Goal: Transaction & Acquisition: Purchase product/service

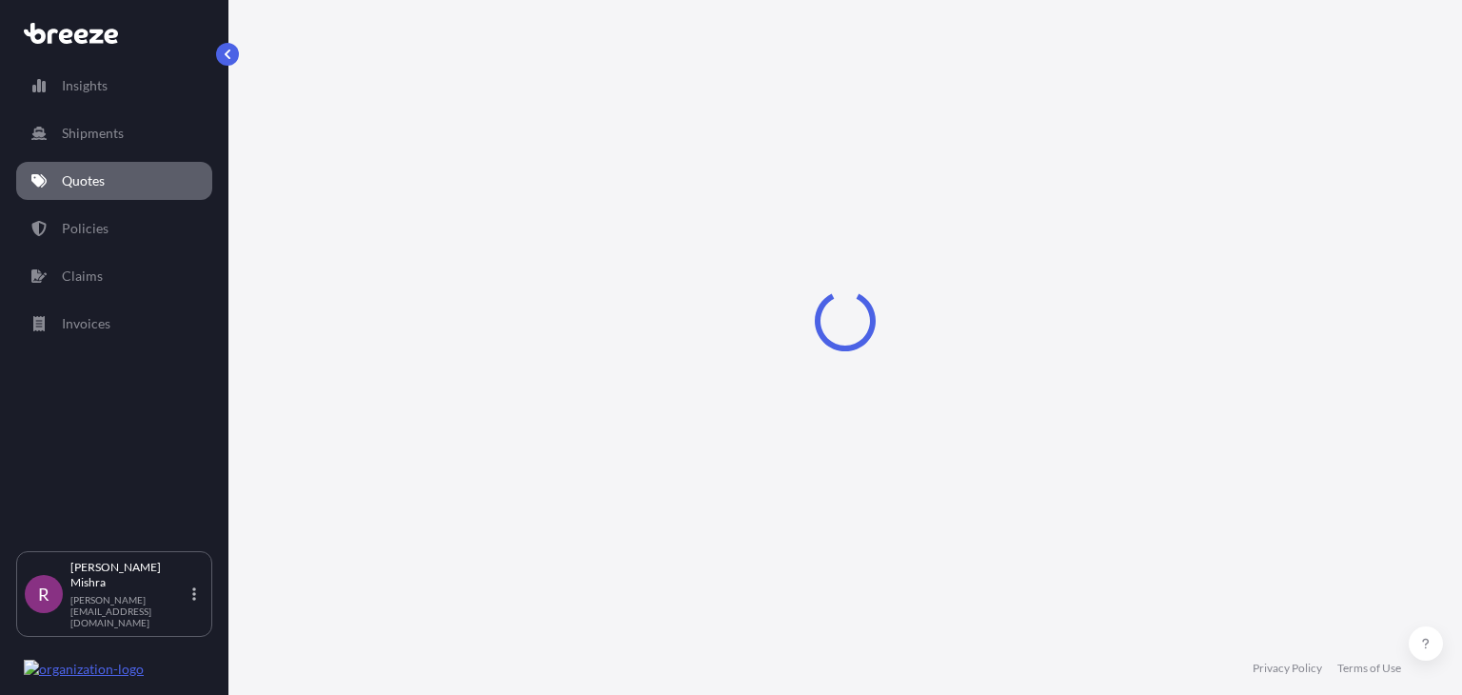
select select "Sea"
select select "1"
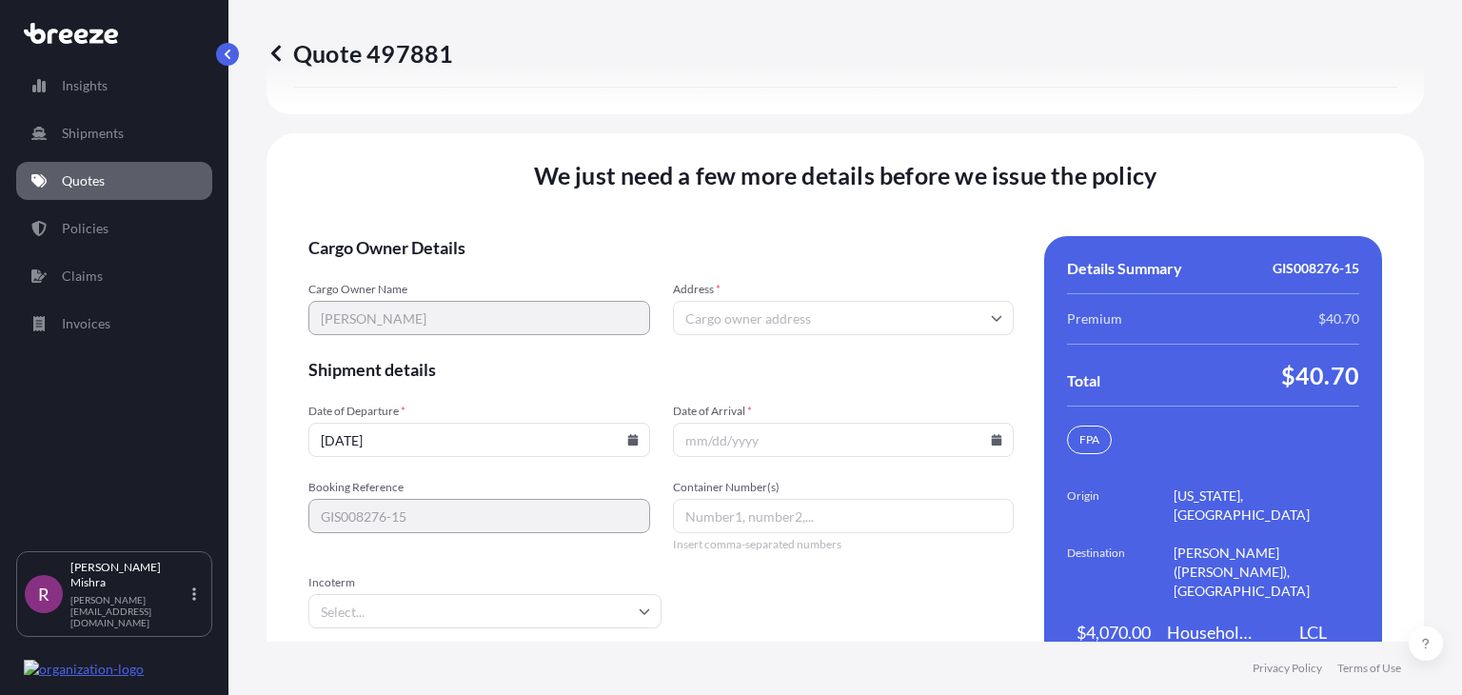
scroll to position [2976, 0]
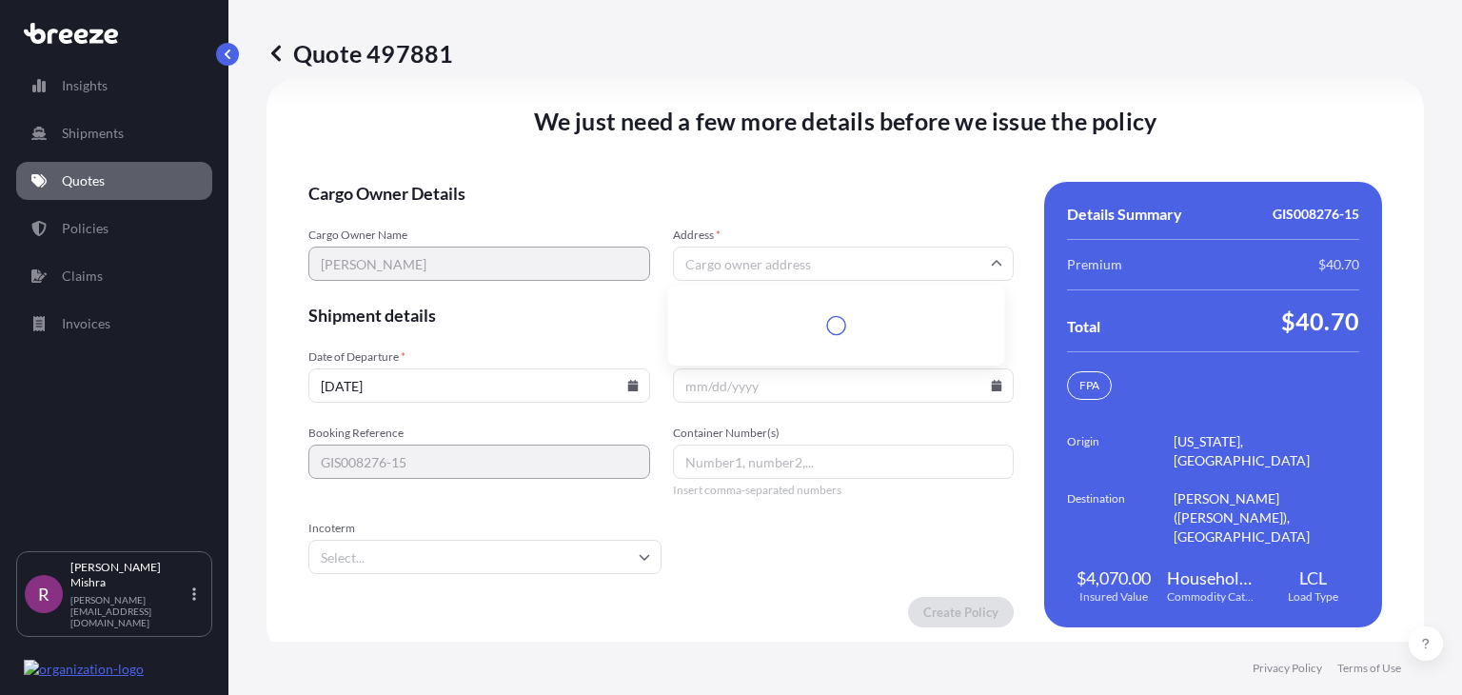
click at [815, 246] on input "Address *" at bounding box center [844, 263] width 342 height 34
paste input "3018 LAURENCE CT CONCORD, CA 94520"
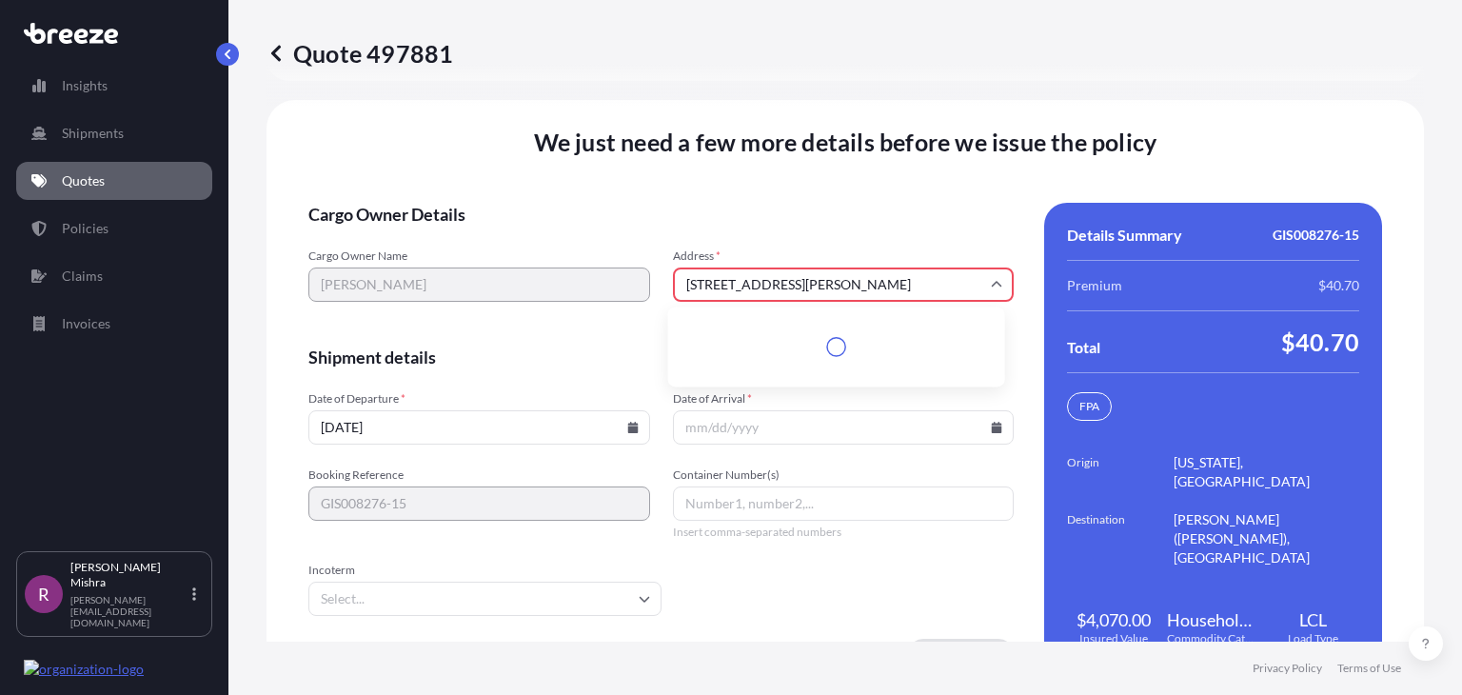
scroll to position [2996, 0]
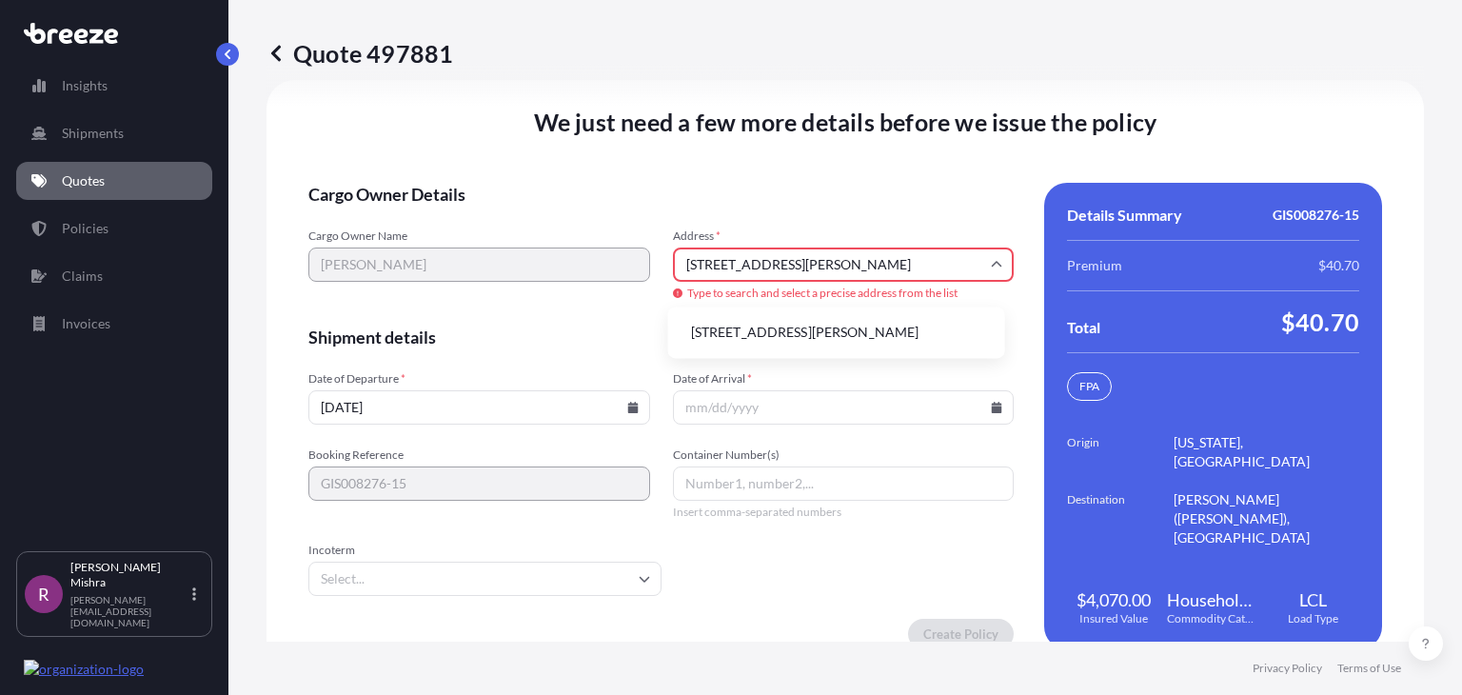
click at [806, 328] on li "3018 Laurence Ct, Concord, CA 94520, USA" at bounding box center [837, 332] width 322 height 36
type input "3018 Laurence Ct, Concord, CA 94520, USA"
click at [806, 328] on form "Cargo Owner Details Cargo Owner Name KELLY GODDARD Address * 3018 Laurence Ct, …" at bounding box center [660, 416] width 705 height 466
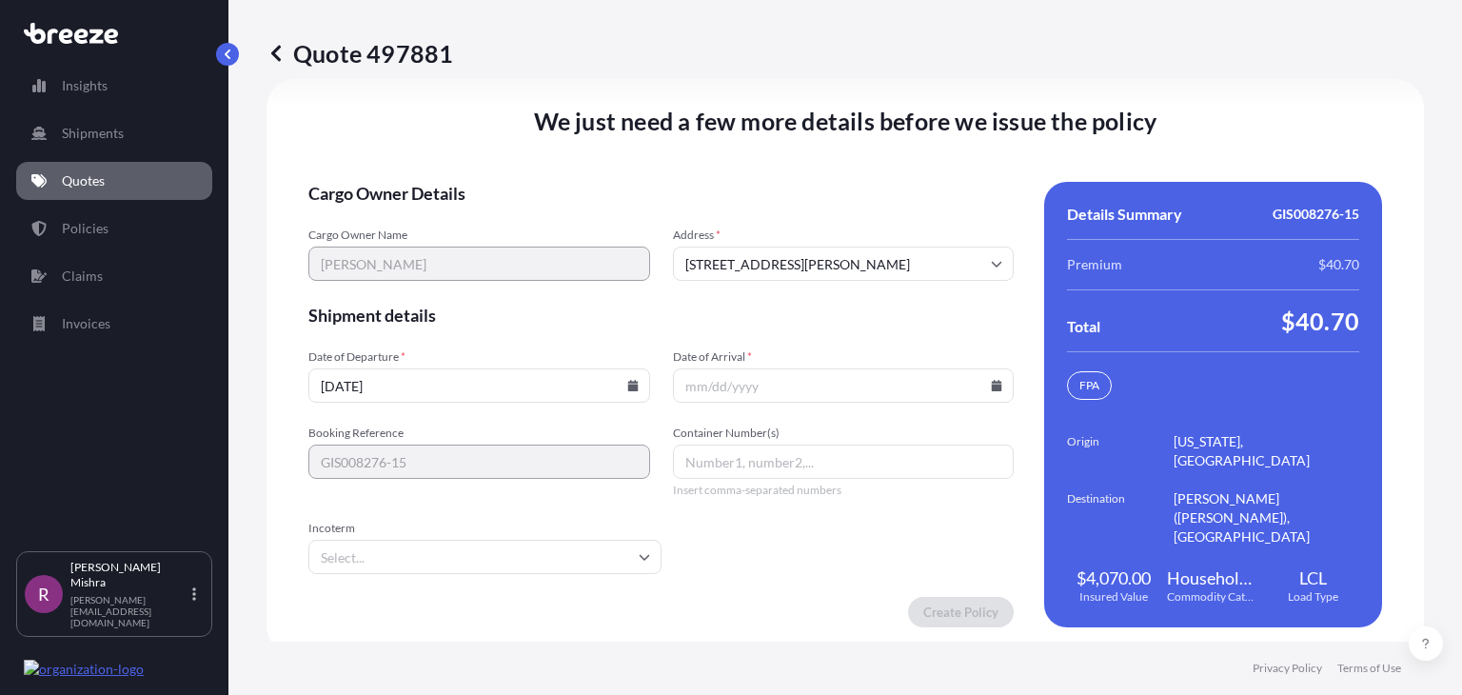
drag, startPoint x: 430, startPoint y: 386, endPoint x: 288, endPoint y: 382, distance: 141.9
click at [288, 382] on div "We just need a few more details before we issue the policy Cargo Owner Details …" at bounding box center [844, 366] width 1157 height 575
type input "[DATE]"
click at [674, 378] on input "Date of Arrival *" at bounding box center [844, 385] width 342 height 34
type input "[DATE]"
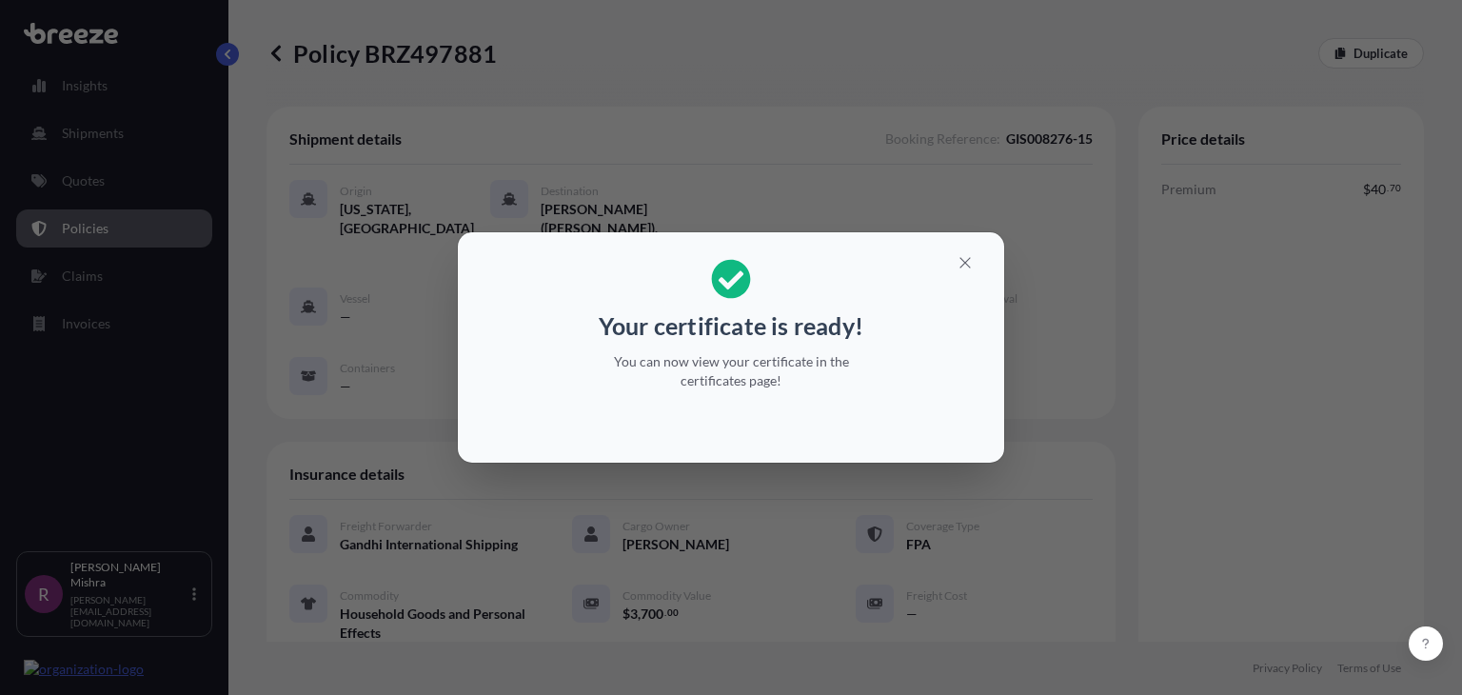
click at [1051, 317] on div "Your certificate is ready! You can now view your certificate in the certificate…" at bounding box center [731, 347] width 1462 height 695
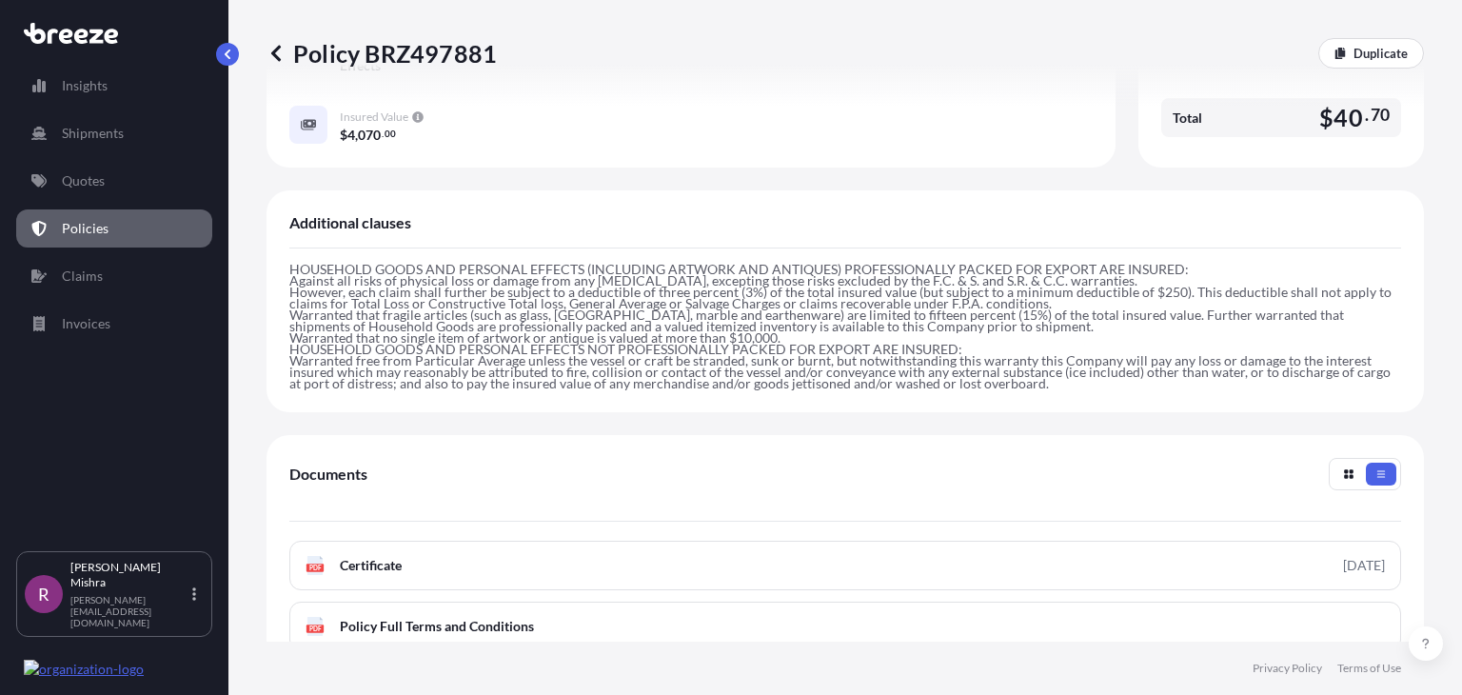
scroll to position [579, 0]
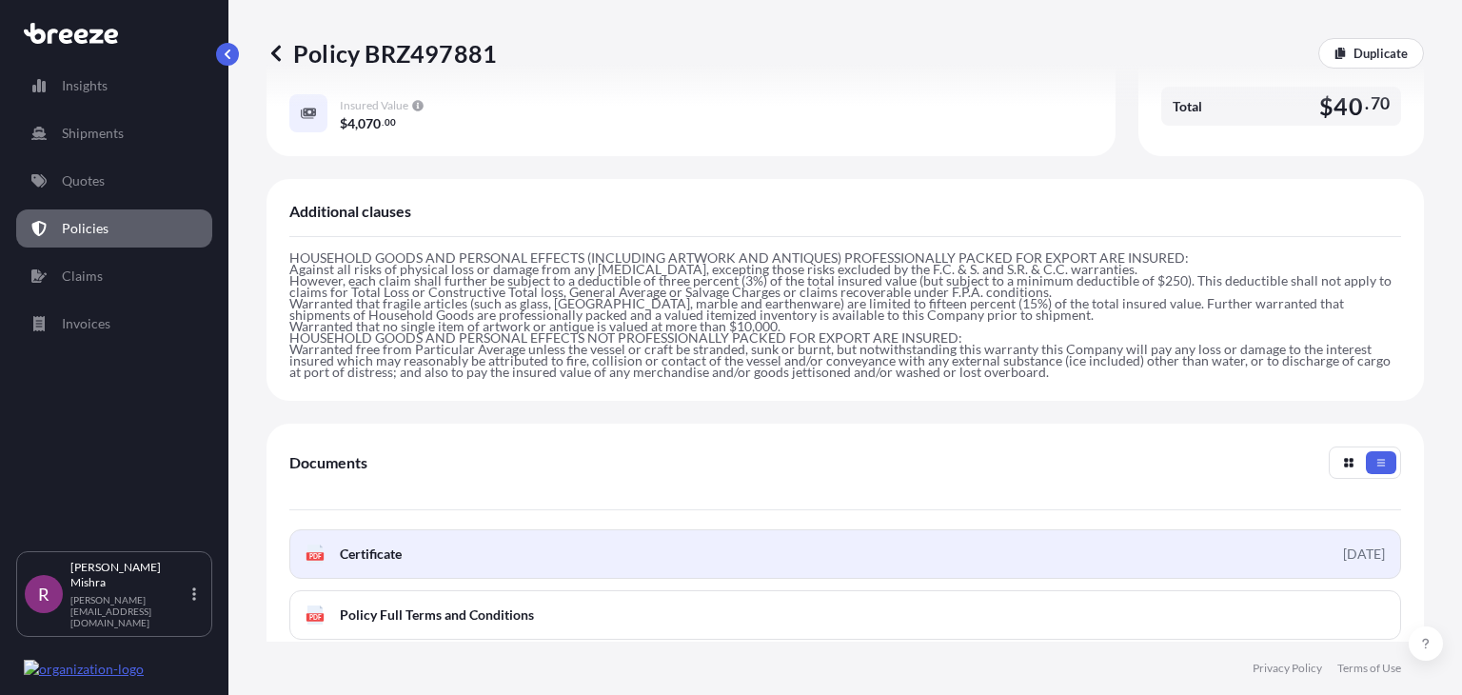
click at [556, 537] on link "PDF Certificate 2025-08-29" at bounding box center [844, 553] width 1111 height 49
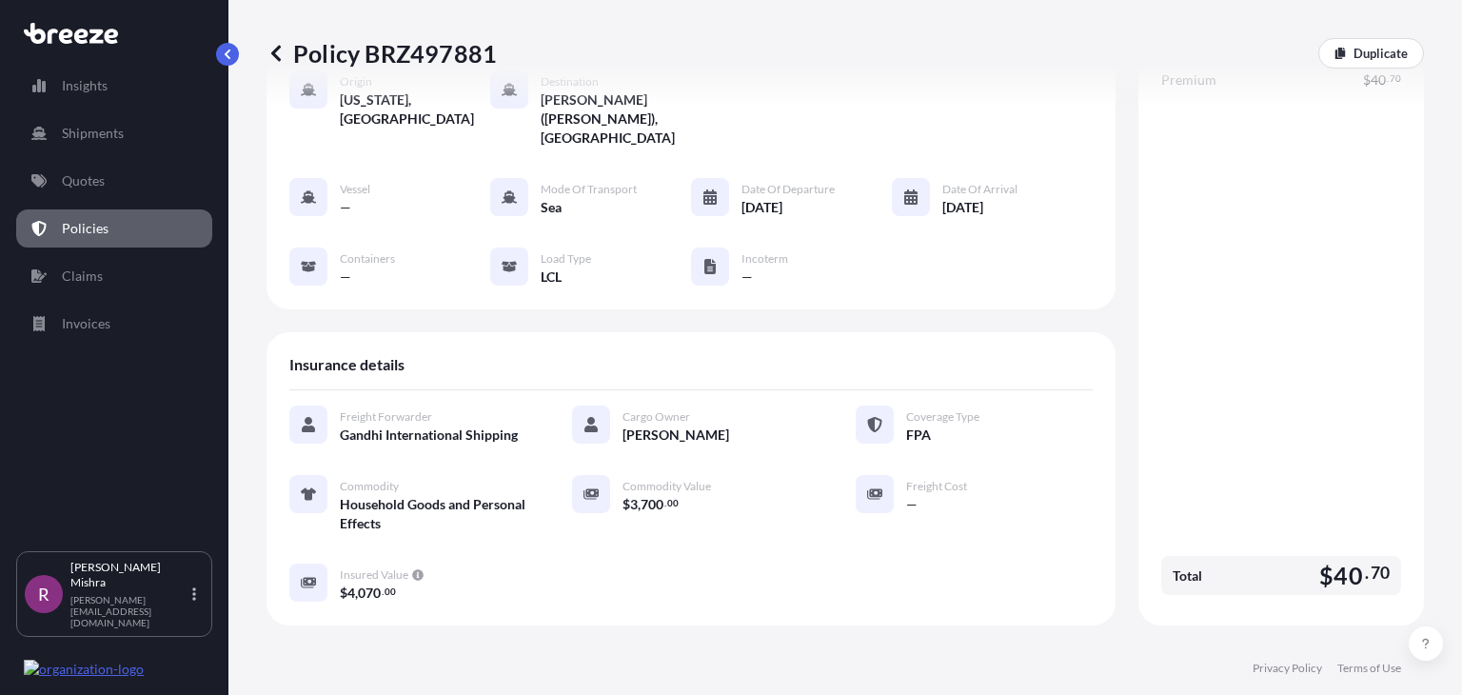
scroll to position [108, 0]
click at [448, 427] on span "Gandhi International Shipping" at bounding box center [429, 436] width 178 height 19
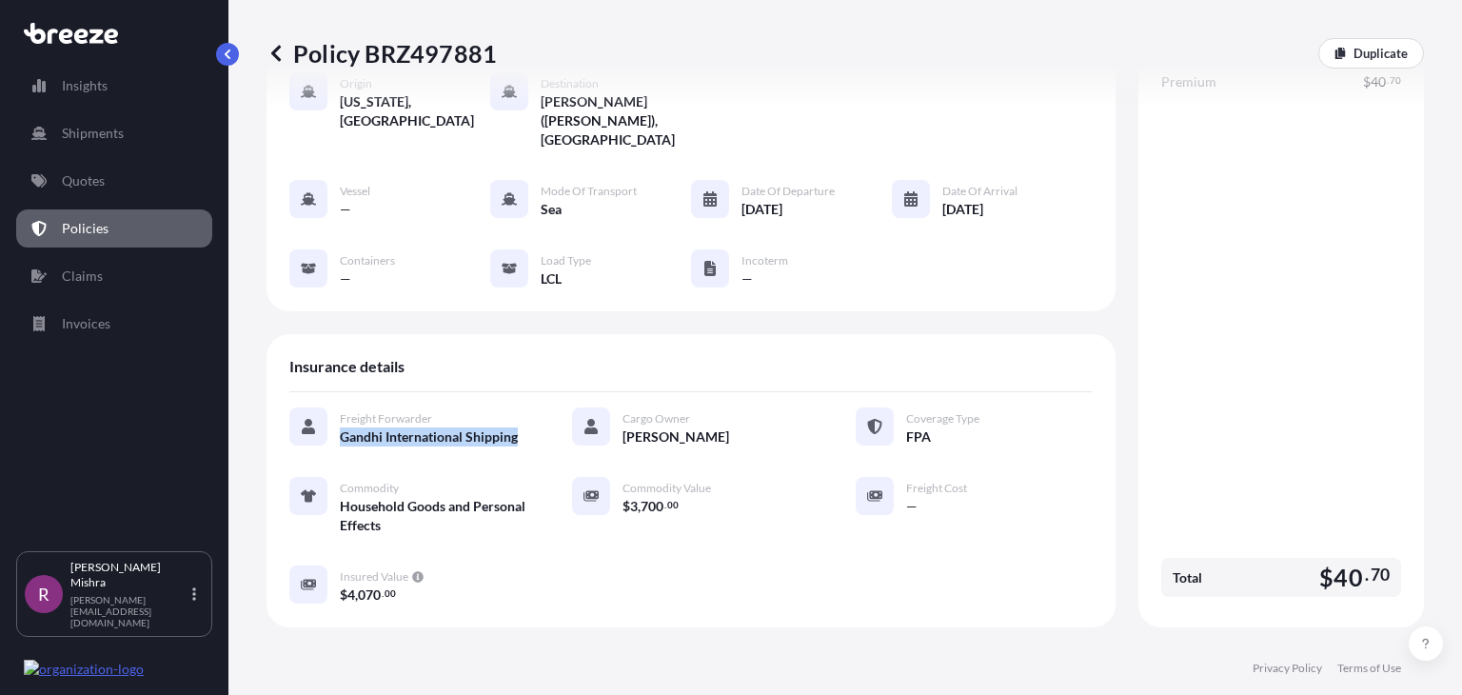
click at [448, 427] on span "Gandhi International Shipping" at bounding box center [429, 436] width 178 height 19
click at [559, 104] on div "Policy BRZ497881 Duplicate" at bounding box center [844, 53] width 1157 height 107
click at [313, 96] on div "Policy BRZ497881 Duplicate" at bounding box center [844, 53] width 1157 height 107
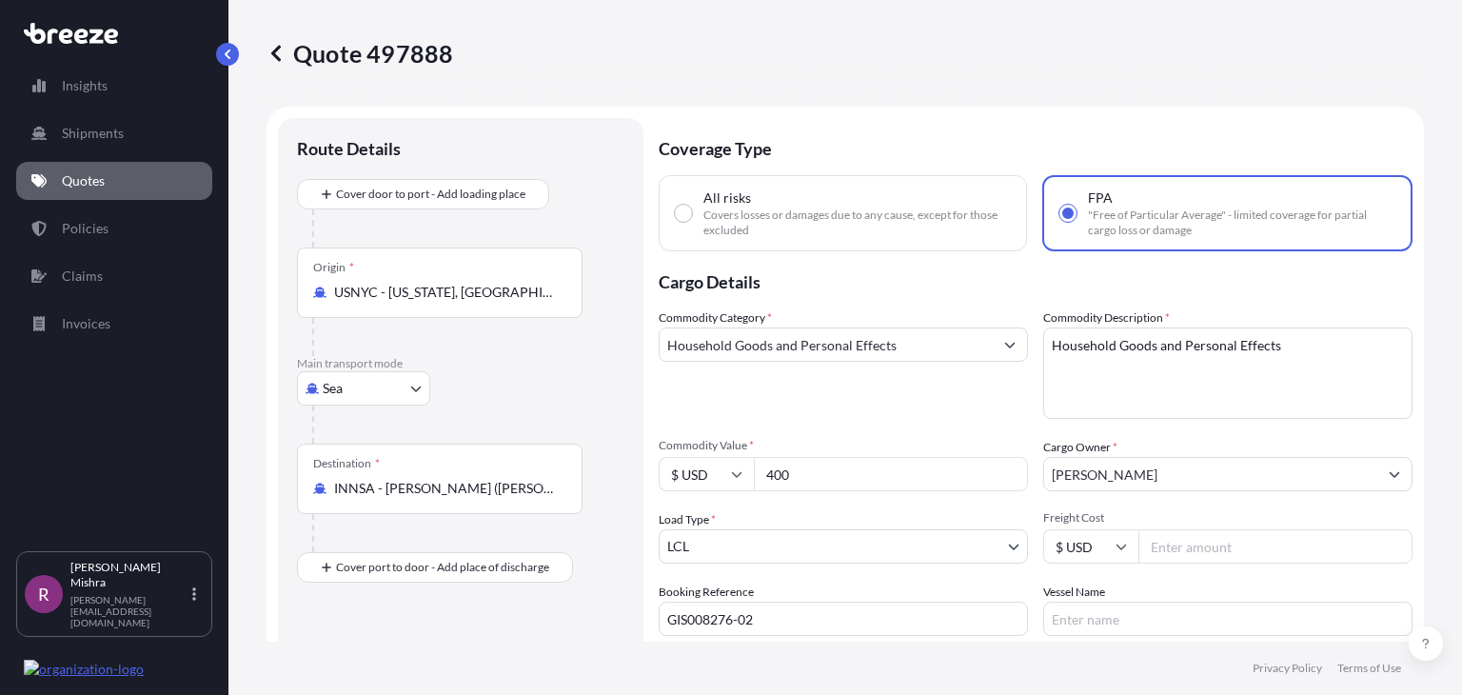
select select "Sea"
select select "1"
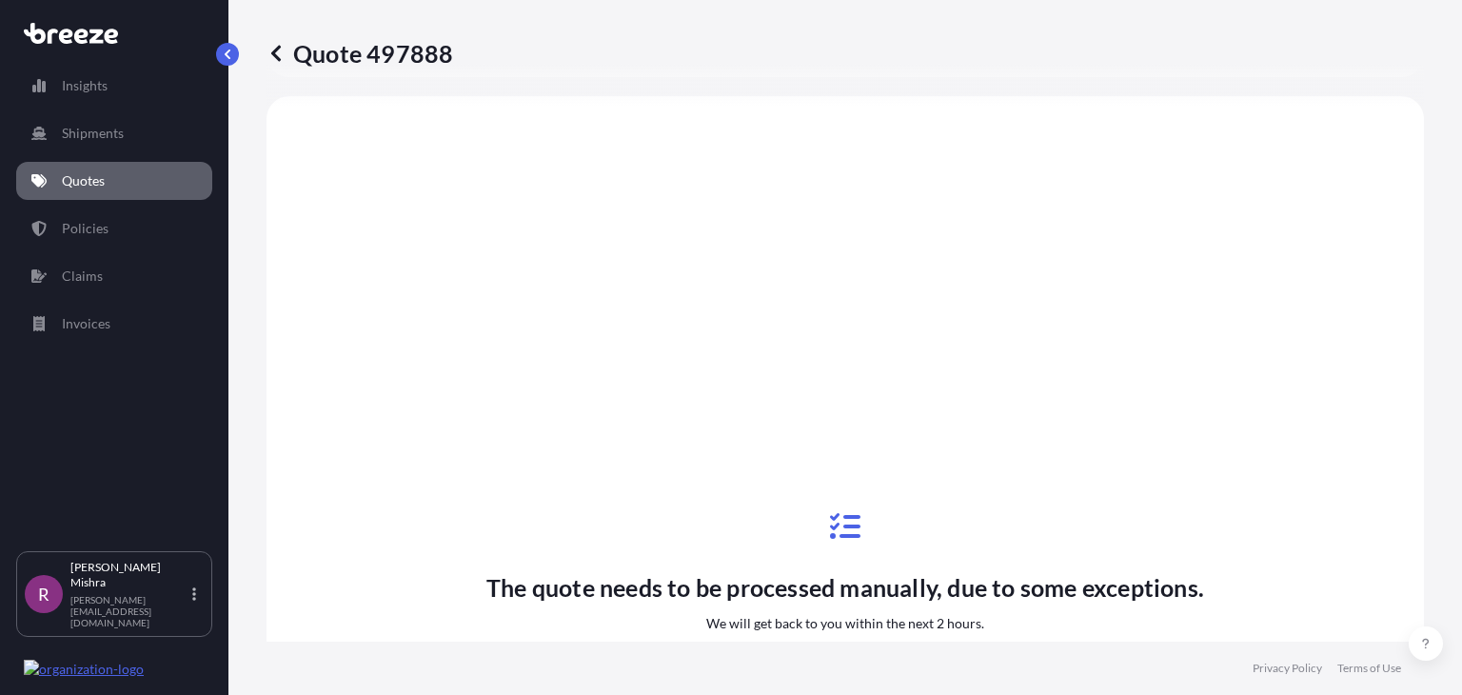
click at [81, 178] on p "Quotes" at bounding box center [83, 180] width 43 height 19
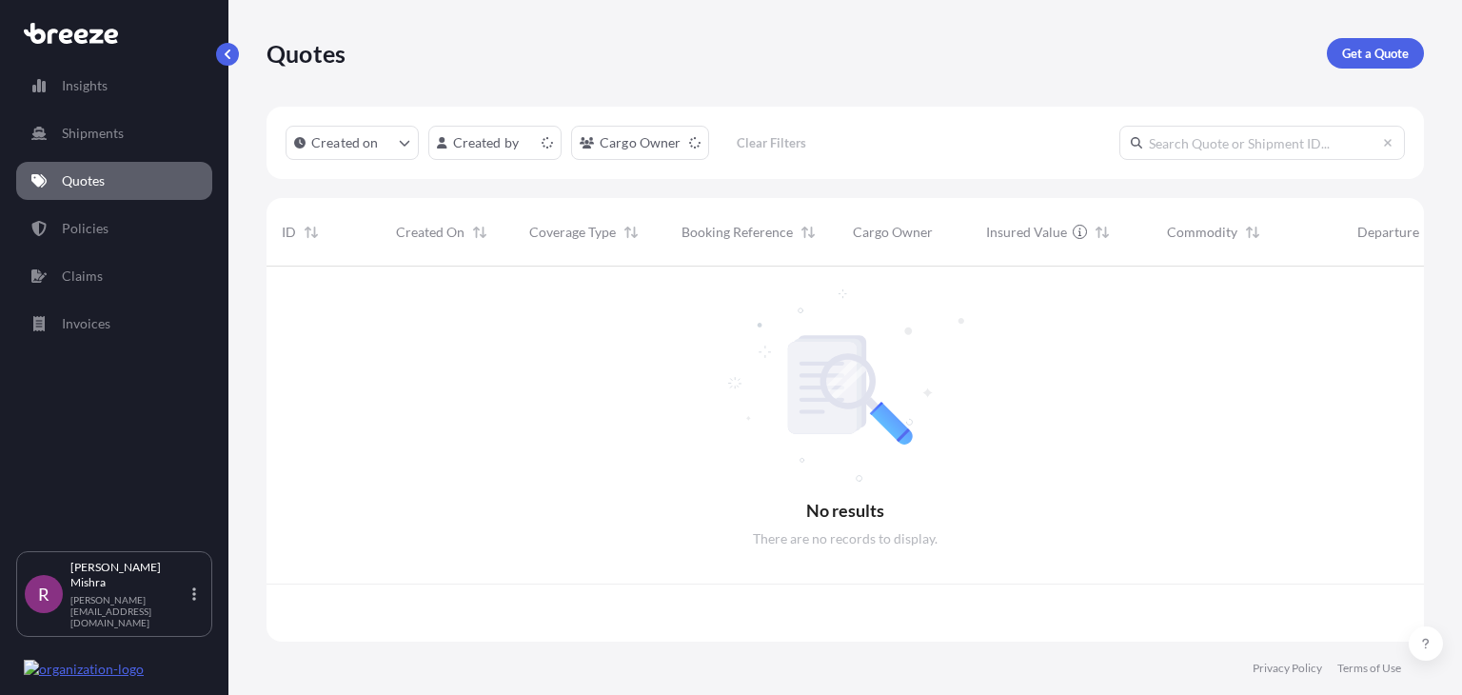
scroll to position [370, 1142]
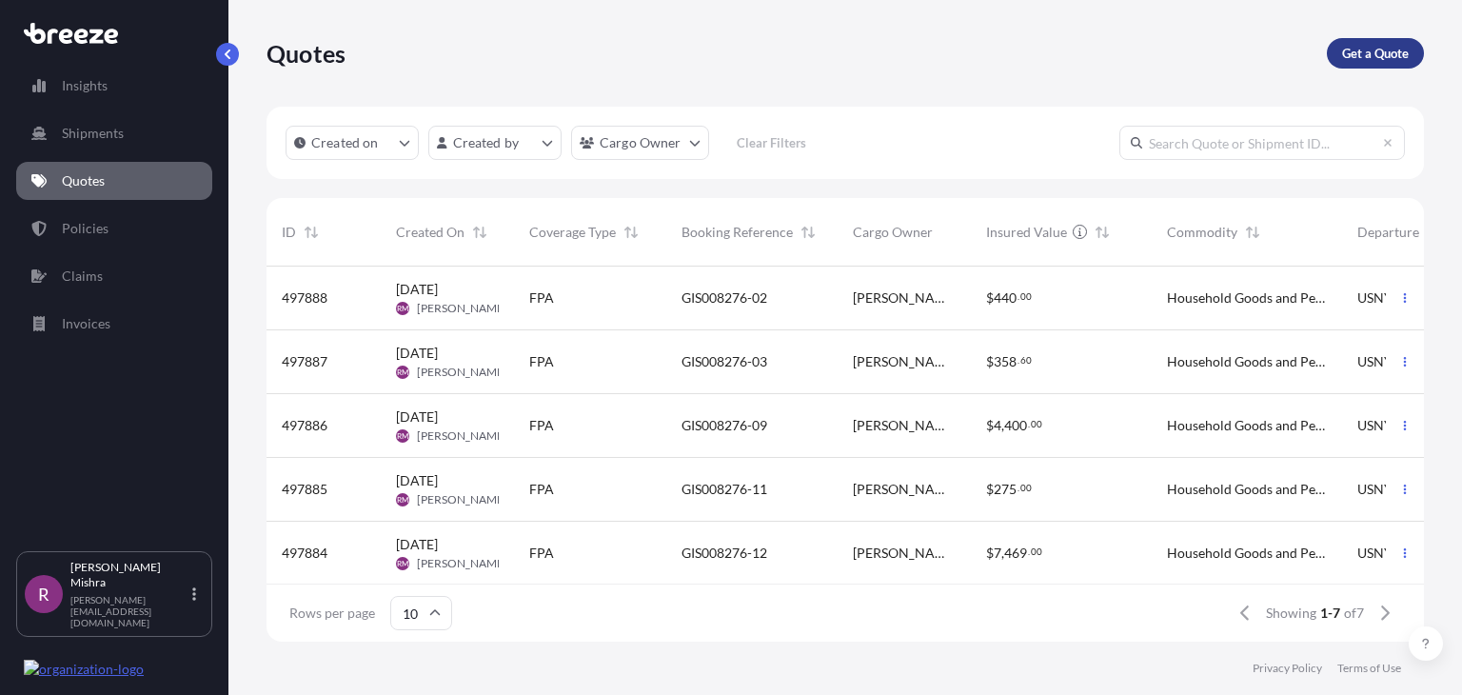
click at [1347, 50] on p "Get a Quote" at bounding box center [1375, 53] width 67 height 19
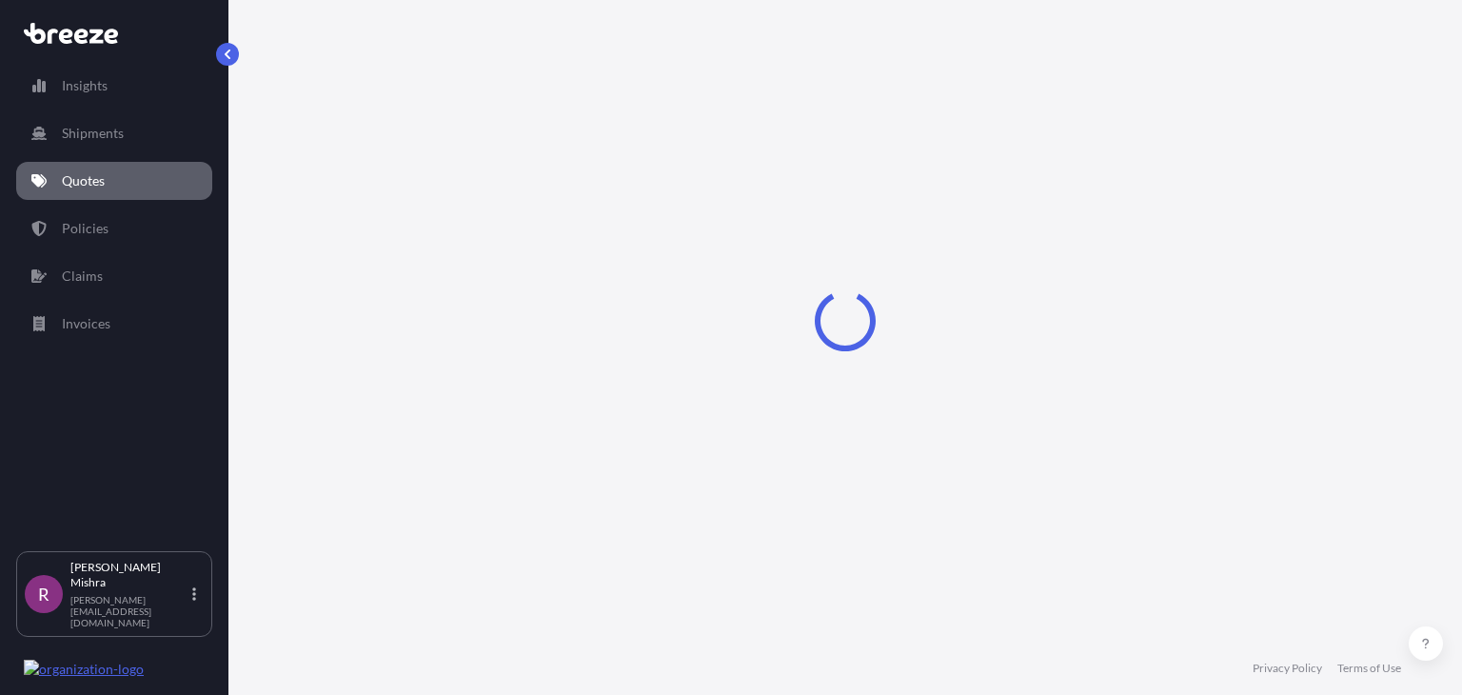
select select "Sea"
select select "1"
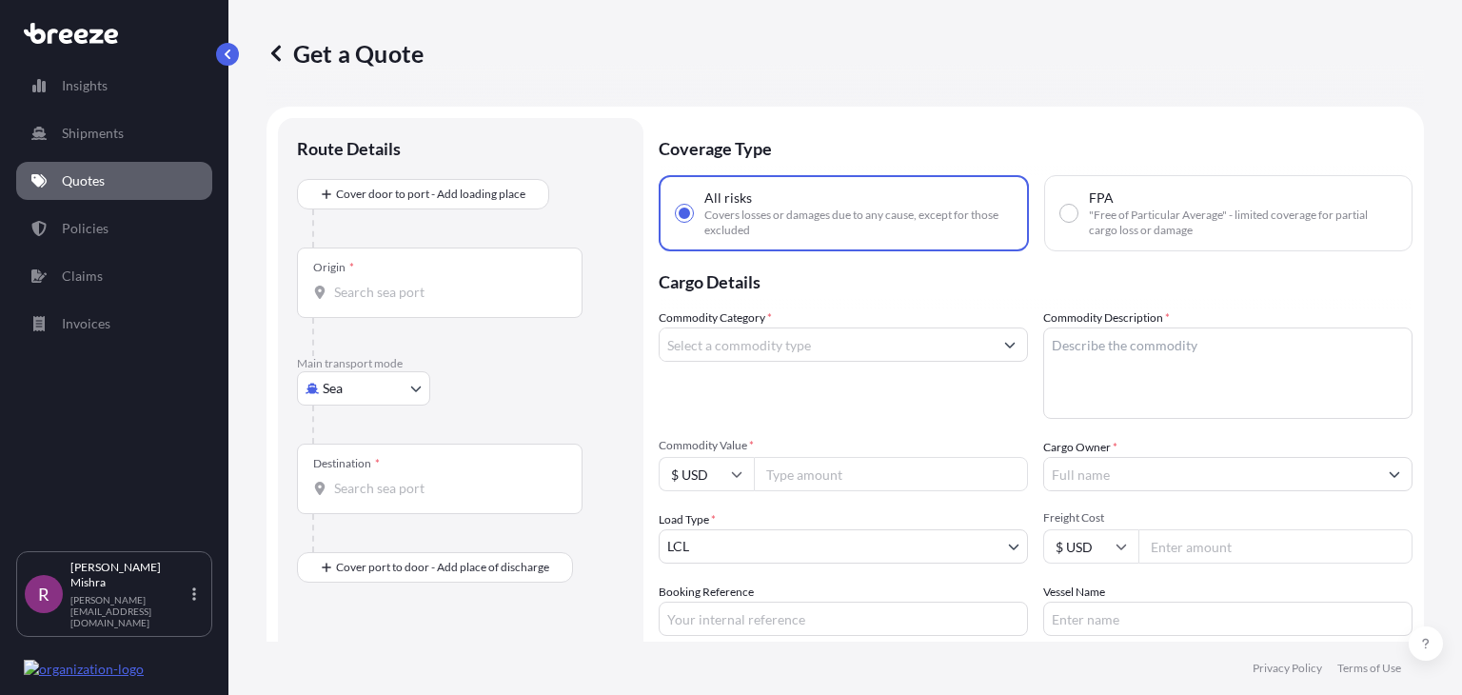
scroll to position [30, 0]
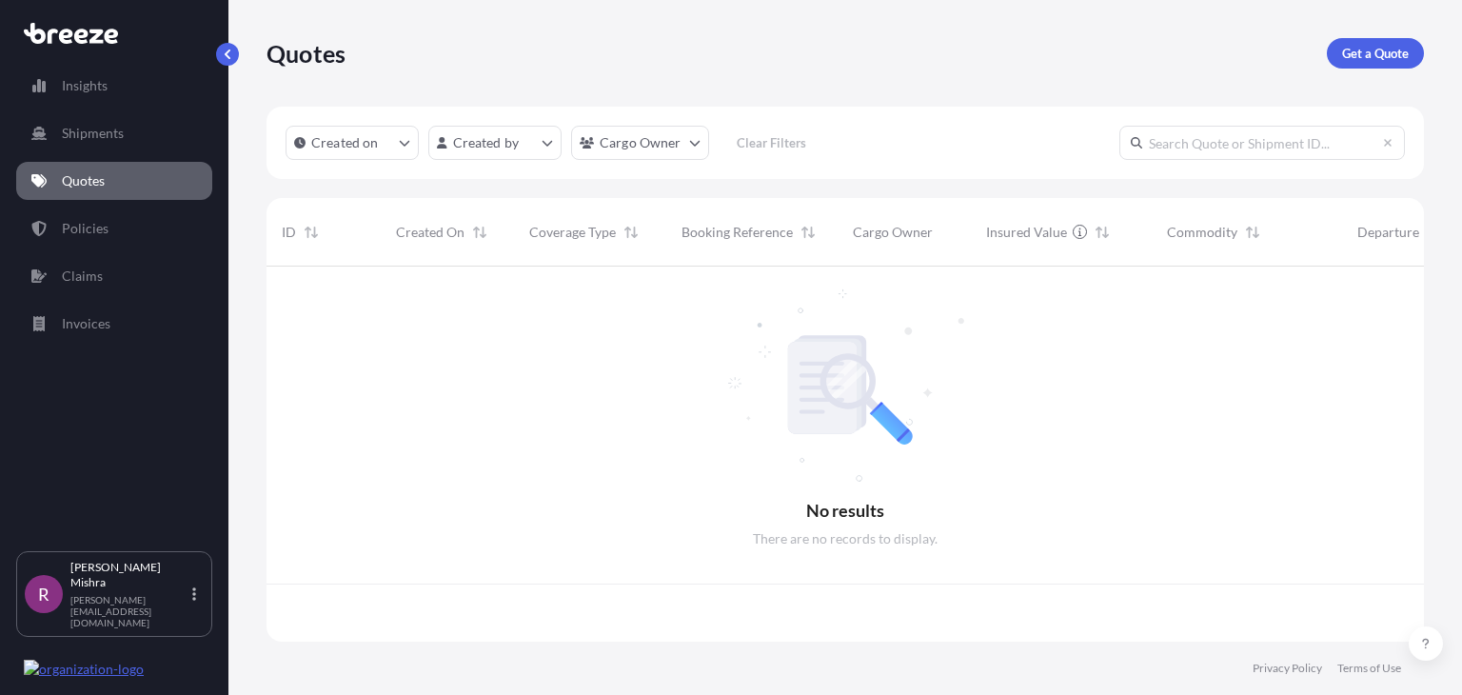
scroll to position [370, 1142]
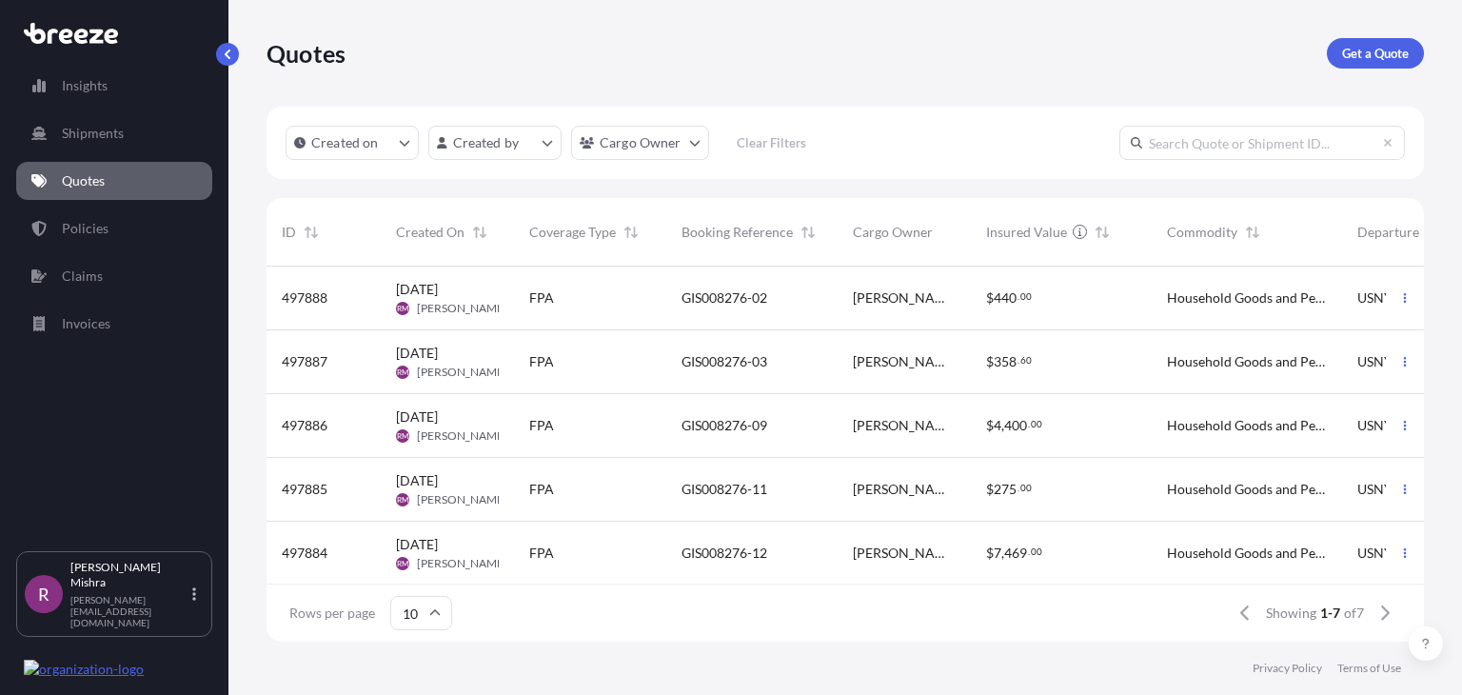
click at [617, 304] on div "FPA" at bounding box center [590, 297] width 122 height 19
select select "Sea"
select select "1"
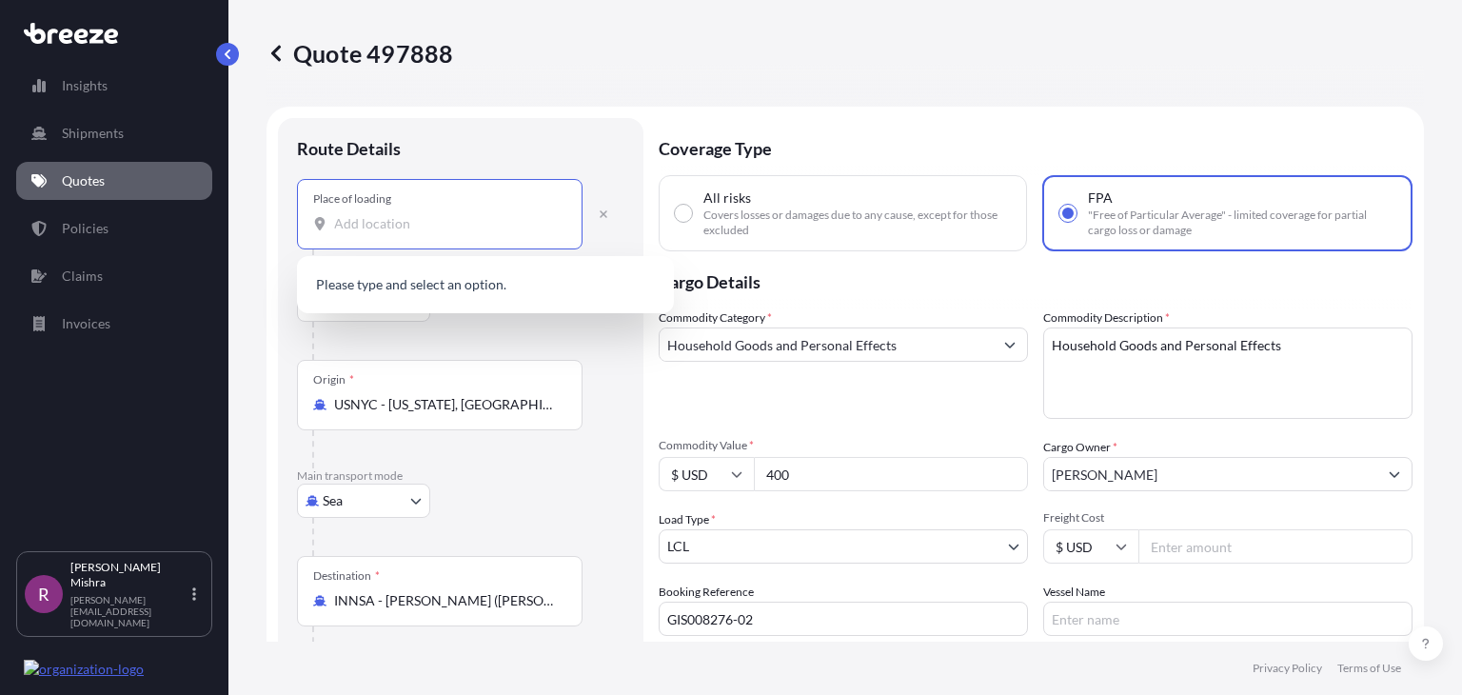
click at [361, 220] on input "Place of loading" at bounding box center [446, 223] width 225 height 19
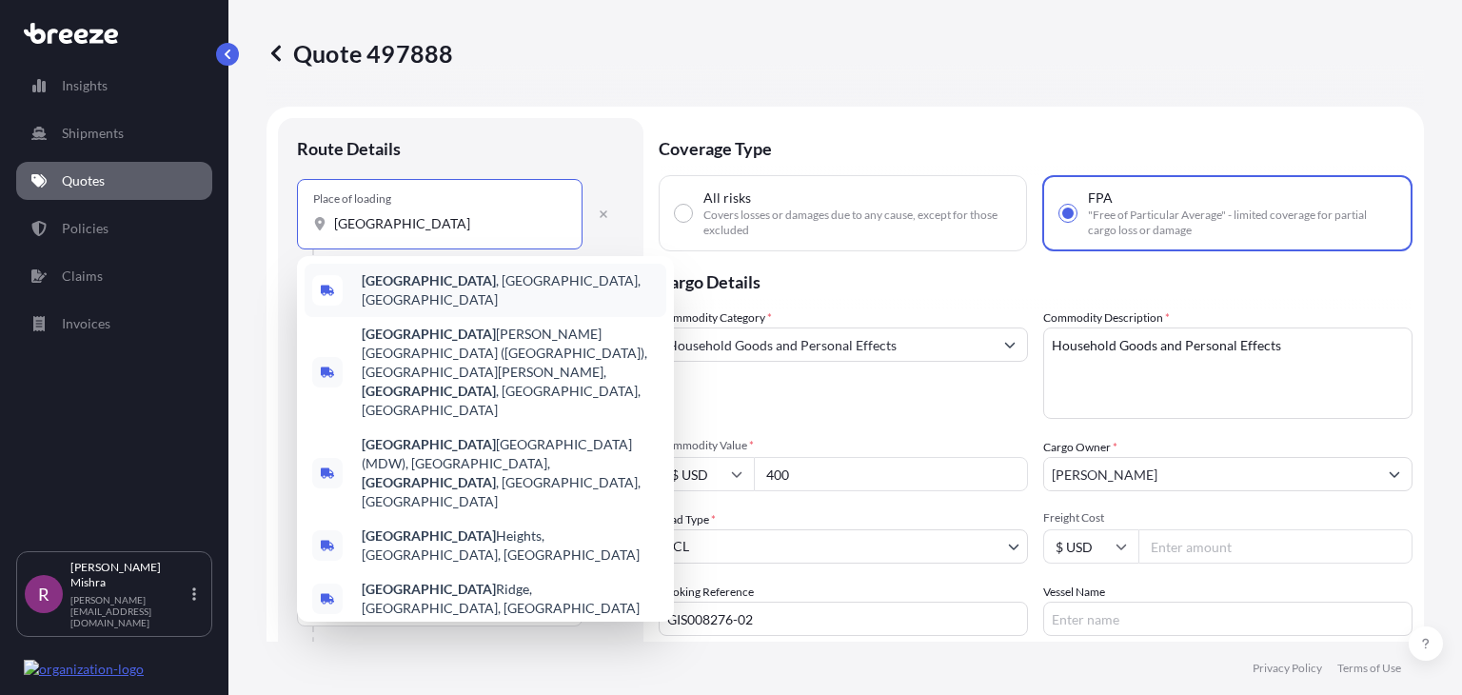
click at [418, 281] on span "[GEOGRAPHIC_DATA] , [GEOGRAPHIC_DATA], [GEOGRAPHIC_DATA]" at bounding box center [510, 290] width 297 height 38
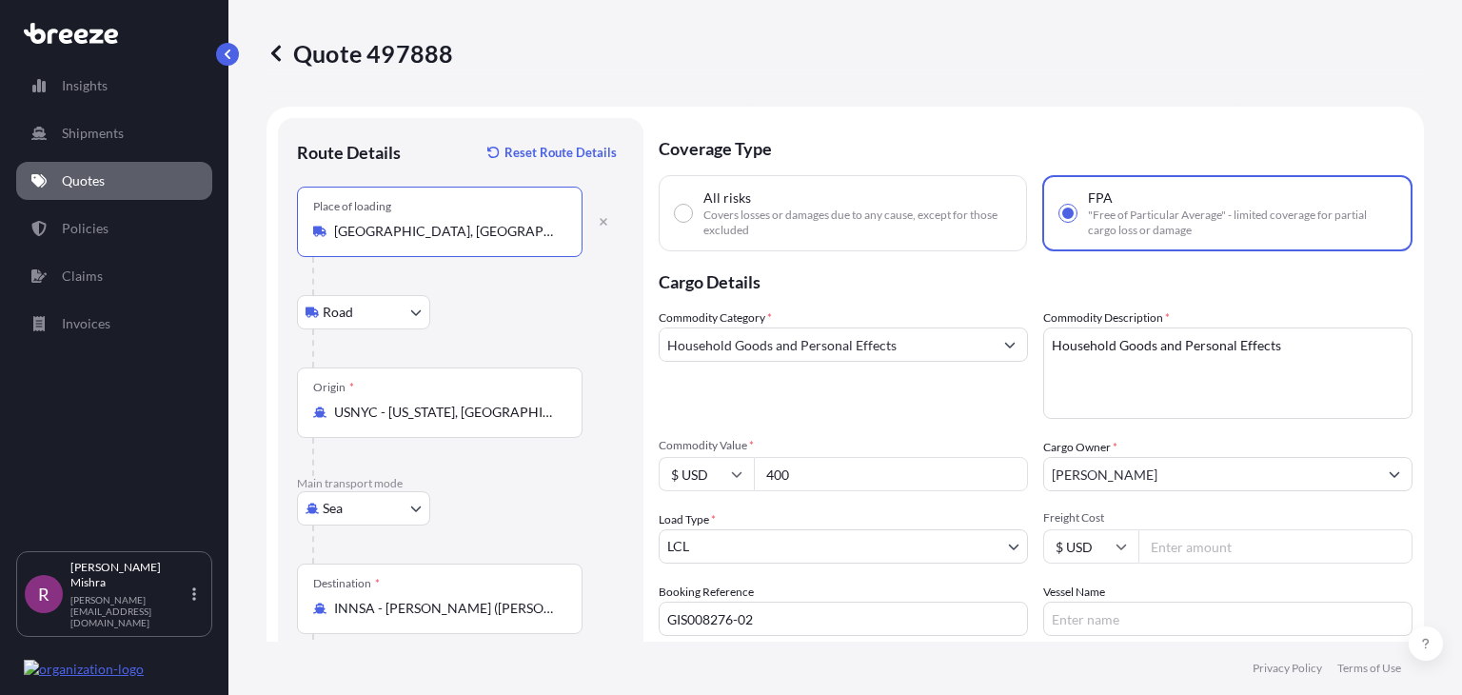
type input "[GEOGRAPHIC_DATA], [GEOGRAPHIC_DATA], [GEOGRAPHIC_DATA]"
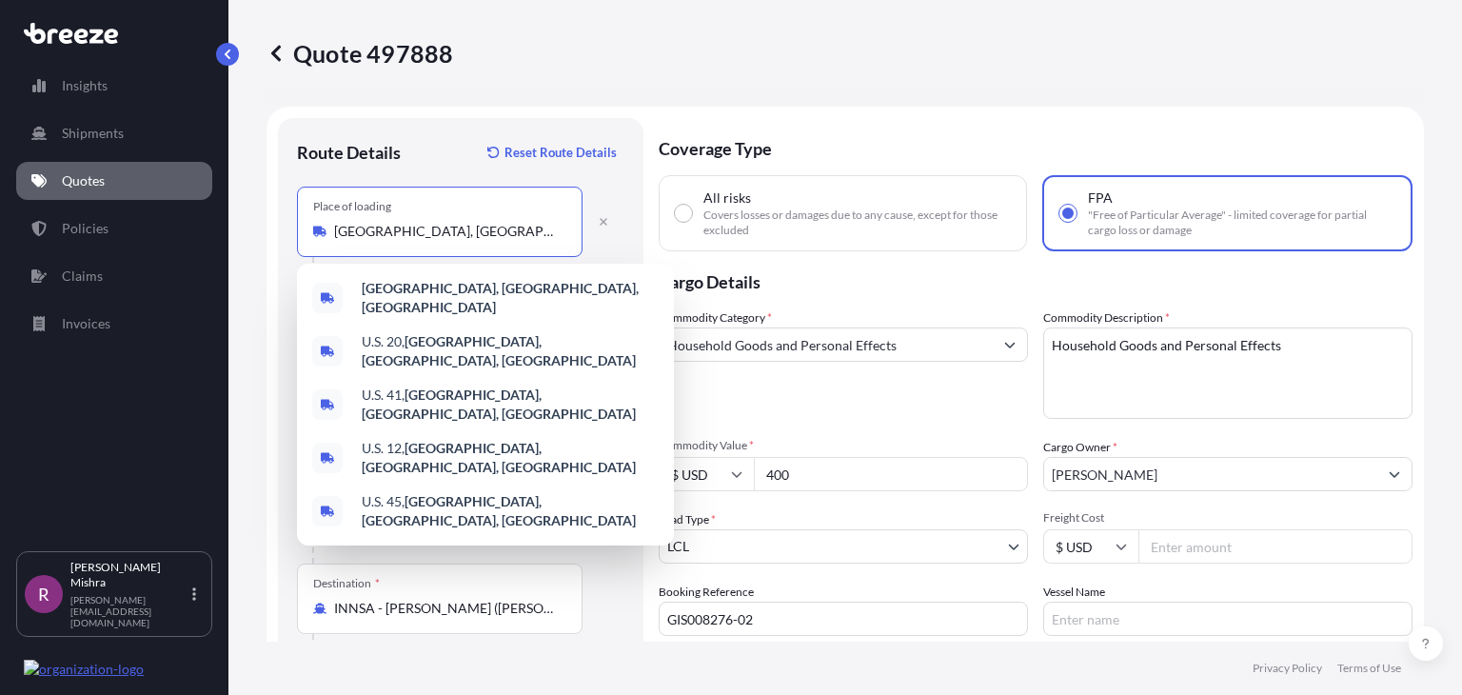
click at [1305, 45] on div "Quote 497888" at bounding box center [844, 53] width 1157 height 30
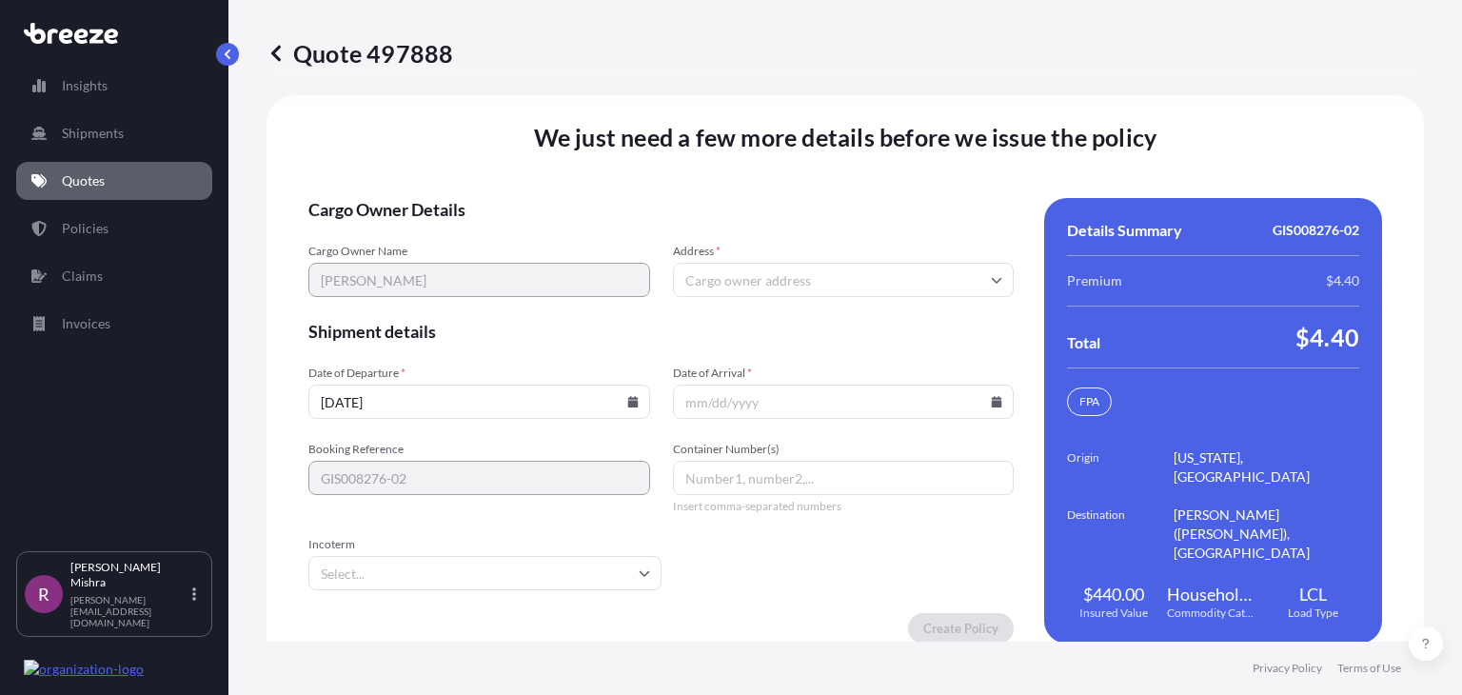
scroll to position [2976, 0]
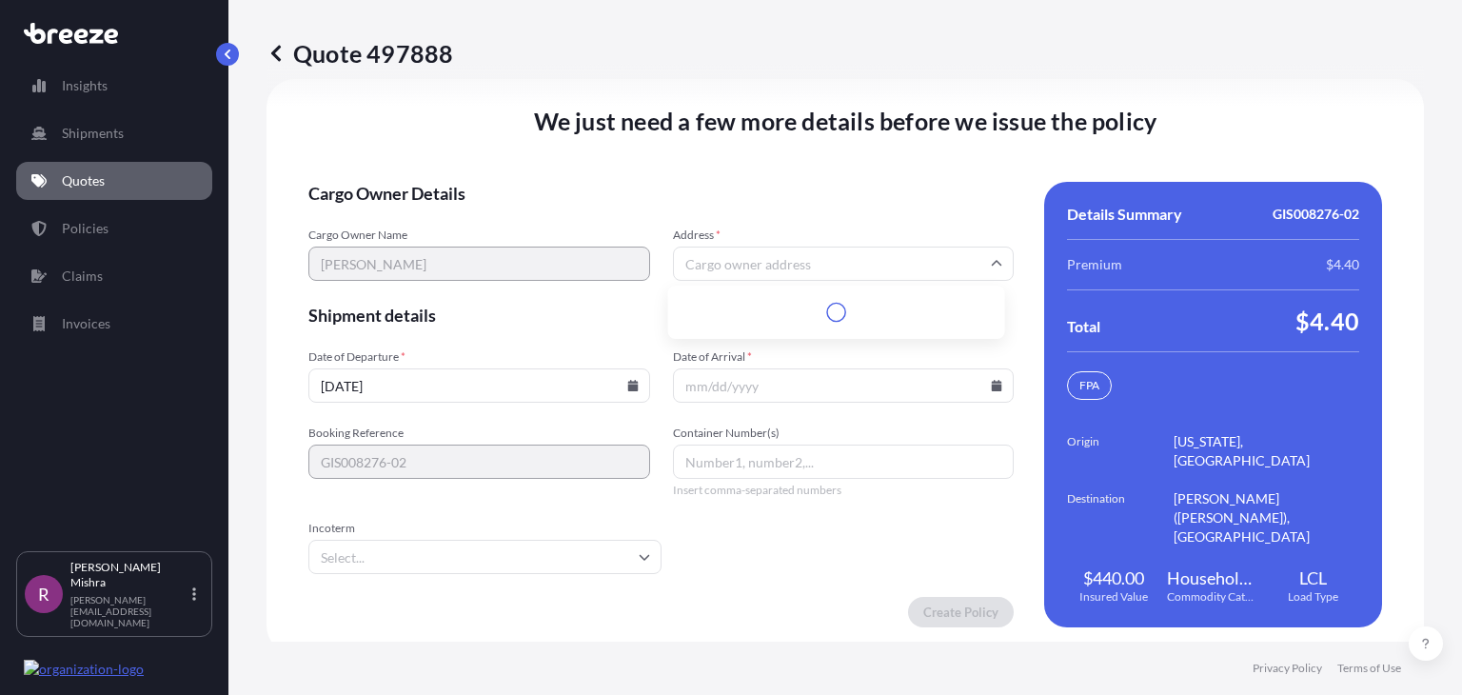
click at [710, 247] on input "Address *" at bounding box center [844, 263] width 342 height 34
paste input "[STREET_ADDRESS][PERSON_NAME]"
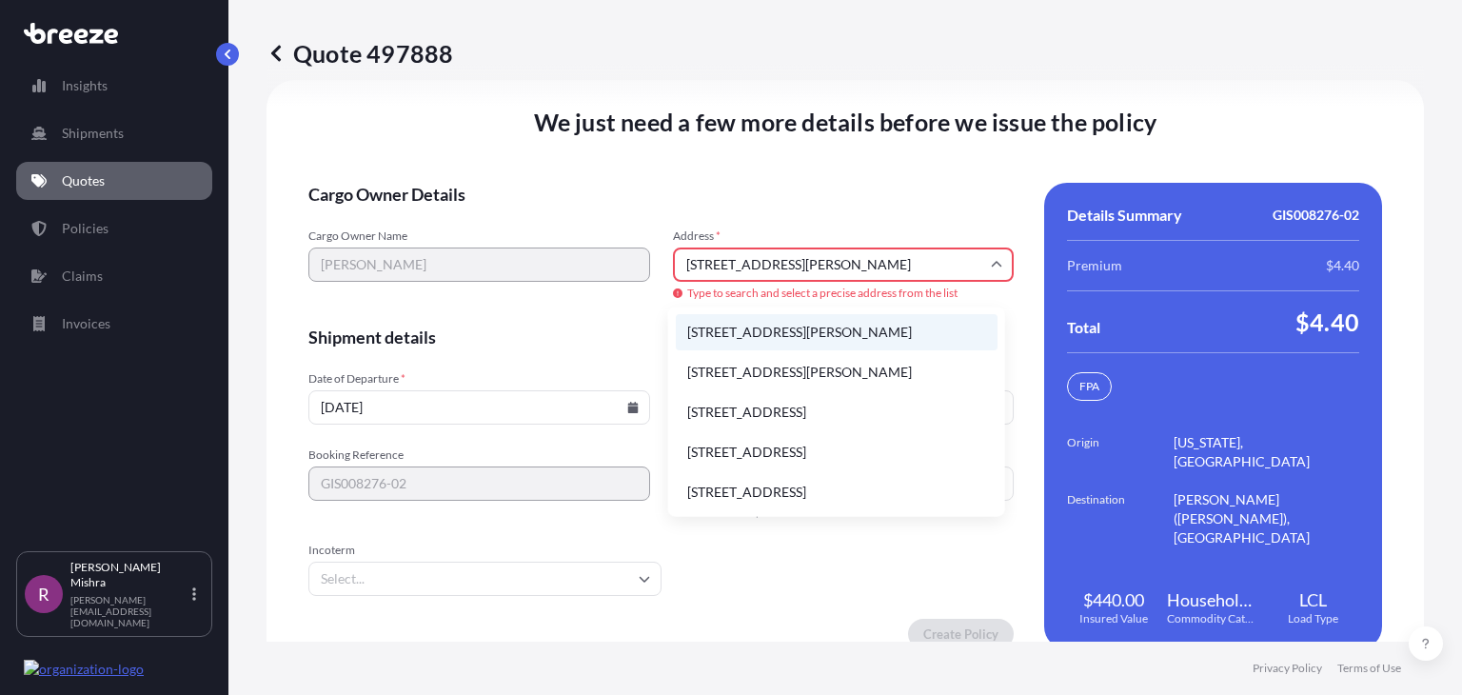
click at [781, 328] on li "[STREET_ADDRESS][PERSON_NAME]" at bounding box center [837, 332] width 322 height 36
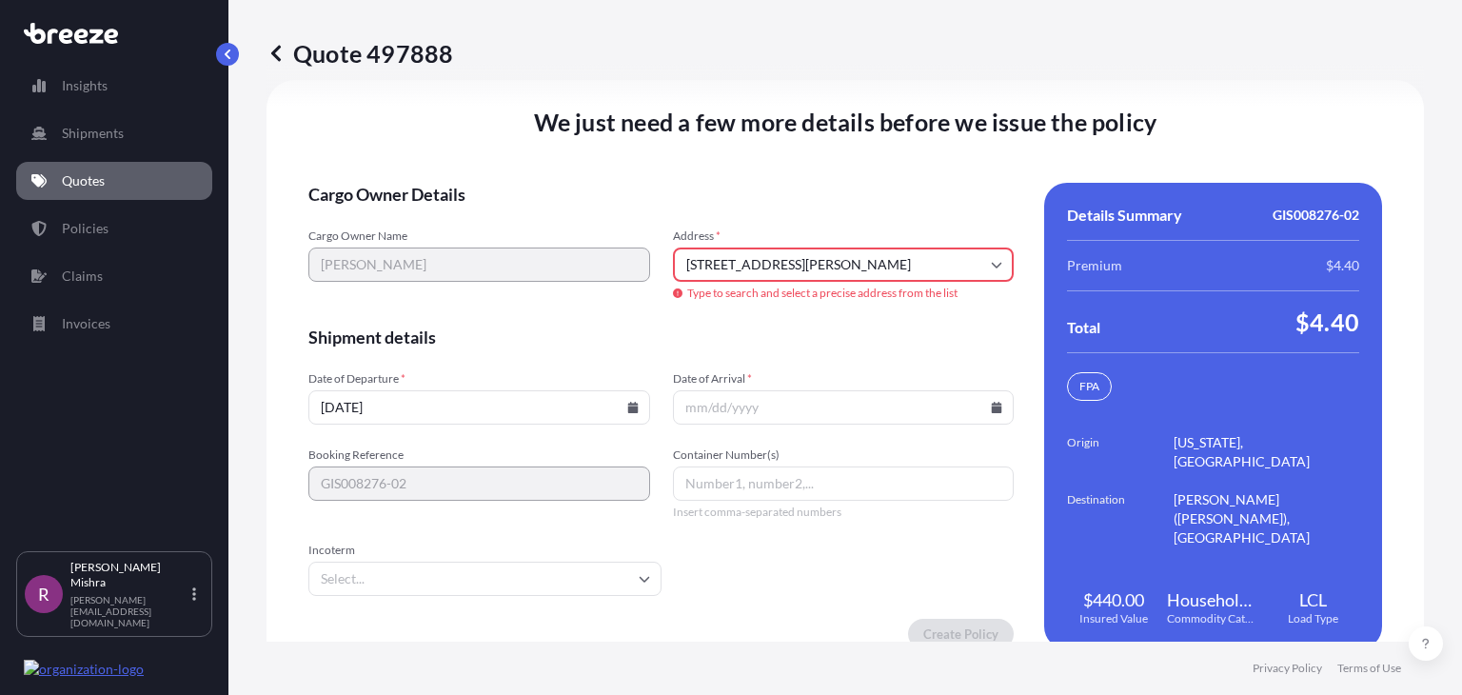
click at [375, 401] on input "[DATE]" at bounding box center [479, 407] width 342 height 34
type input "879 Hunter Ln, Fremont, CA 94539, USA"
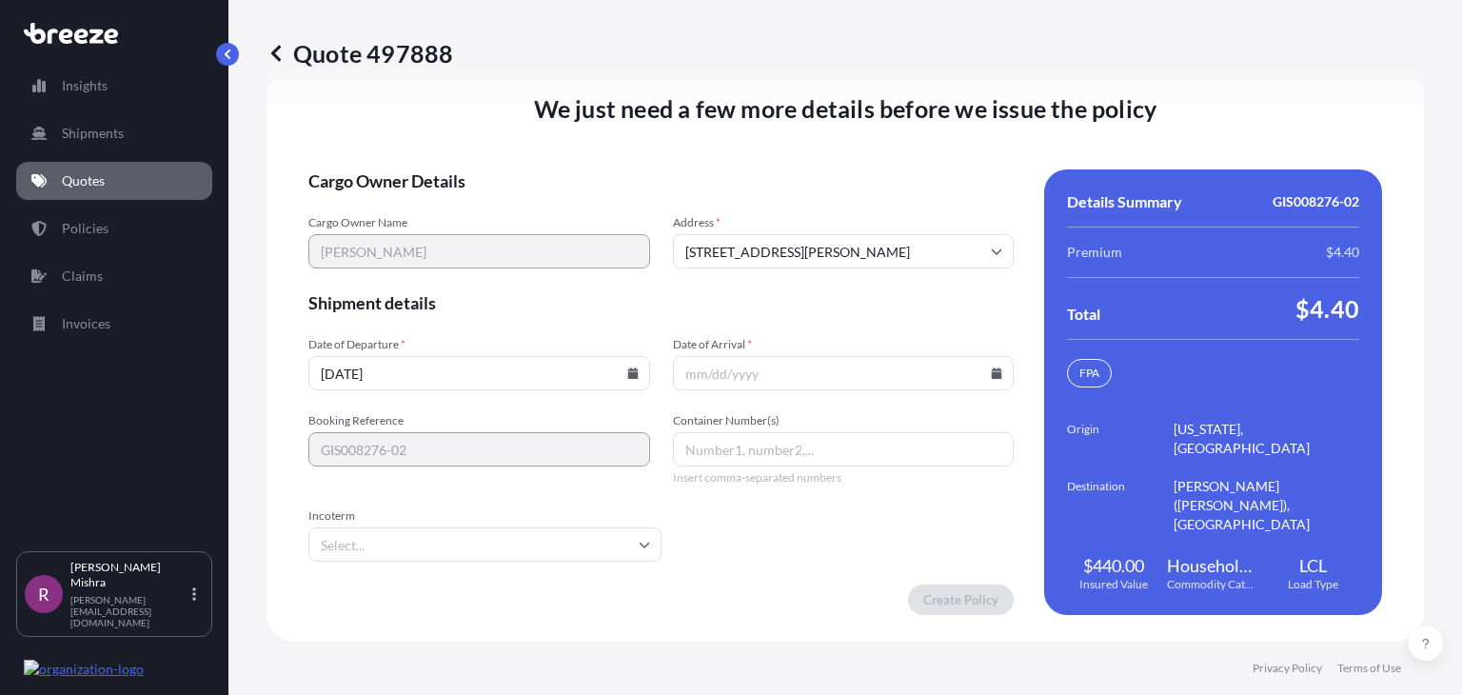
scroll to position [2976, 0]
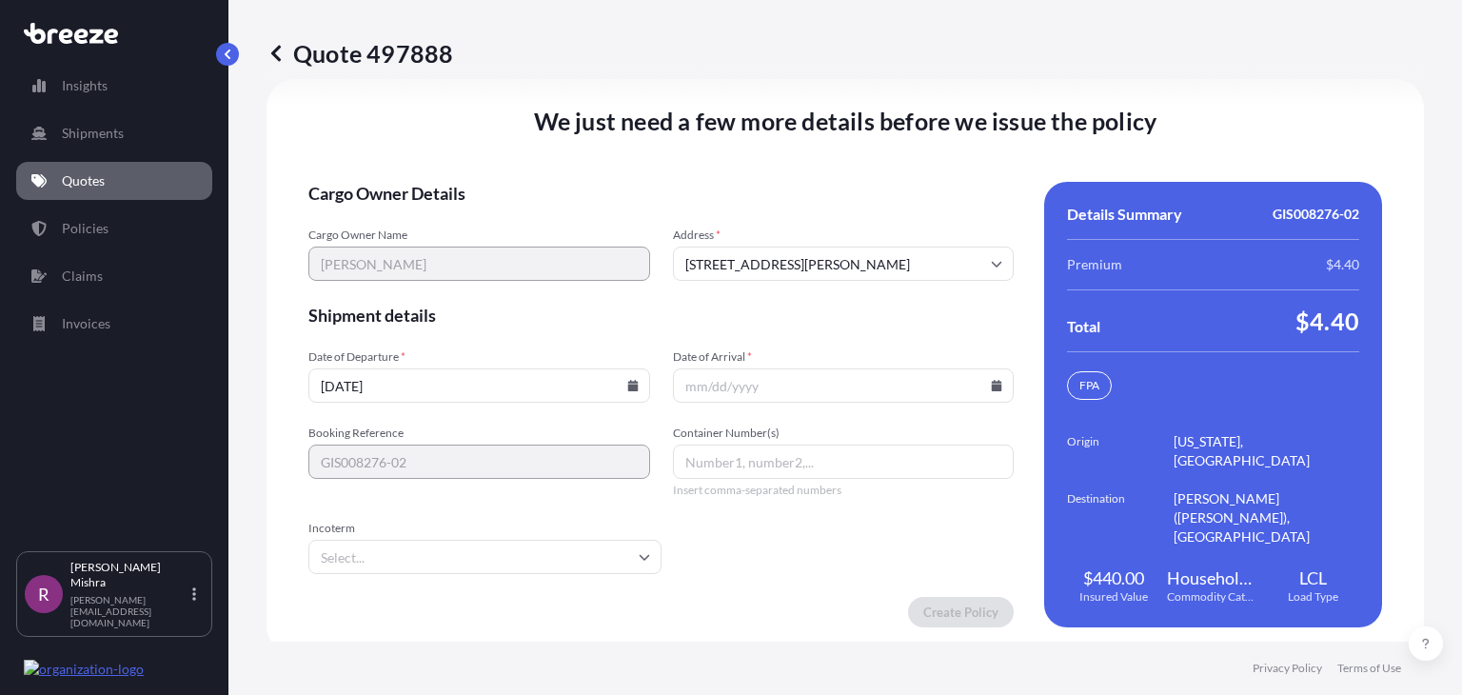
type input "[DATE]"
click at [716, 390] on input "Date of Arrival *" at bounding box center [844, 385] width 342 height 34
type input "[DATE]"
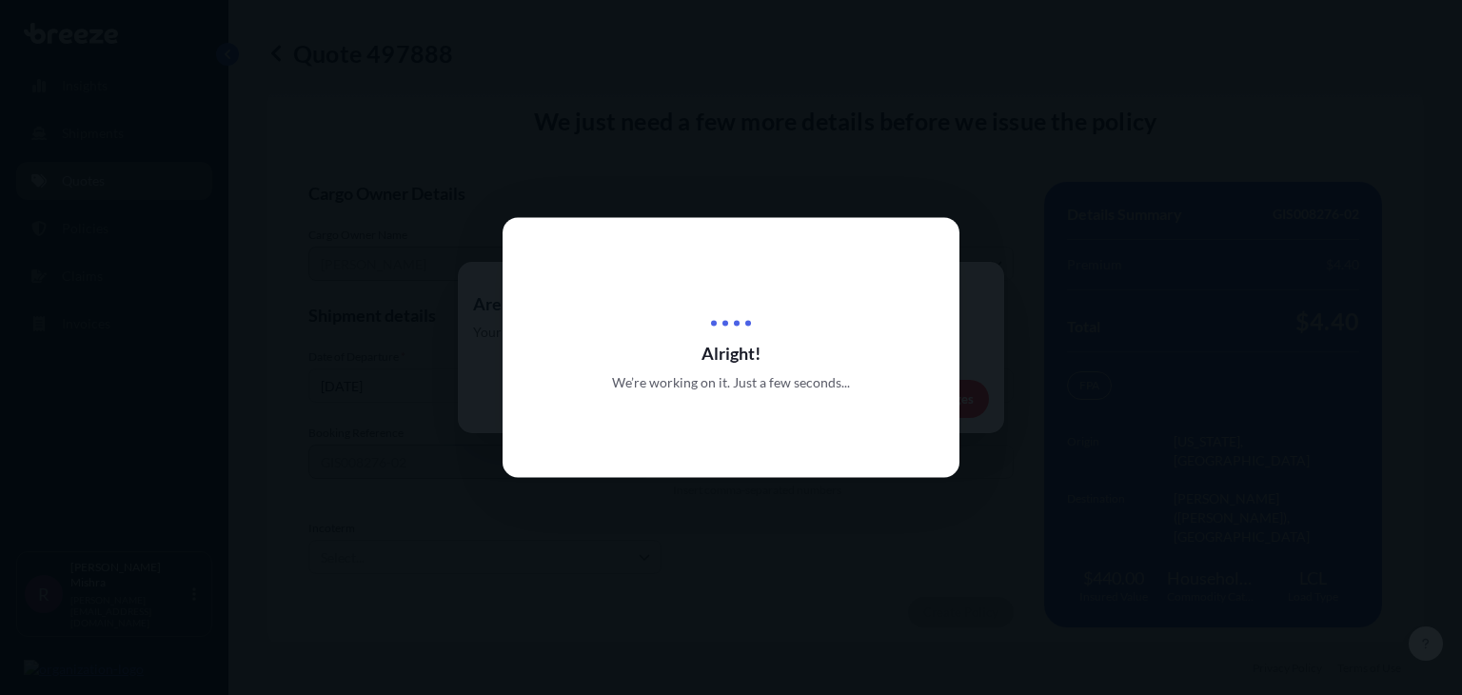
click at [261, 341] on div at bounding box center [731, 347] width 1462 height 695
click at [523, 330] on div "Alright! We’re working on it. Just a few seconds..." at bounding box center [730, 348] width 457 height 89
drag, startPoint x: 811, startPoint y: 232, endPoint x: 750, endPoint y: 364, distance: 145.6
click at [750, 364] on div "Alright! We’re working on it. Just a few seconds..." at bounding box center [730, 348] width 457 height 260
drag, startPoint x: 750, startPoint y: 364, endPoint x: 753, endPoint y: 375, distance: 10.9
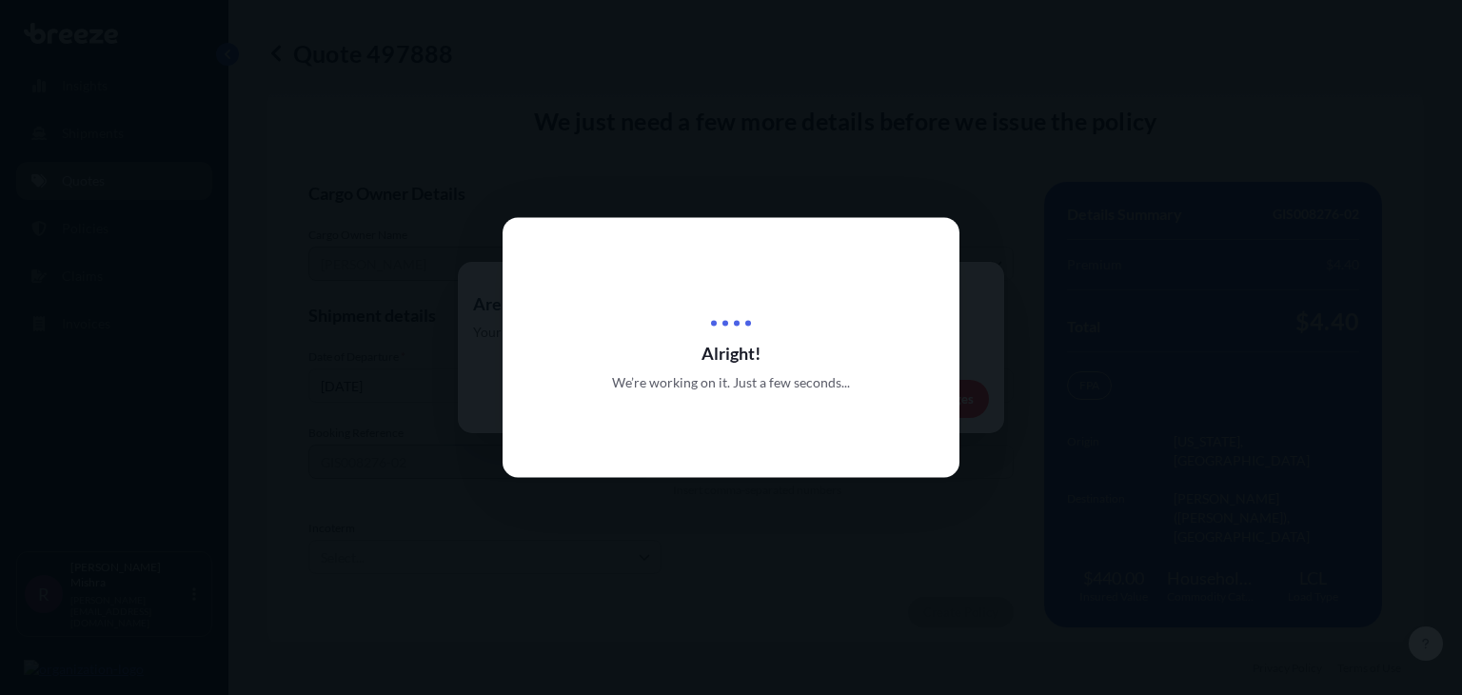
click at [753, 375] on div "Alright! We’re working on it. Just a few seconds..." at bounding box center [730, 348] width 457 height 89
click at [753, 375] on span "We’re working on it. Just a few seconds..." at bounding box center [731, 382] width 238 height 19
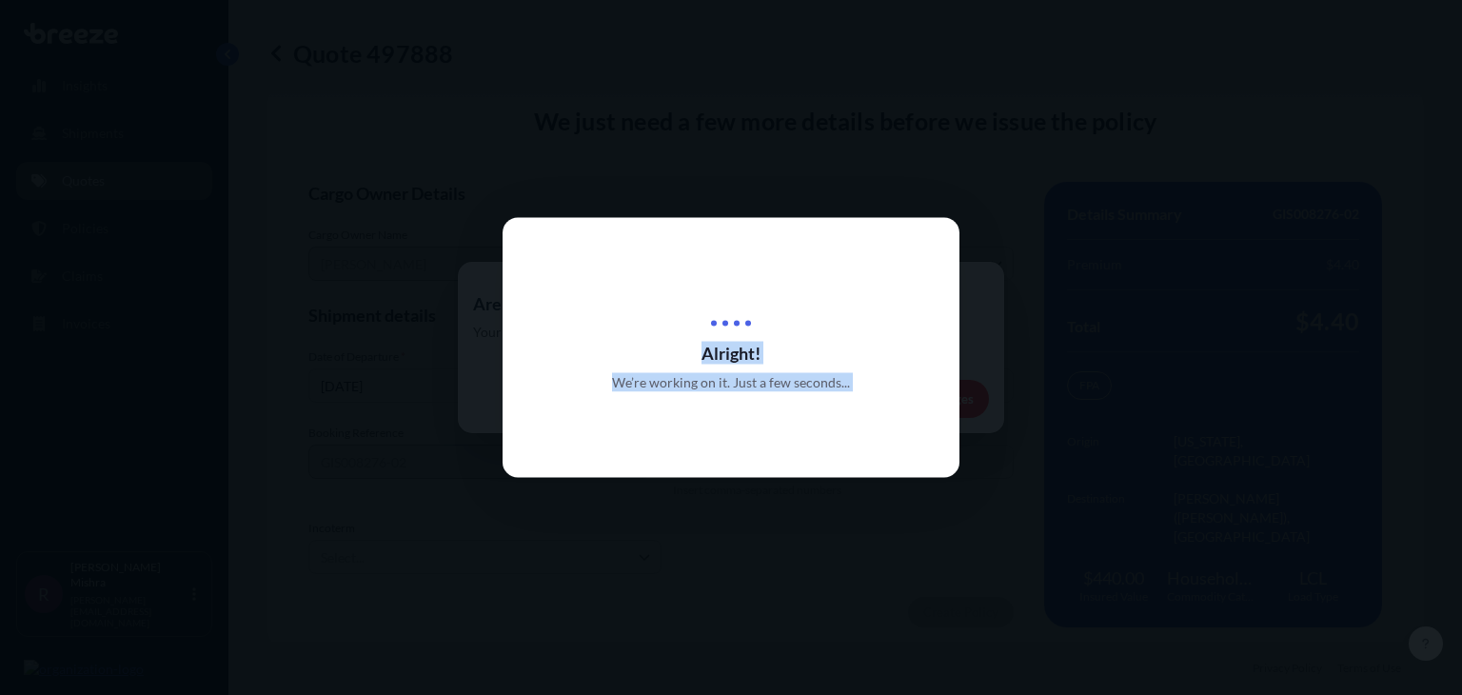
drag, startPoint x: 753, startPoint y: 375, endPoint x: 306, endPoint y: 401, distance: 447.0
click at [306, 694] on div "Alright! We’re working on it. Just a few seconds..." at bounding box center [731, 695] width 1462 height 0
click at [306, 401] on div at bounding box center [731, 347] width 1462 height 695
click at [426, 490] on div at bounding box center [731, 347] width 1462 height 695
click at [729, 394] on div "Alright! We’re working on it. Just a few seconds..." at bounding box center [730, 348] width 457 height 260
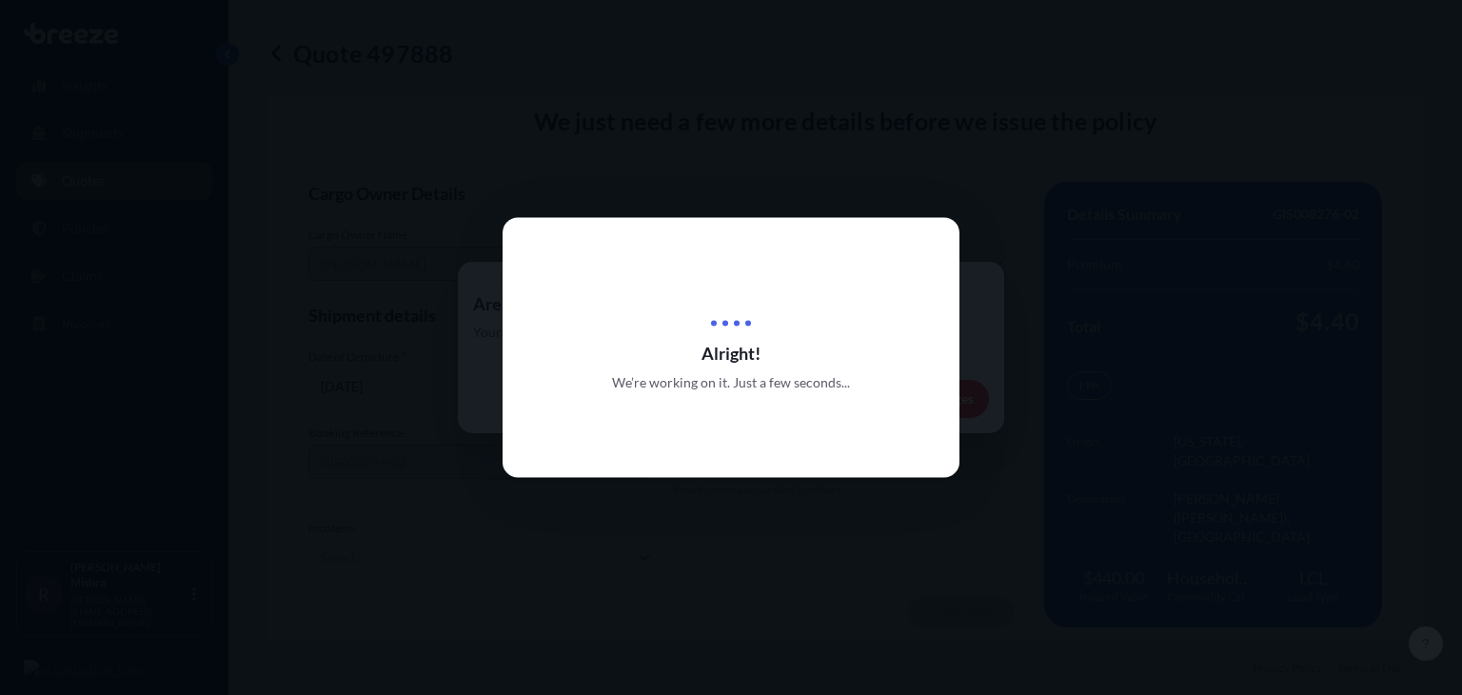
click at [729, 394] on div "Alright! We’re working on it. Just a few seconds..." at bounding box center [730, 348] width 457 height 260
click at [422, 489] on div at bounding box center [731, 347] width 1462 height 695
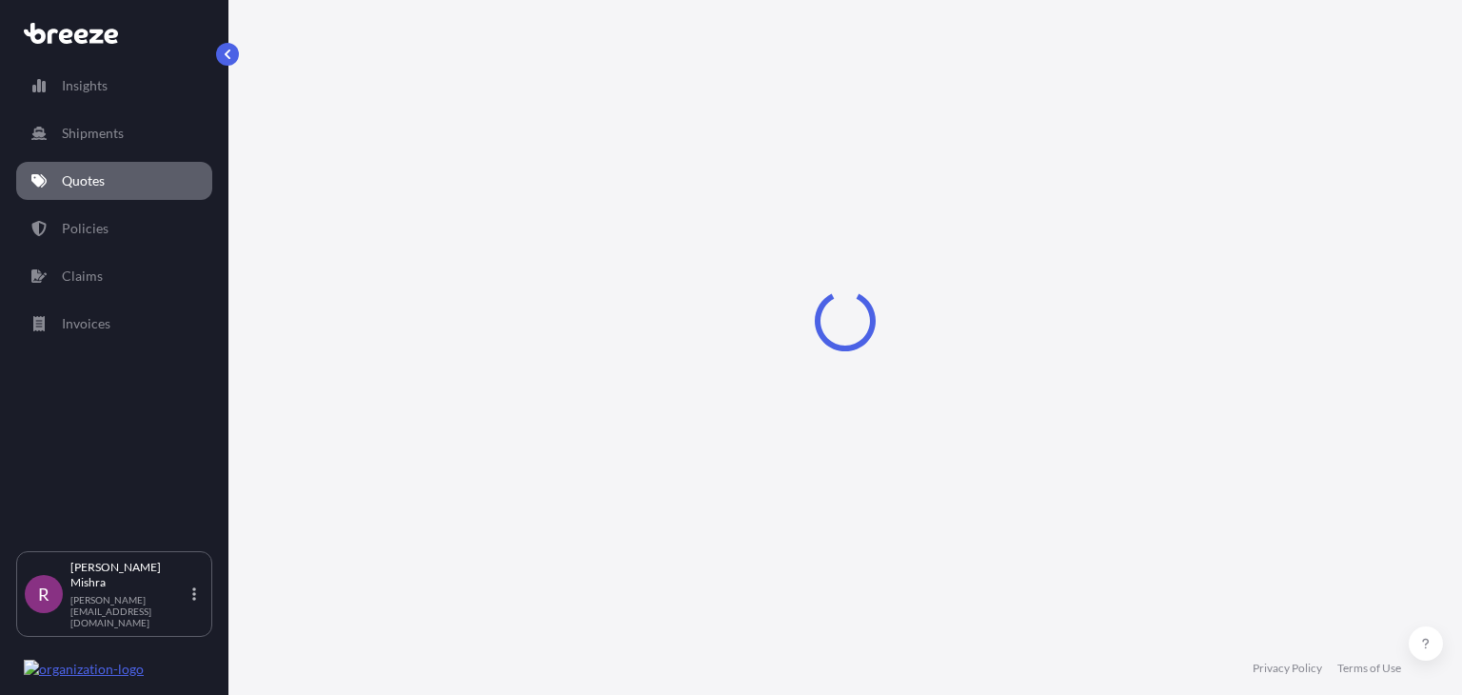
select select "Sea"
select select "1"
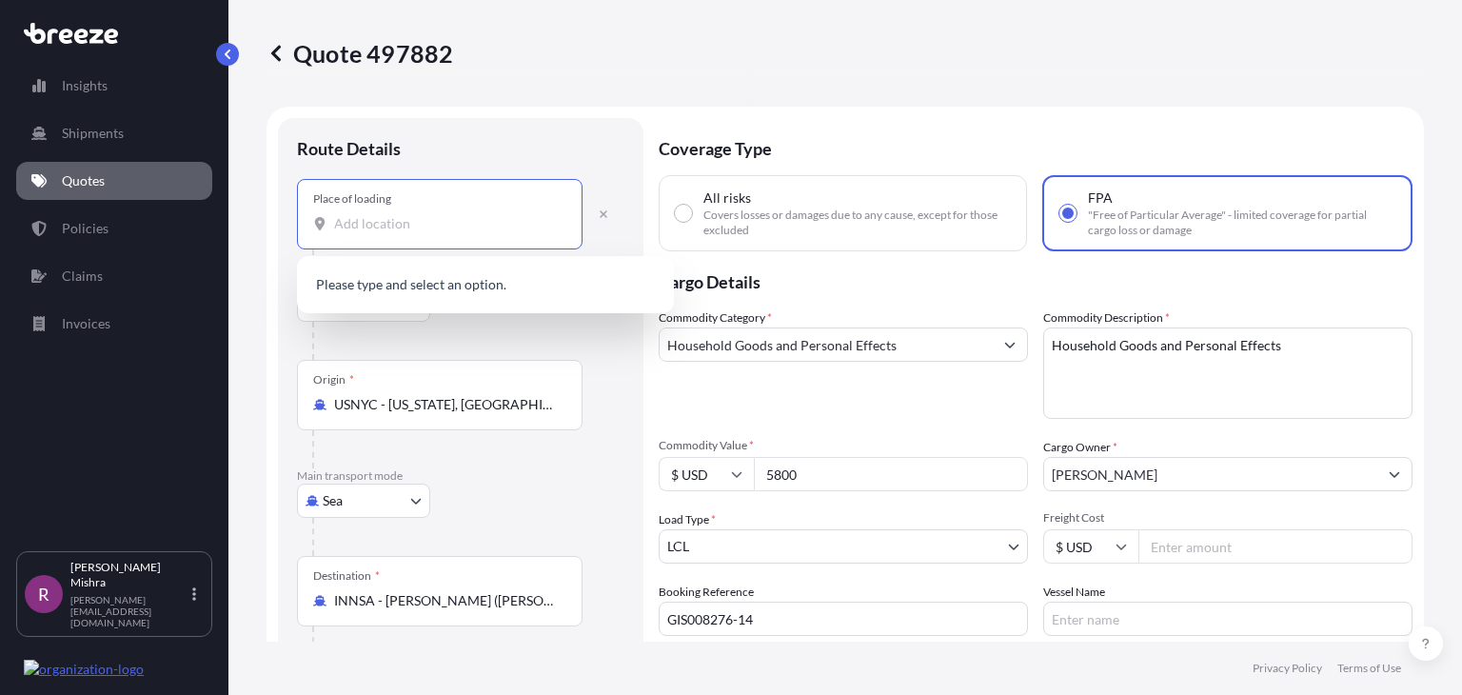
click at [401, 222] on input "Place of loading" at bounding box center [446, 223] width 225 height 19
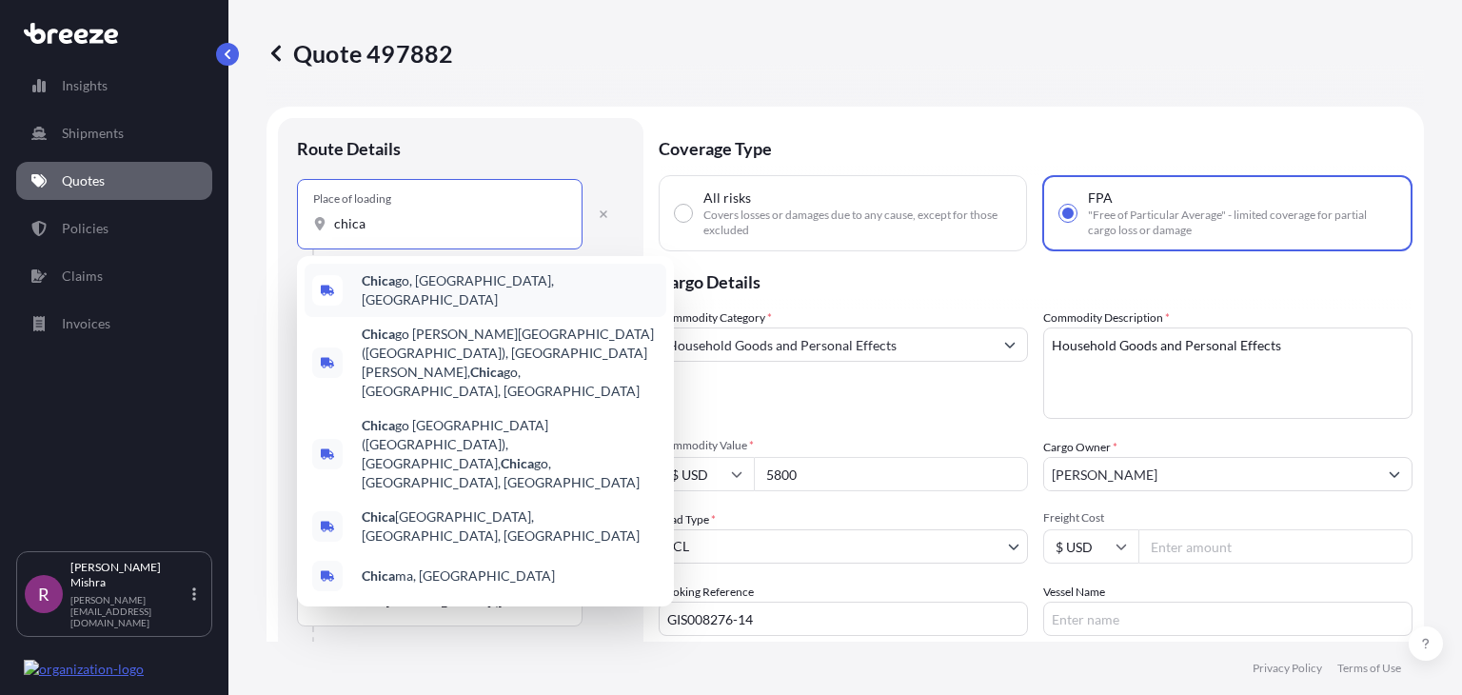
click at [442, 279] on span "Chica go, IL, USA" at bounding box center [510, 290] width 297 height 38
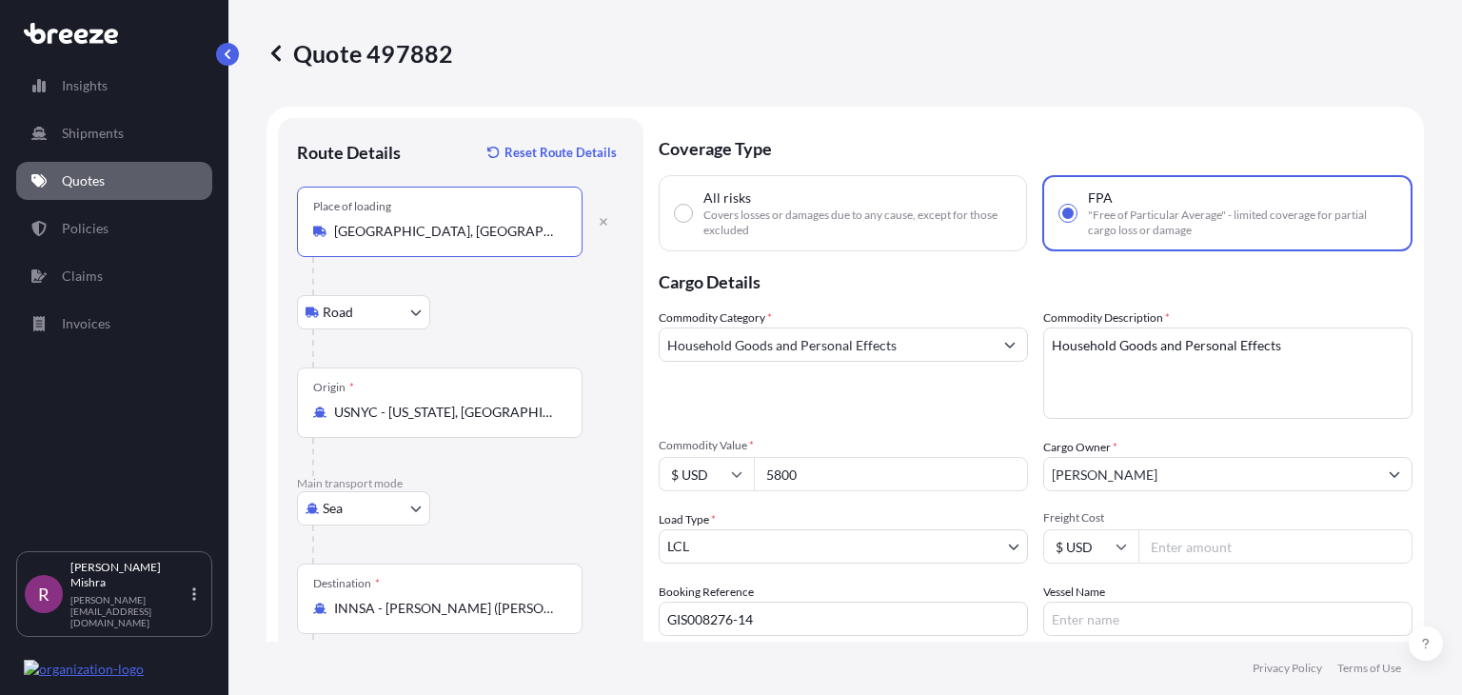
type input "[GEOGRAPHIC_DATA], [GEOGRAPHIC_DATA], [GEOGRAPHIC_DATA]"
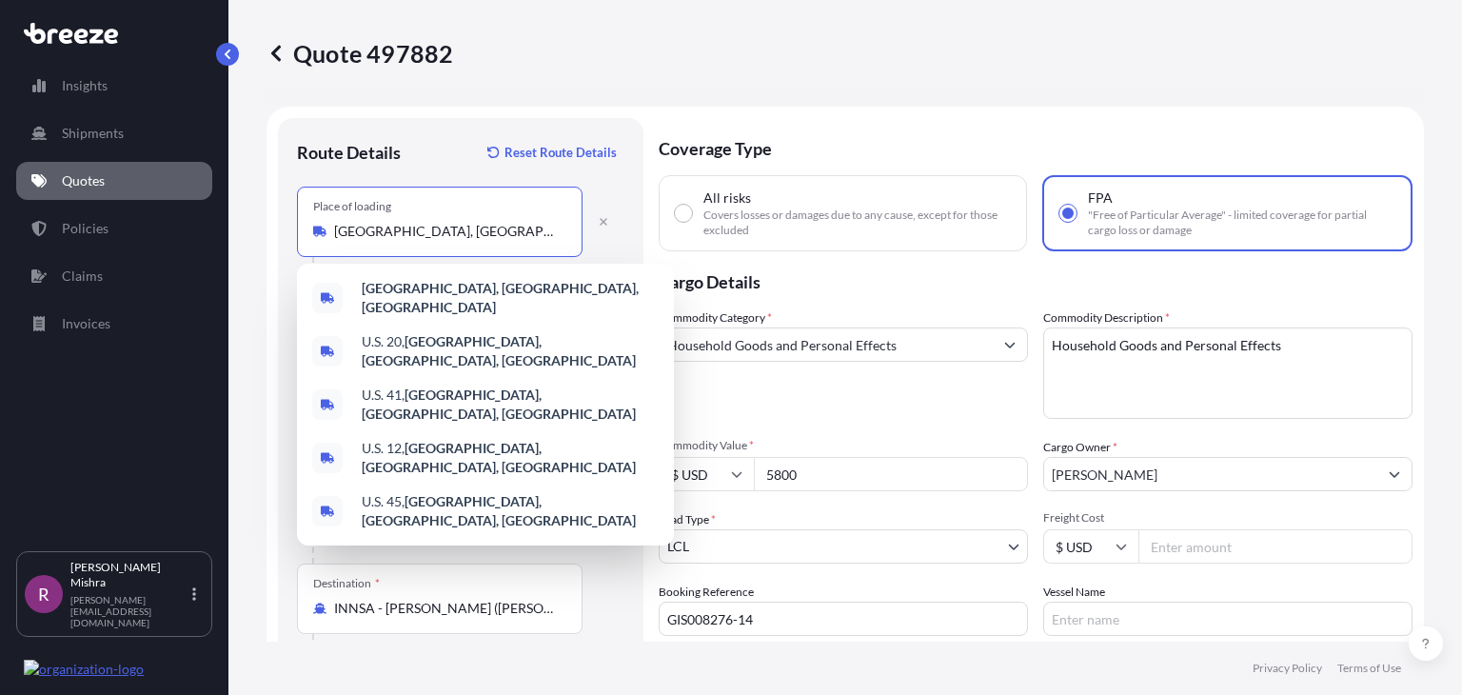
click at [509, 229] on input "[GEOGRAPHIC_DATA], [GEOGRAPHIC_DATA], [GEOGRAPHIC_DATA]" at bounding box center [446, 231] width 225 height 19
click at [1431, 272] on div "Quote 497882 Route Details Reset Route Details Place of loading Chicago, IL, US…" at bounding box center [844, 320] width 1233 height 641
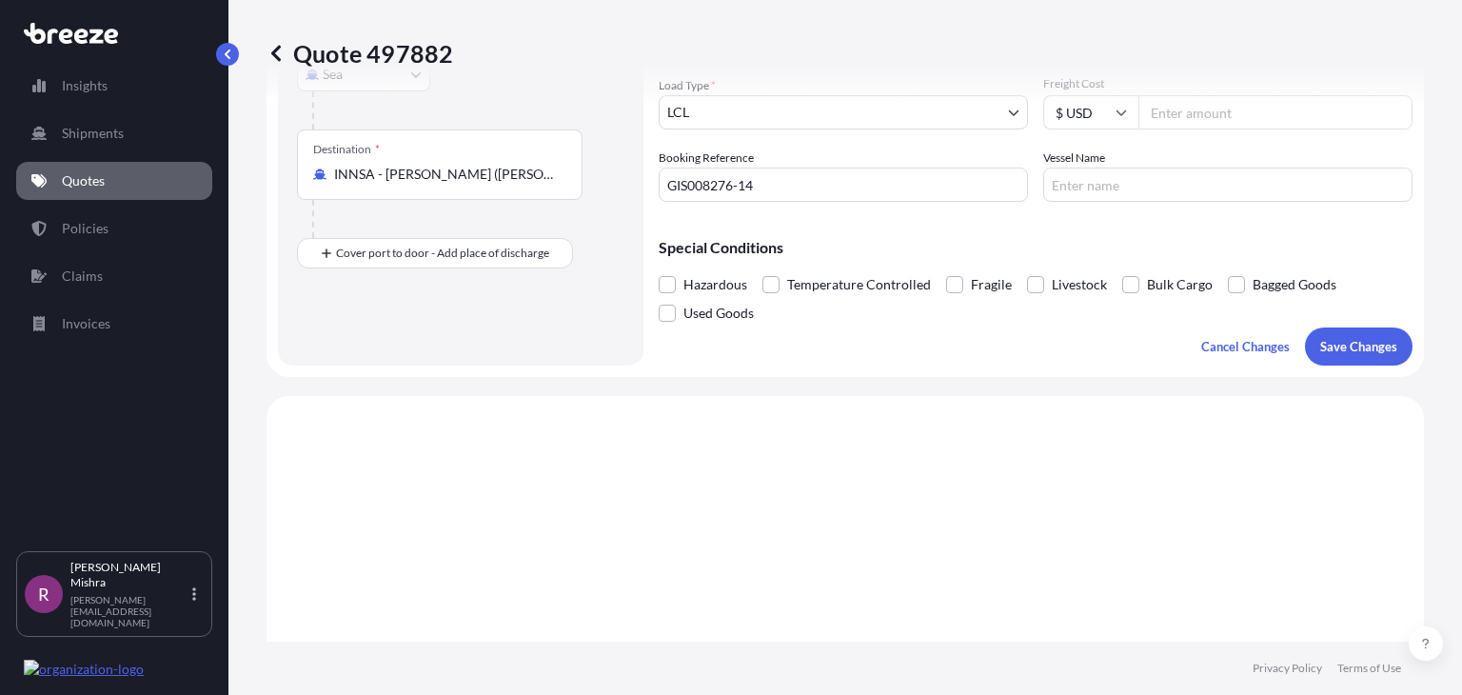
scroll to position [440, 0]
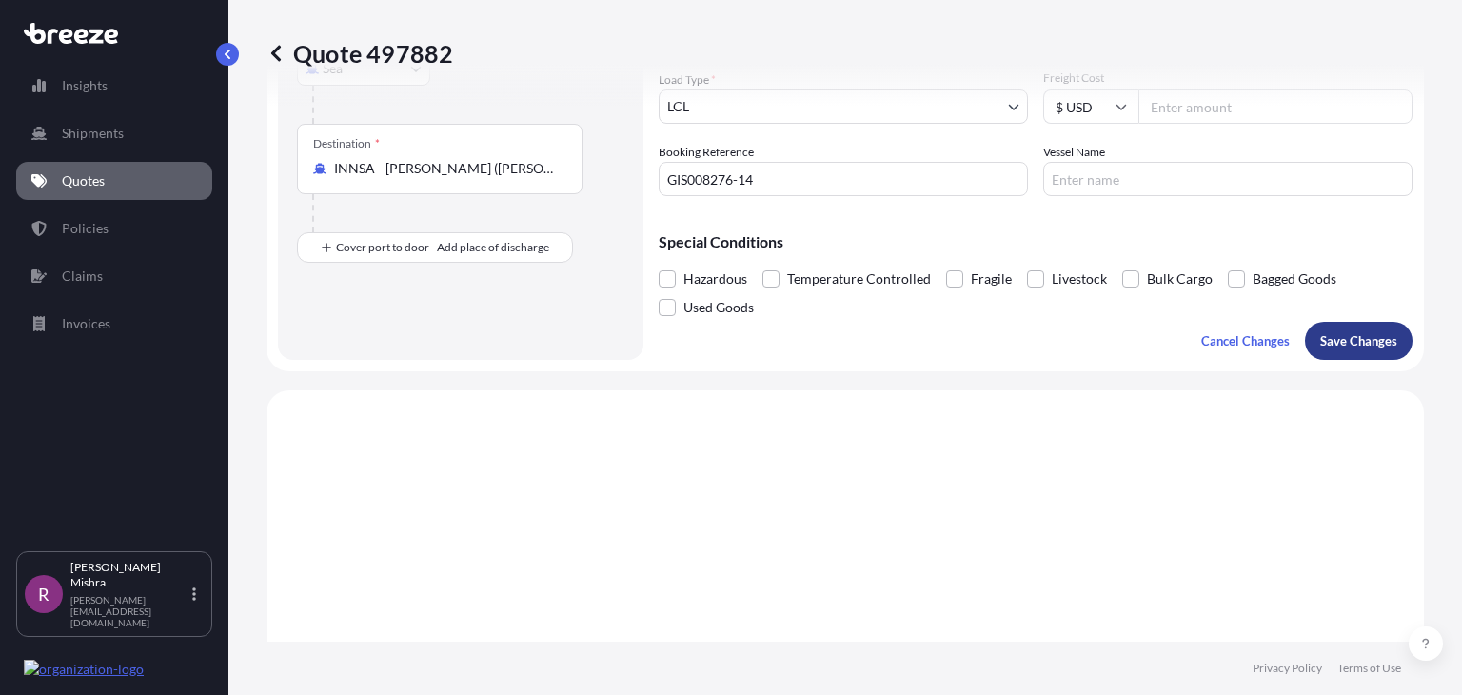
click at [1351, 347] on p "Save Changes" at bounding box center [1358, 340] width 77 height 19
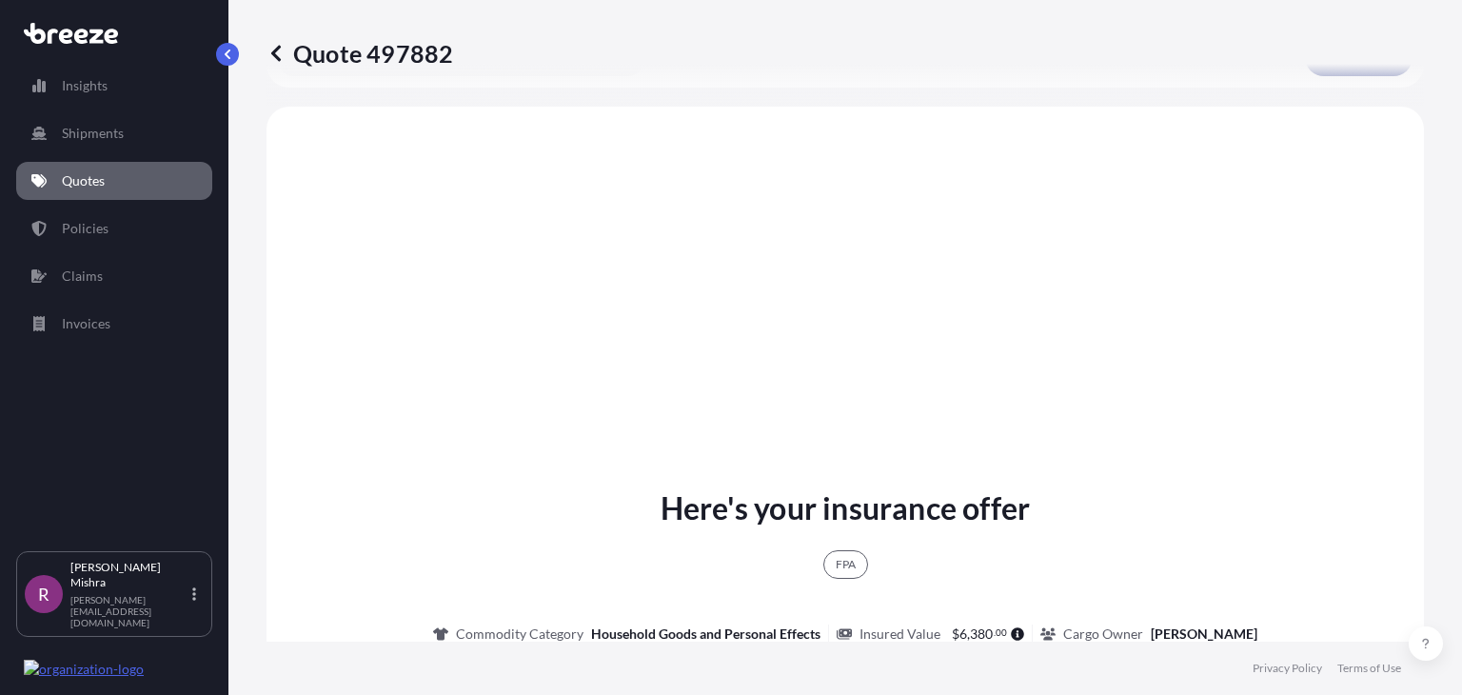
scroll to position [734, 0]
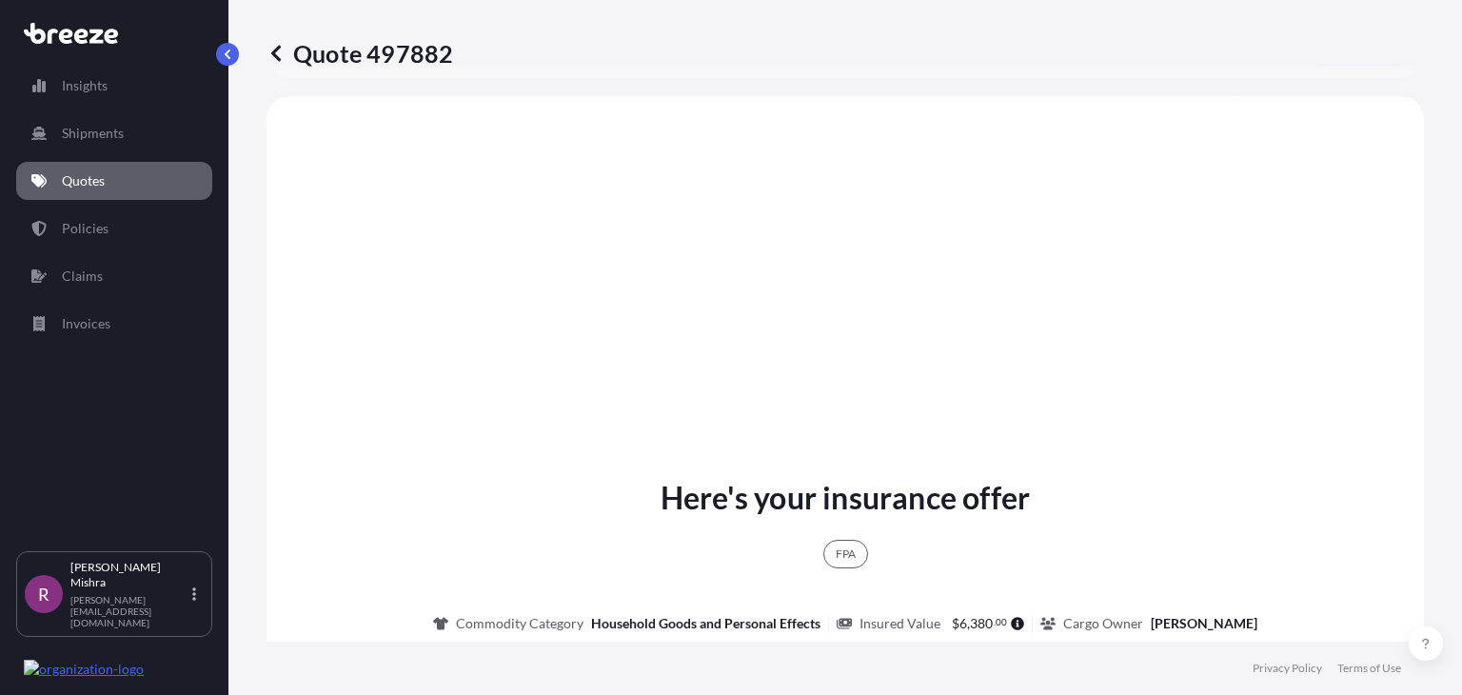
select select "Road"
select select "Sea"
select select "1"
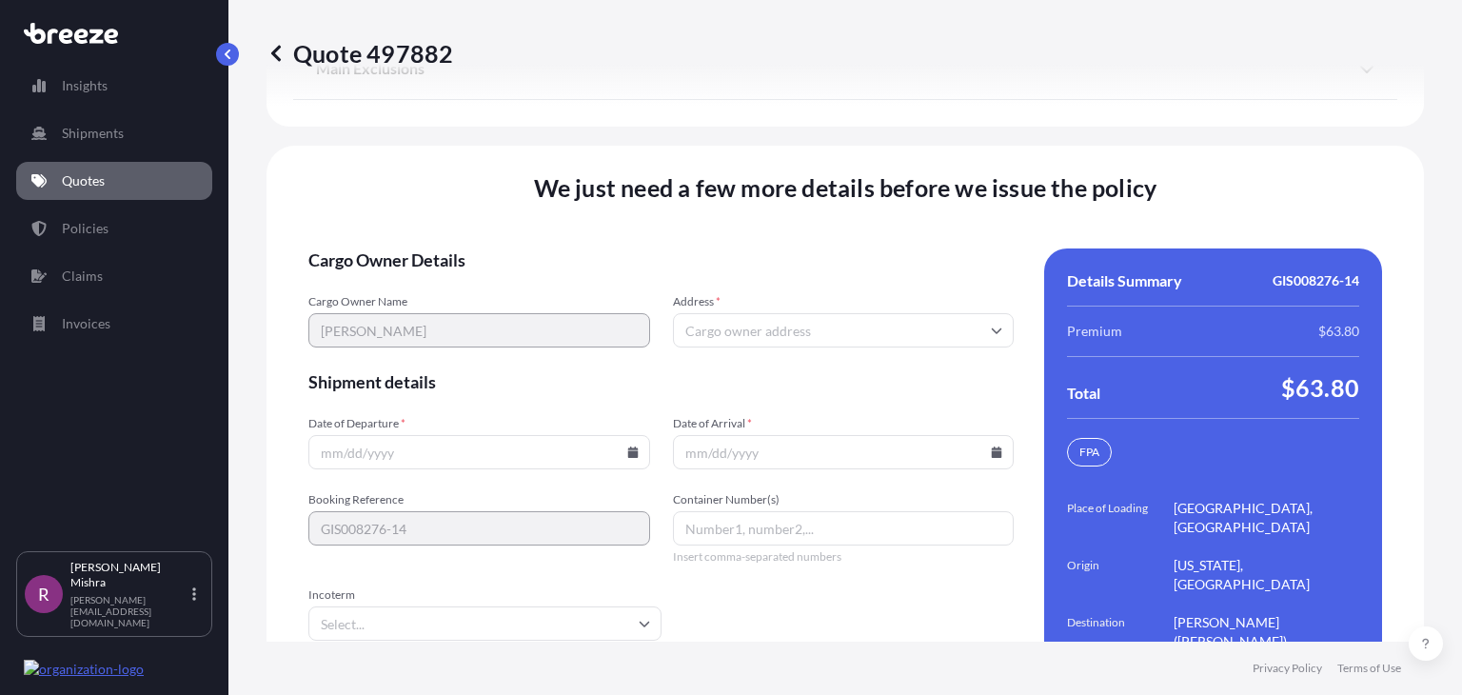
scroll to position [2976, 0]
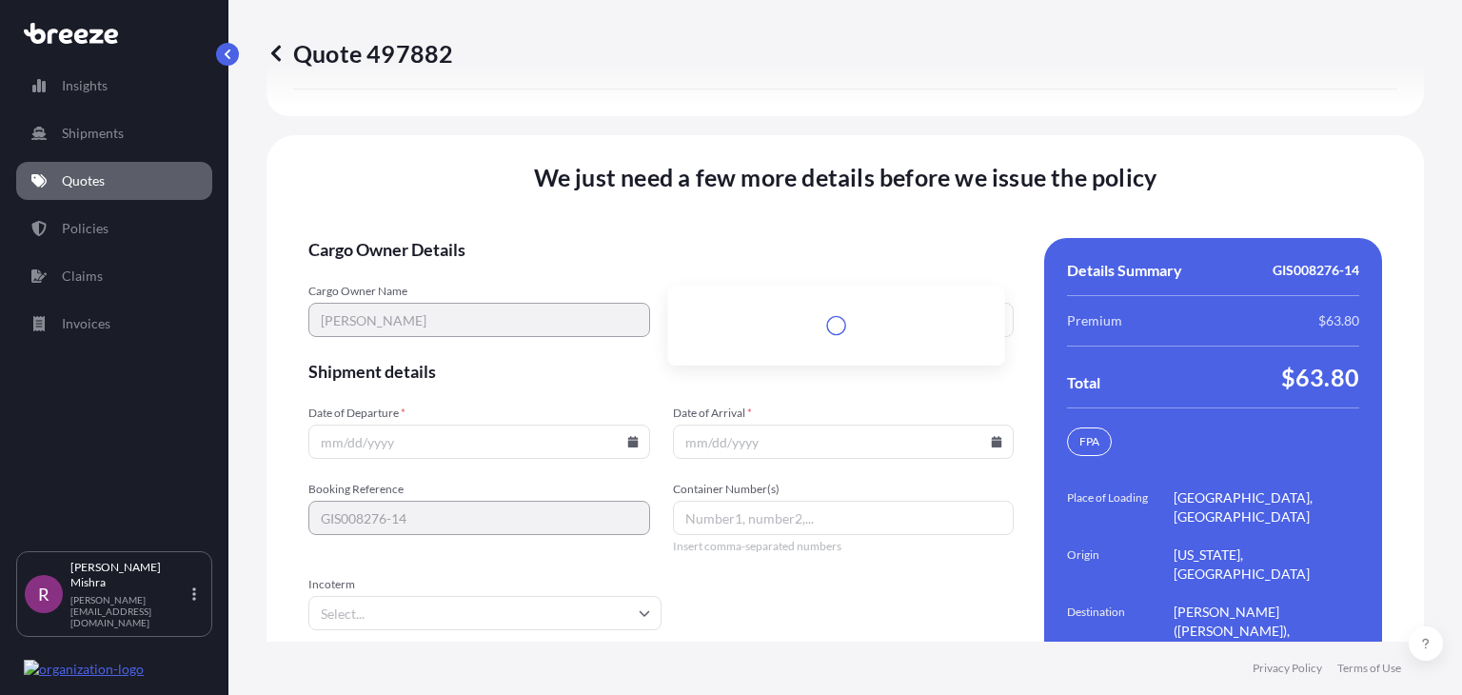
click at [710, 303] on input "Address *" at bounding box center [844, 320] width 342 height 34
paste input "1660 KATY GAP RD, APT # 24107 KATY, TX 77494"
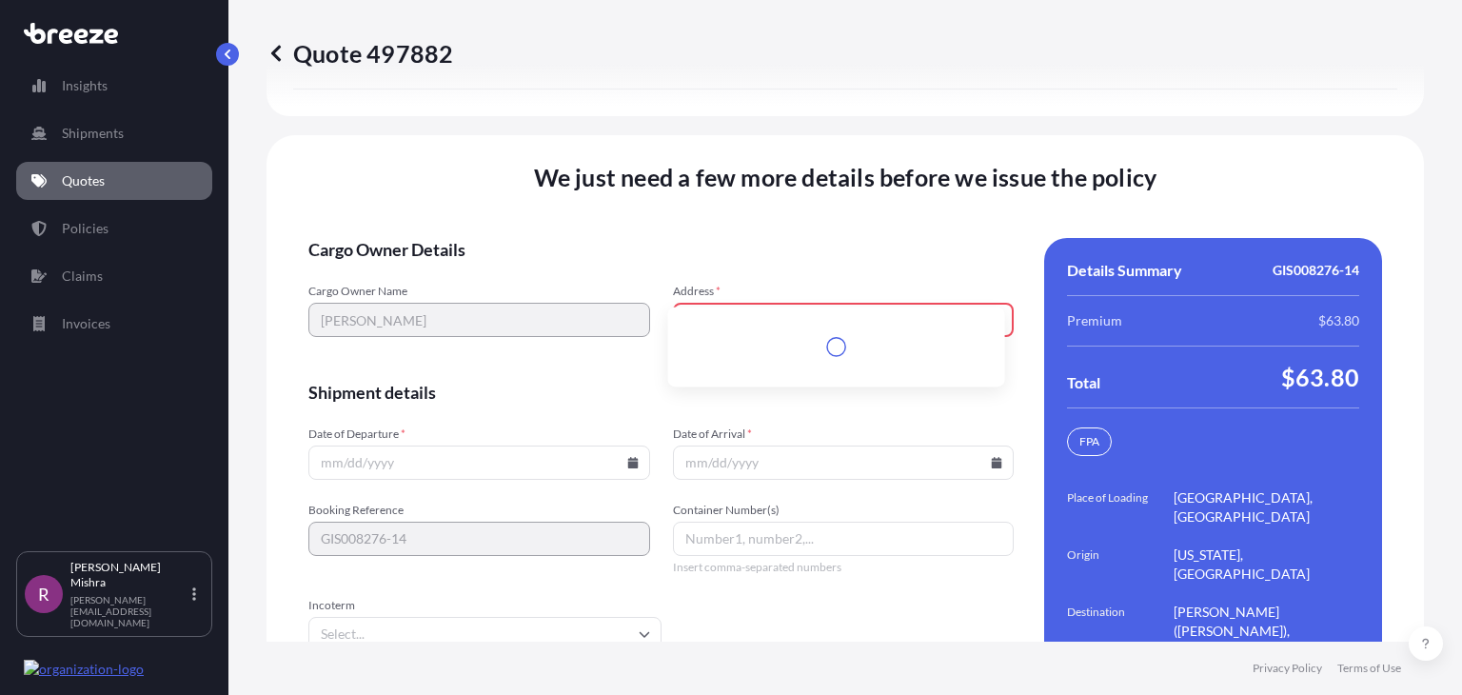
scroll to position [2996, 0]
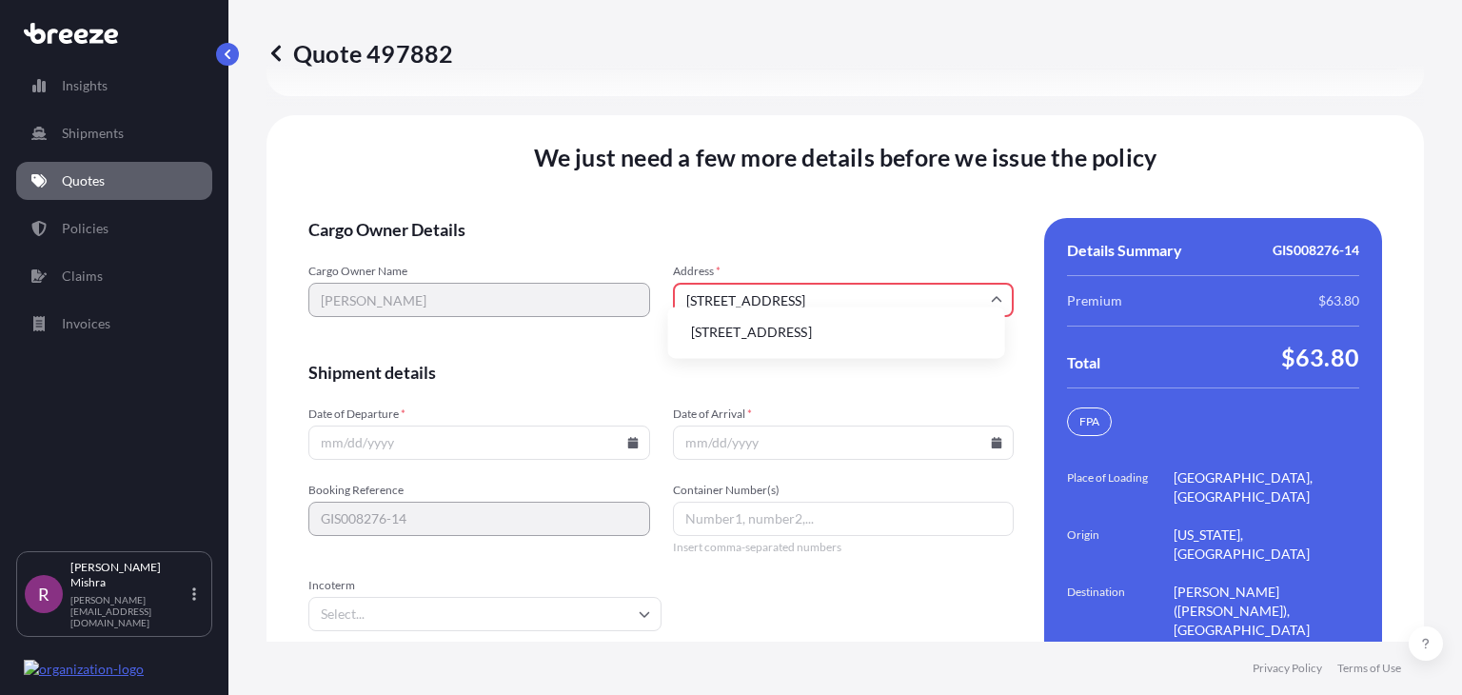
click at [780, 328] on li "1660 Katy Gap Rd, Katy, TX 77494, USA" at bounding box center [837, 332] width 322 height 36
type input "1660 Katy Gap Rd, Katy, TX 77494, USA"
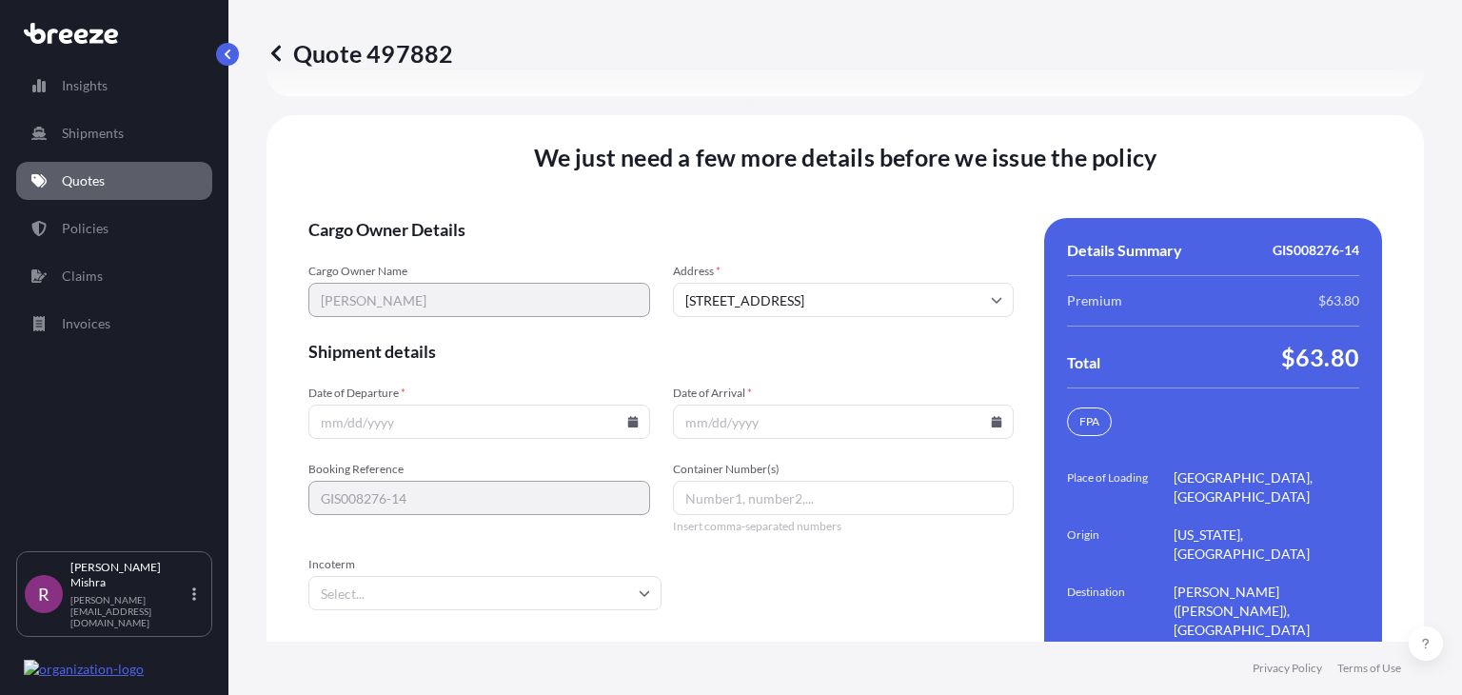
scroll to position [2976, 0]
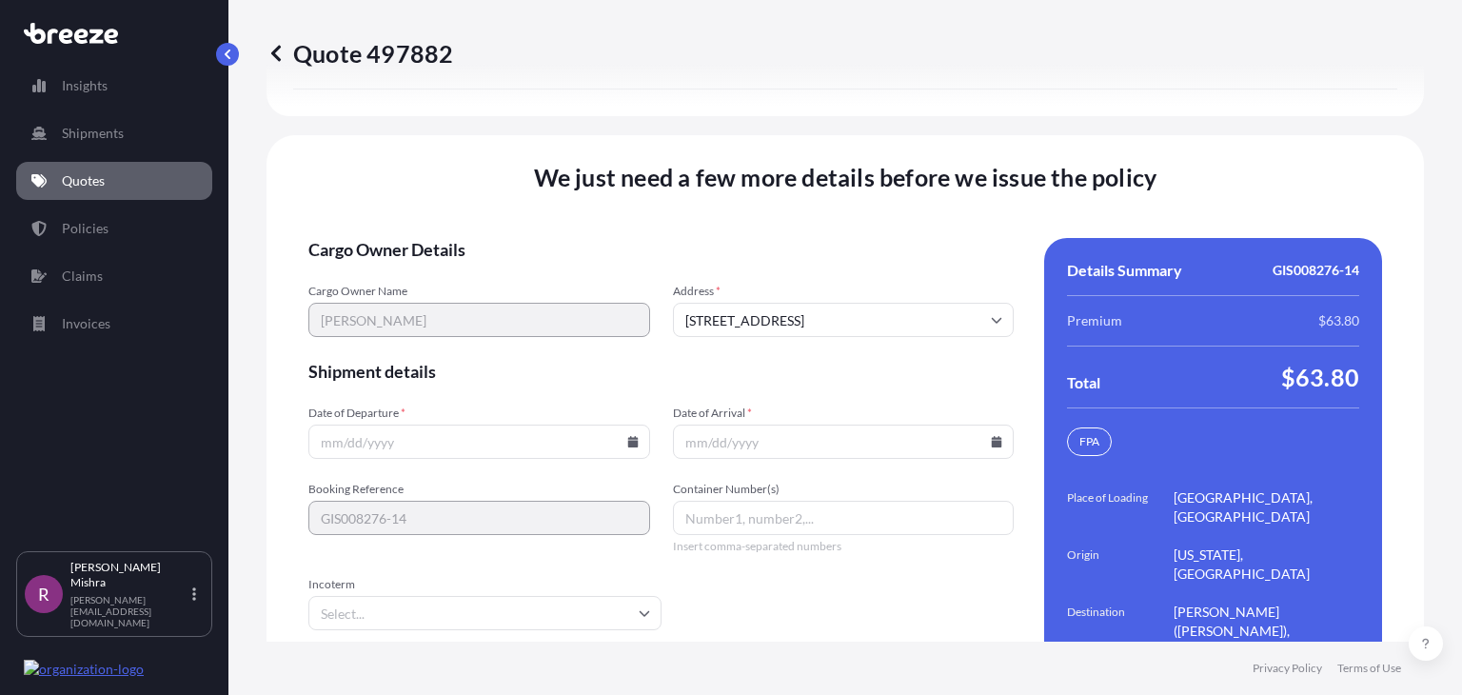
click at [376, 424] on input "Date of Departure *" at bounding box center [479, 441] width 342 height 34
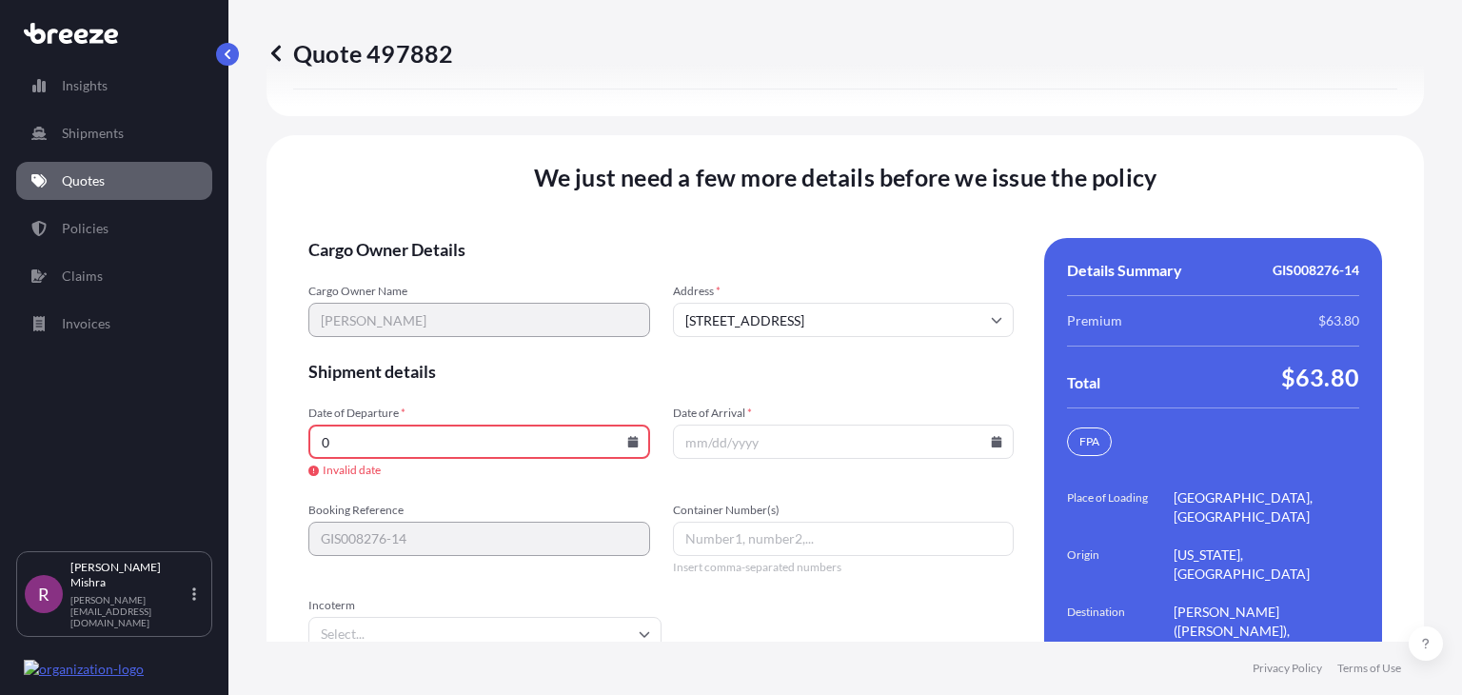
scroll to position [2996, 0]
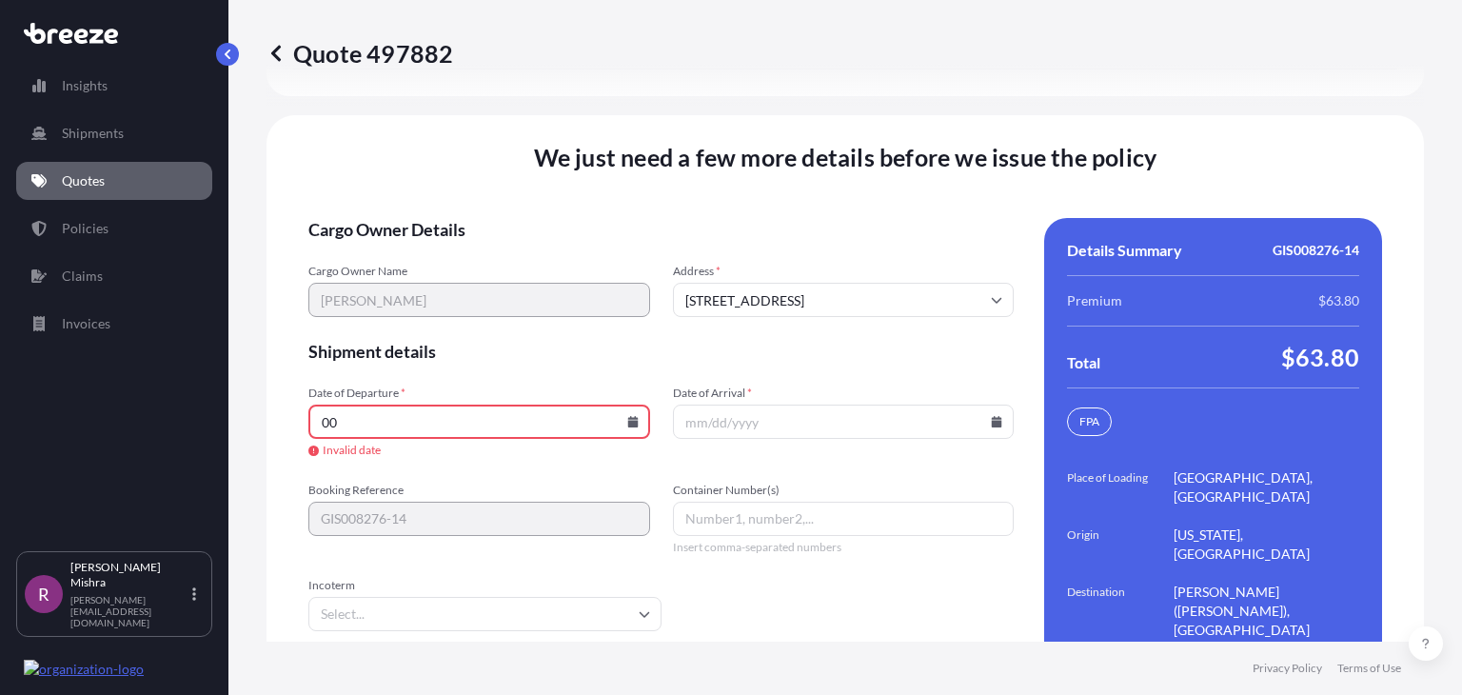
type input "0"
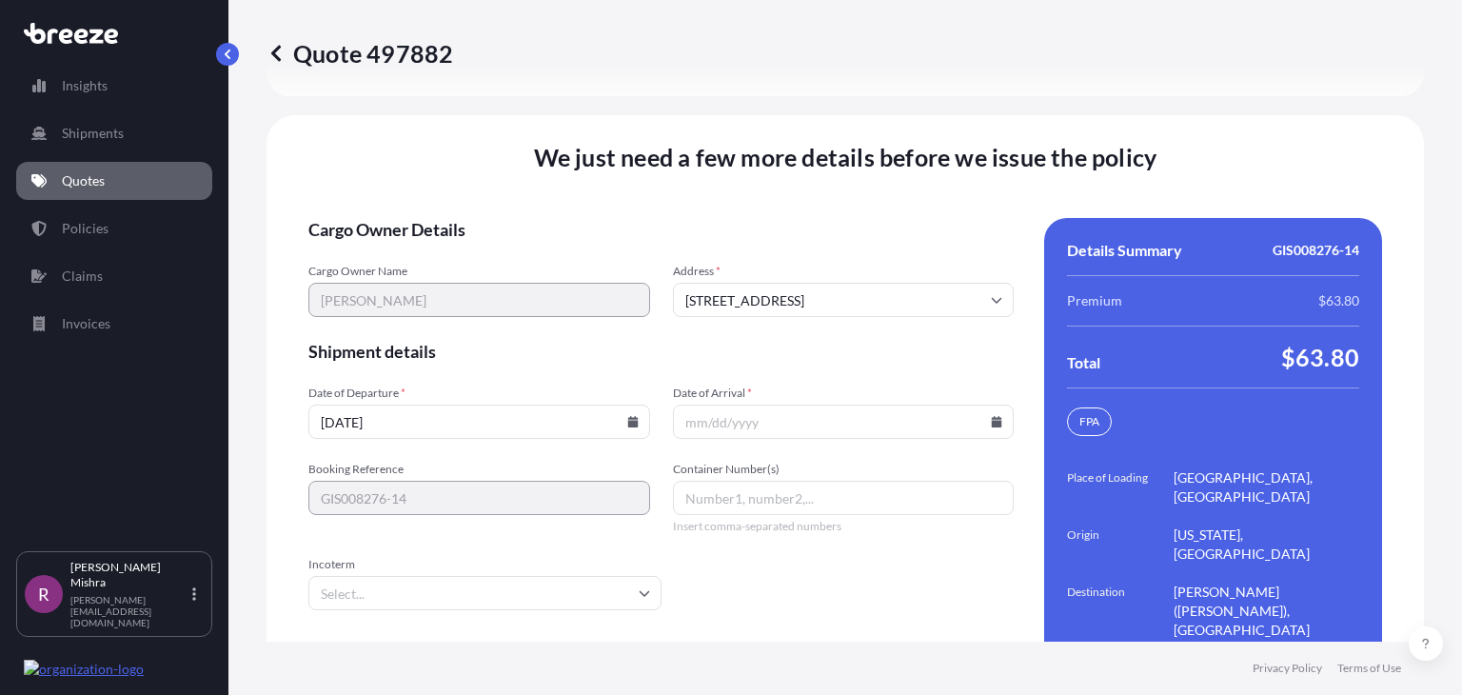
scroll to position [2976, 0]
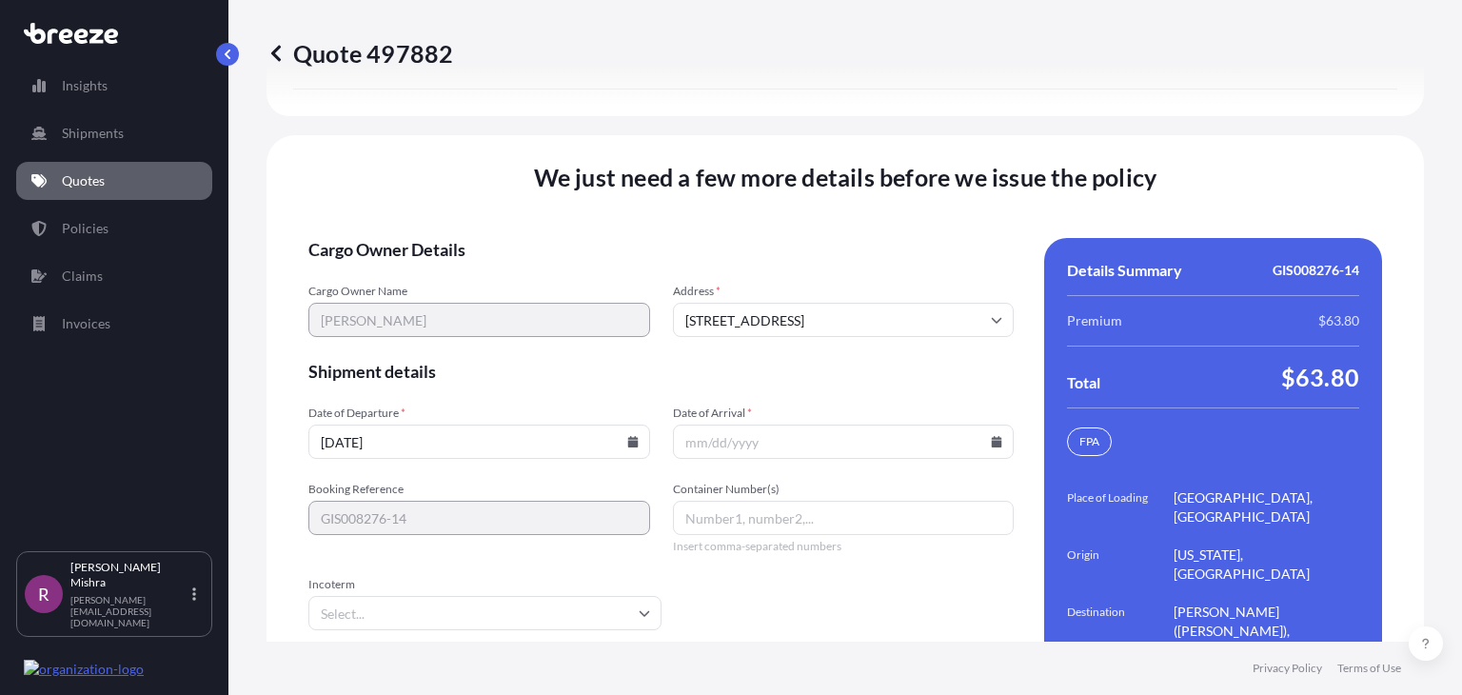
type input "[DATE]"
click at [696, 424] on input "Date of Arrival *" at bounding box center [844, 441] width 342 height 34
type input "0"
type input "[DATE]"
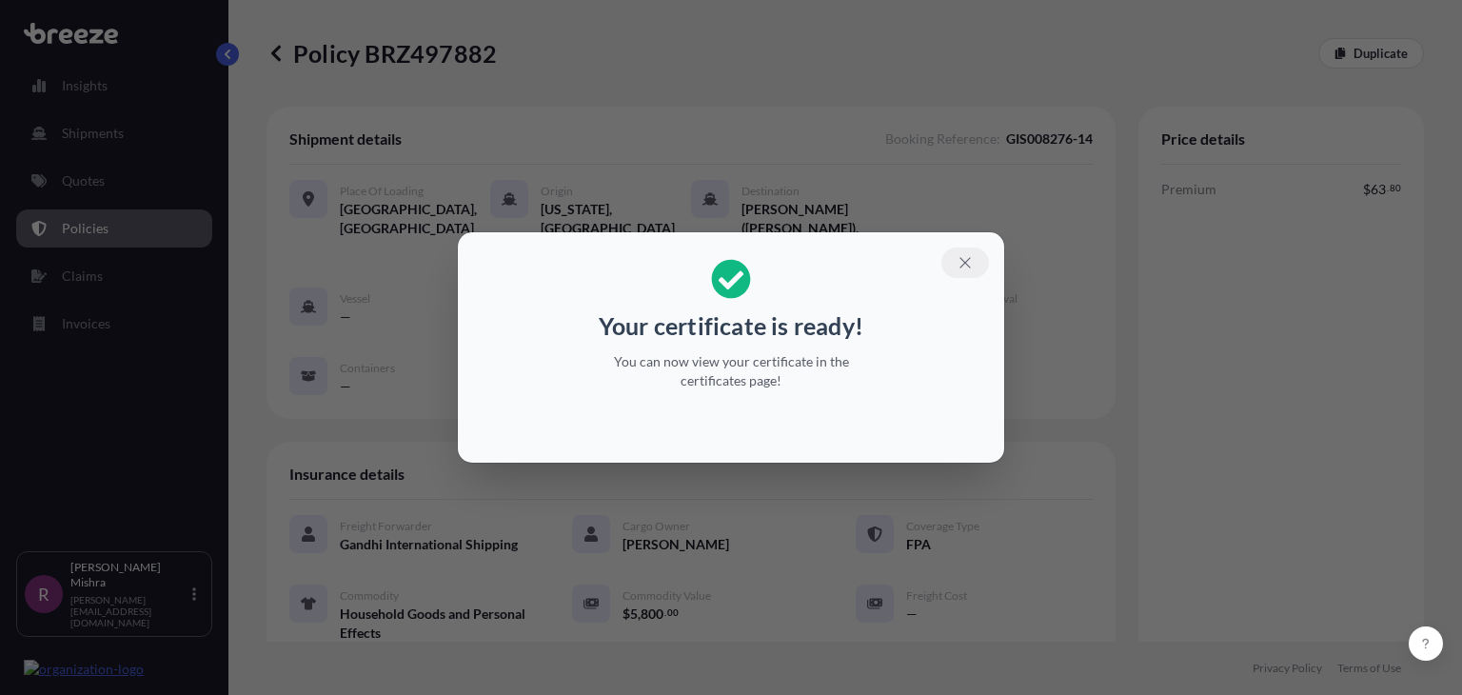
click at [968, 264] on icon "button" at bounding box center [964, 262] width 17 height 17
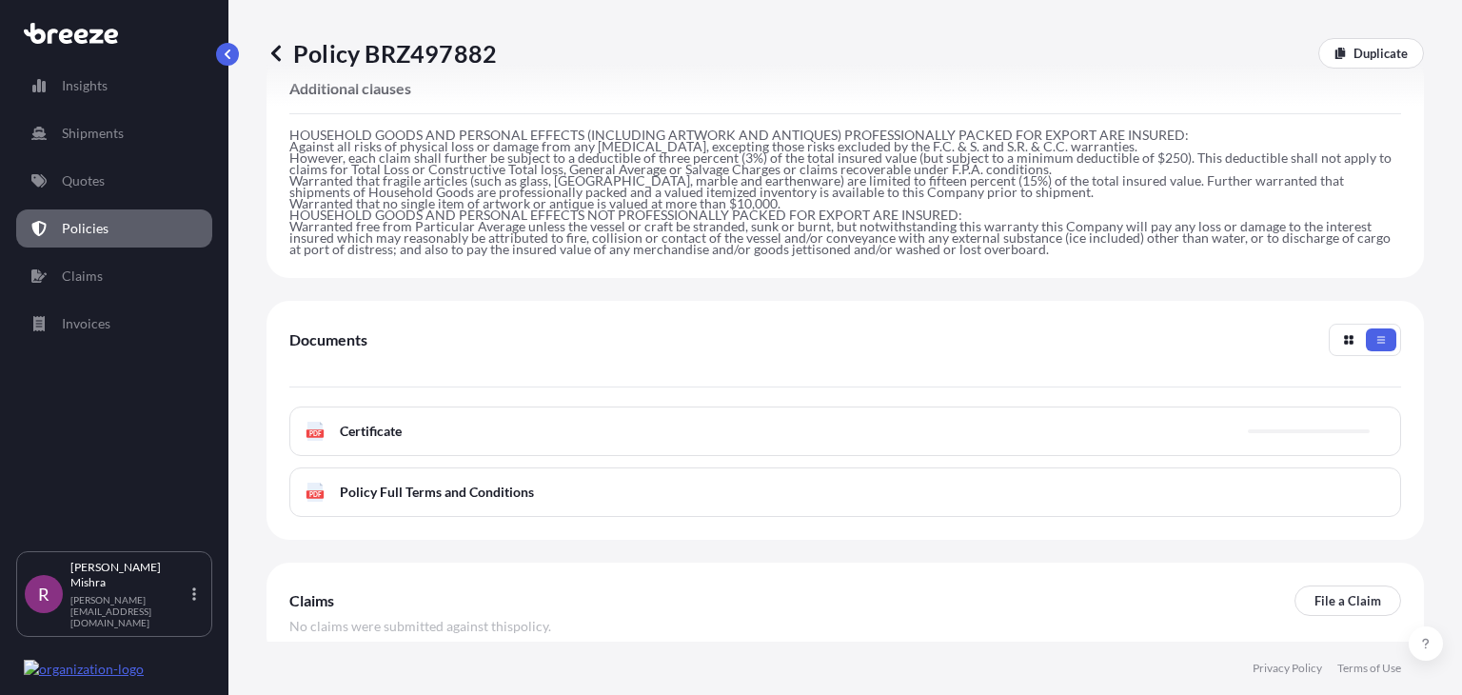
scroll to position [732, 0]
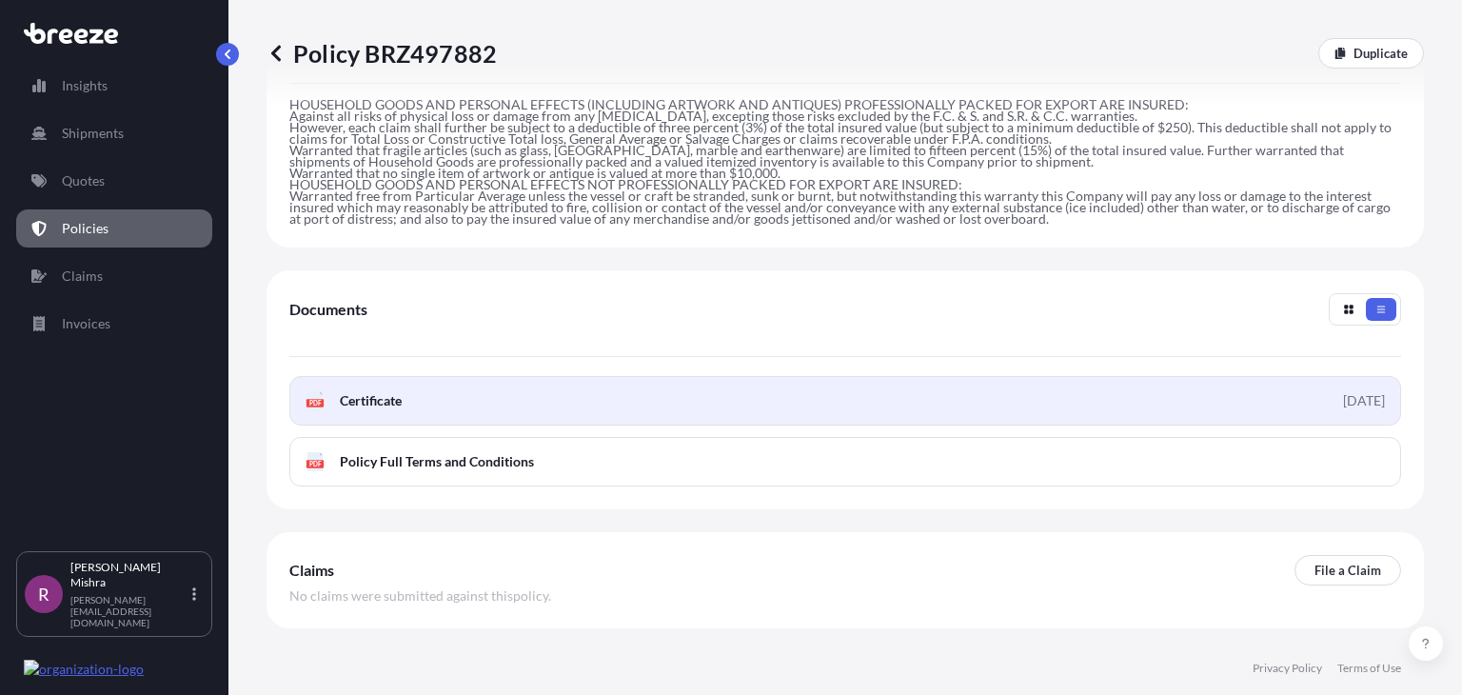
click at [700, 391] on link "PDF Certificate [DATE]" at bounding box center [844, 400] width 1111 height 49
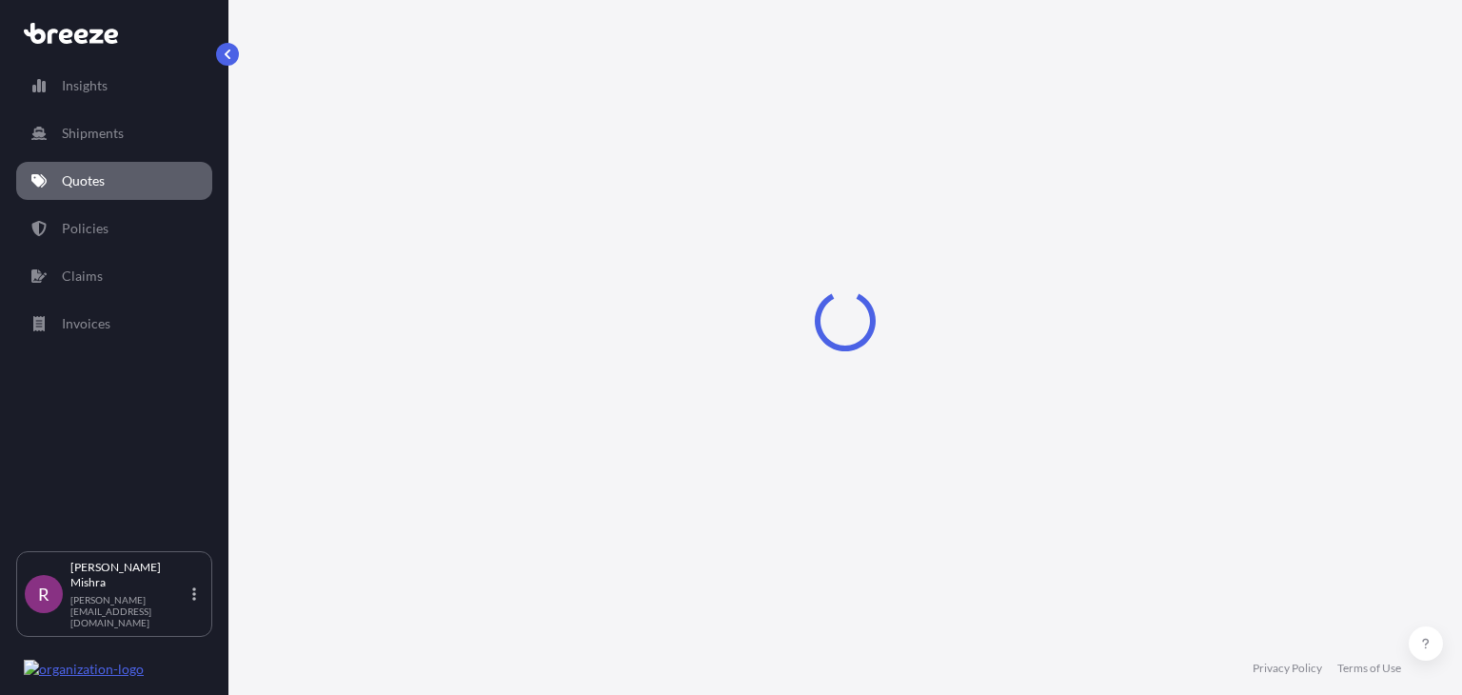
select select "Sea"
select select "1"
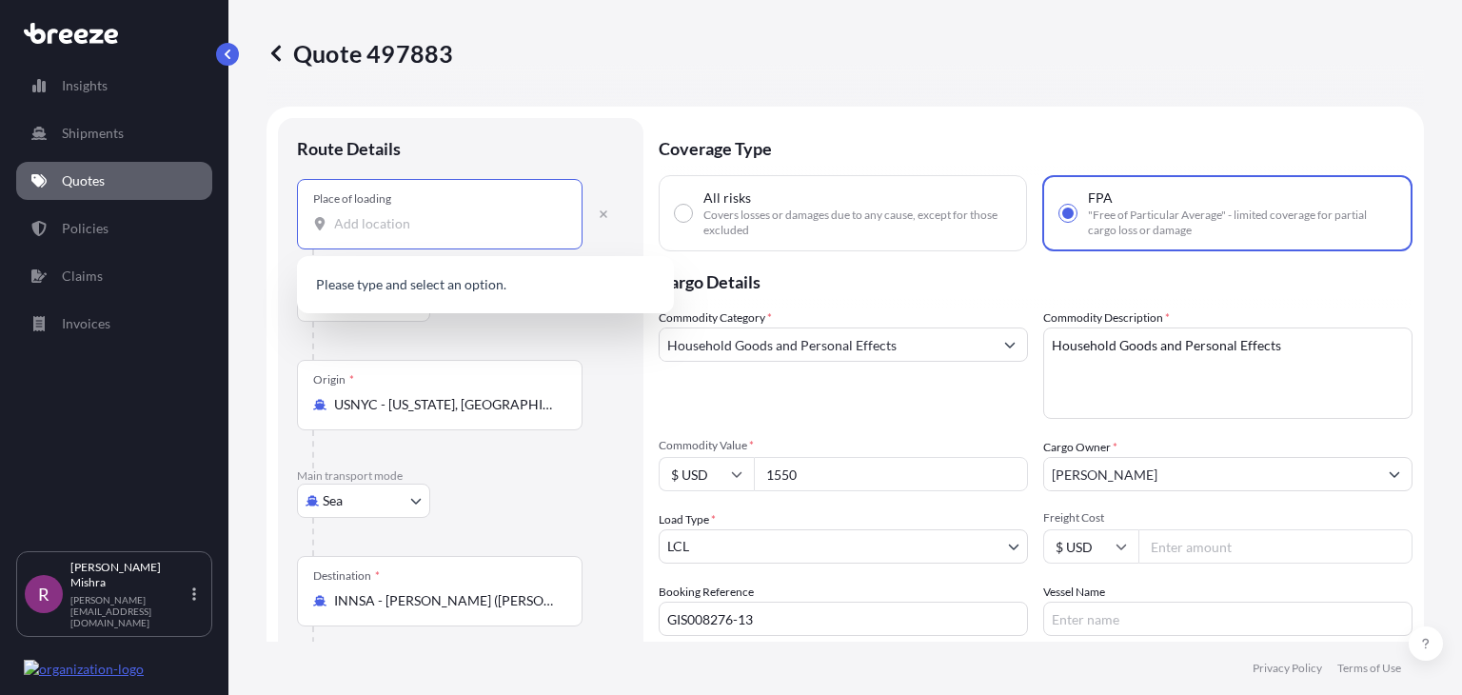
click at [381, 227] on input "Place of loading" at bounding box center [446, 223] width 225 height 19
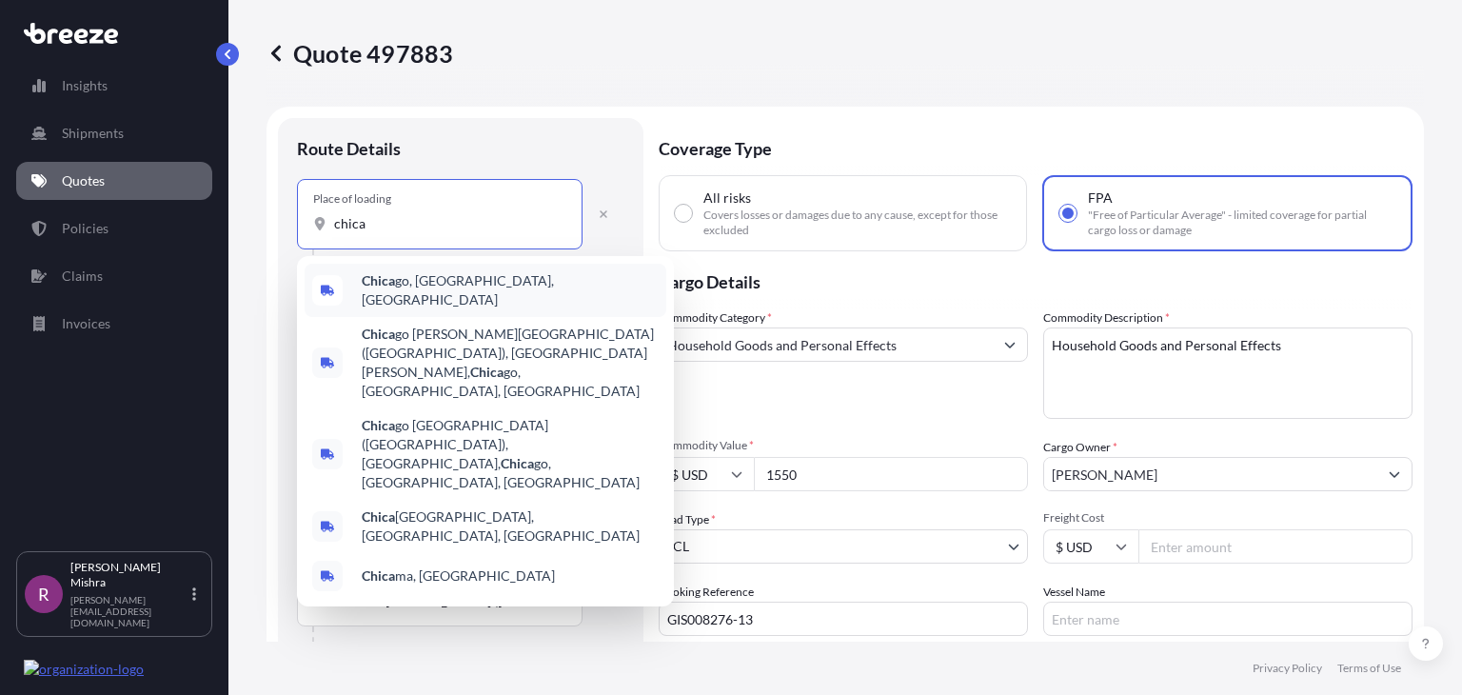
click at [450, 274] on div "Chica go, IL, USA" at bounding box center [486, 290] width 362 height 53
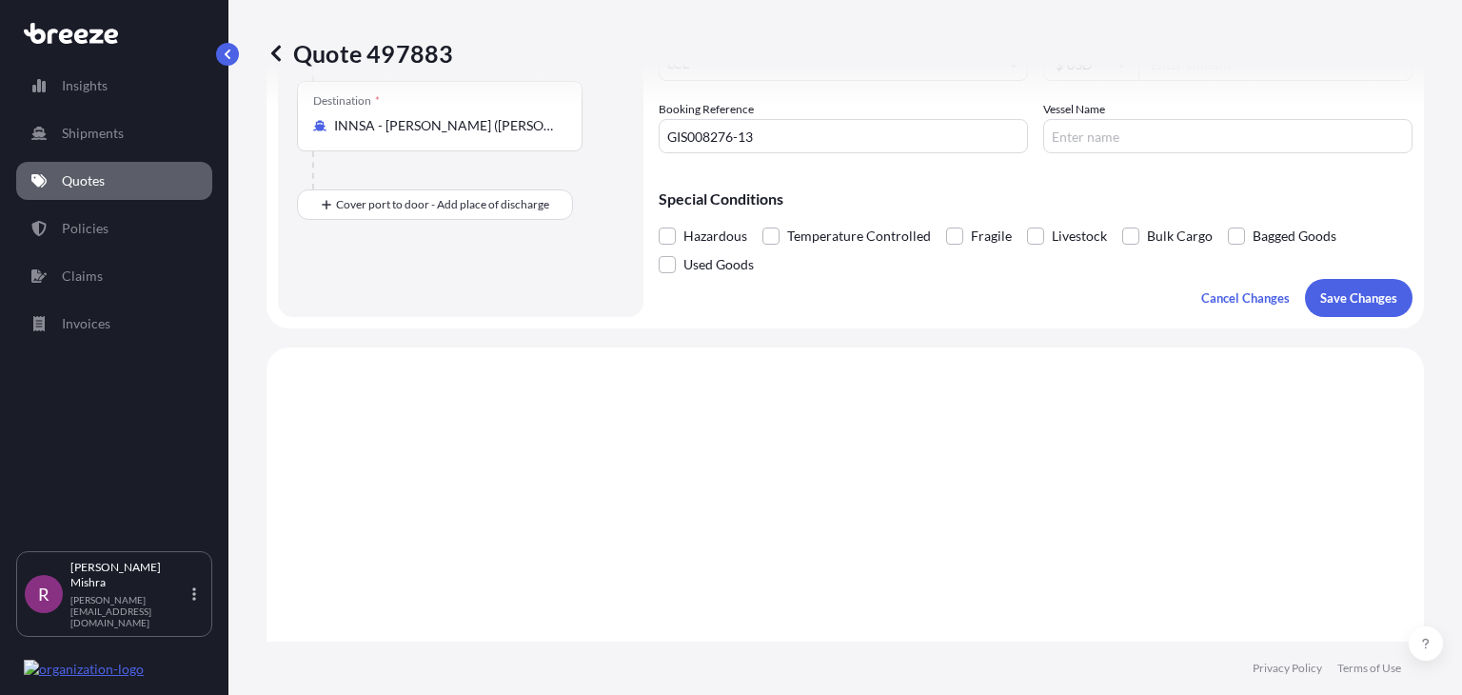
scroll to position [525, 0]
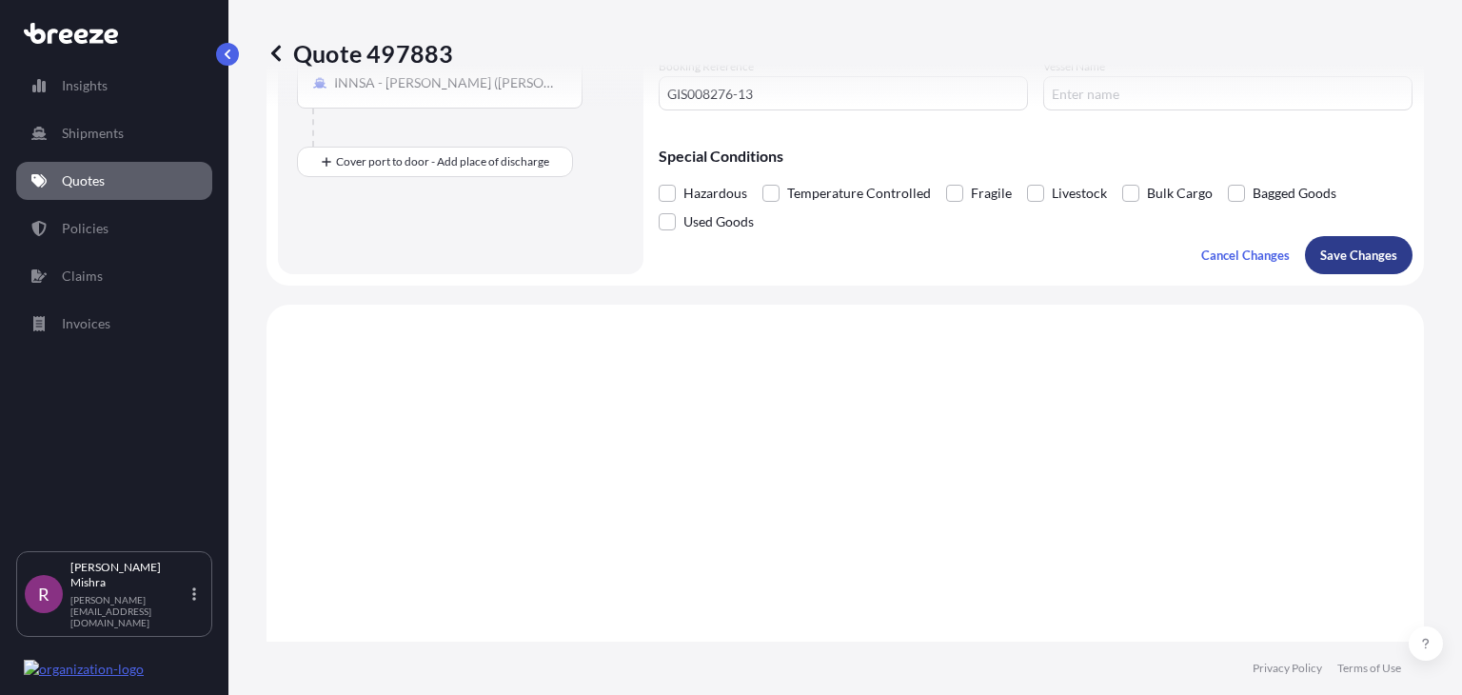
type input "[GEOGRAPHIC_DATA], [GEOGRAPHIC_DATA], [GEOGRAPHIC_DATA]"
click at [1342, 246] on p "Save Changes" at bounding box center [1358, 255] width 77 height 19
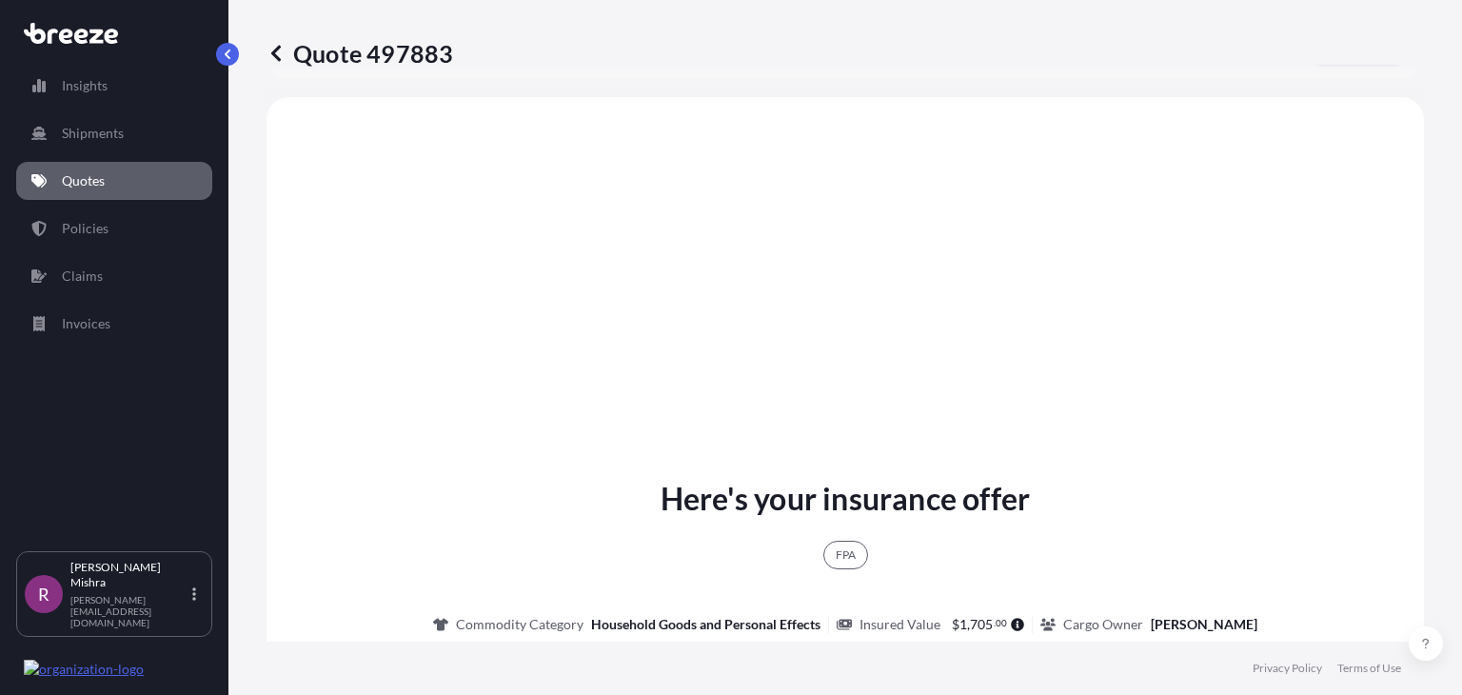
scroll to position [734, 0]
select select "Road"
select select "Sea"
select select "1"
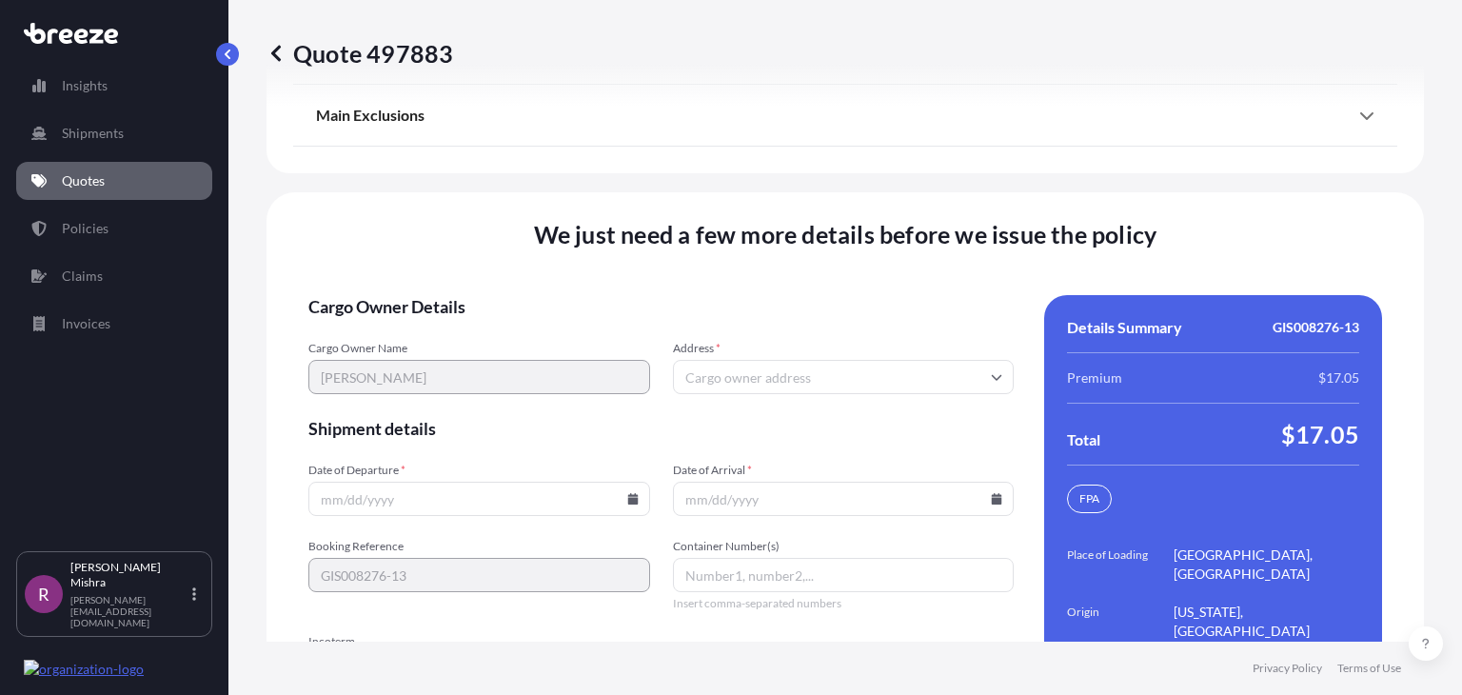
scroll to position [2976, 0]
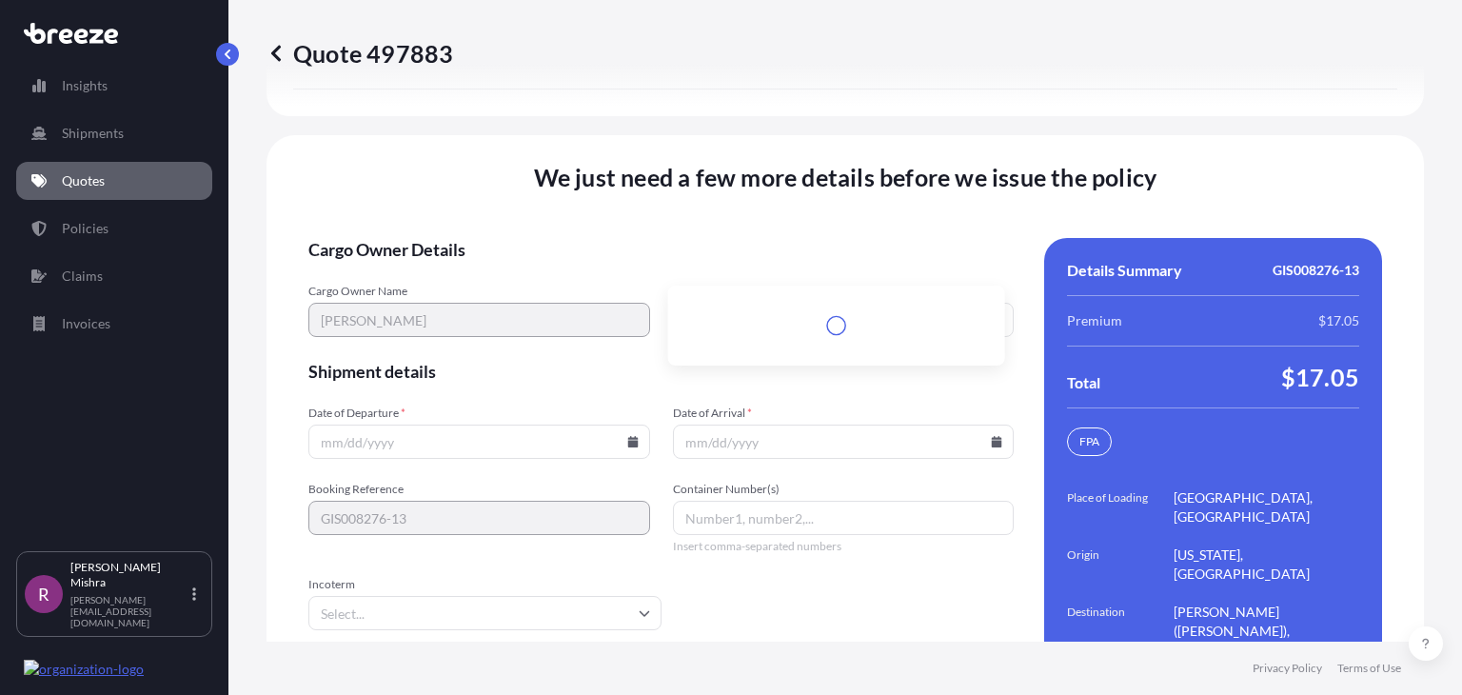
click at [707, 303] on input "Address *" at bounding box center [844, 320] width 342 height 34
paste input "1334 W FARGO AVE, APT 1001 CHICAGO, IL 60626"
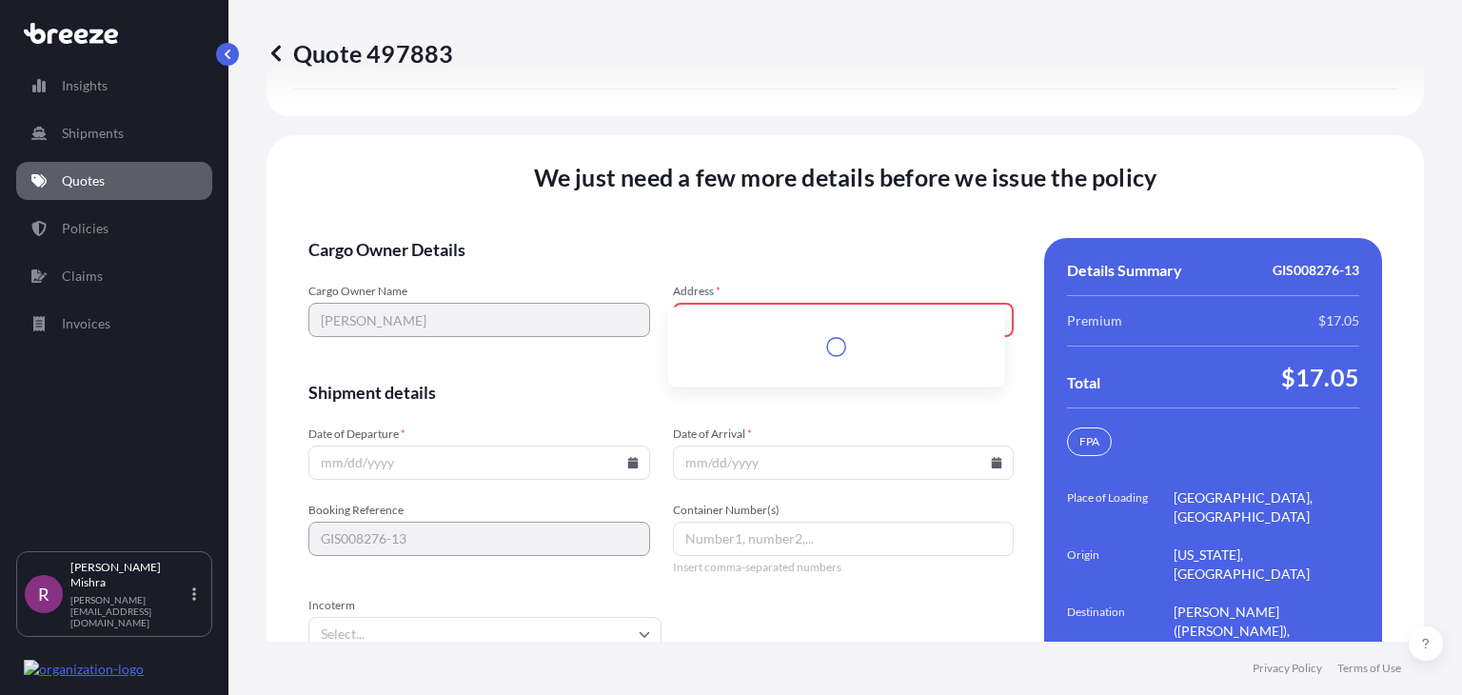
scroll to position [2996, 0]
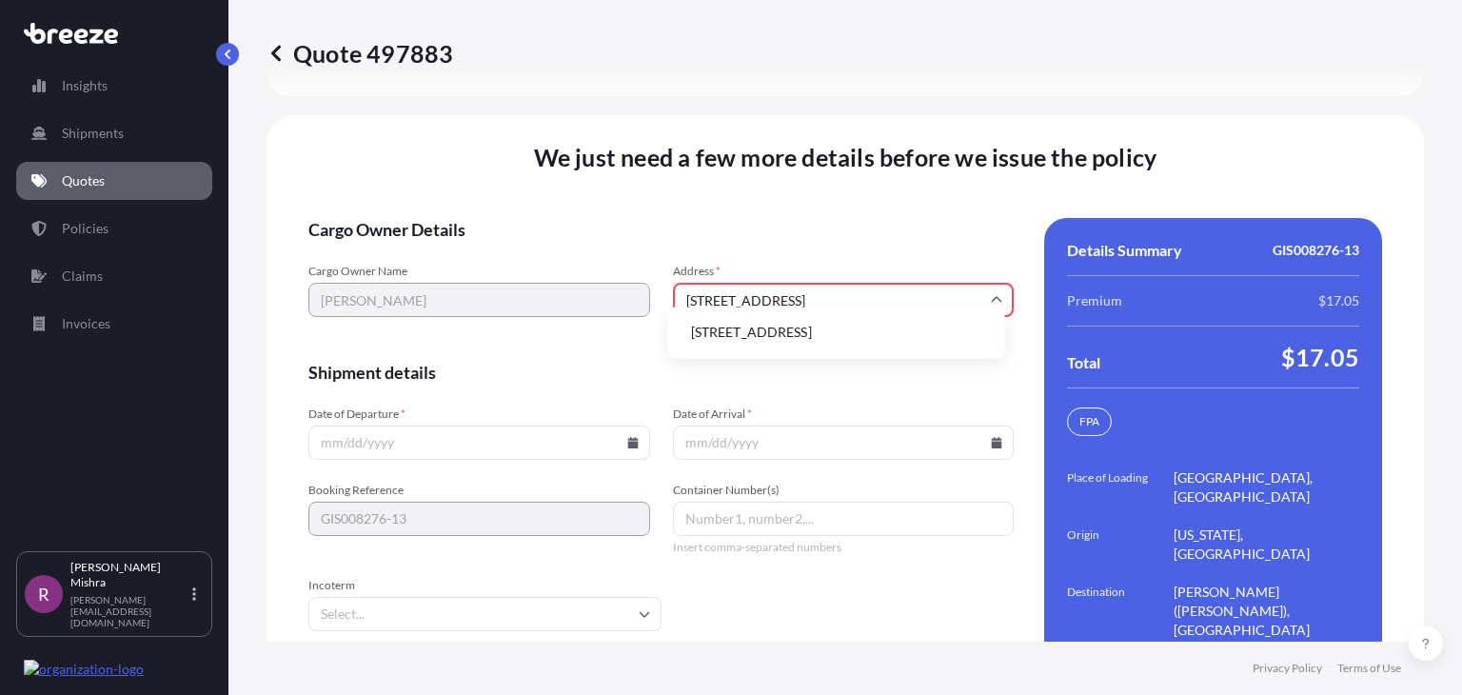
click at [771, 347] on li "1334 W Fargo Ave apt 1001, Chicago, IL 60626, USA" at bounding box center [837, 332] width 322 height 36
type input "1334 W Fargo Ave apt 1001, Chicago, IL 60626, USA"
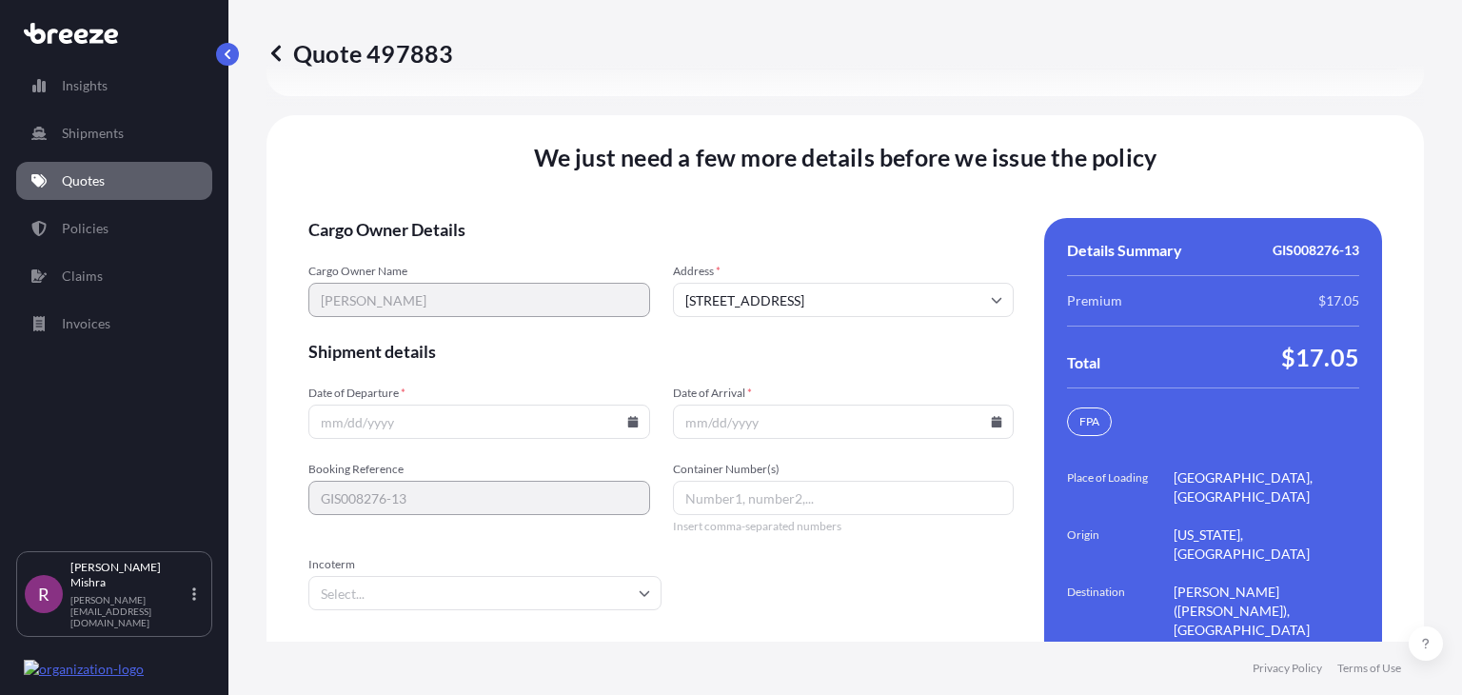
scroll to position [2976, 0]
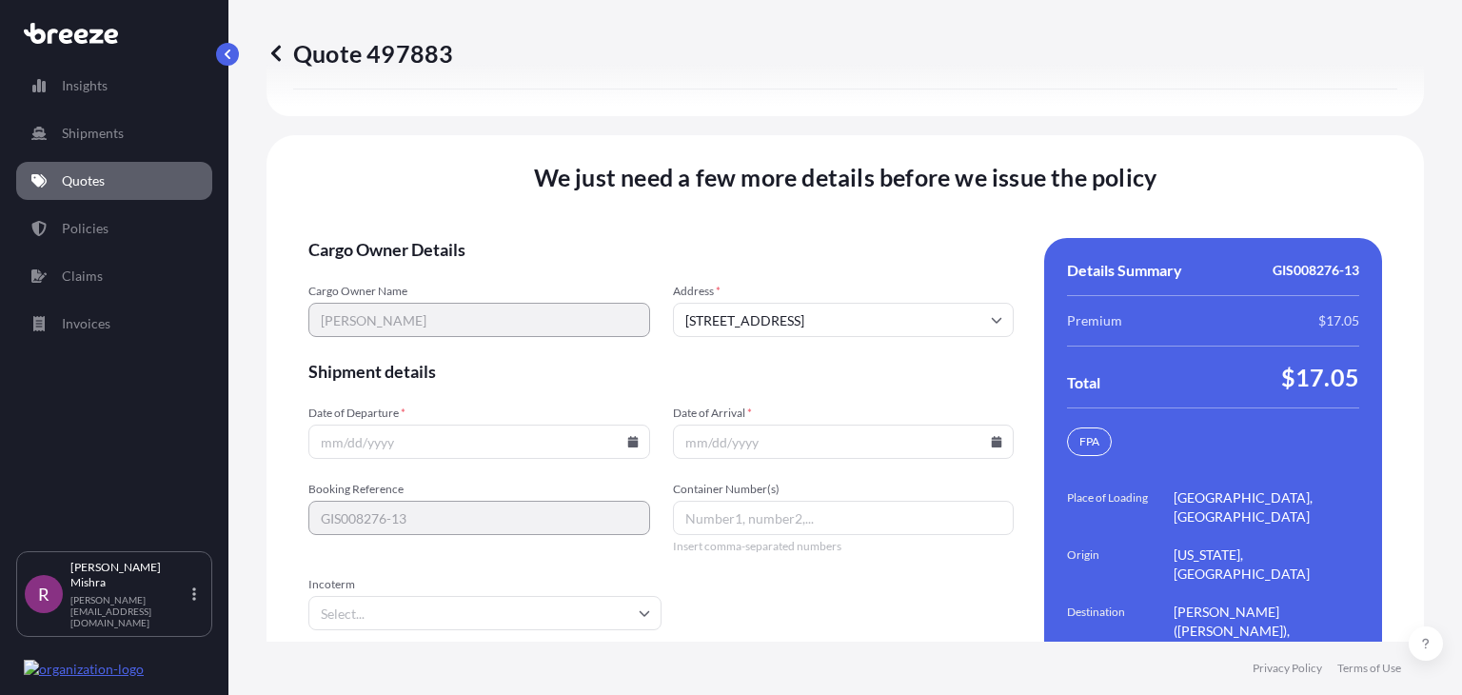
click at [344, 424] on input "Date of Departure *" at bounding box center [479, 441] width 342 height 34
type input "[DATE]"
click at [704, 424] on input "Date of Arrival *" at bounding box center [844, 441] width 342 height 34
type input "[DATE]"
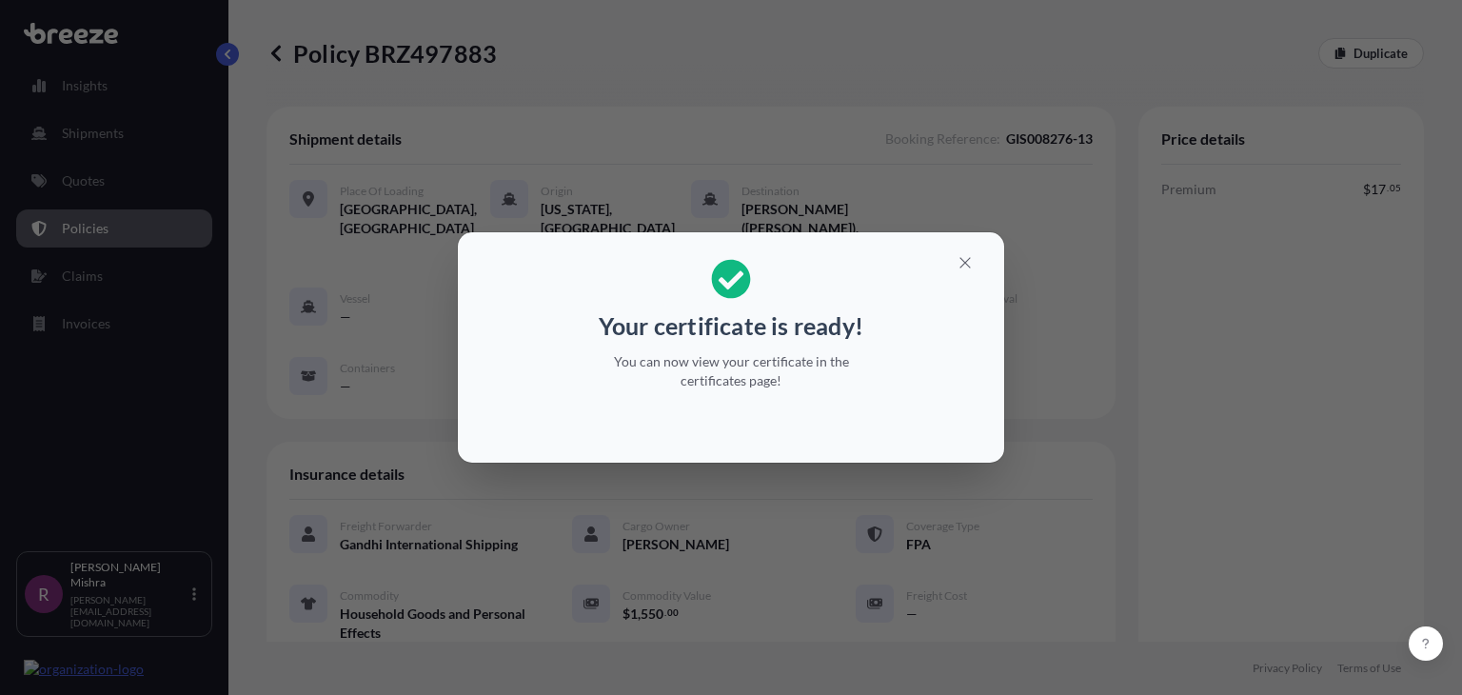
click at [1336, 368] on div "Your certificate is ready! You can now view your certificate in the certificate…" at bounding box center [731, 347] width 1462 height 695
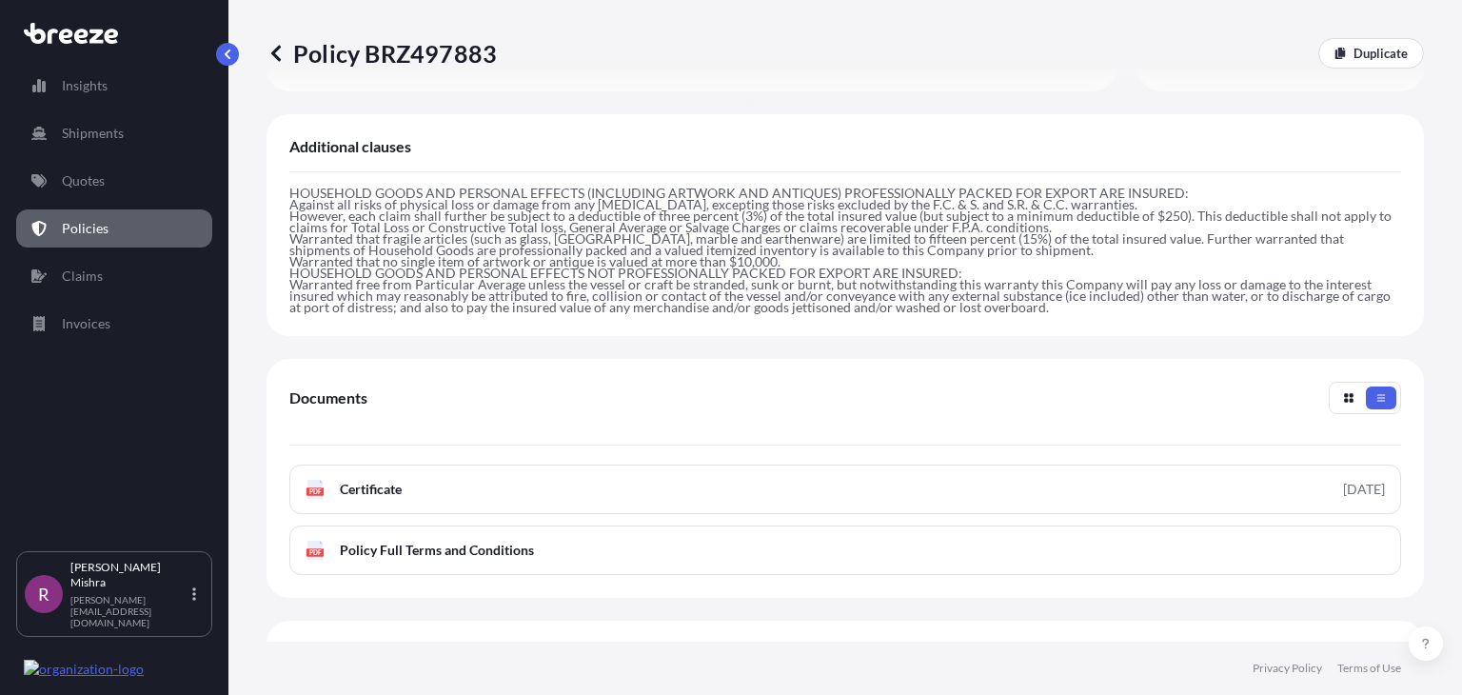
scroll to position [678, 0]
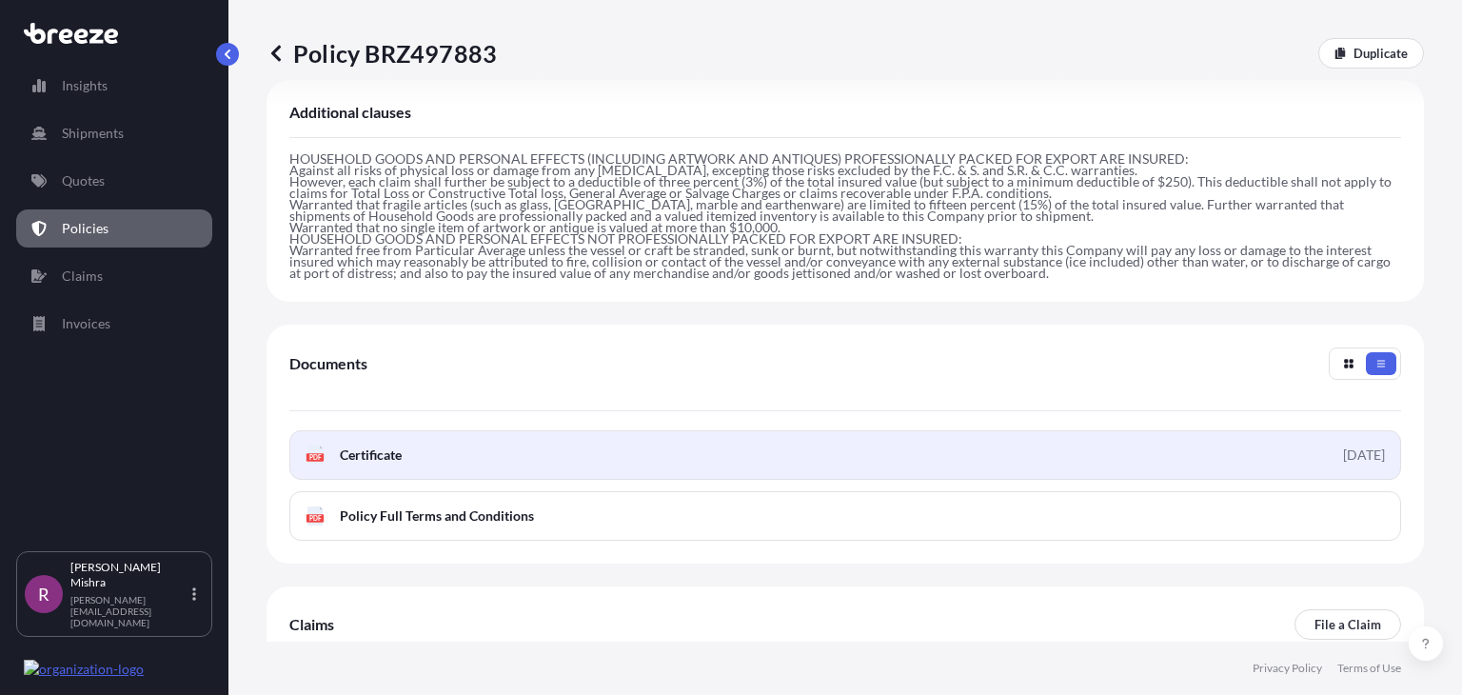
click at [465, 430] on link "PDF Certificate [DATE]" at bounding box center [844, 454] width 1111 height 49
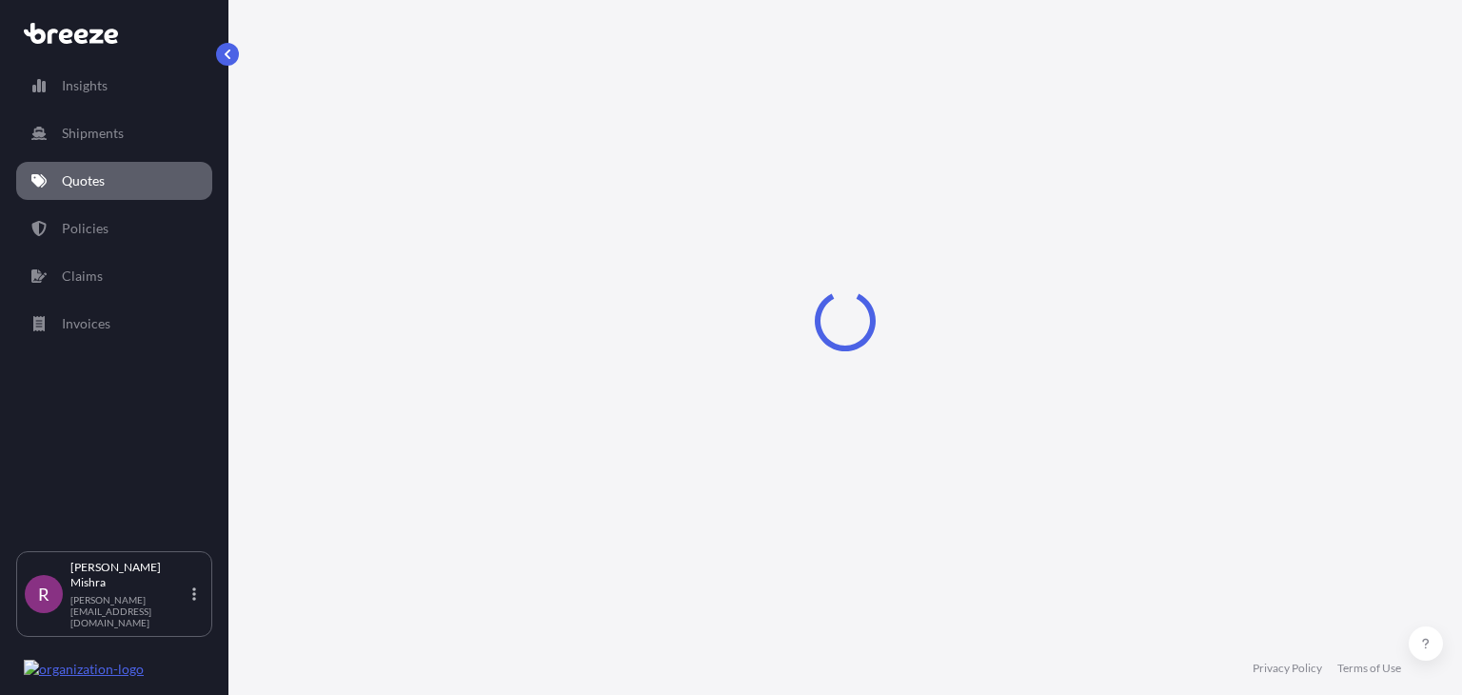
select select "Sea"
select select "1"
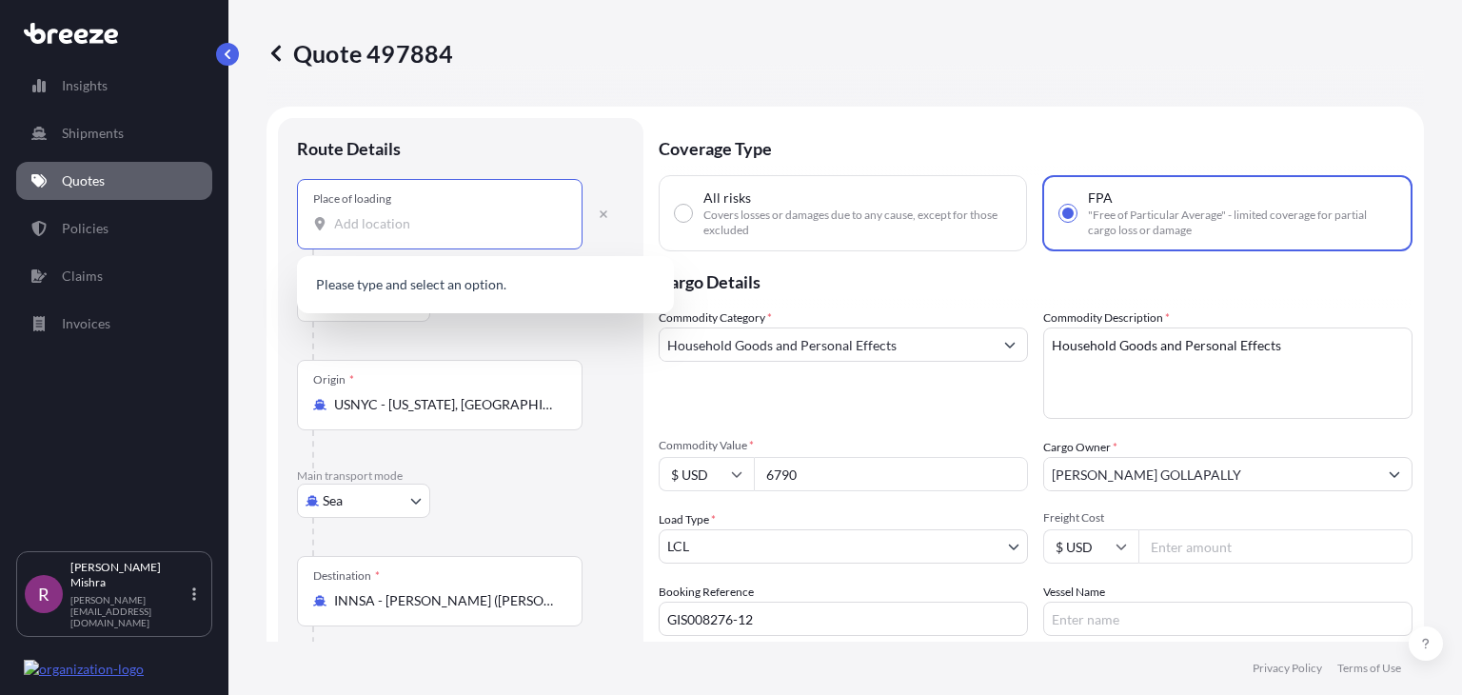
click at [357, 225] on input "Place of loading" at bounding box center [446, 223] width 225 height 19
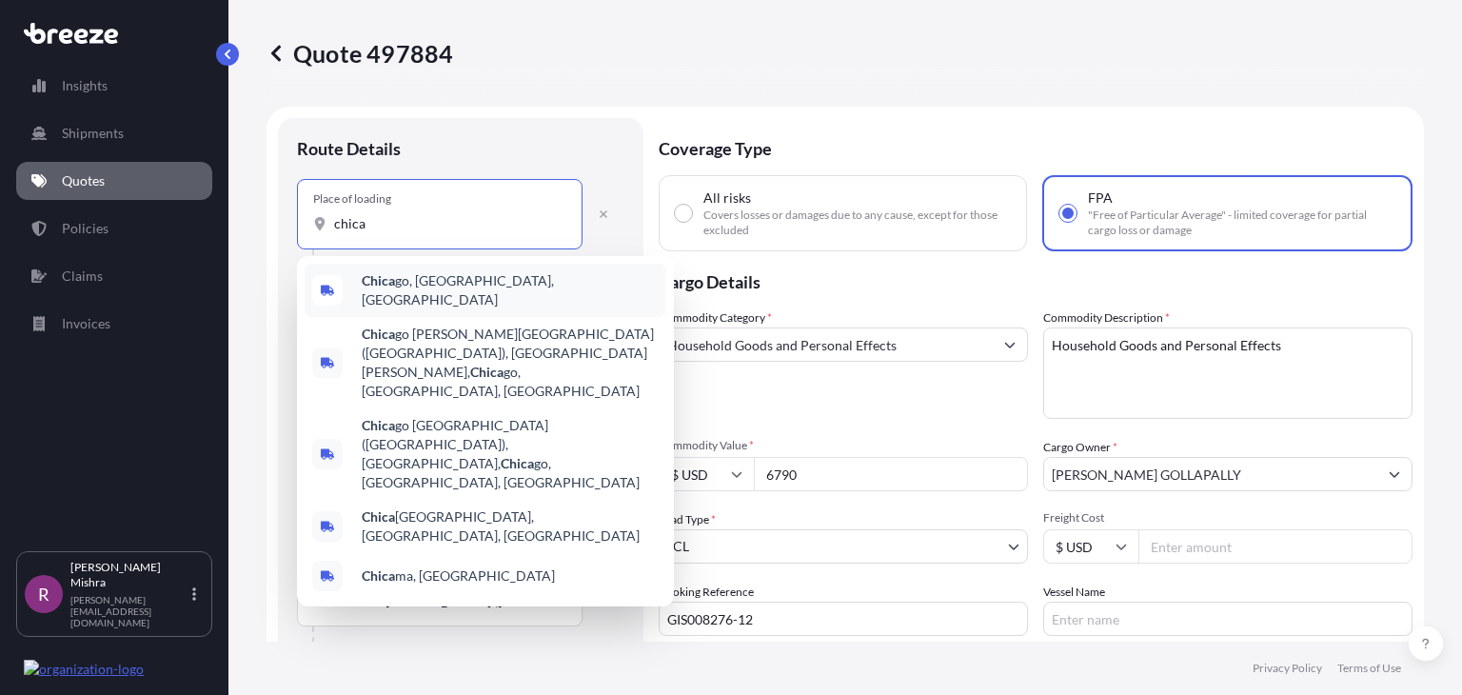
click at [463, 296] on div "Chica go, [GEOGRAPHIC_DATA], [GEOGRAPHIC_DATA]" at bounding box center [486, 290] width 362 height 53
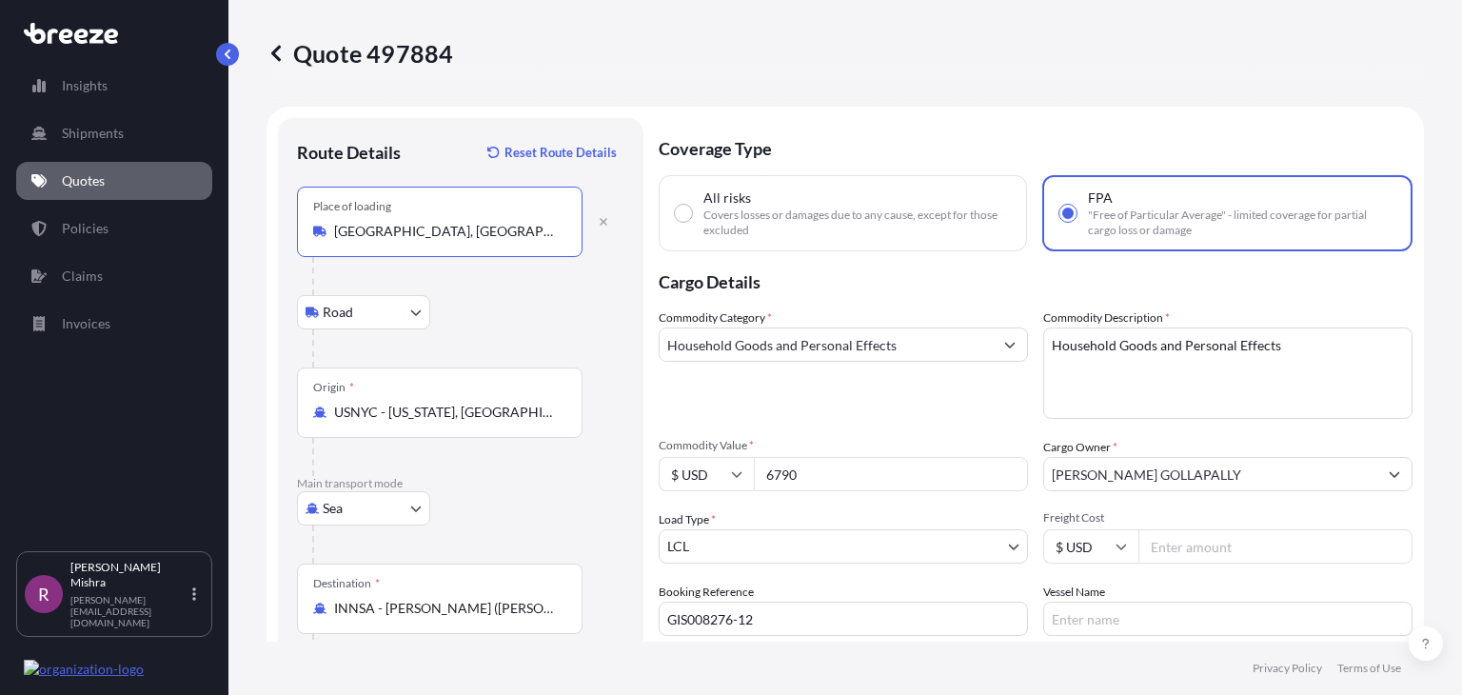
type input "[GEOGRAPHIC_DATA], [GEOGRAPHIC_DATA], [GEOGRAPHIC_DATA]"
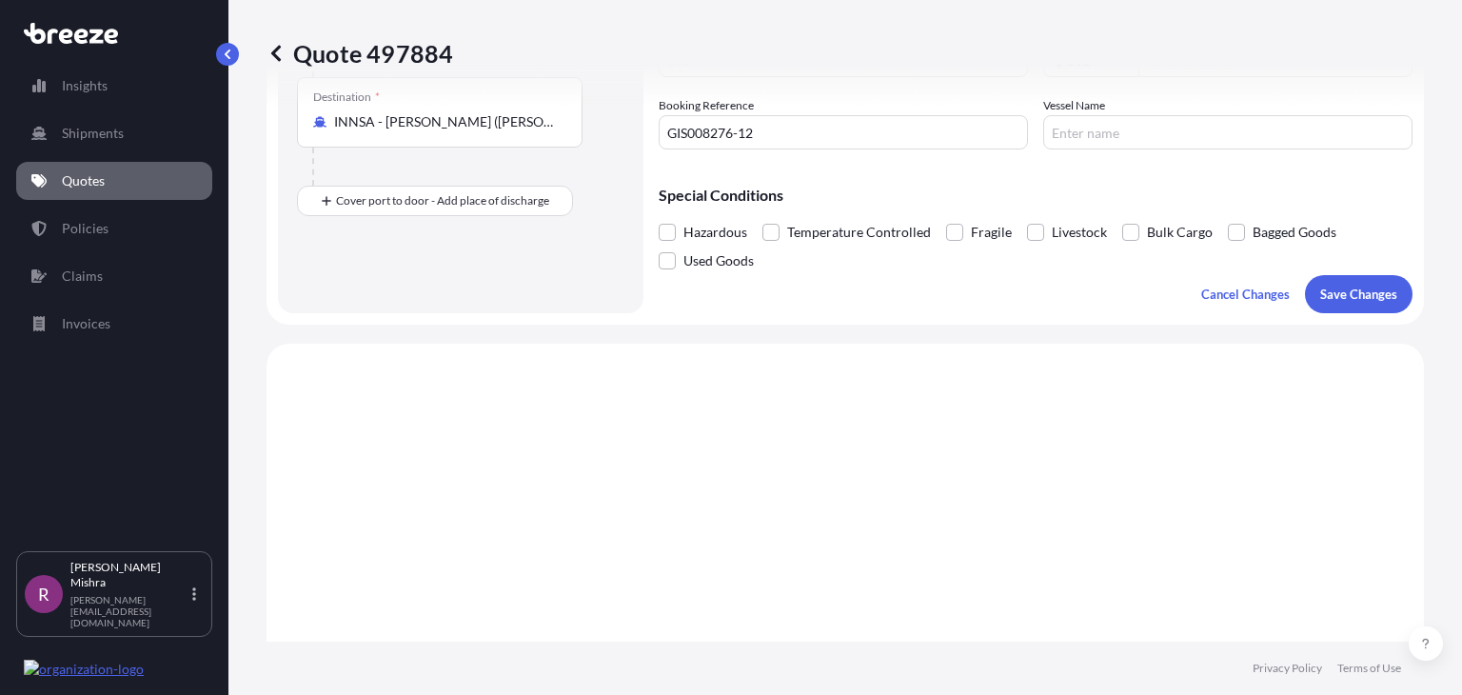
scroll to position [492, 0]
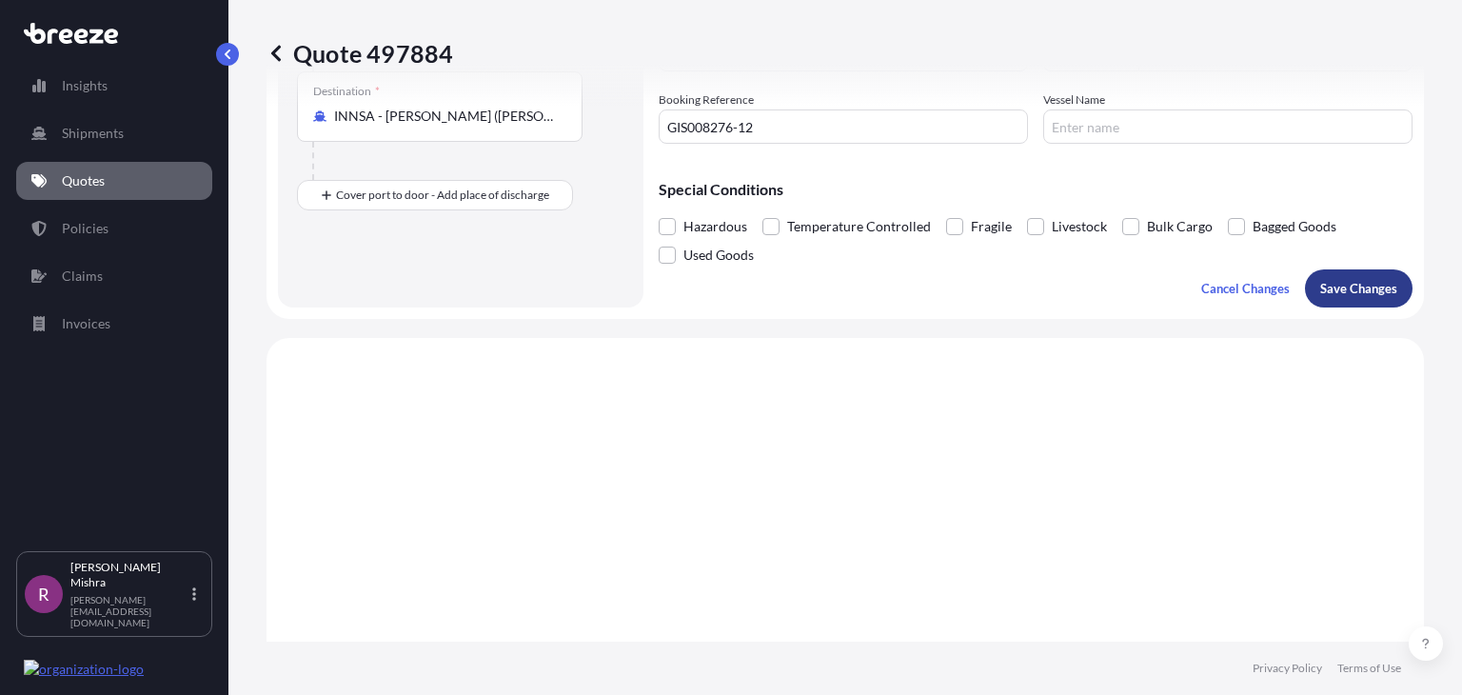
click at [1332, 294] on p "Save Changes" at bounding box center [1358, 288] width 77 height 19
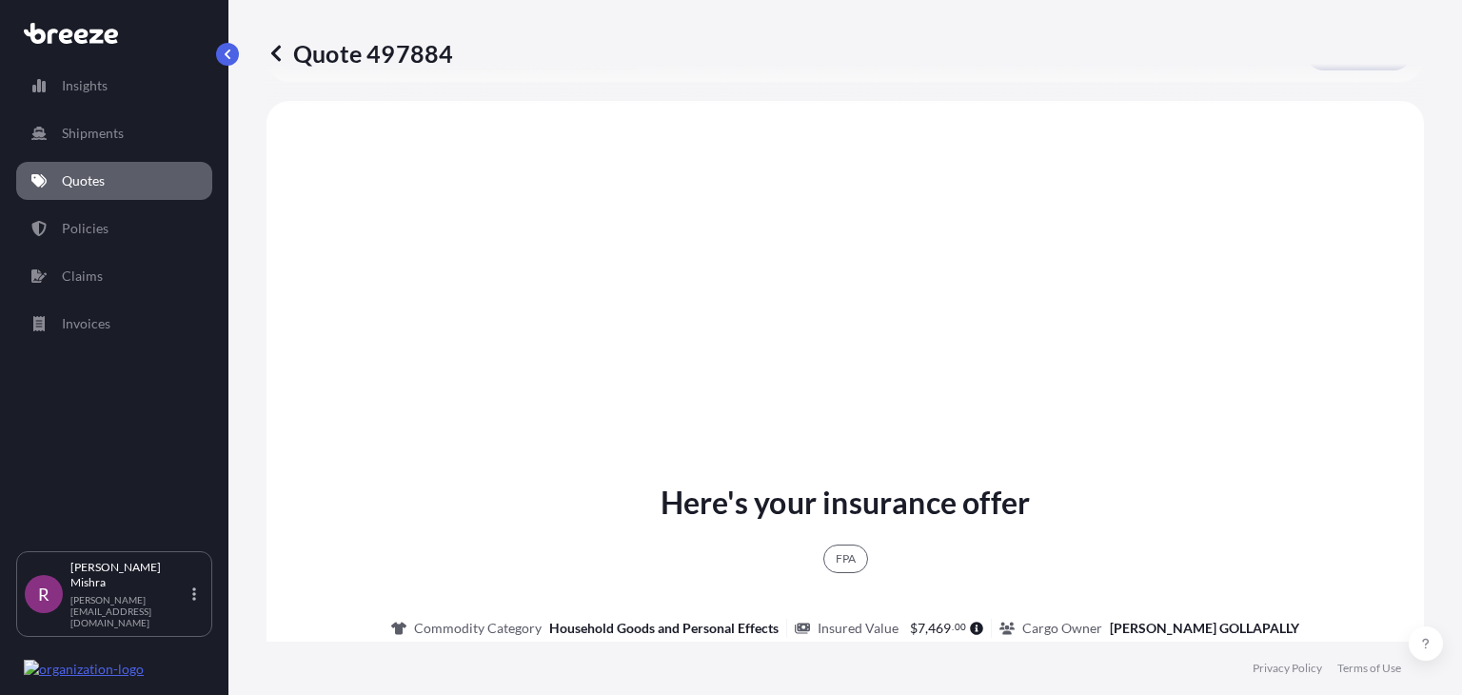
scroll to position [734, 0]
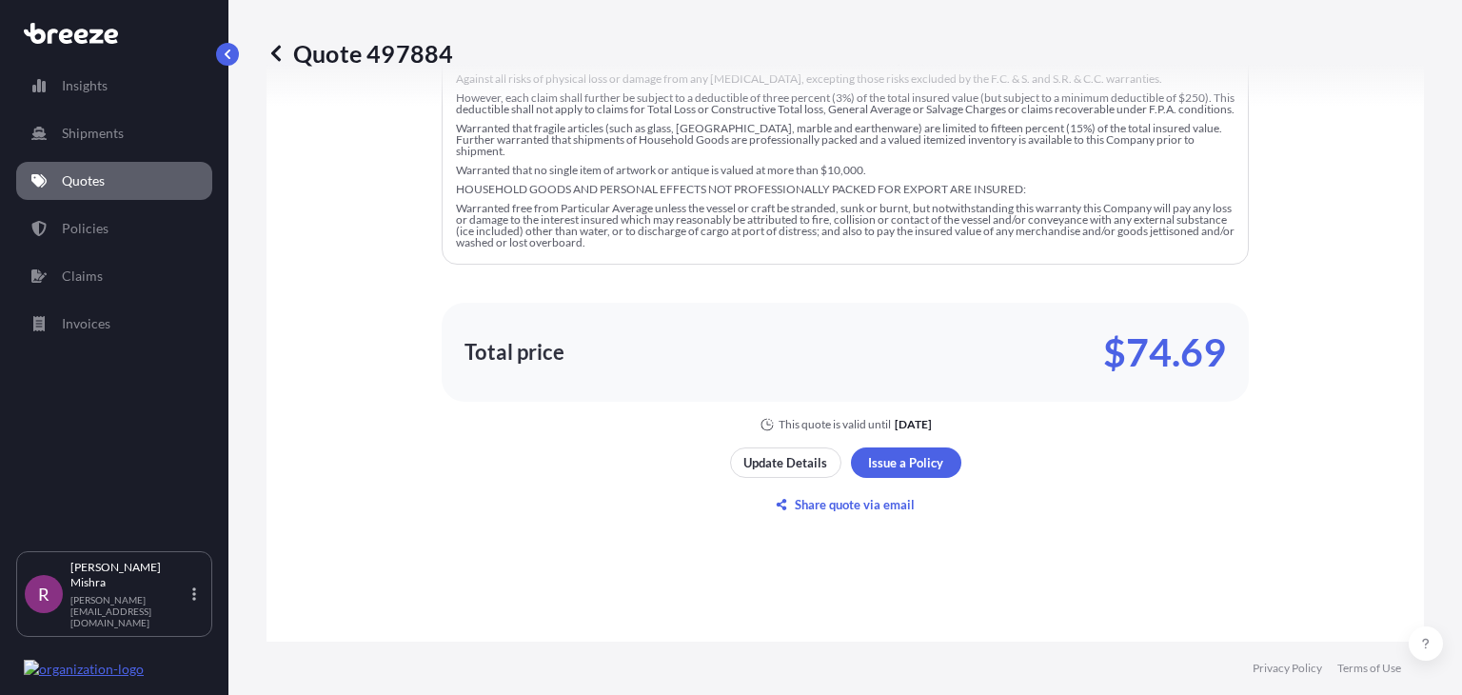
select select "Road"
select select "Sea"
select select "1"
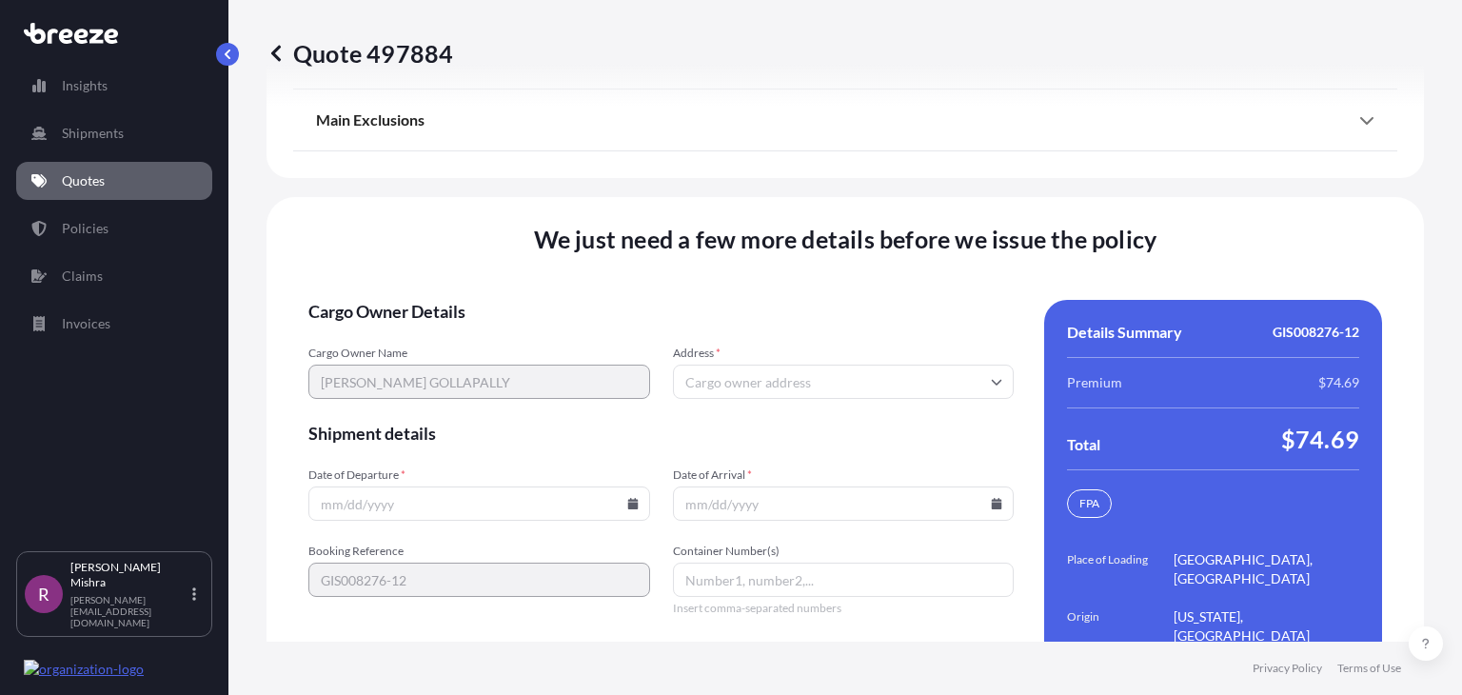
scroll to position [2976, 0]
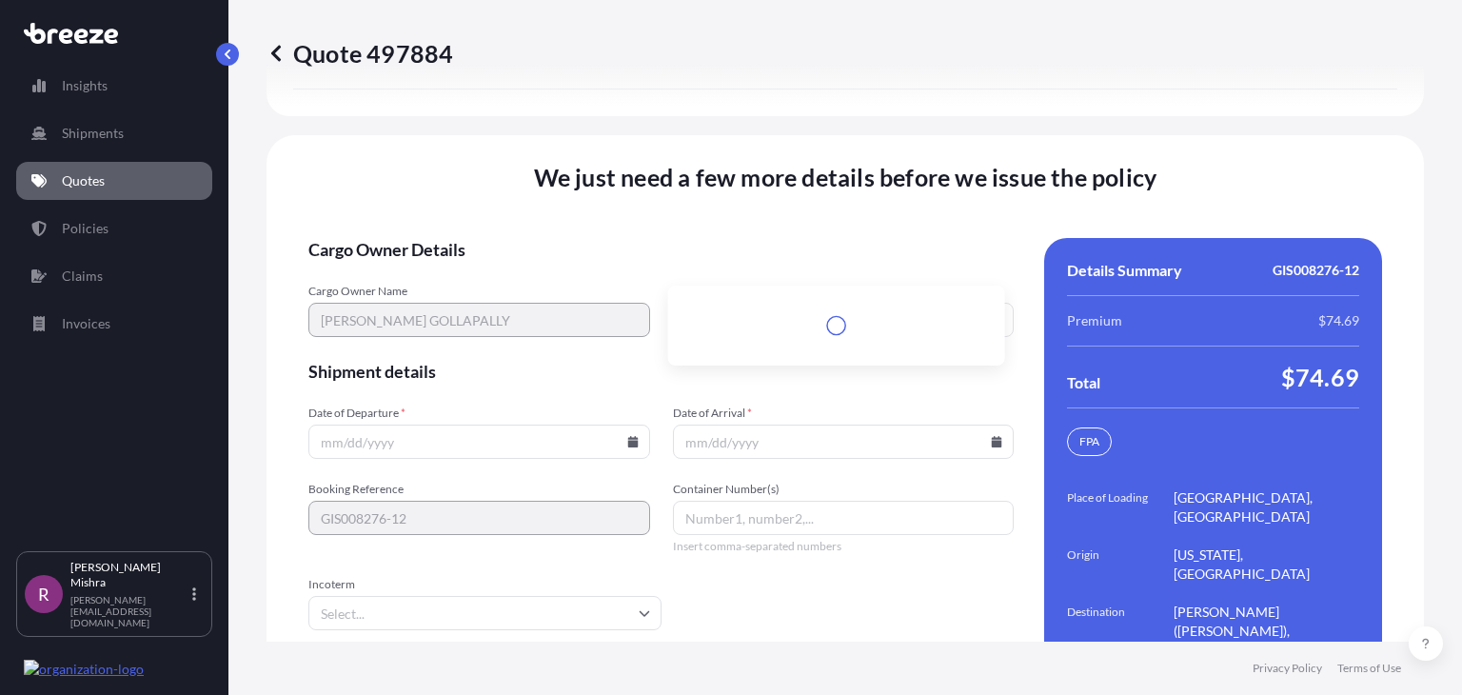
click at [703, 303] on input "Address *" at bounding box center [844, 320] width 342 height 34
paste input "8413 COMPATIBLE WAY ,APT 208 CHARLOTTE, NC 28262"
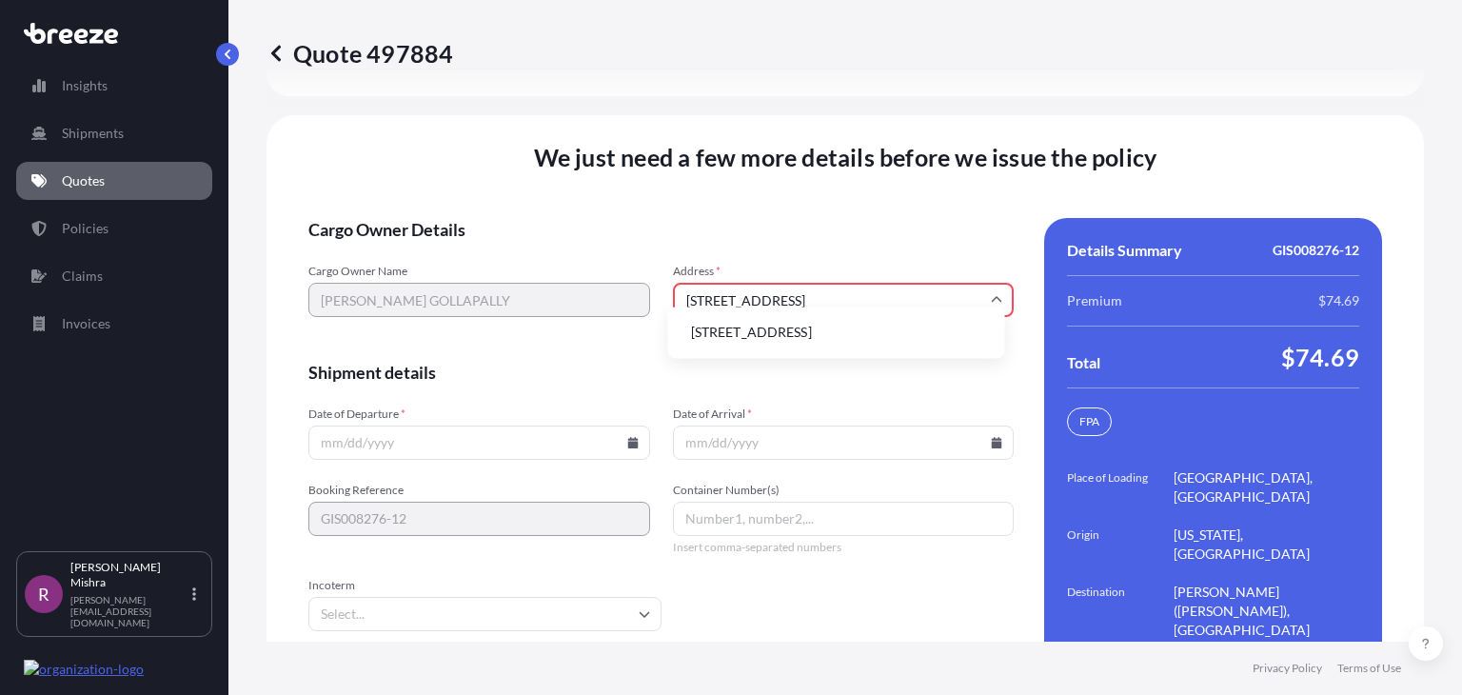
click at [742, 322] on li "8413 Compatible Way apt 208, Charlotte, NC 28262, USA" at bounding box center [837, 332] width 322 height 36
type input "8413 Compatible Way apt 208, Charlotte, NC 28262, USA"
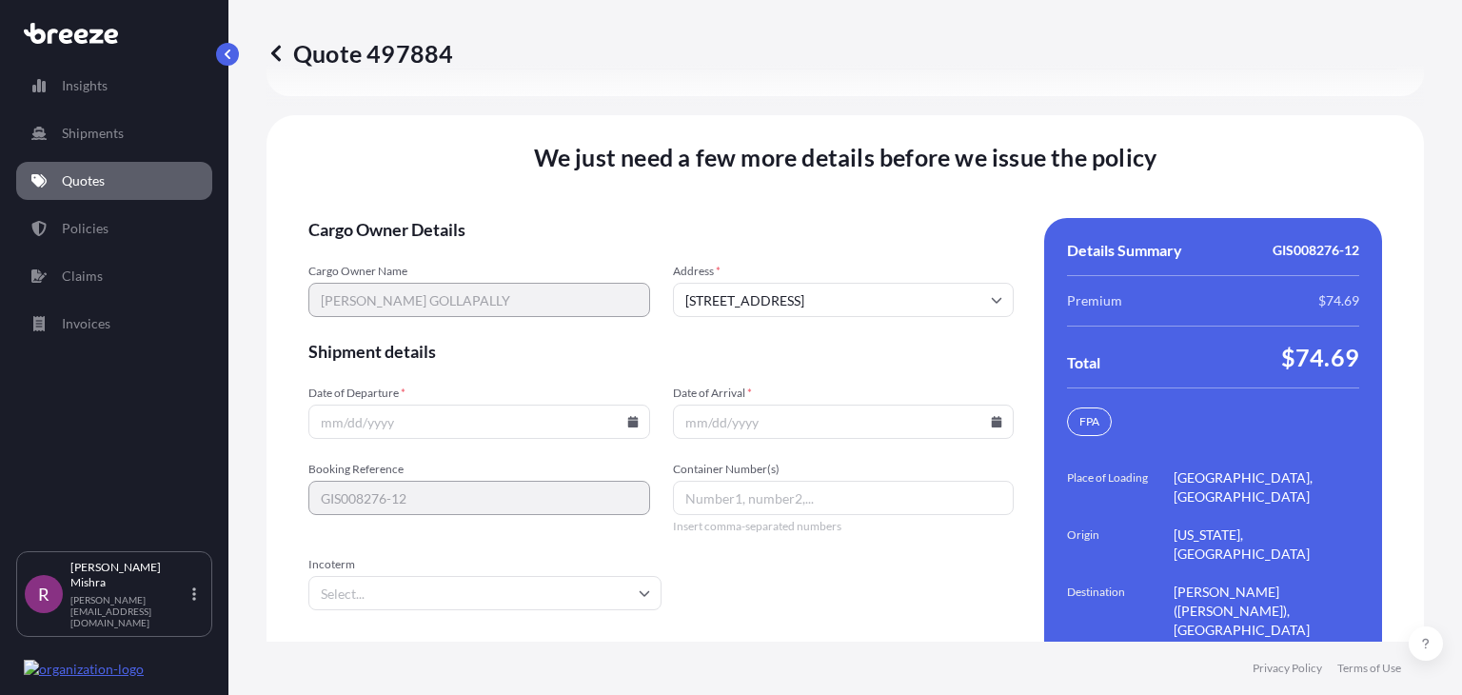
scroll to position [2976, 0]
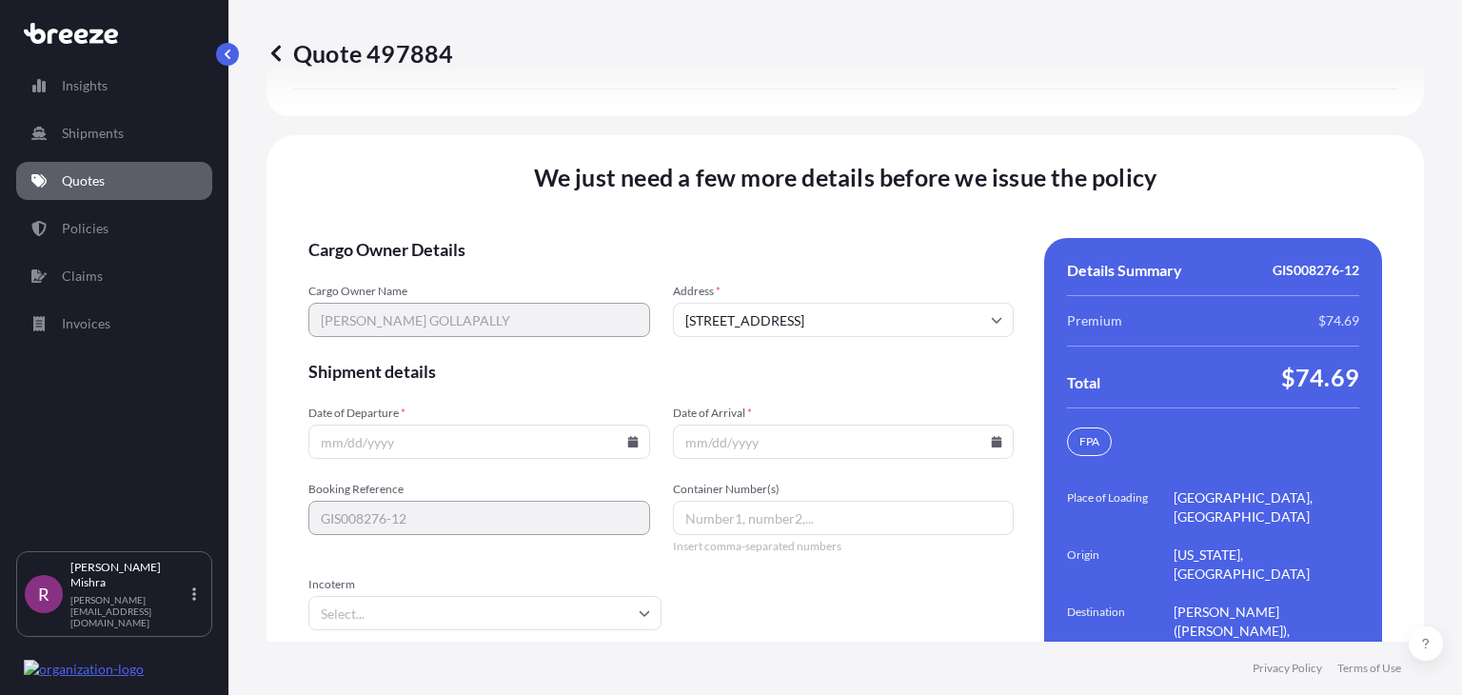
click at [384, 402] on form "Cargo Owner Details Cargo Owner Name DORA SWAMY GOLLAPALLY Address * 8413 Compa…" at bounding box center [660, 489] width 705 height 502
click at [384, 424] on input "Date of Departure *" at bounding box center [479, 441] width 342 height 34
type input "[DATE]"
click at [691, 424] on input "Date of Arrival *" at bounding box center [844, 441] width 342 height 34
type input "[DATE]"
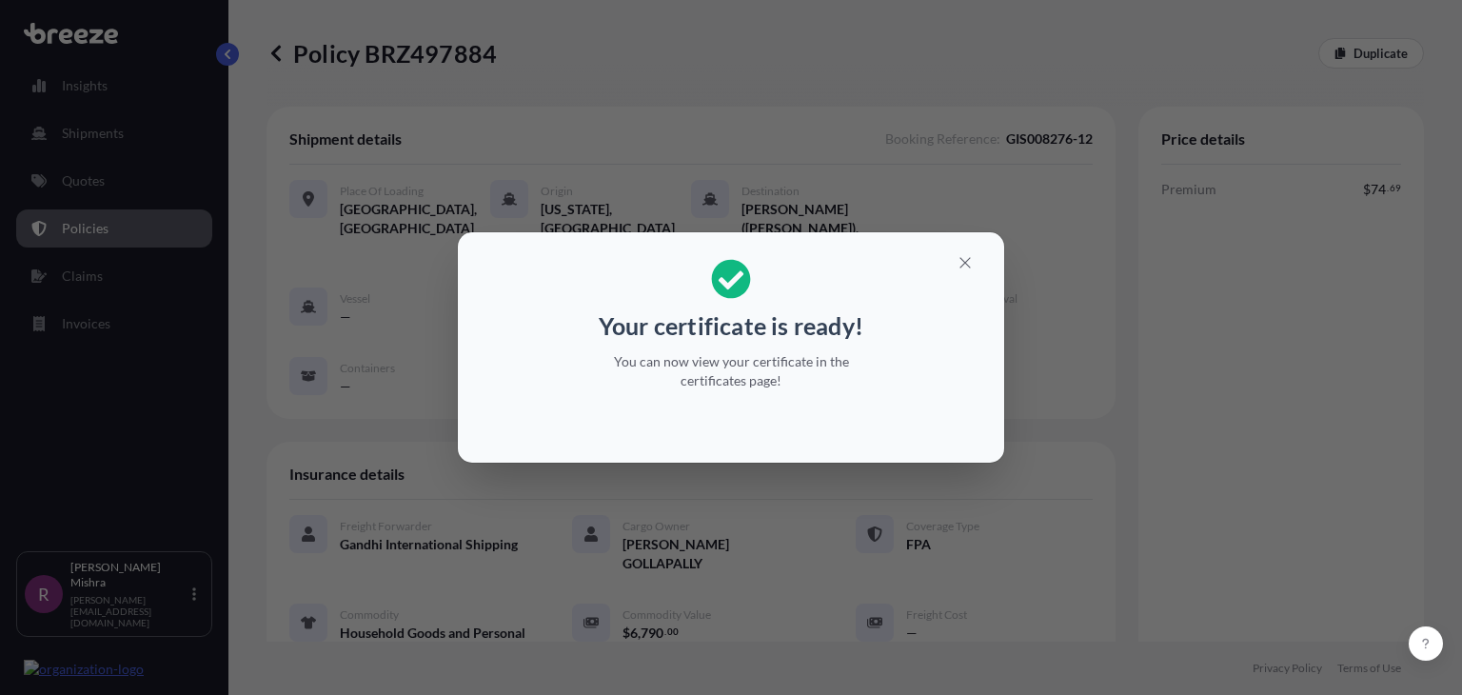
click at [1401, 218] on div "Your certificate is ready! You can now view your certificate in the certificate…" at bounding box center [731, 347] width 1462 height 695
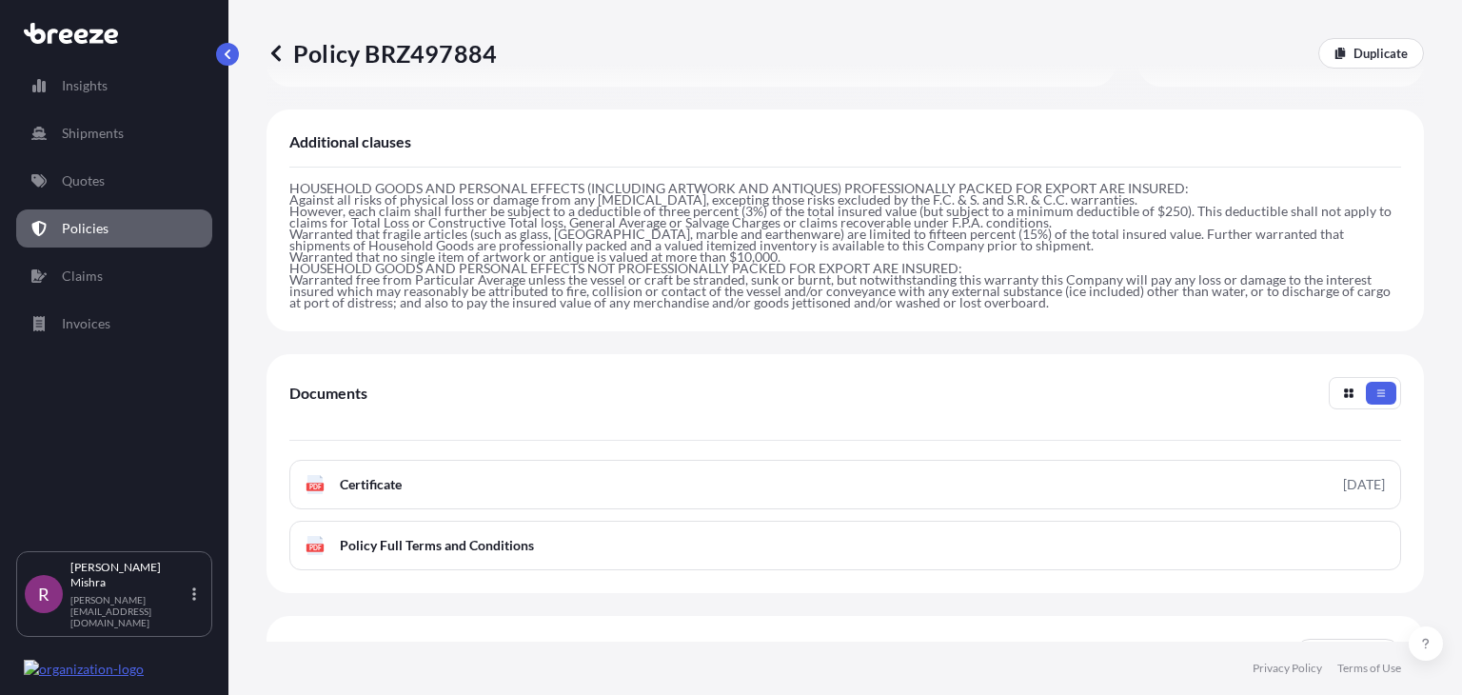
scroll to position [780, 0]
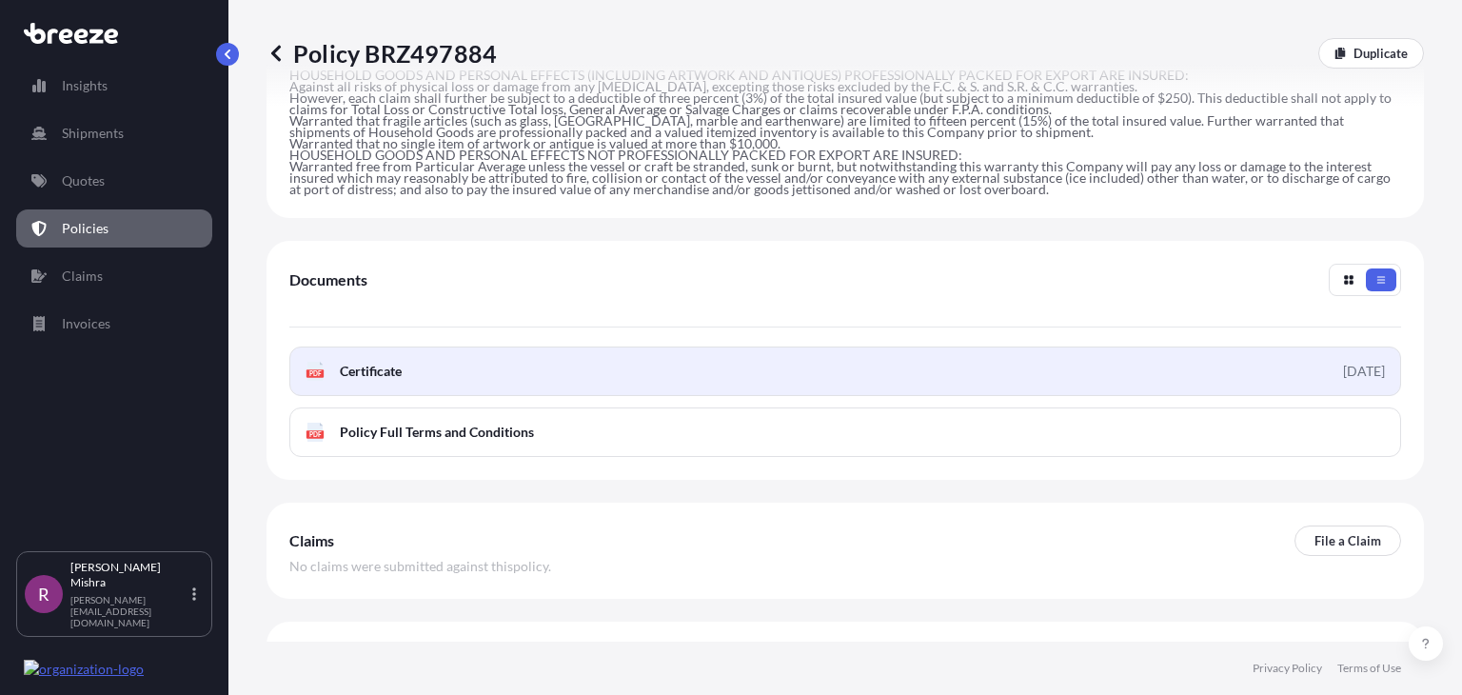
click at [648, 346] on link "PDF Certificate 2025-08-29" at bounding box center [844, 370] width 1111 height 49
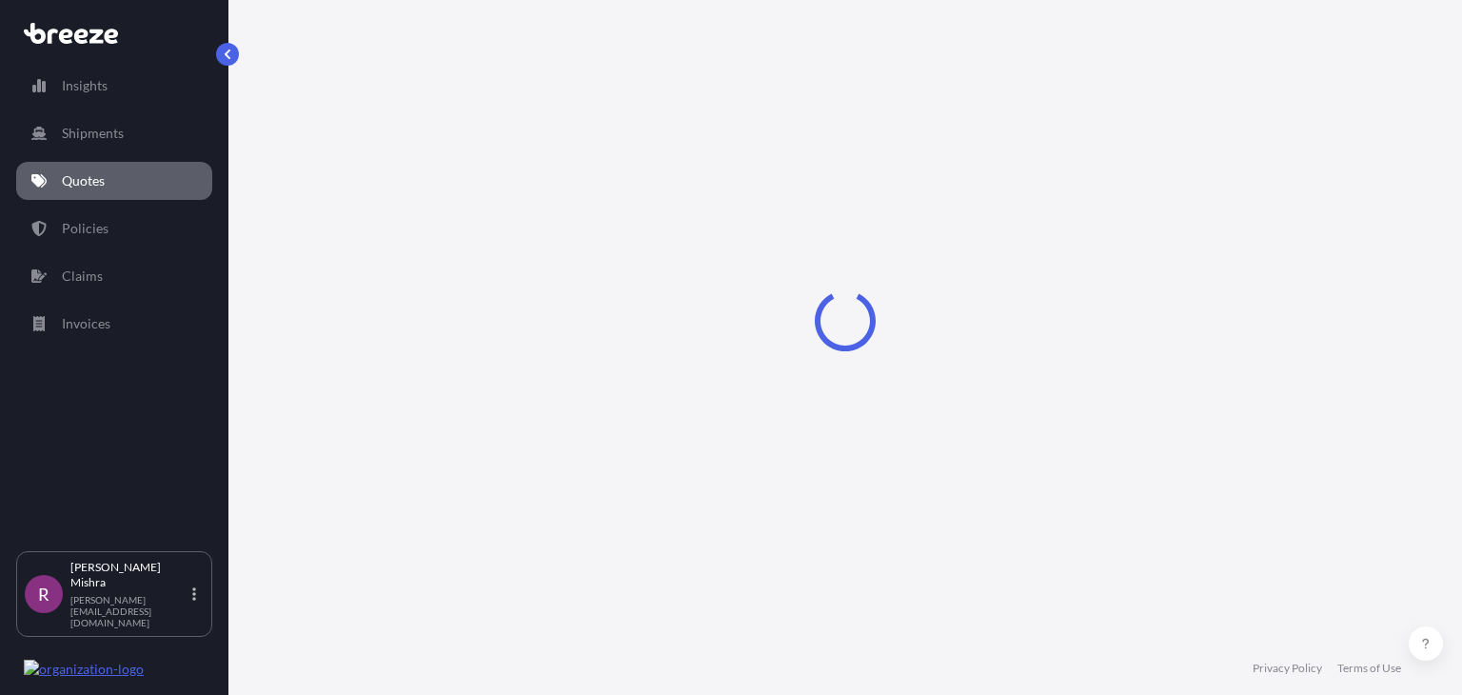
select select "Sea"
select select "1"
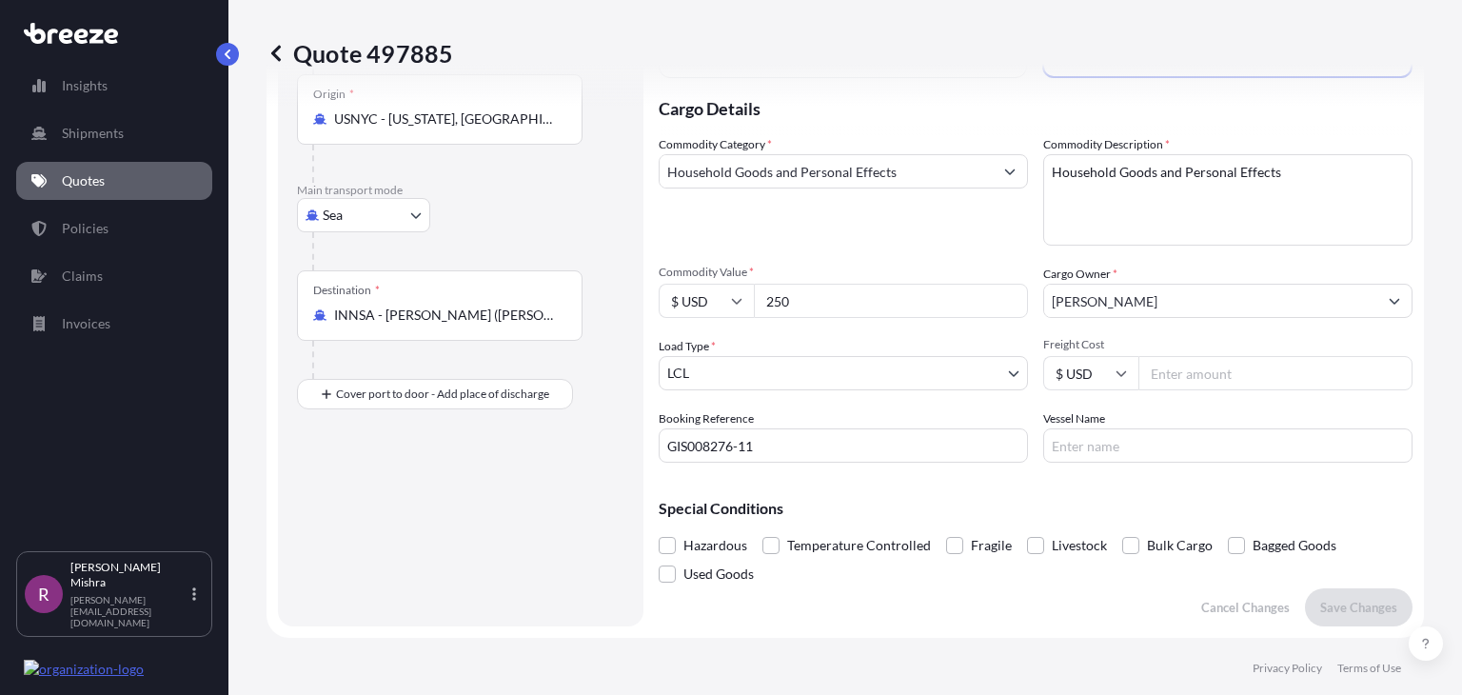
scroll to position [1, 0]
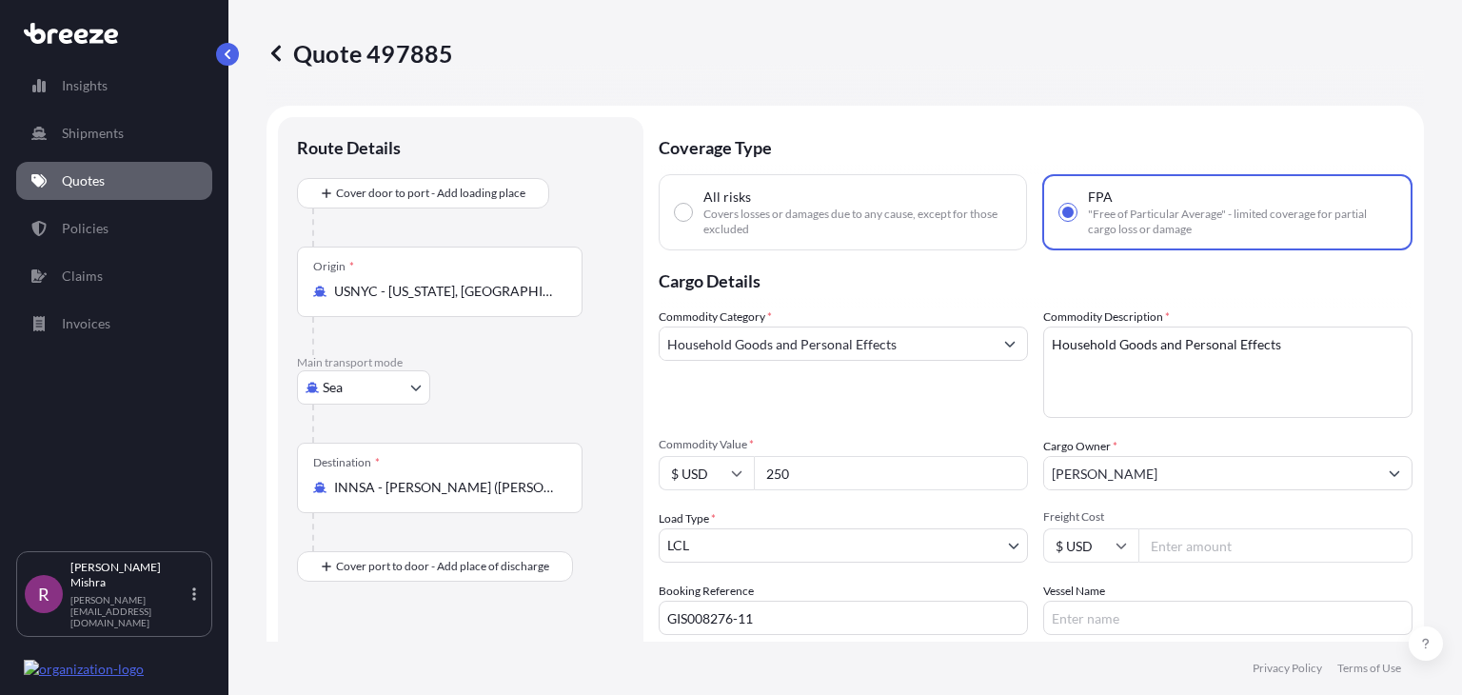
click at [293, 192] on div "Route Details Cover door to port - Add loading place Place of loading Road Road…" at bounding box center [460, 457] width 365 height 681
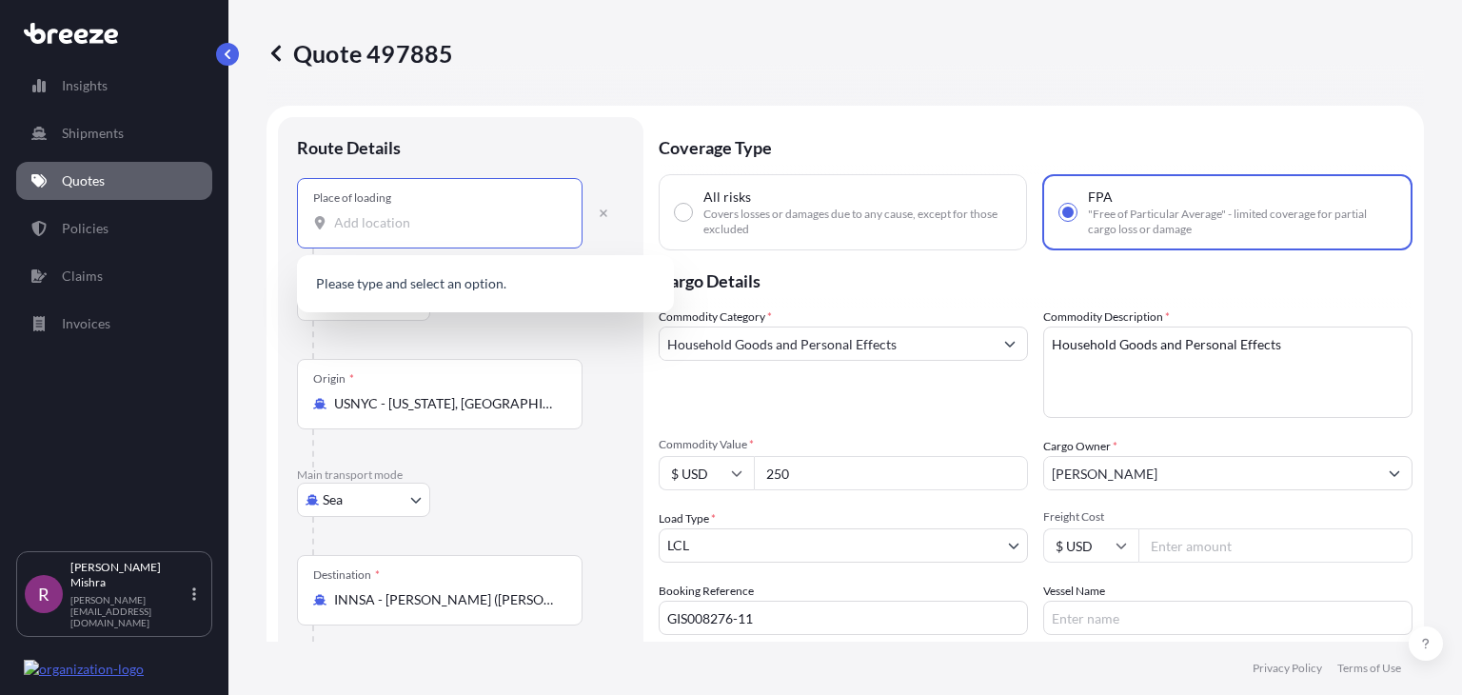
click at [374, 226] on input "Place of loading" at bounding box center [446, 222] width 225 height 19
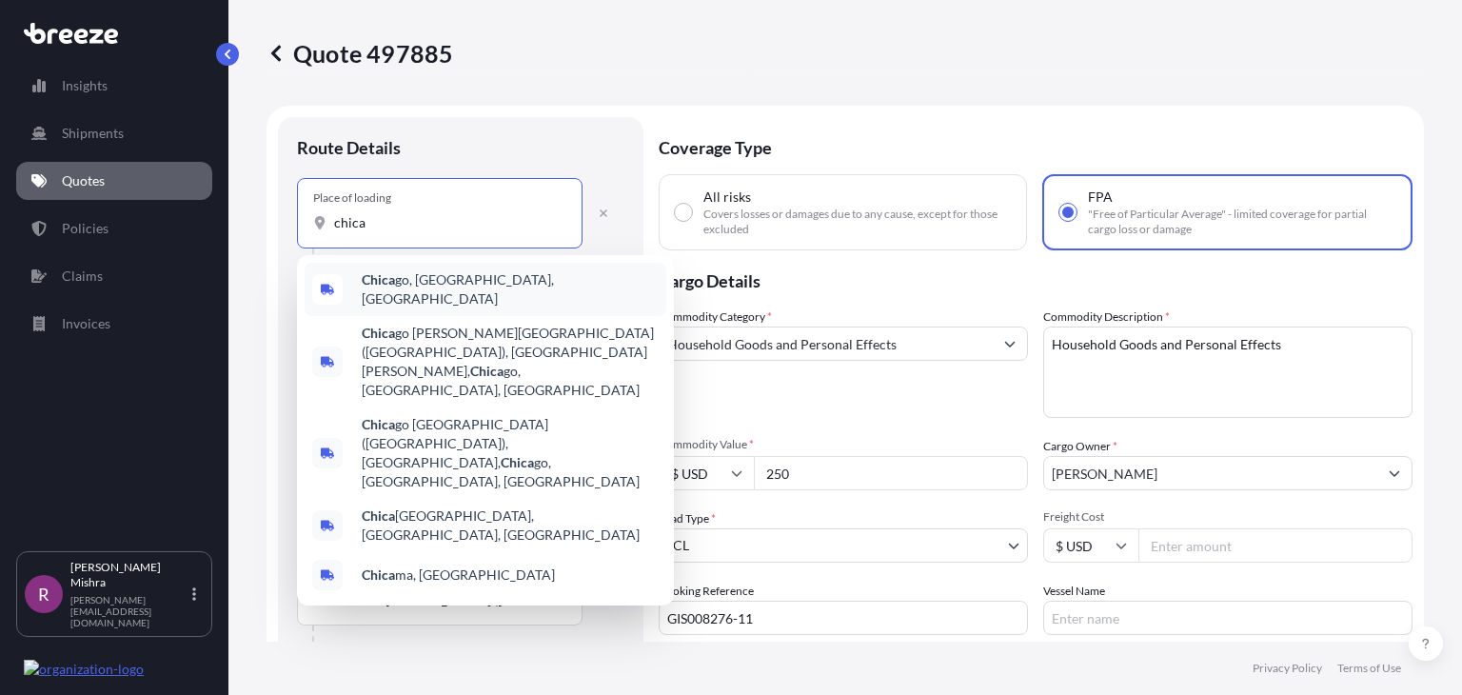
click at [520, 297] on div "Chica go, [GEOGRAPHIC_DATA], [GEOGRAPHIC_DATA]" at bounding box center [486, 289] width 362 height 53
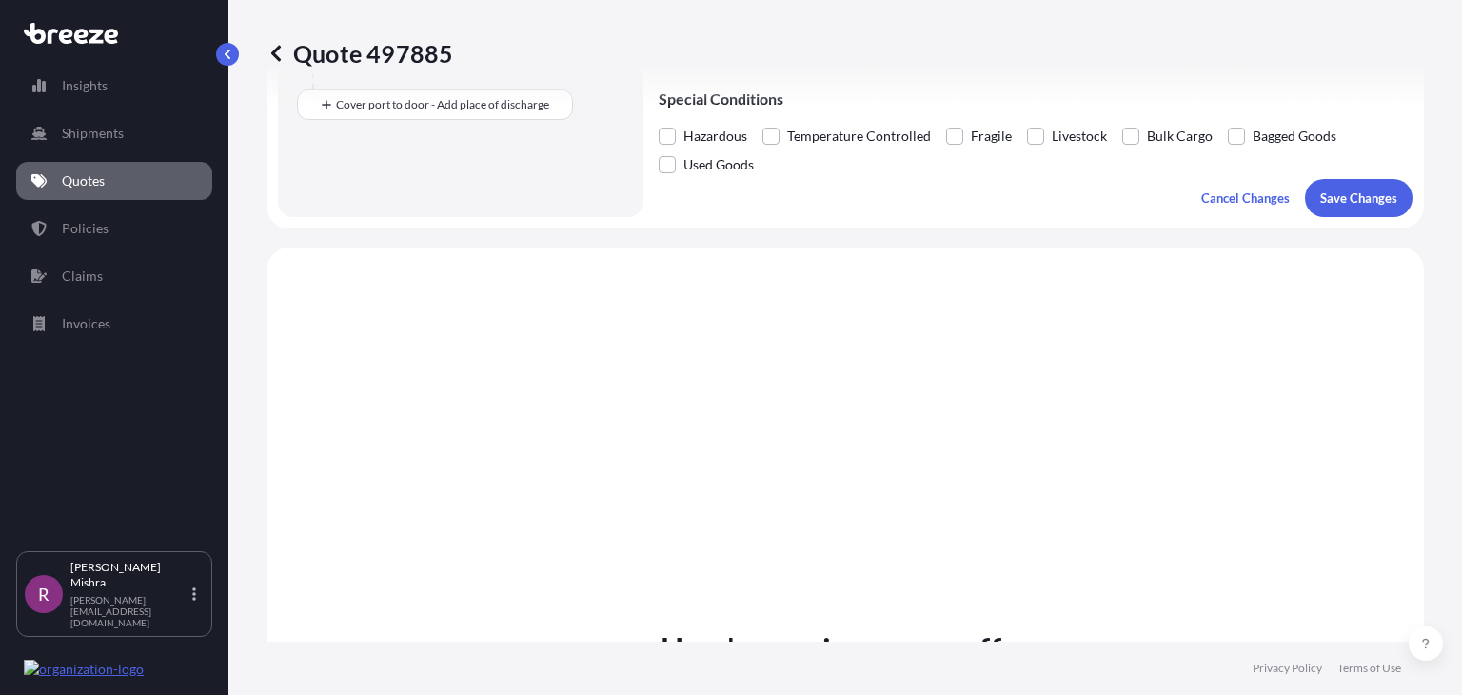
scroll to position [540, 0]
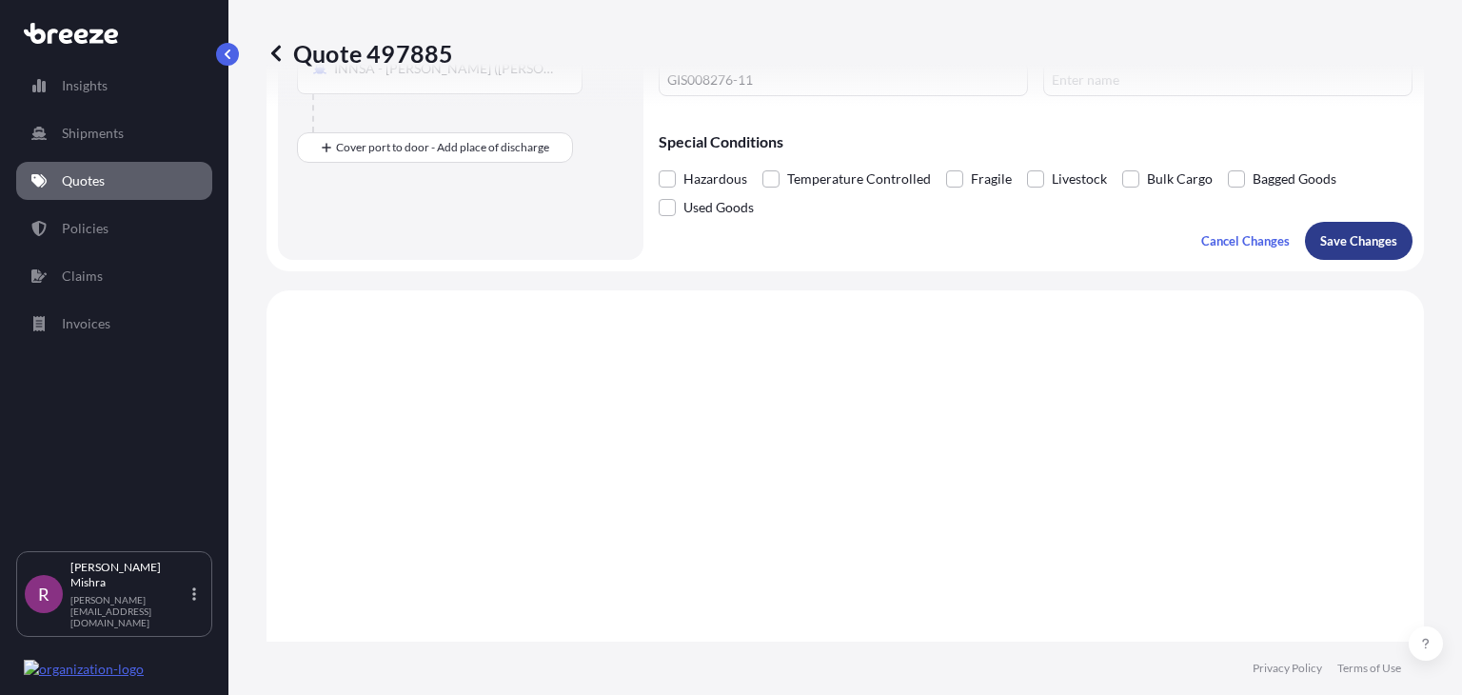
type input "[GEOGRAPHIC_DATA], [GEOGRAPHIC_DATA], [GEOGRAPHIC_DATA]"
click at [1363, 236] on p "Save Changes" at bounding box center [1358, 240] width 77 height 19
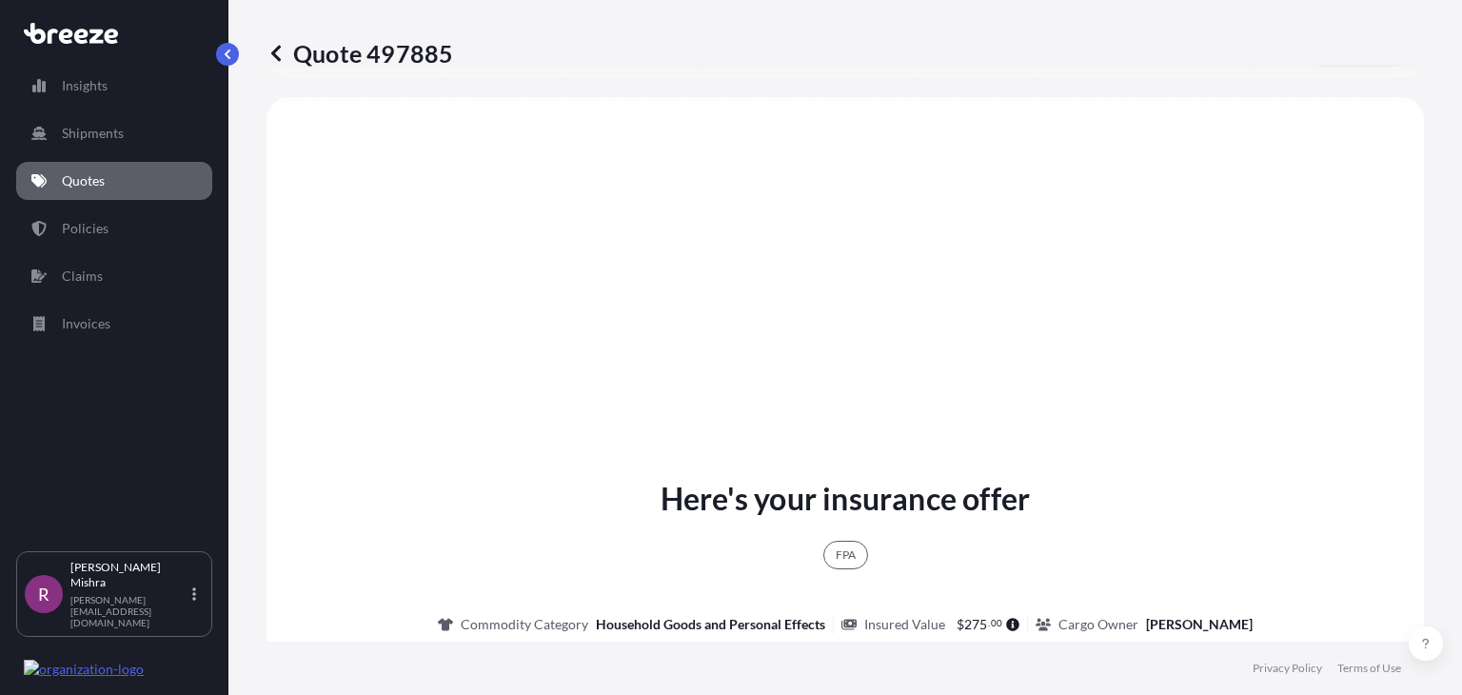
scroll to position [734, 0]
select select "Road"
select select "Sea"
select select "1"
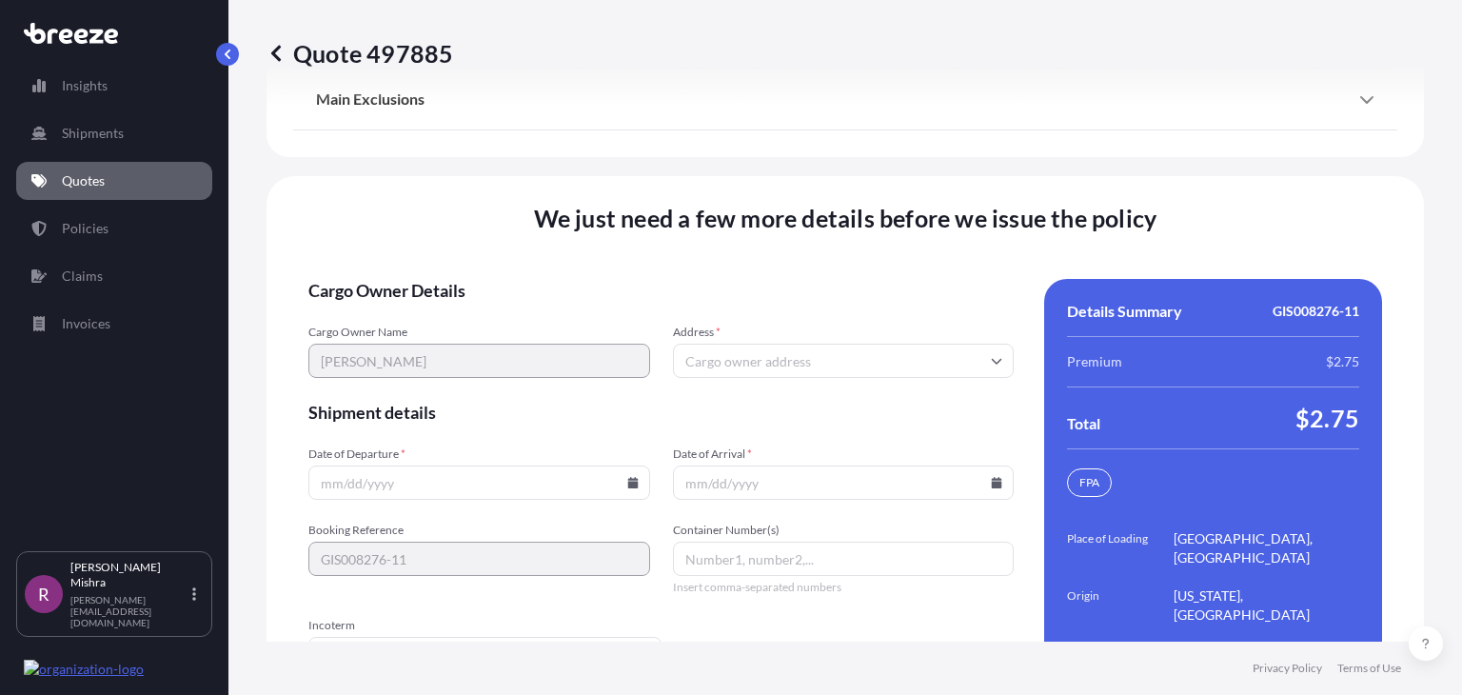
scroll to position [2976, 0]
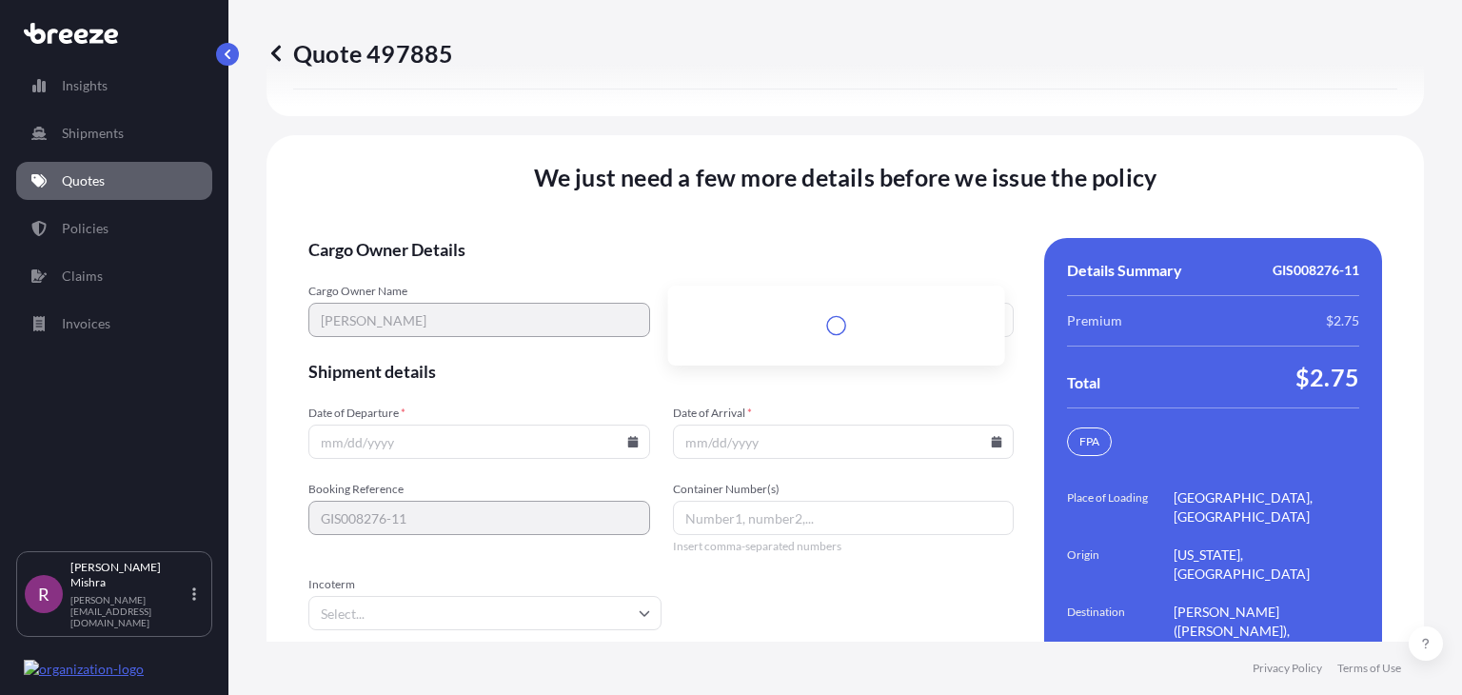
click at [715, 303] on input "Address *" at bounding box center [844, 320] width 342 height 34
paste input "[STREET_ADDRESS]"
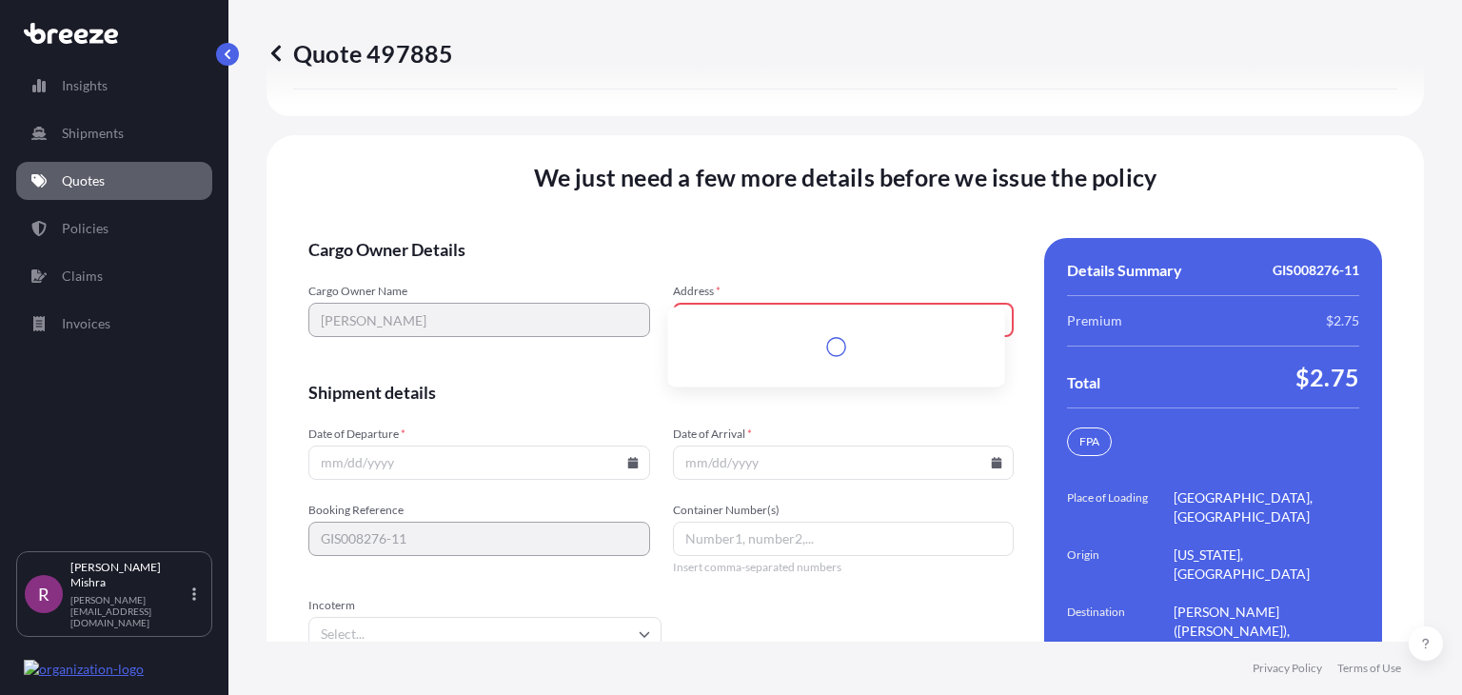
scroll to position [2996, 0]
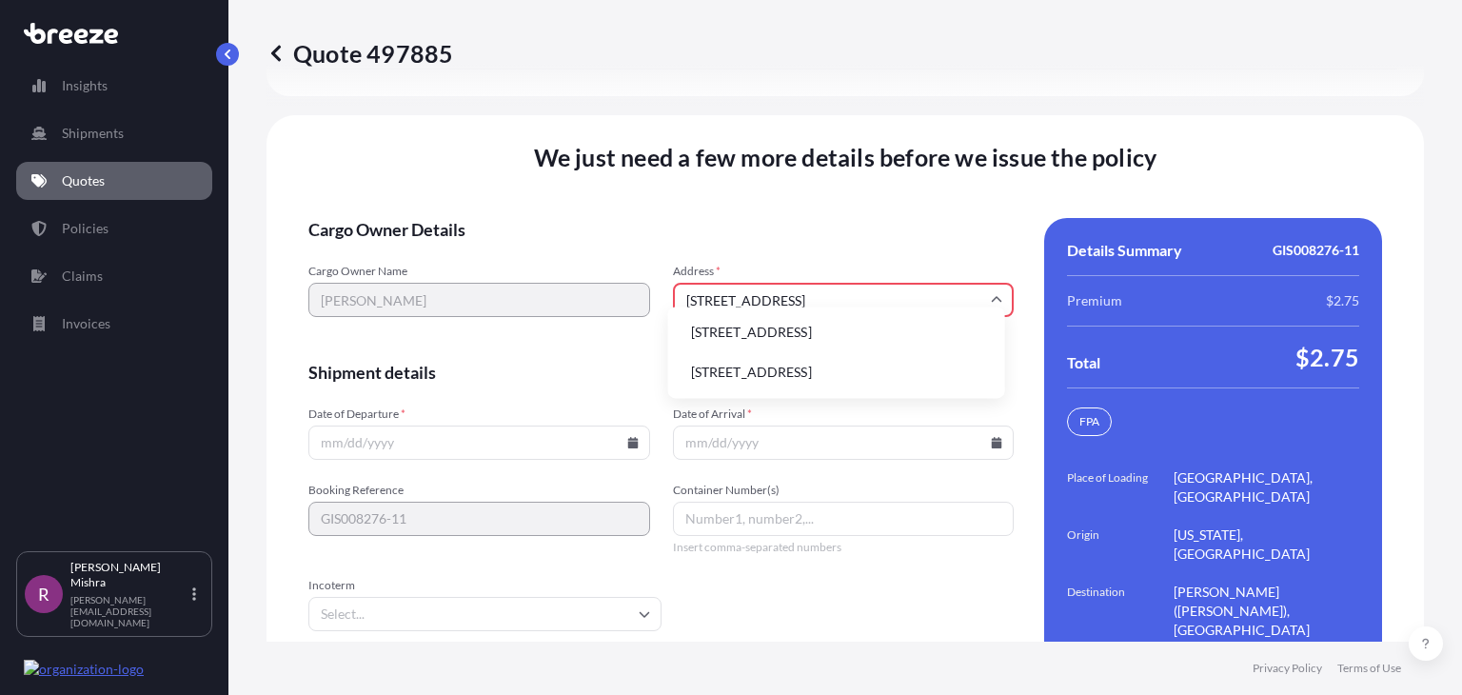
click at [773, 326] on li "[STREET_ADDRESS]" at bounding box center [837, 332] width 322 height 36
type input "[STREET_ADDRESS]"
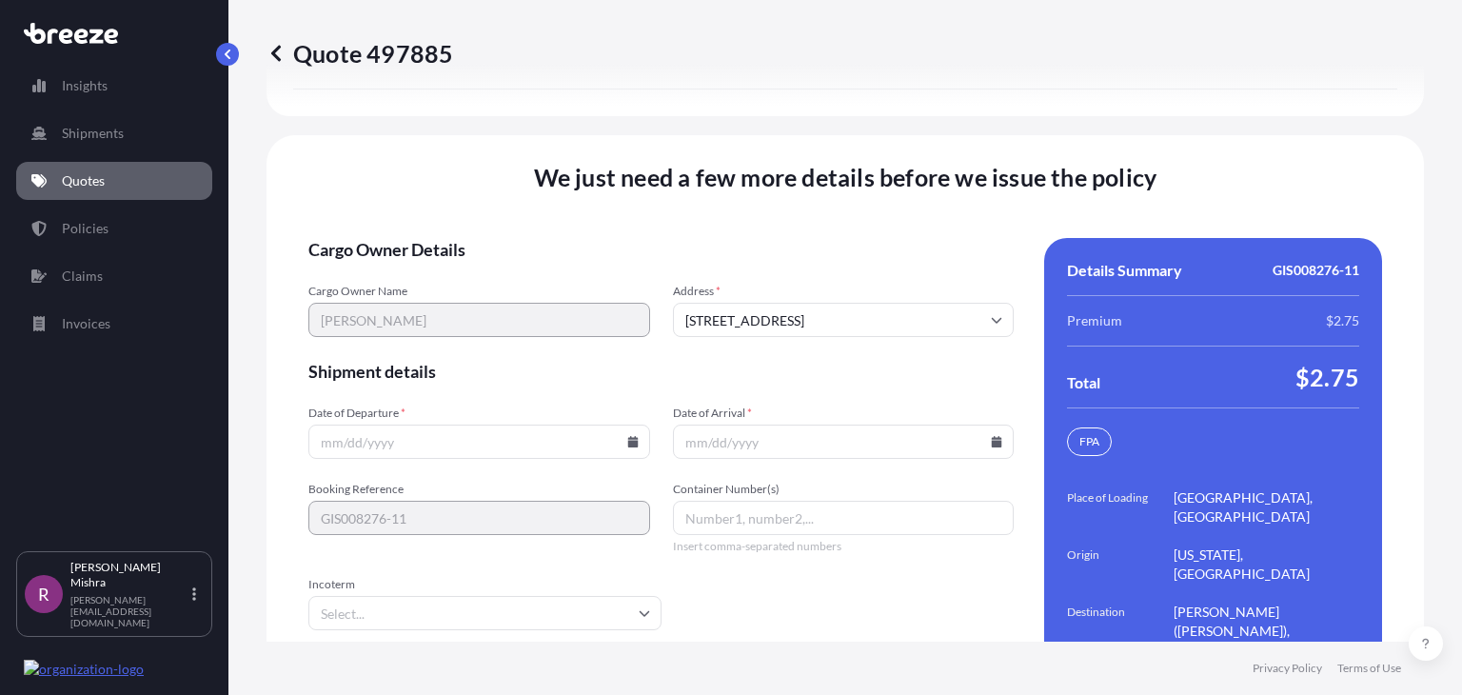
click at [413, 406] on form "Cargo Owner Details Cargo Owner Name [PERSON_NAME] Address * [STREET_ADDRESS] S…" at bounding box center [660, 489] width 705 height 502
click at [409, 424] on input "Date of Departure *" at bounding box center [479, 441] width 342 height 34
type input "[DATE]"
click at [704, 424] on input "Date of Arrival *" at bounding box center [844, 441] width 342 height 34
type input "[DATE]"
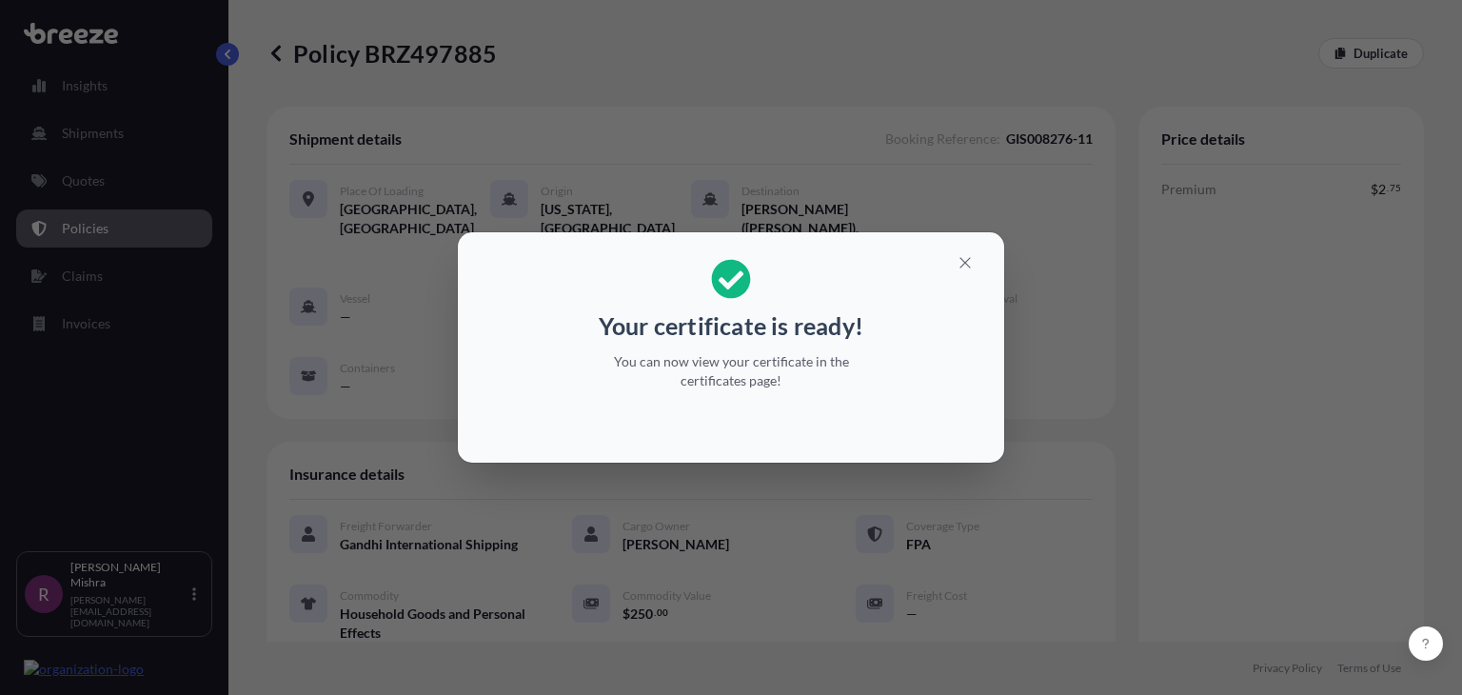
click at [1062, 514] on div "Your certificate is ready! You can now view your certificate in the certificate…" at bounding box center [731, 347] width 1462 height 695
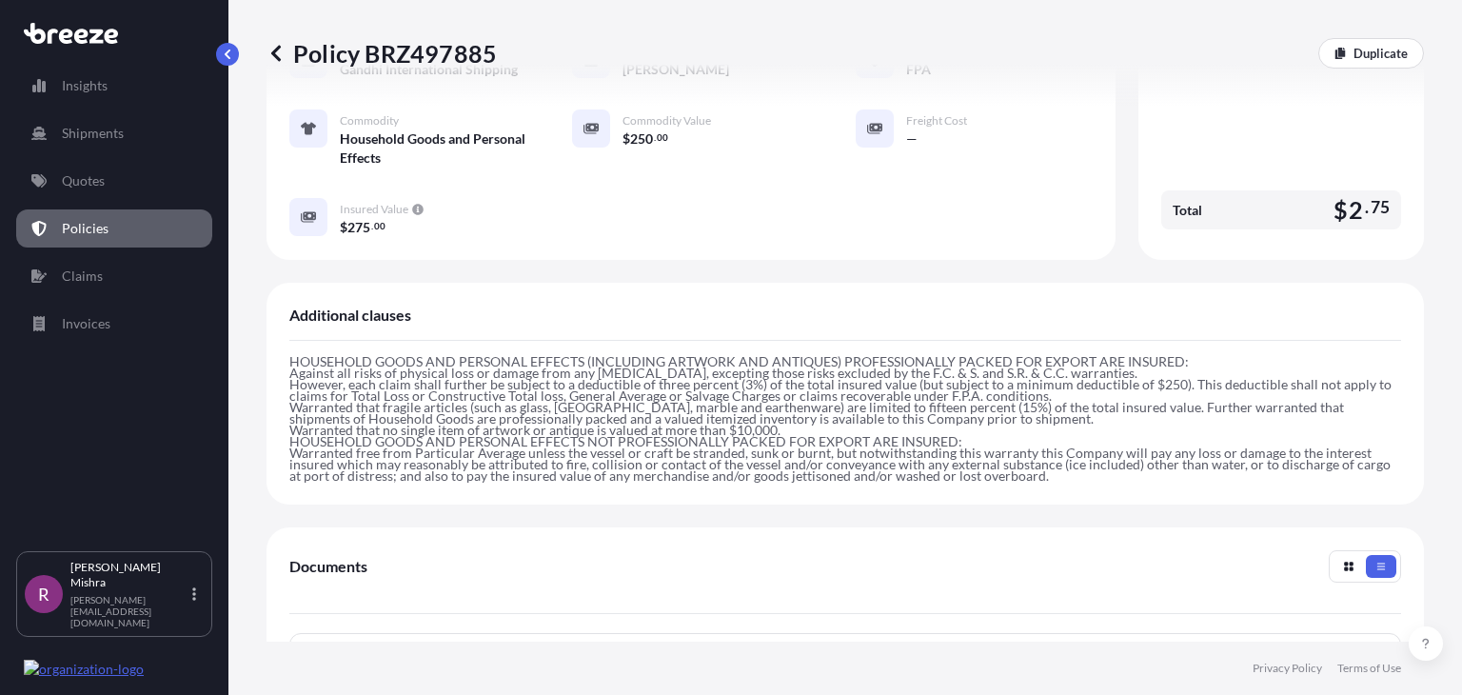
scroll to position [653, 0]
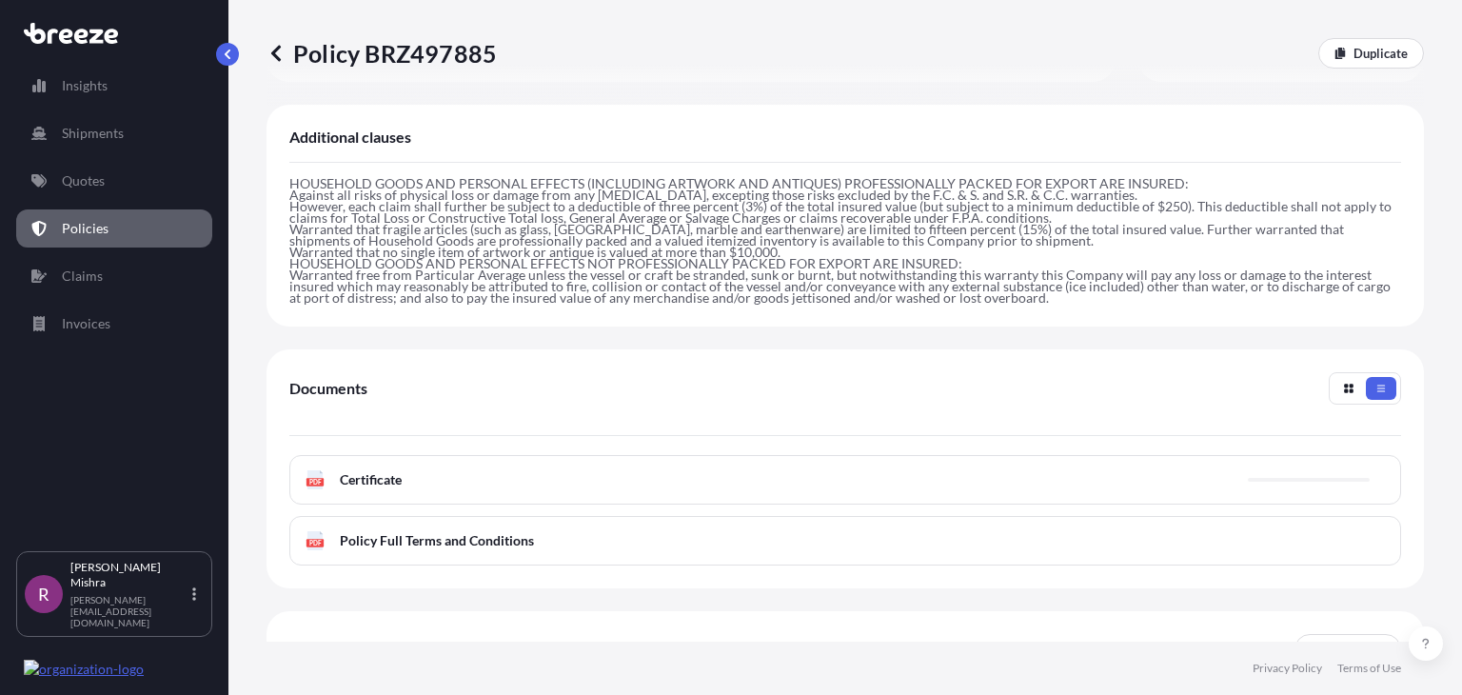
click at [654, 455] on div "PDF Certificate" at bounding box center [844, 479] width 1111 height 49
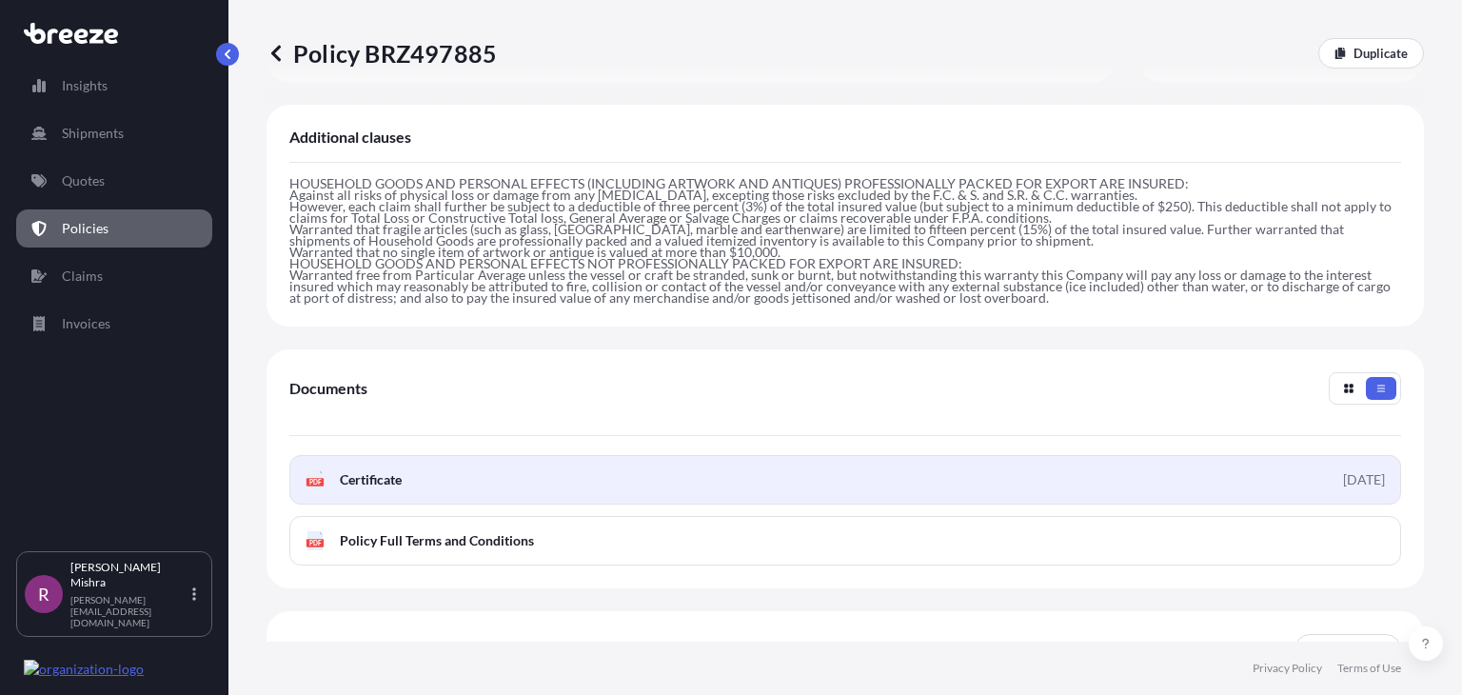
click at [495, 463] on link "PDF Certificate [DATE]" at bounding box center [844, 479] width 1111 height 49
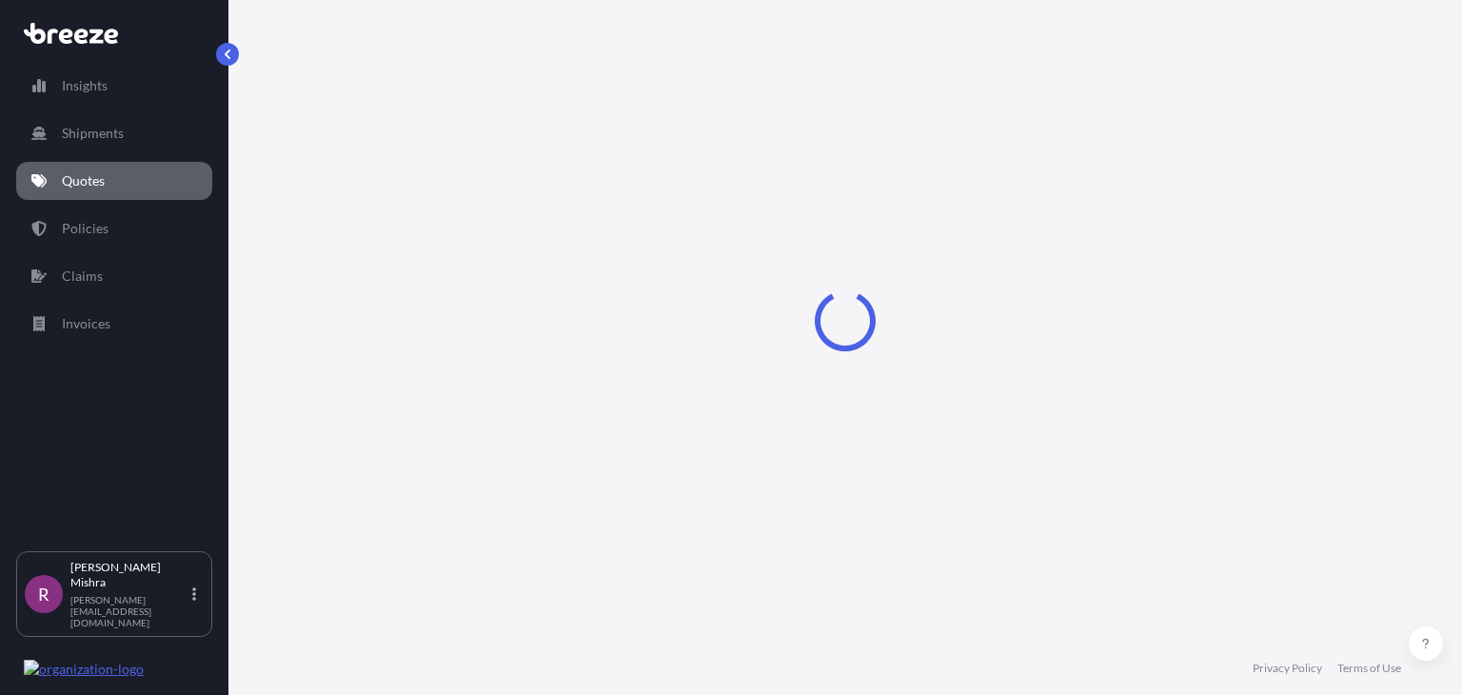
select select "Sea"
select select "1"
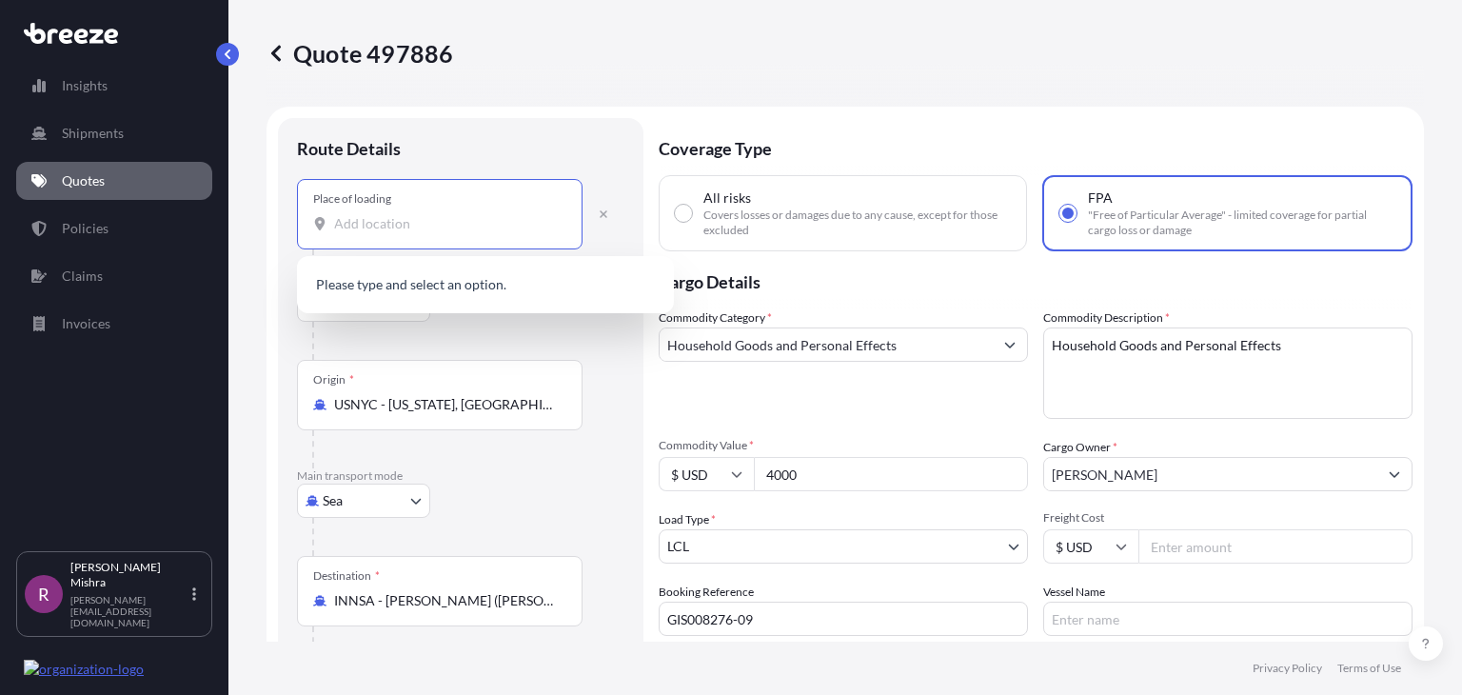
click at [381, 217] on input "Place of loading" at bounding box center [446, 223] width 225 height 19
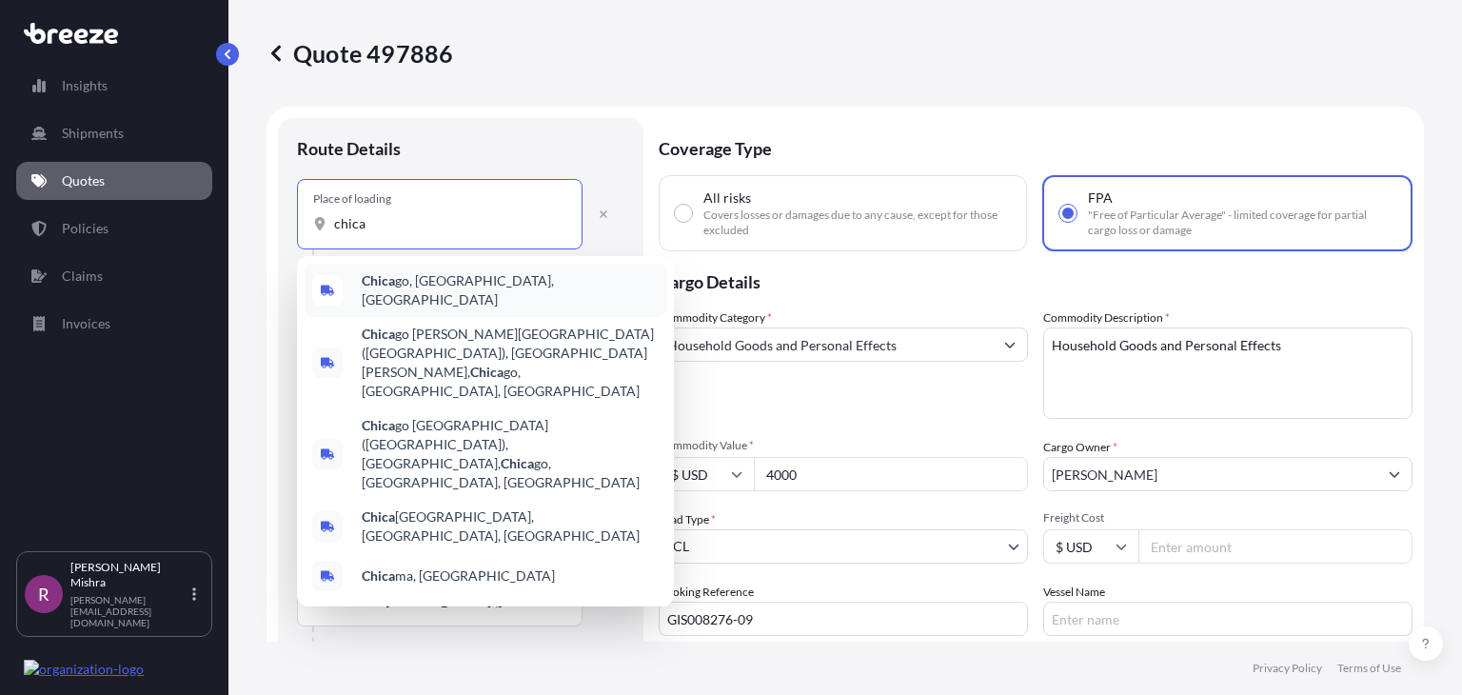
click at [438, 267] on div "Chica go, [GEOGRAPHIC_DATA], [GEOGRAPHIC_DATA]" at bounding box center [486, 290] width 362 height 53
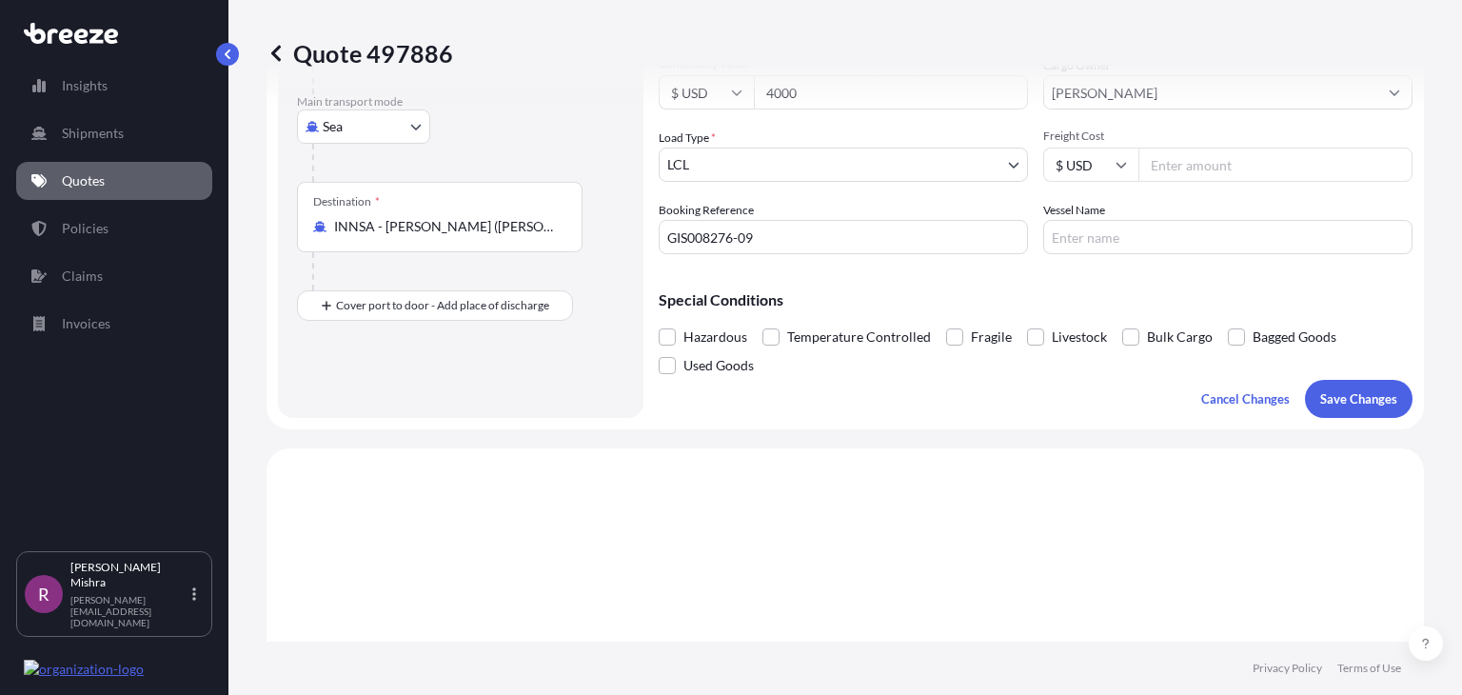
scroll to position [384, 0]
type input "[GEOGRAPHIC_DATA], [GEOGRAPHIC_DATA], [GEOGRAPHIC_DATA]"
click at [1352, 380] on button "Save Changes" at bounding box center [1359, 396] width 108 height 38
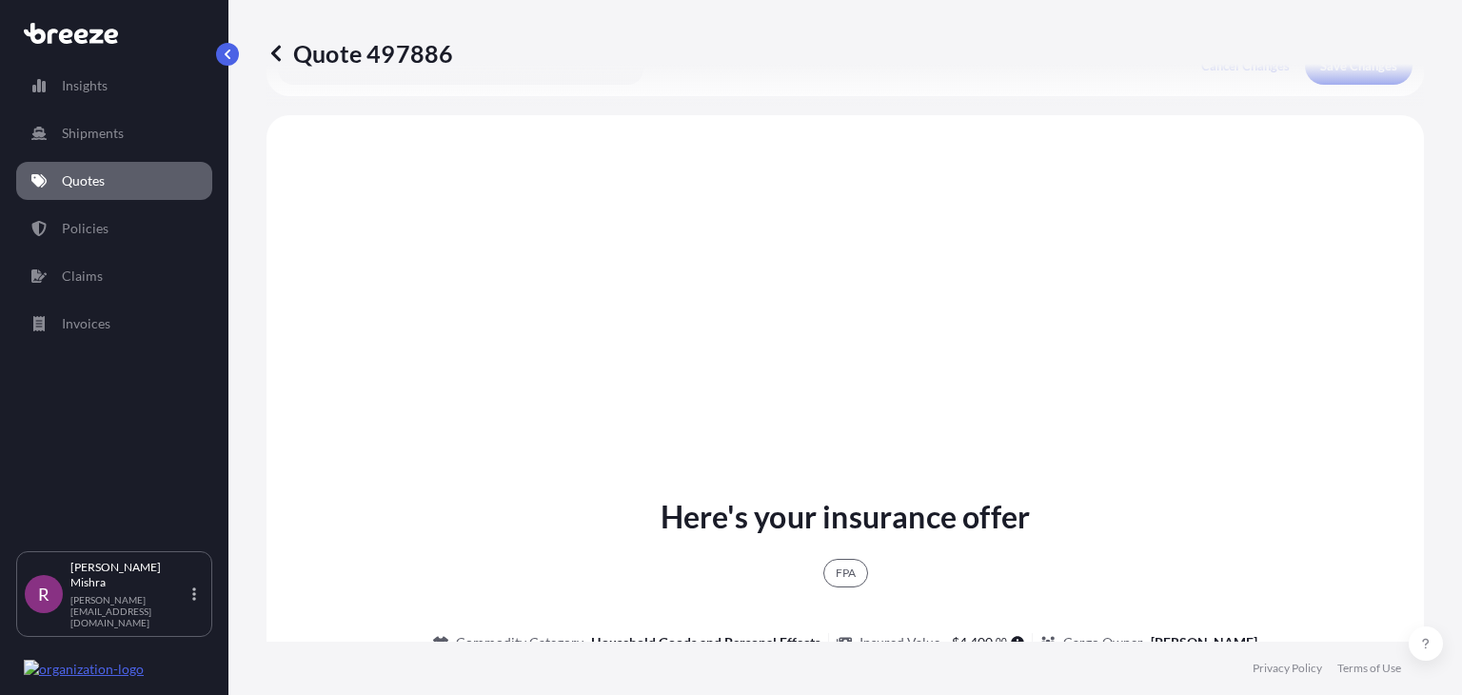
scroll to position [734, 0]
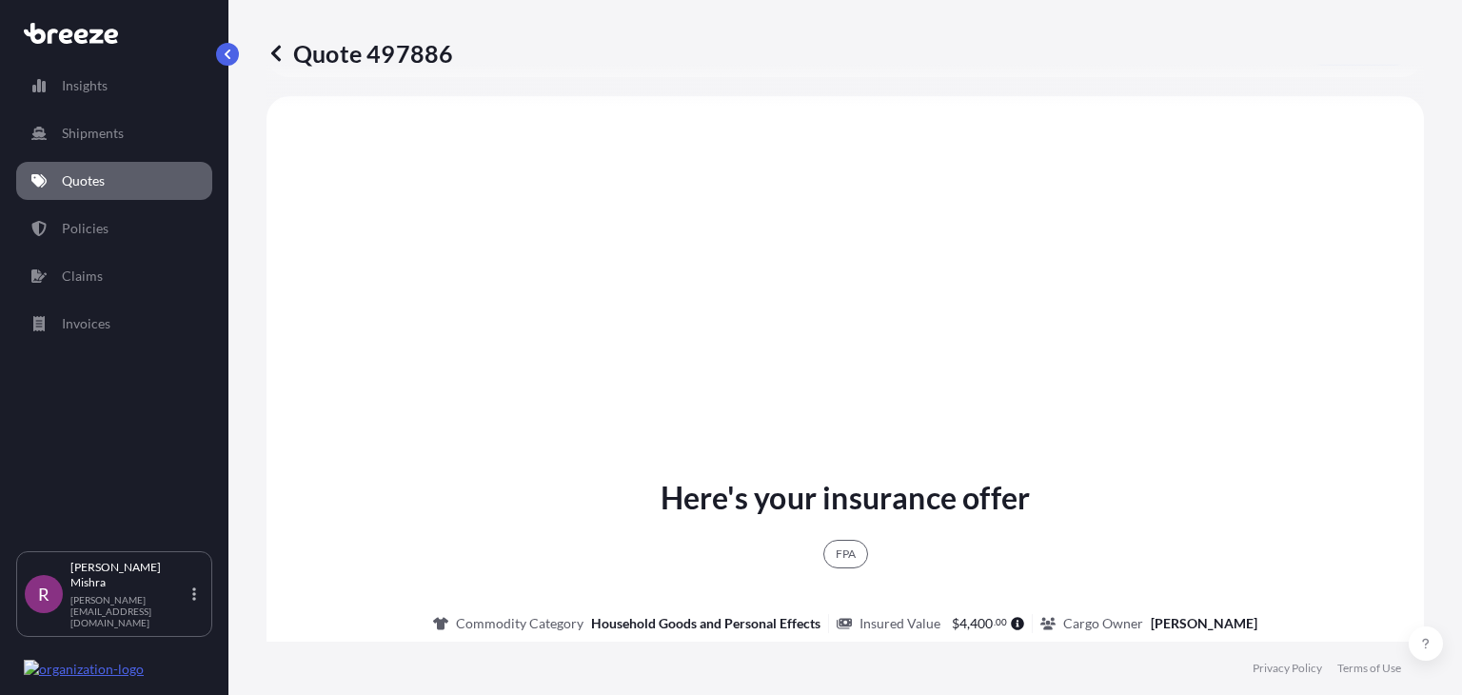
select select "Road"
select select "Sea"
select select "1"
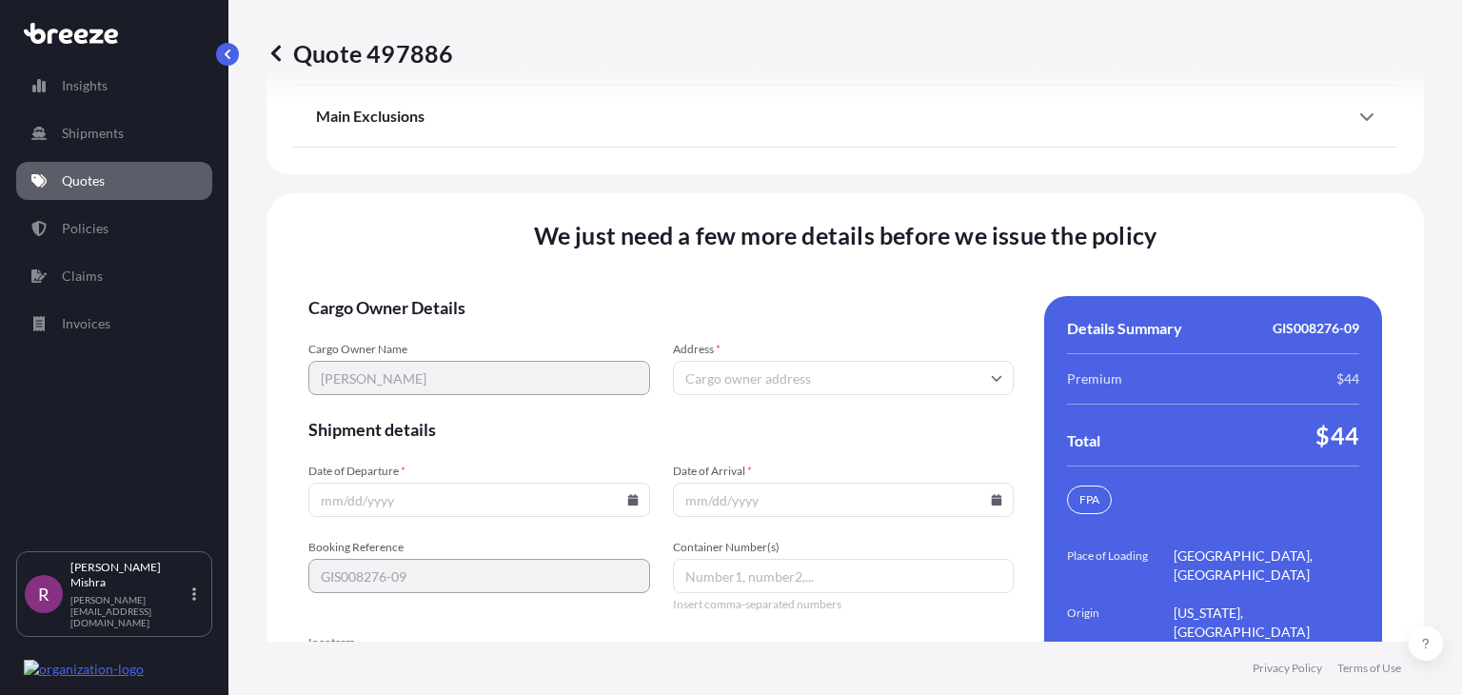
scroll to position [2976, 0]
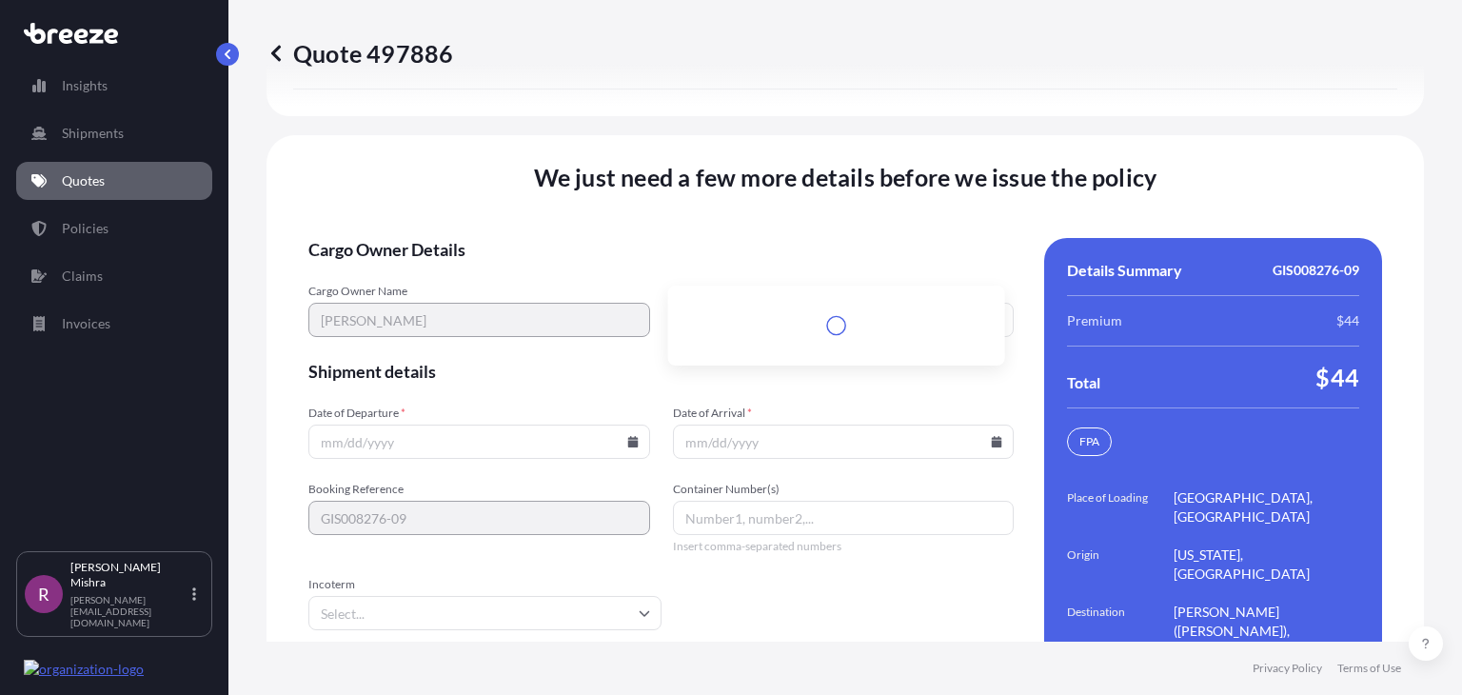
click at [736, 303] on input "Address *" at bounding box center [844, 320] width 342 height 34
paste input "11506 57TH STREET CT E PUYALLUP, WA 98372"
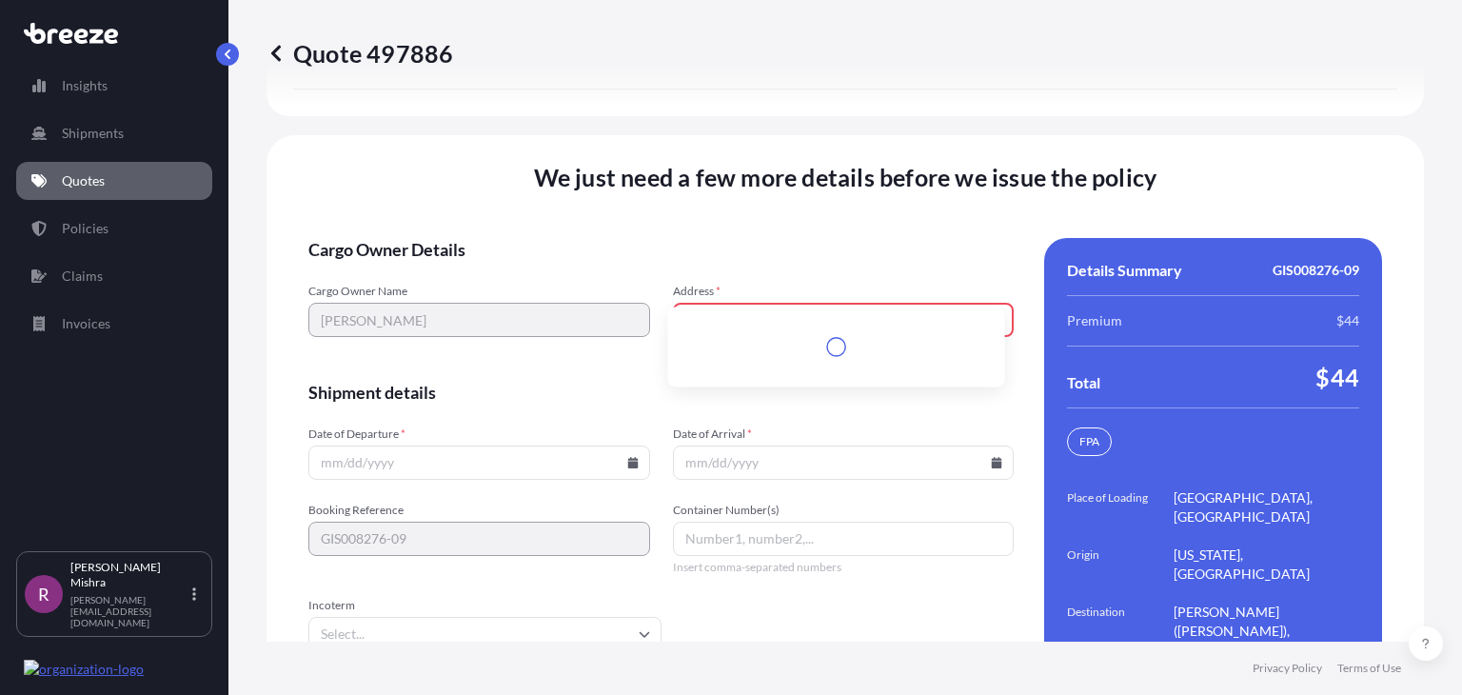
scroll to position [2996, 0]
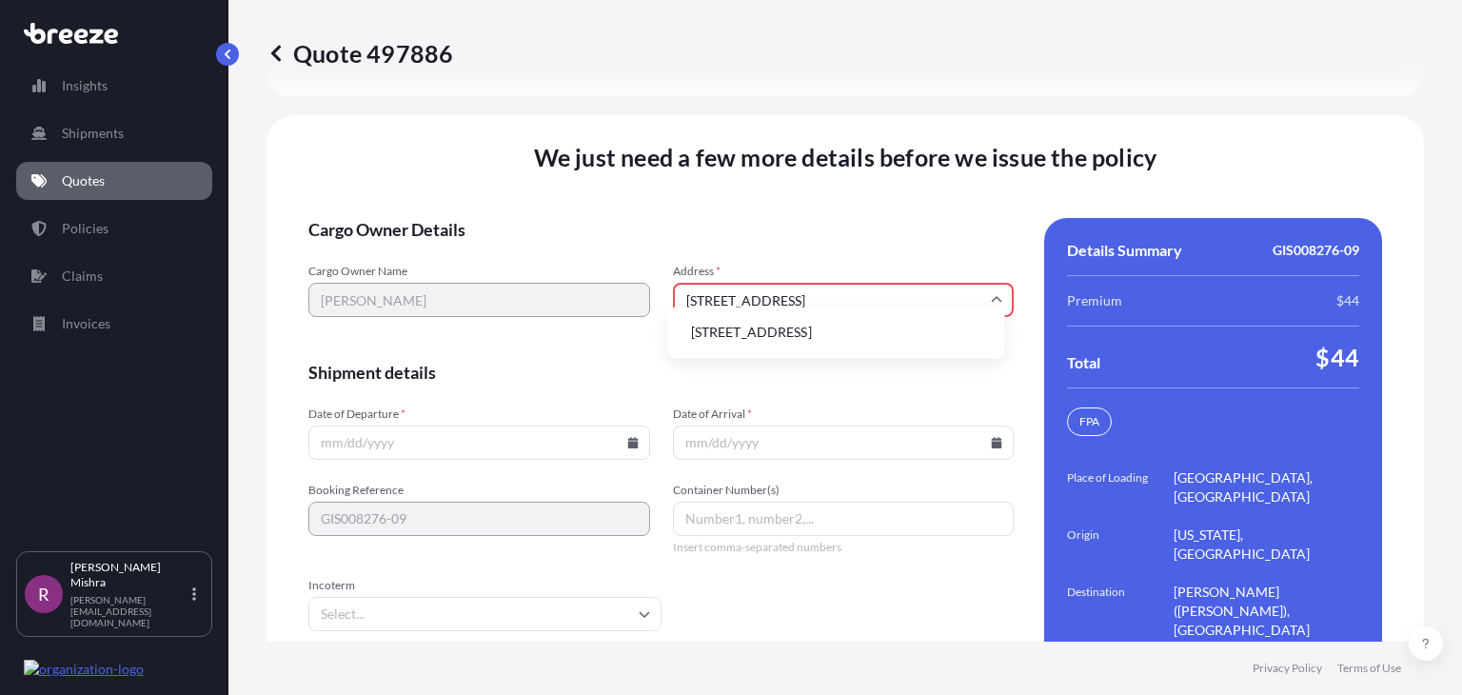
click at [777, 338] on li "11506 57th Street Court East, Puyallup, WA 98372, USA" at bounding box center [837, 332] width 322 height 36
type input "11506 57th St Ct E, Puyallup, WA 98372, USA"
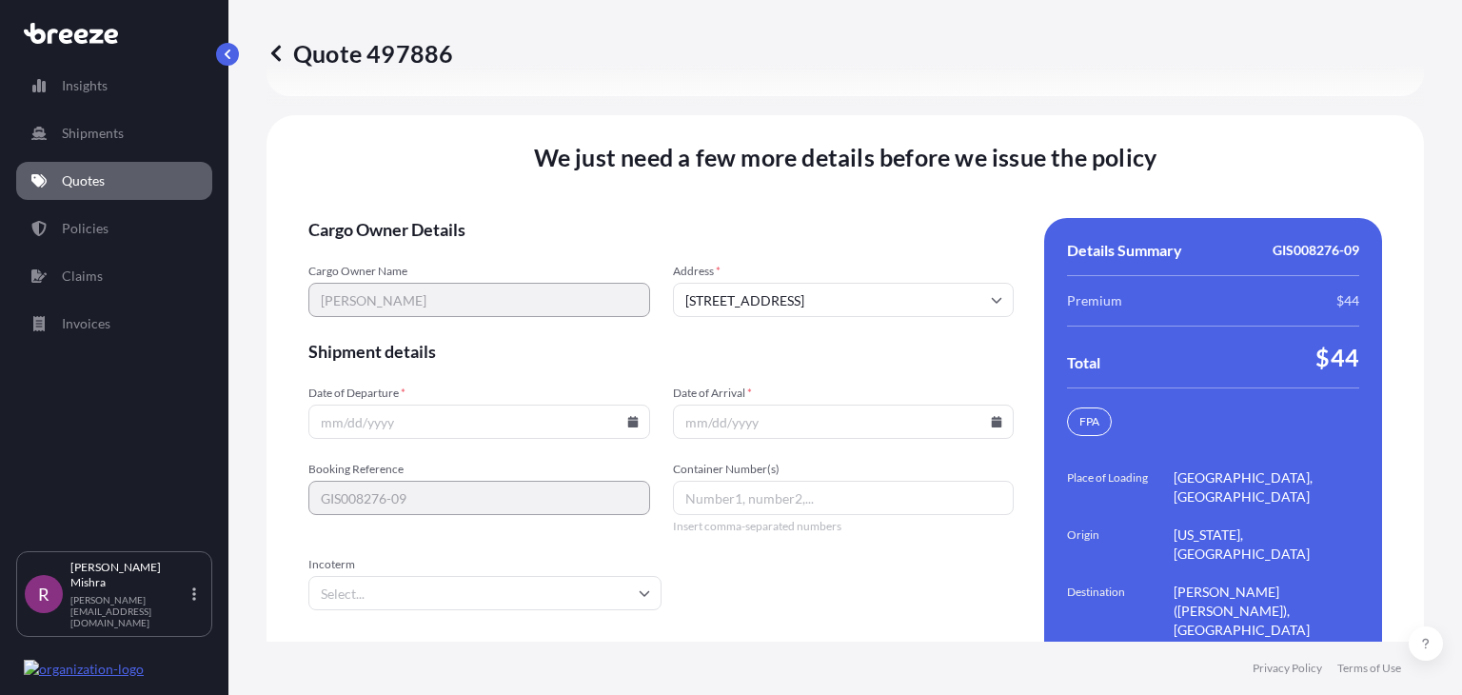
click at [417, 404] on input "Date of Departure *" at bounding box center [479, 421] width 342 height 34
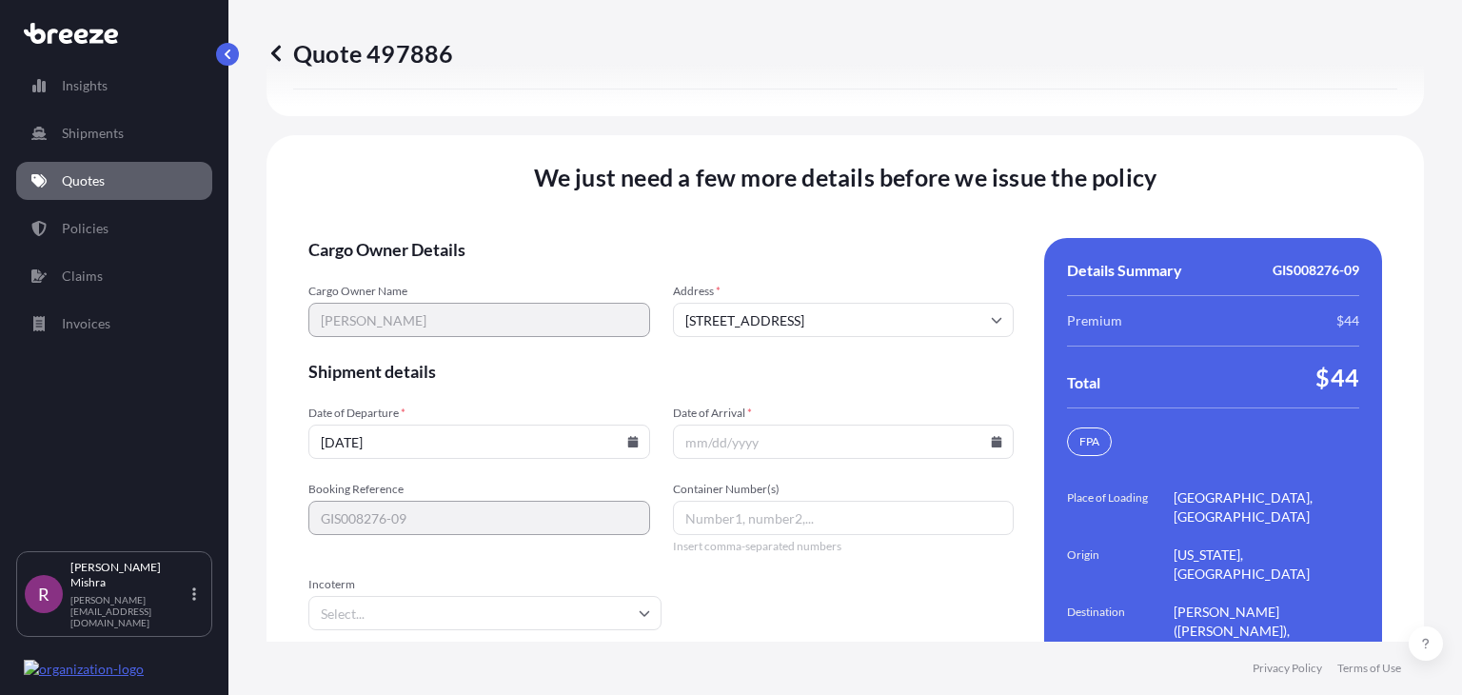
type input "[DATE]"
click at [688, 424] on input "Date of Arrival *" at bounding box center [844, 441] width 342 height 34
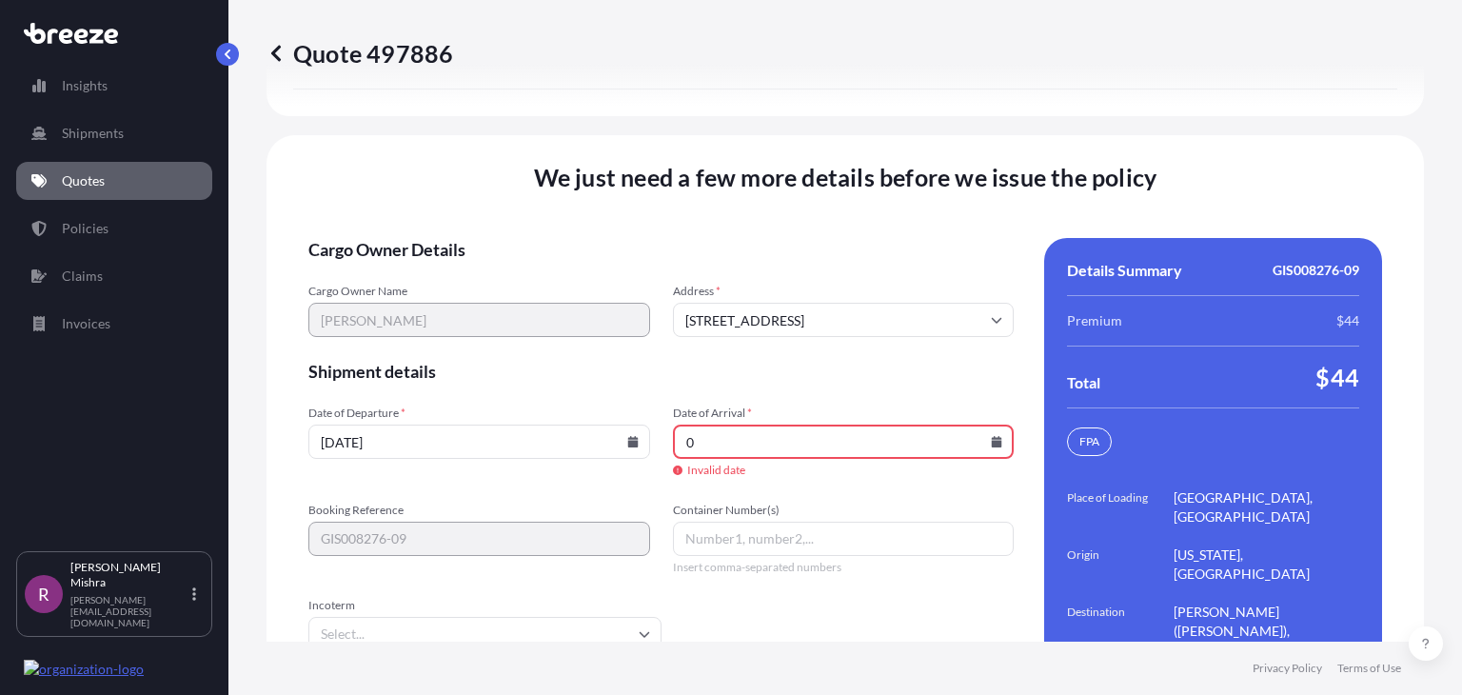
scroll to position [2996, 0]
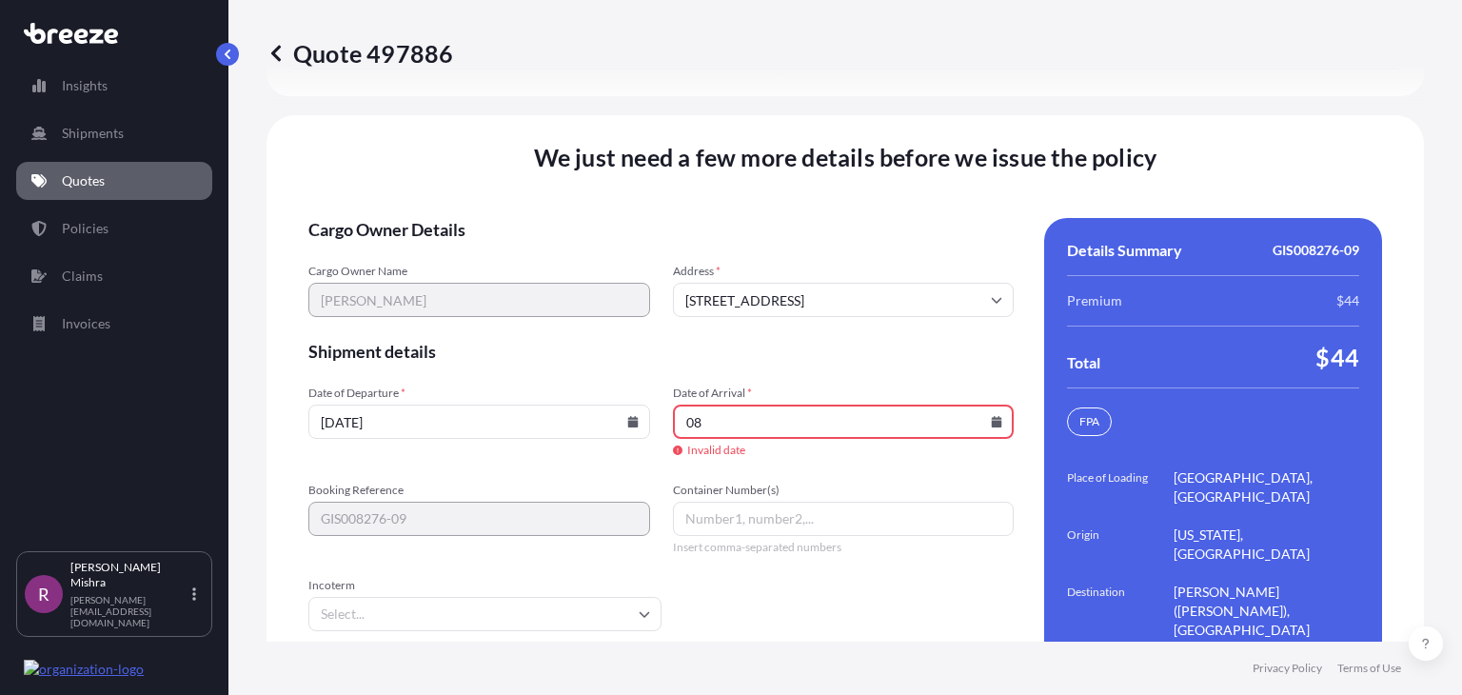
type input "0"
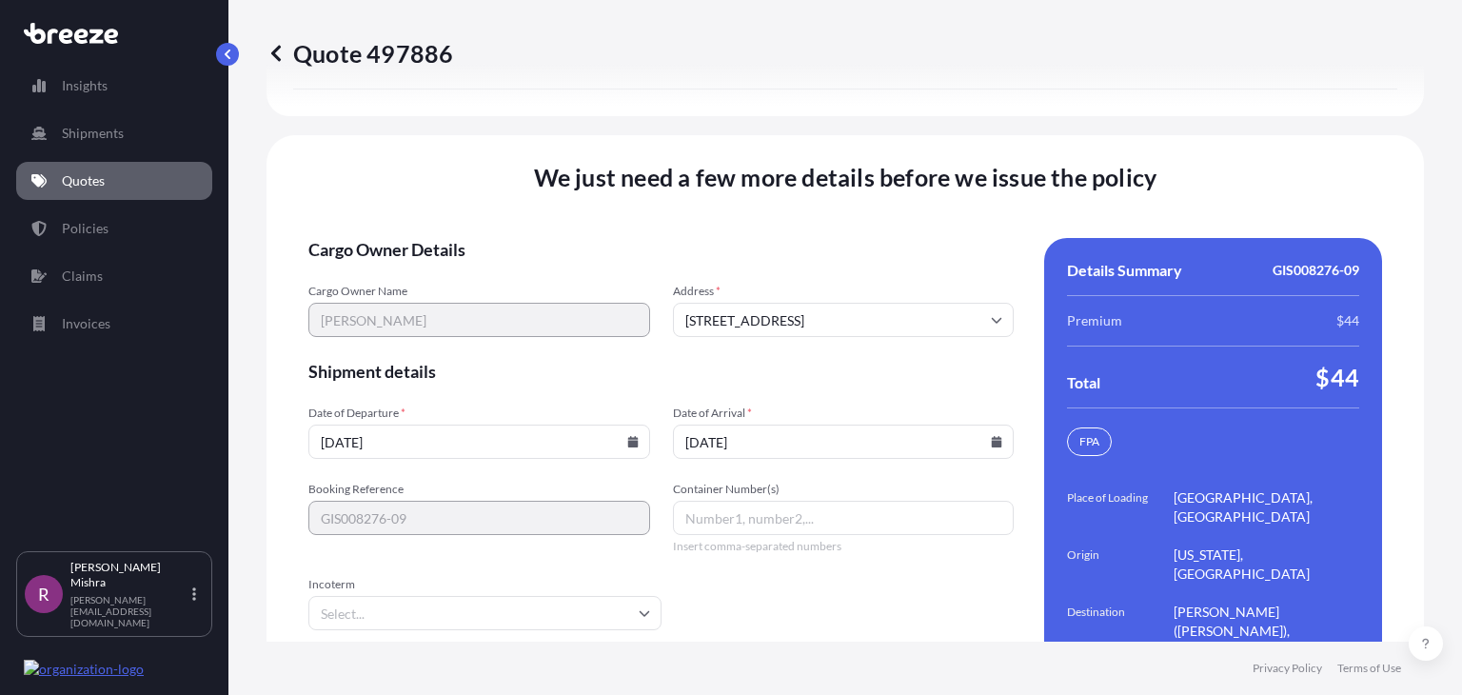
type input "[DATE]"
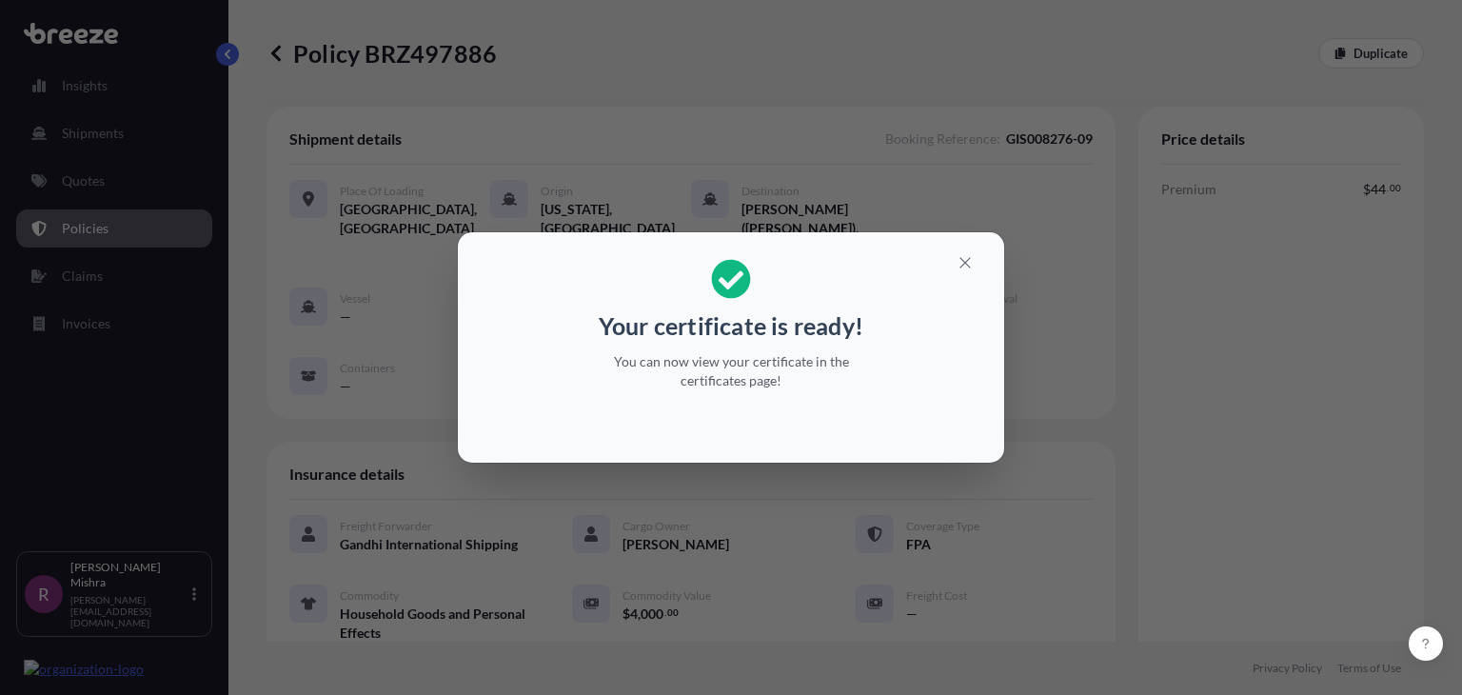
click at [1090, 303] on div "Your certificate is ready! You can now view your certificate in the certificate…" at bounding box center [731, 347] width 1462 height 695
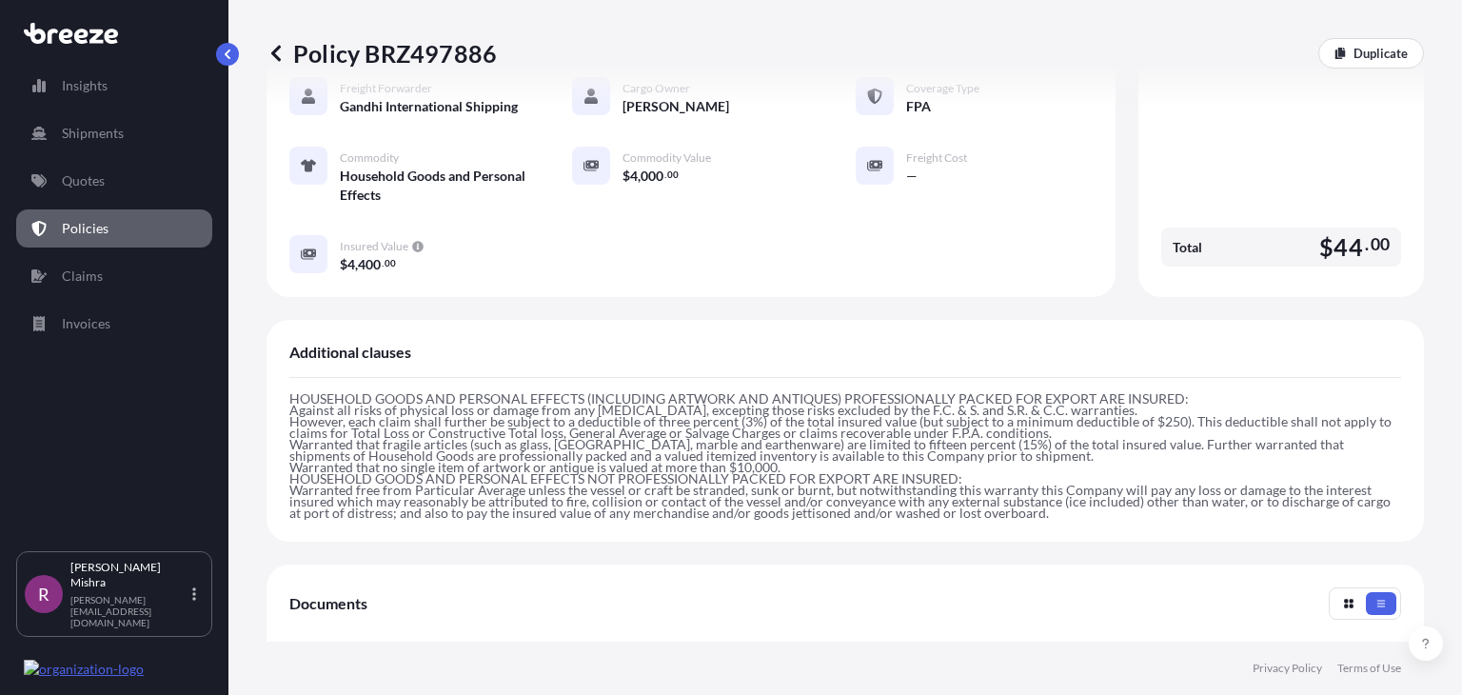
scroll to position [701, 0]
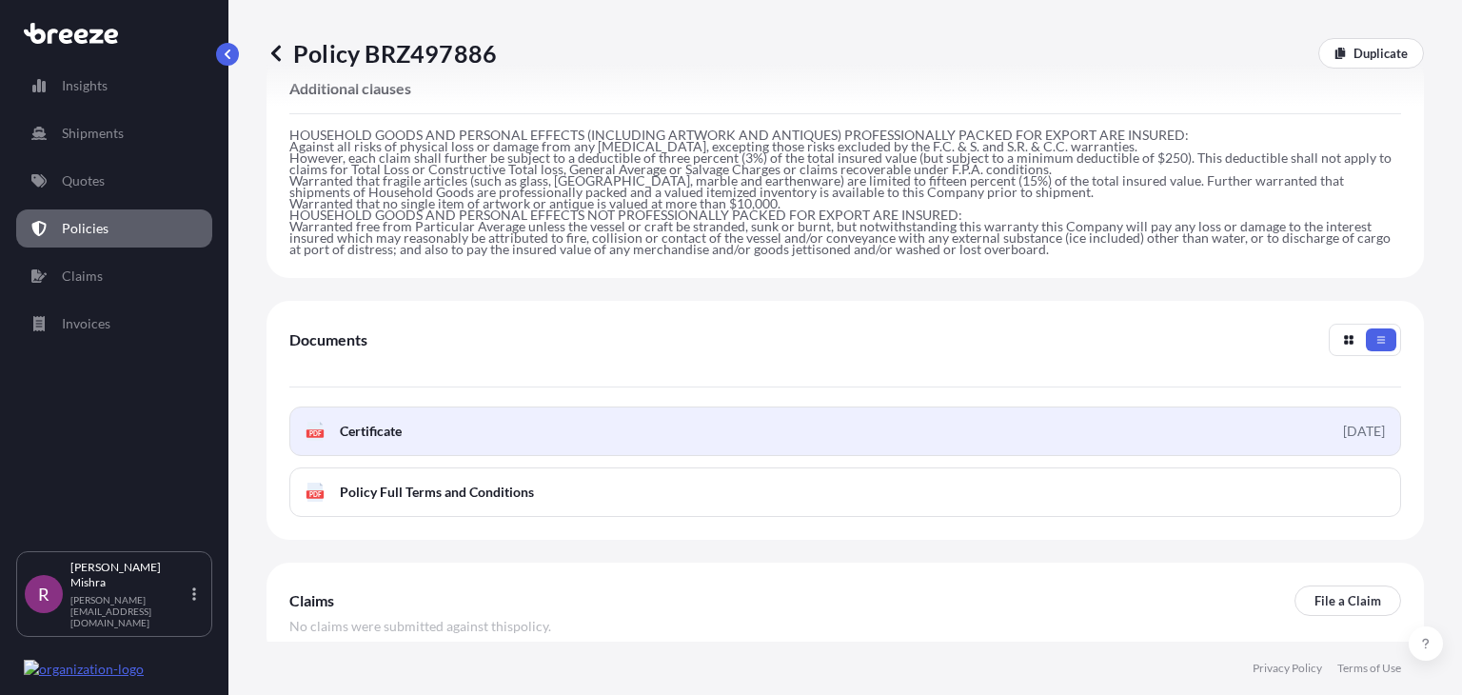
click at [541, 406] on link "PDF Certificate 2025-08-29" at bounding box center [844, 430] width 1111 height 49
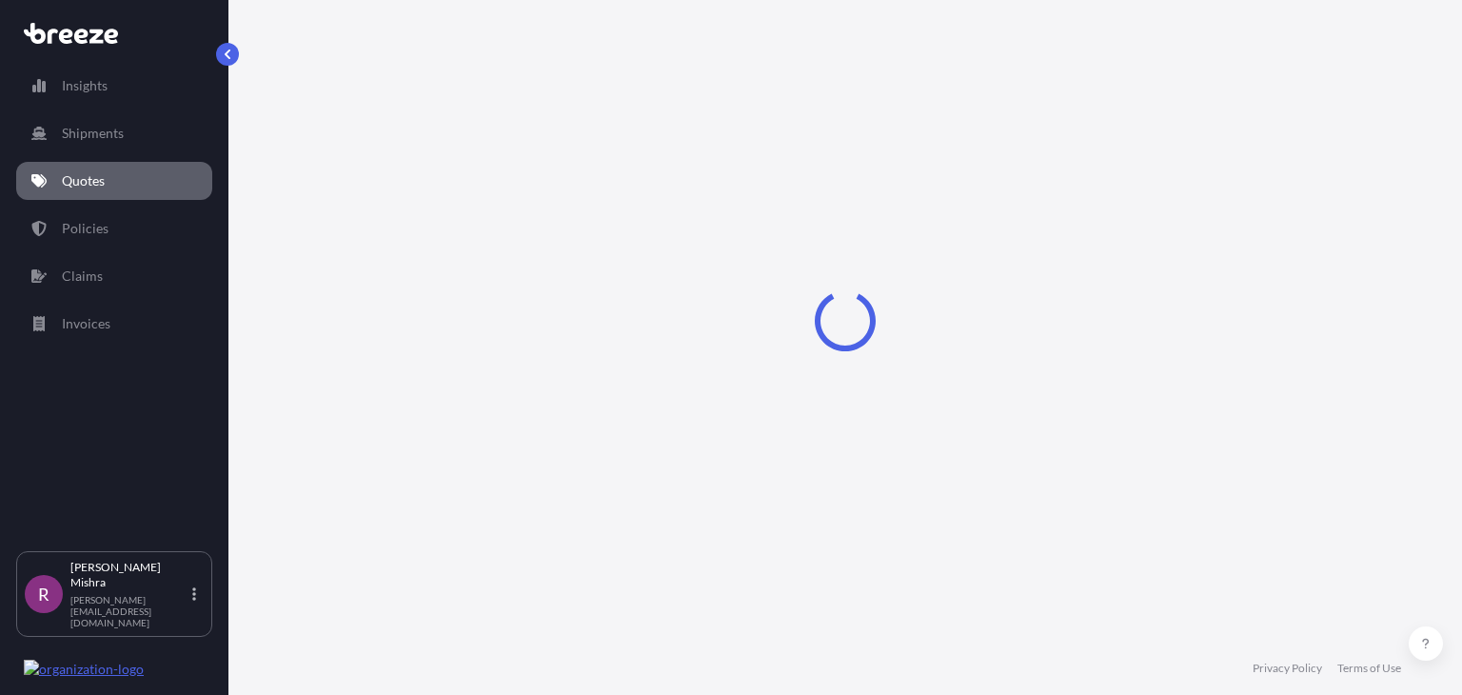
select select "Sea"
select select "1"
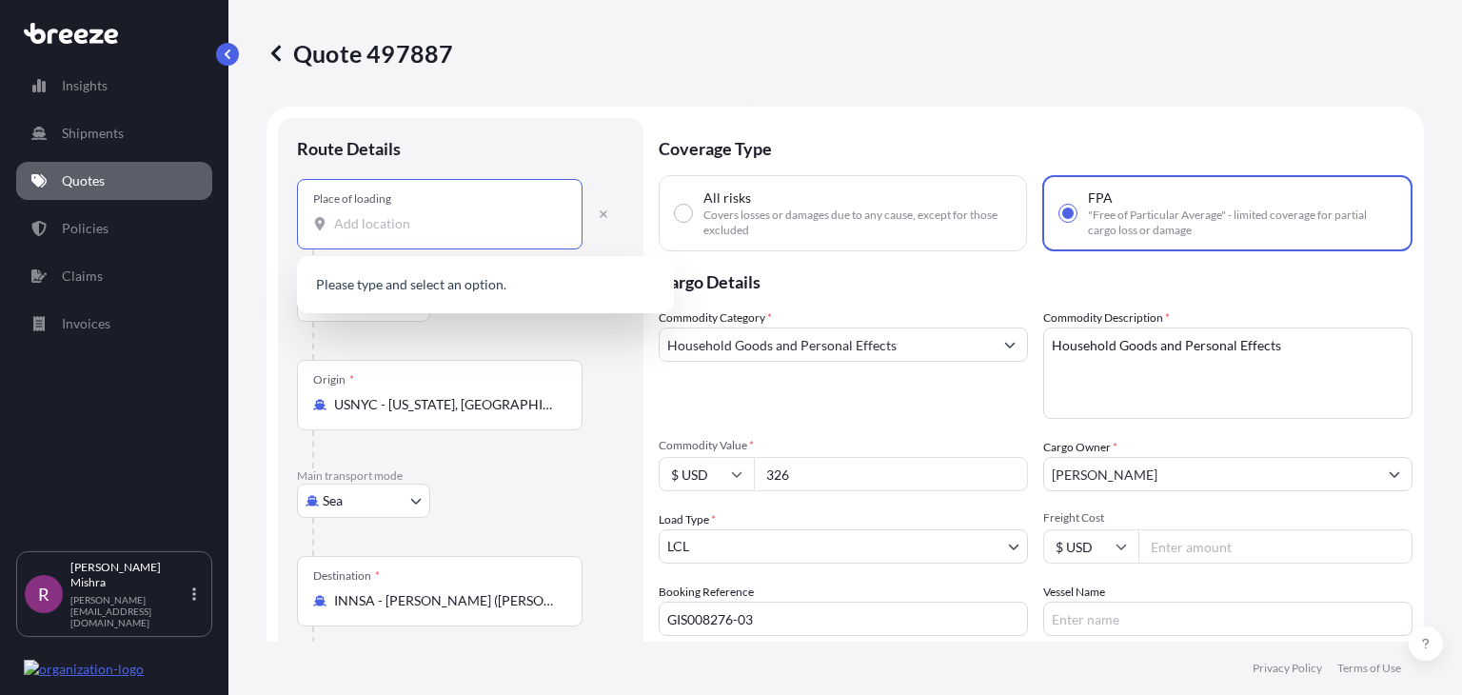
click at [393, 229] on input "Place of loading" at bounding box center [446, 223] width 225 height 19
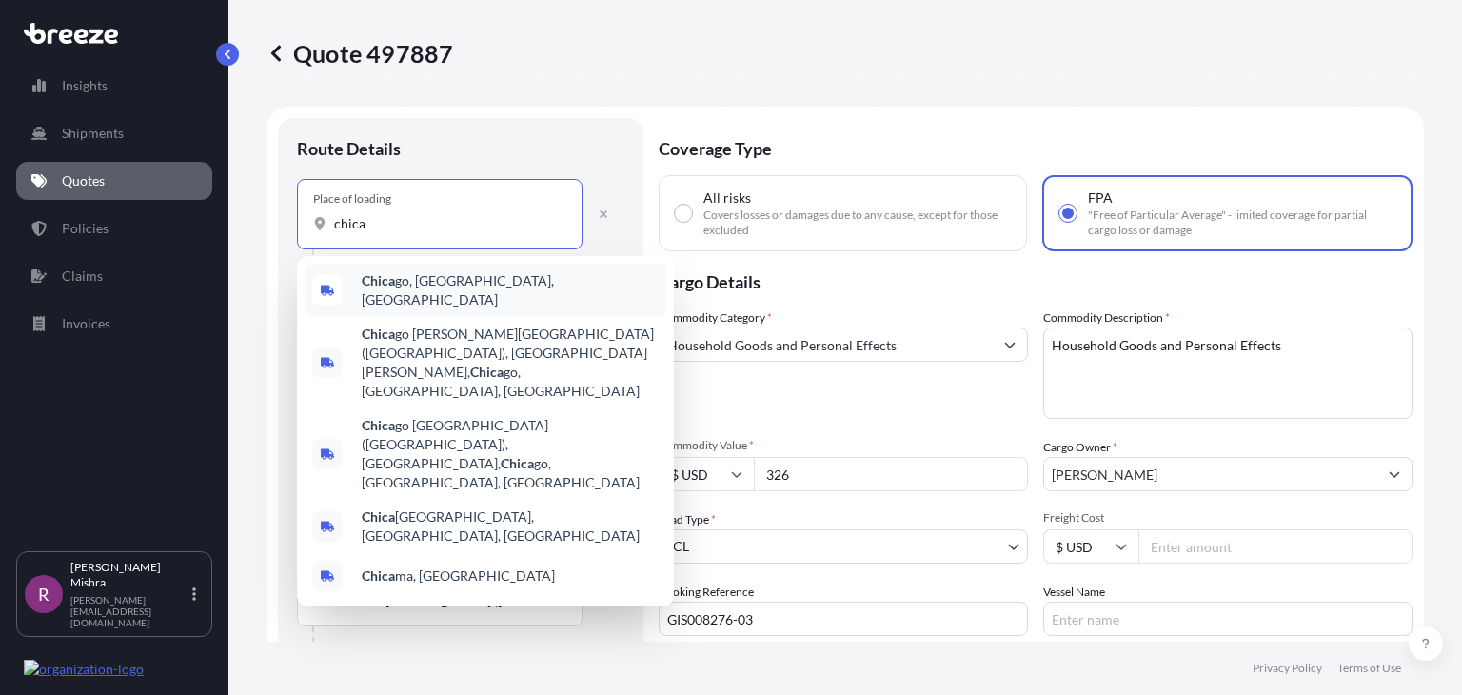
click at [427, 275] on div "Chica go, IL, USA" at bounding box center [486, 290] width 362 height 53
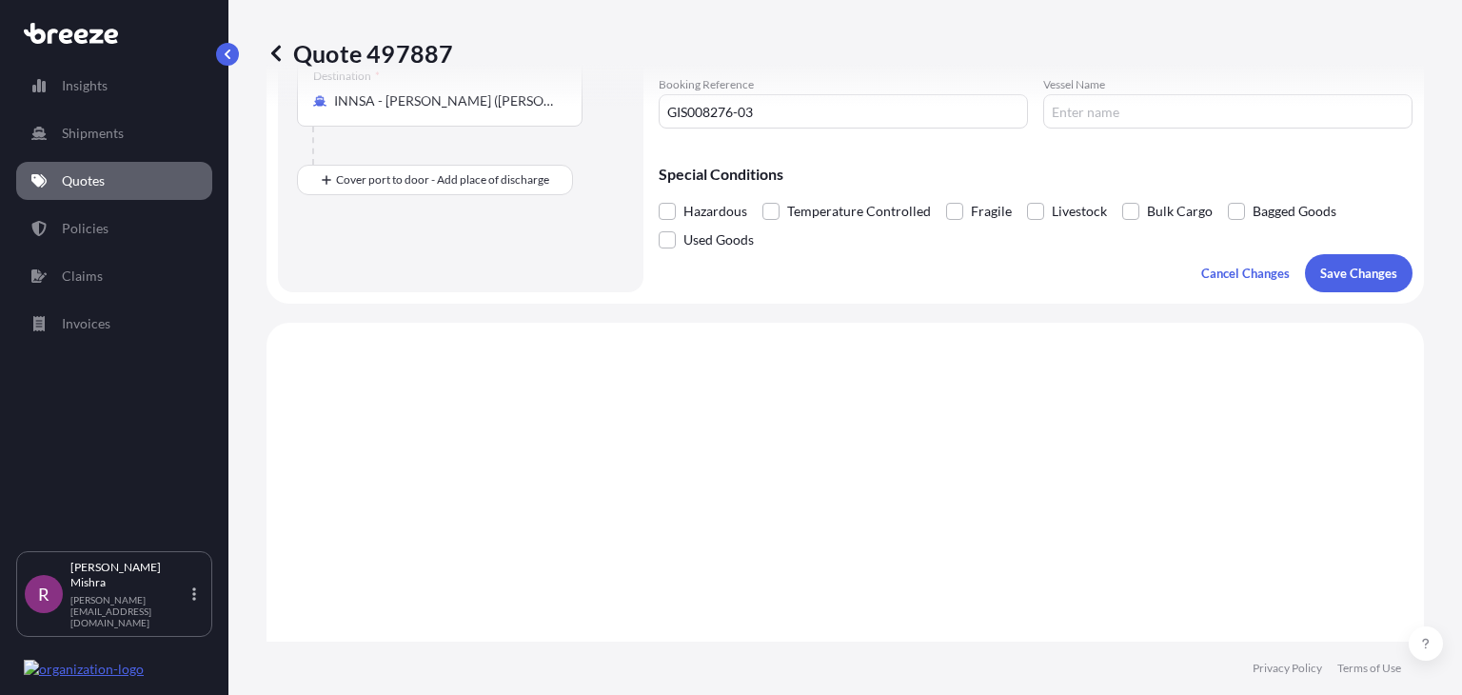
scroll to position [522, 0]
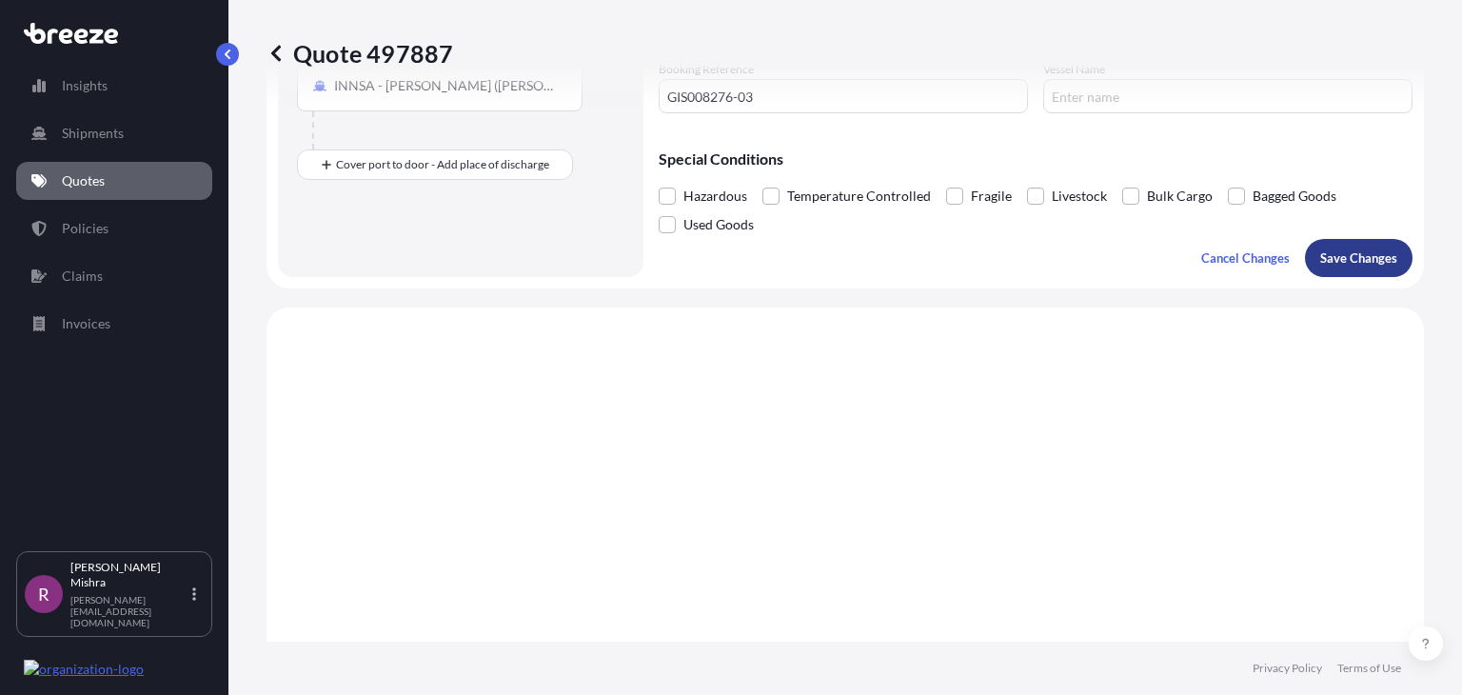
type input "[GEOGRAPHIC_DATA], [GEOGRAPHIC_DATA], [GEOGRAPHIC_DATA]"
click at [1330, 262] on p "Save Changes" at bounding box center [1358, 257] width 77 height 19
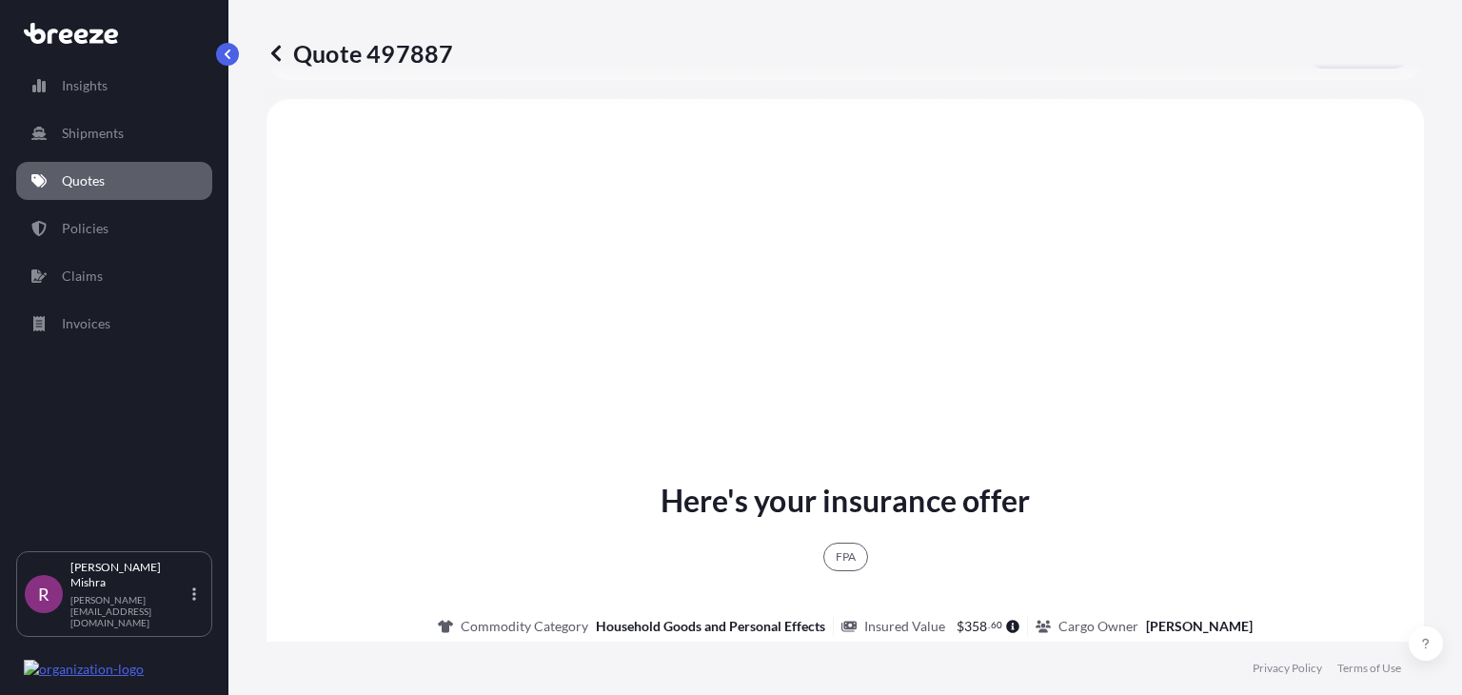
scroll to position [734, 0]
select select "Road"
select select "Sea"
select select "1"
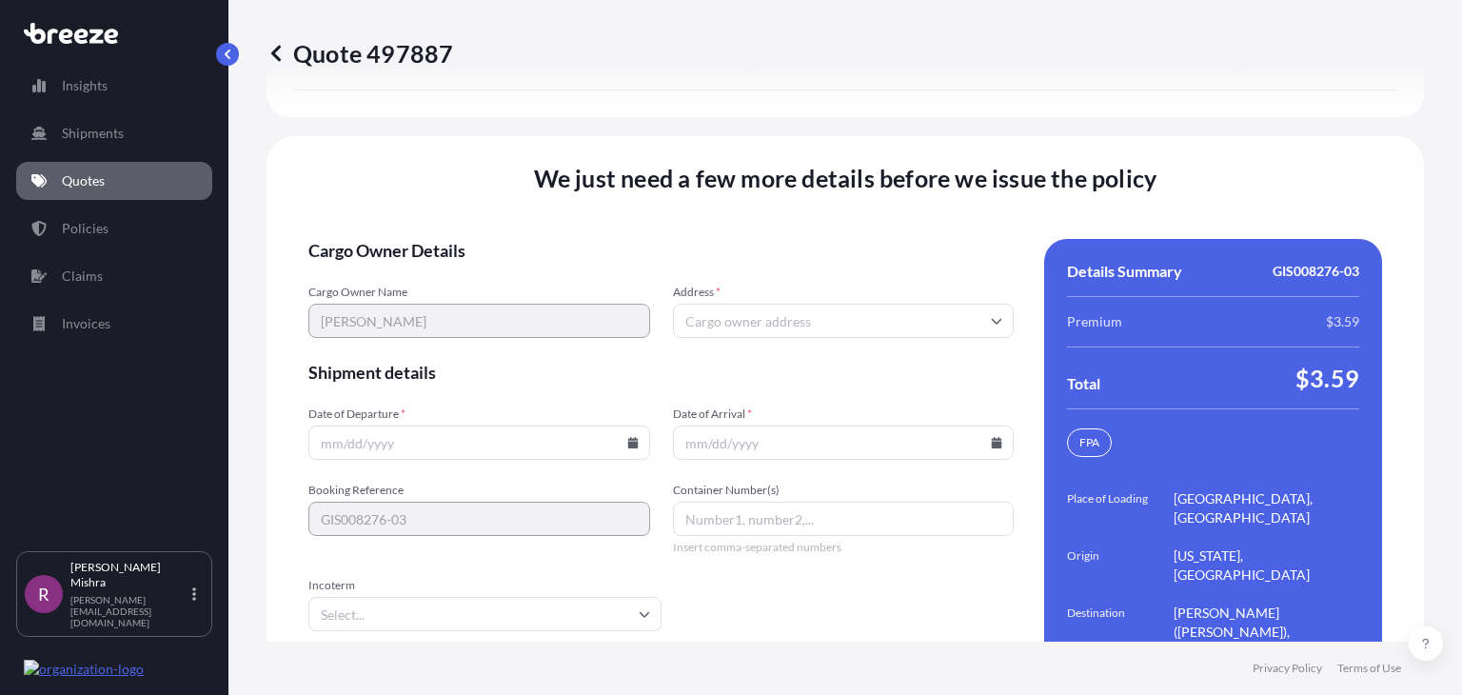
scroll to position [2976, 0]
click at [744, 303] on input "Address *" at bounding box center [844, 320] width 342 height 34
paste input "6 SYME AVE WEST ORANGE, NJ 07052"
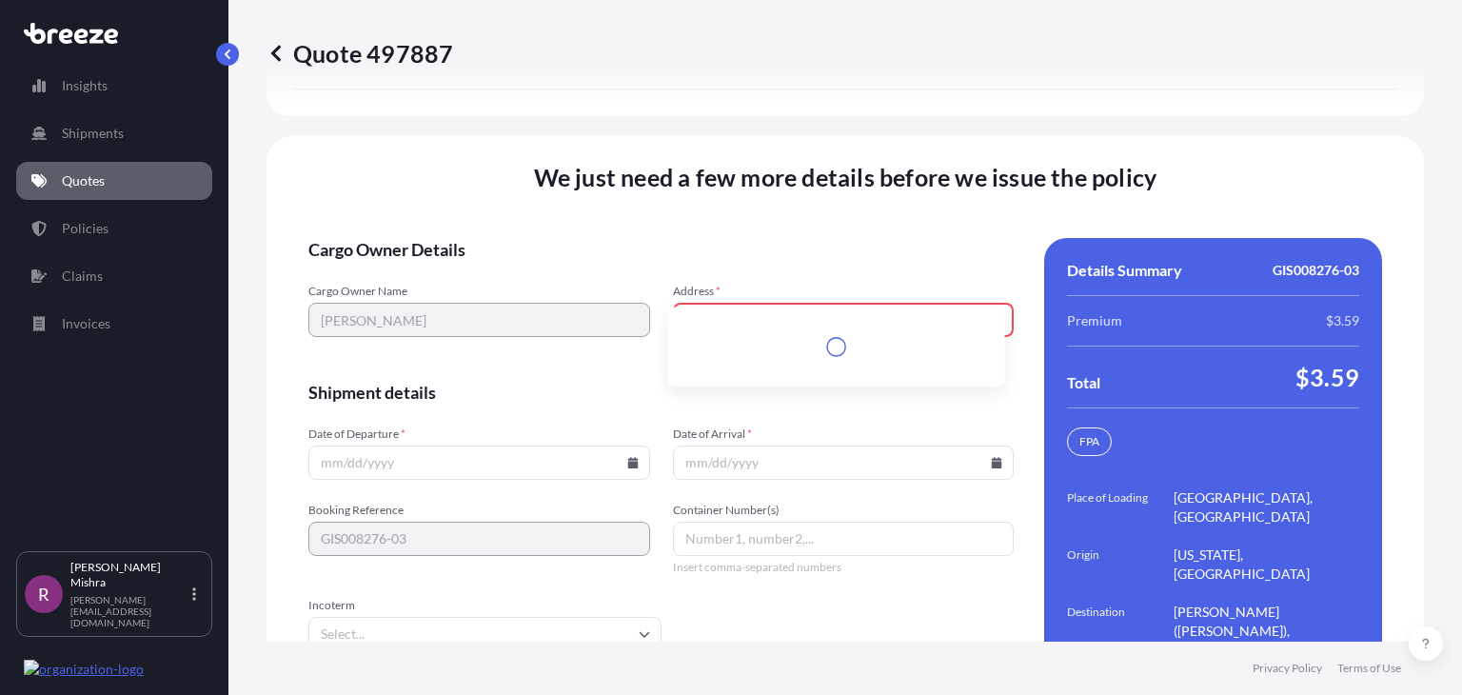
scroll to position [2996, 0]
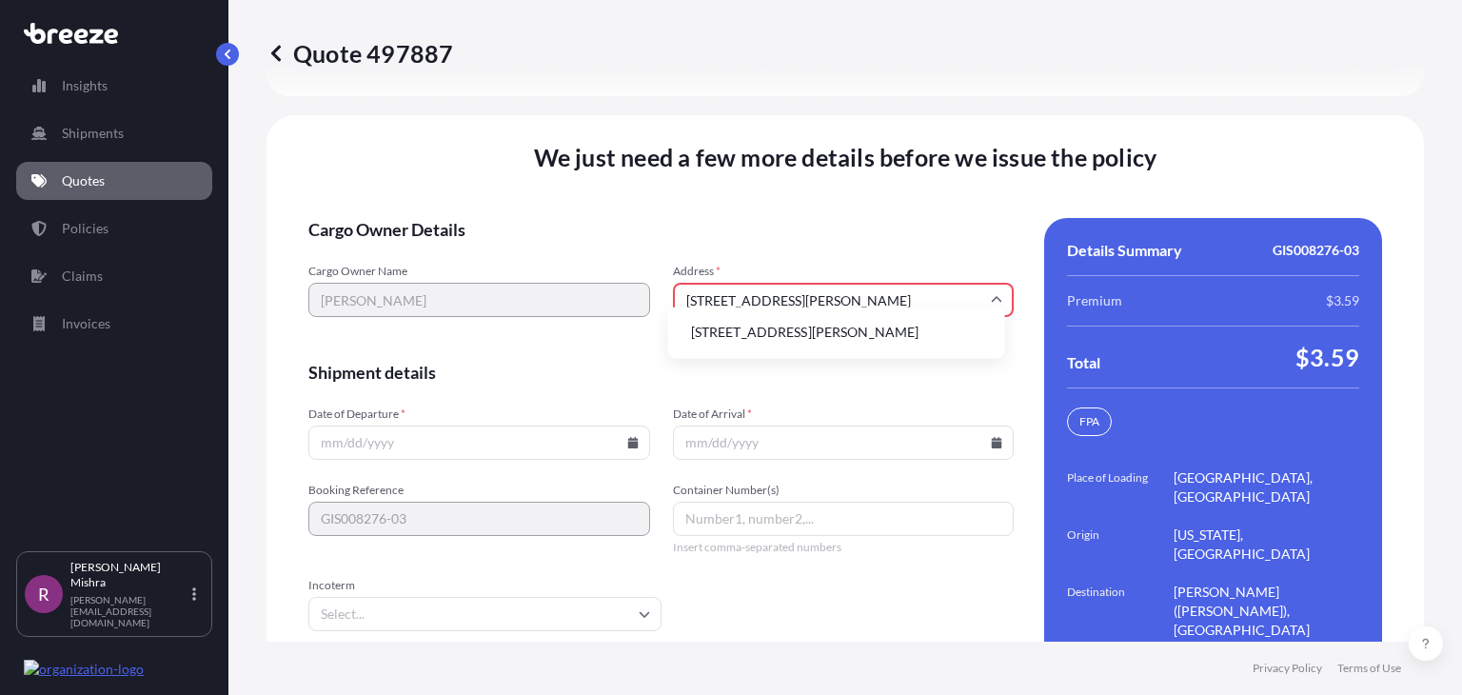
click at [756, 323] on li "6 Syme Ave, West Orange, NJ 07052, USA" at bounding box center [837, 332] width 322 height 36
type input "6 Syme Ave, West Orange, NJ 07052, USA"
click at [373, 425] on input "Date of Departure *" at bounding box center [479, 442] width 342 height 34
type input "0"
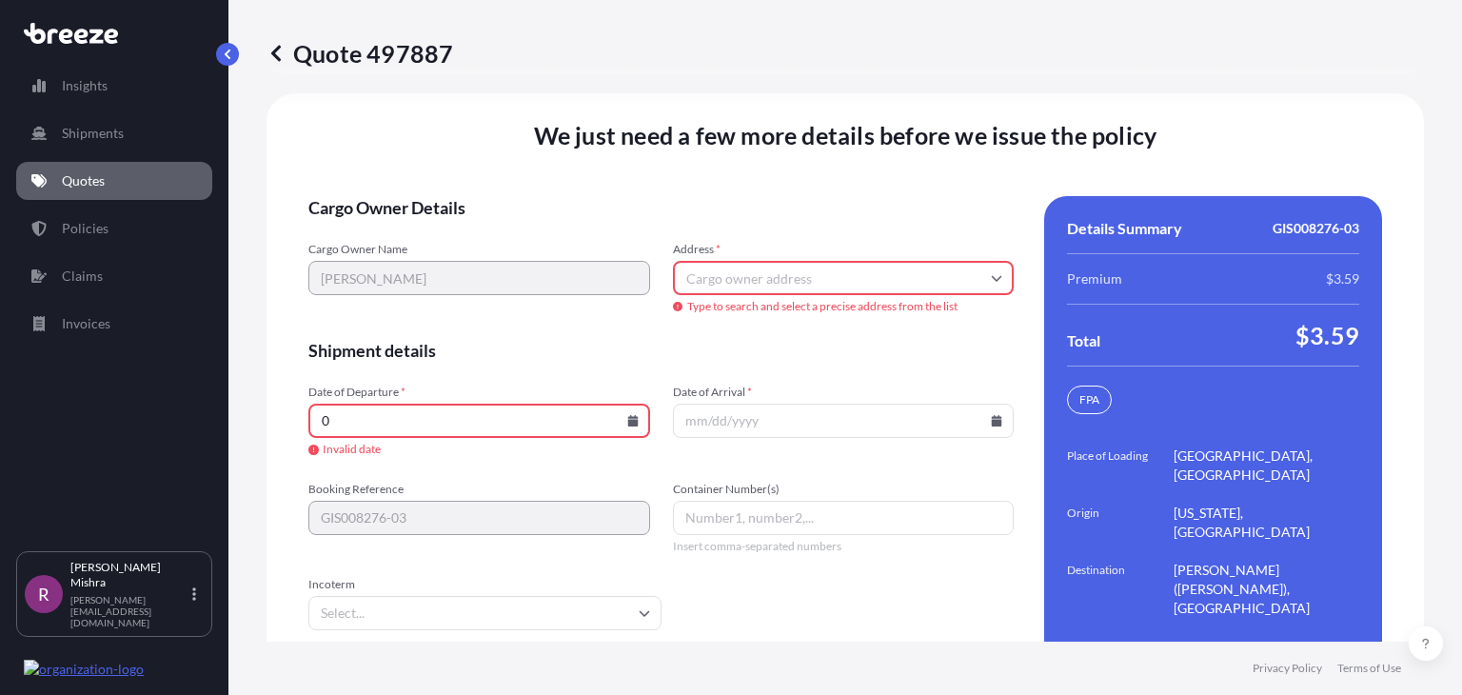
type input "6 Syme Ave, West Orange, NJ 07052, USA"
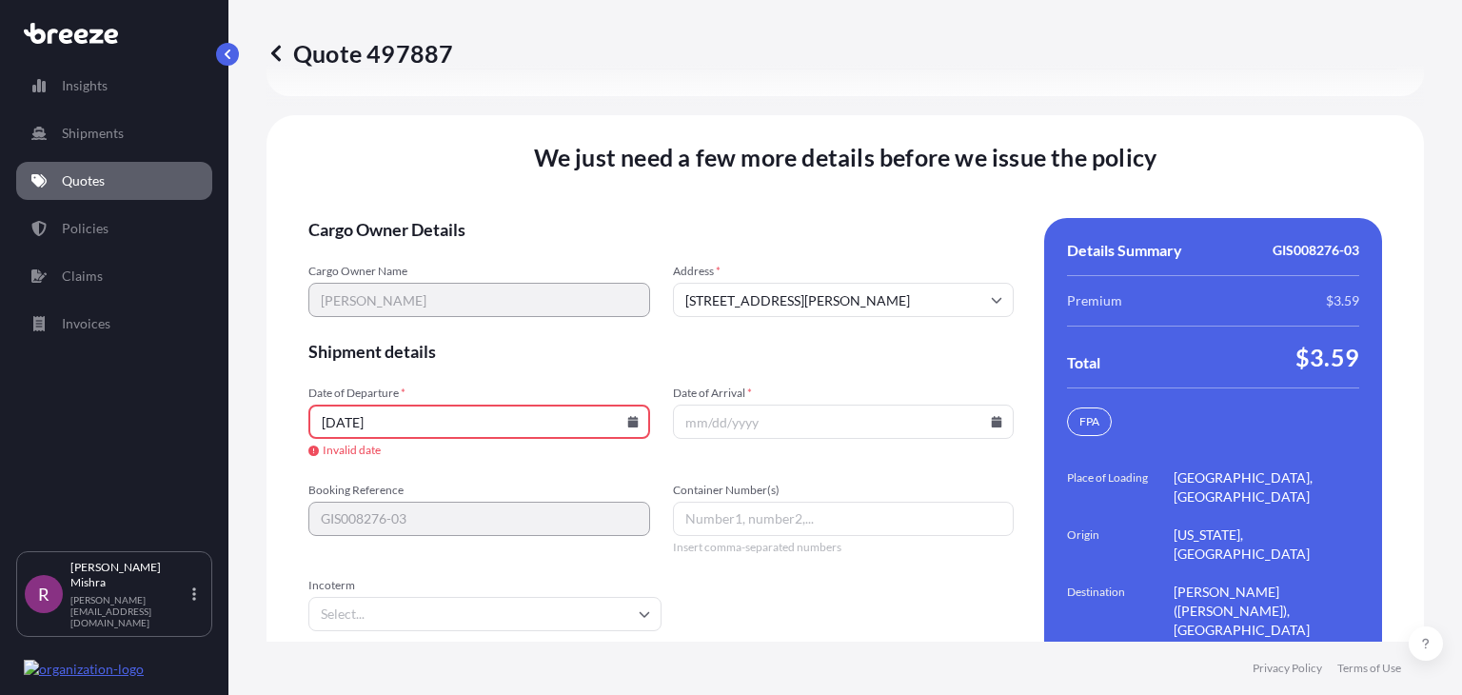
scroll to position [2976, 0]
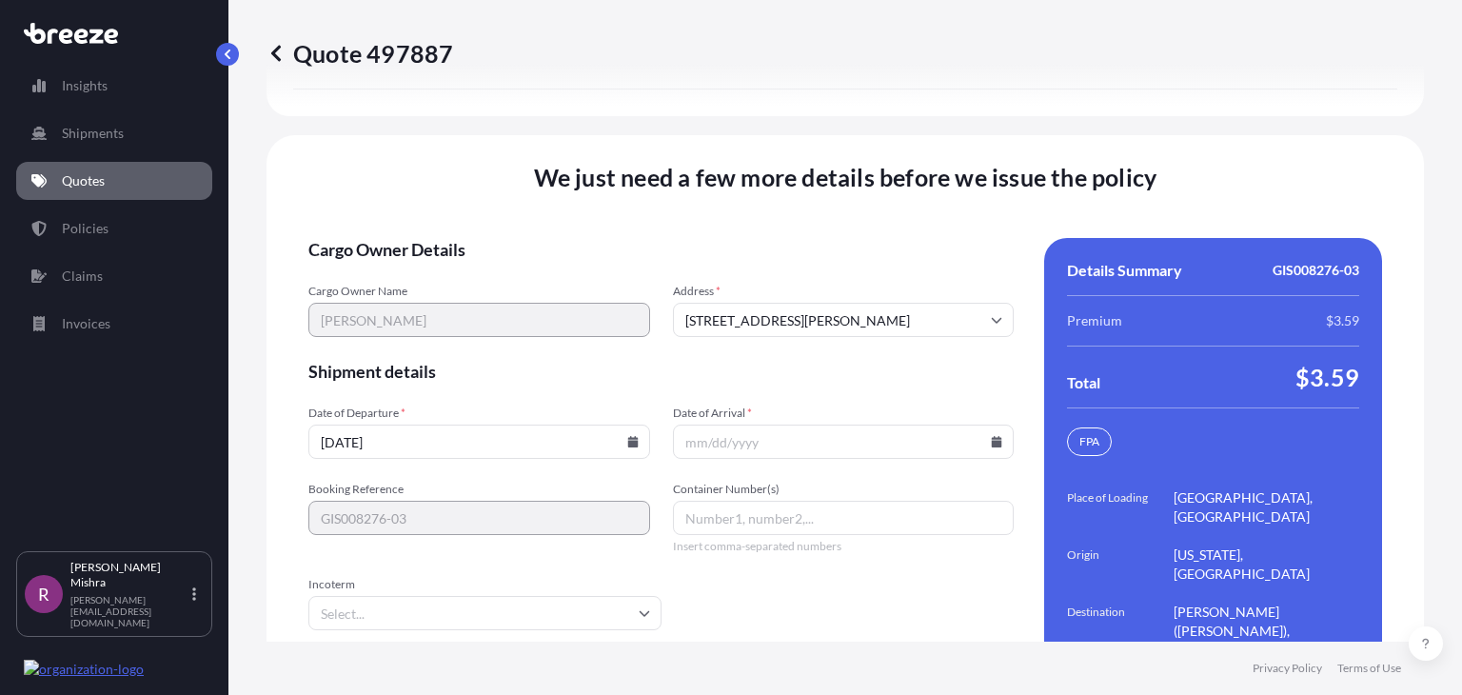
type input "[DATE]"
click at [720, 424] on input "Date of Arrival *" at bounding box center [844, 441] width 342 height 34
type input "[DATE]"
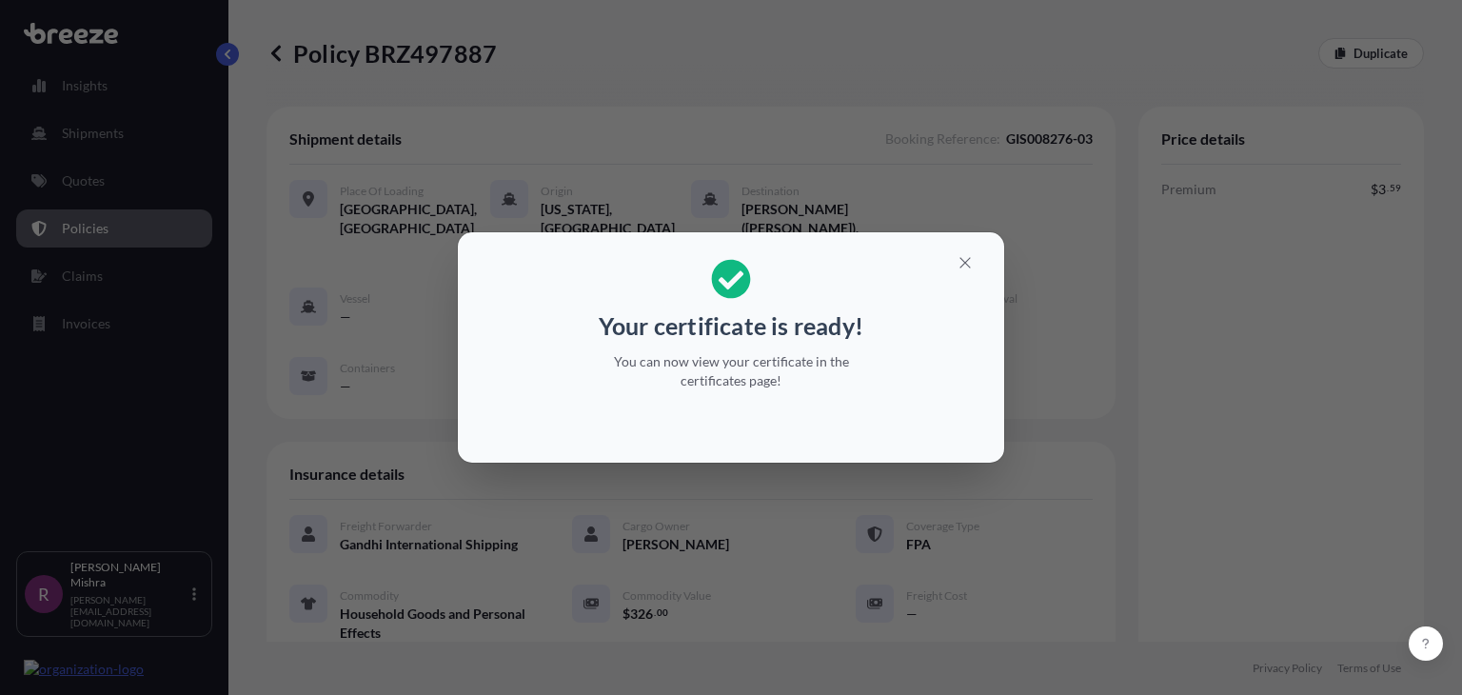
click at [1274, 404] on div "Your certificate is ready! You can now view your certificate in the certificate…" at bounding box center [731, 347] width 1462 height 695
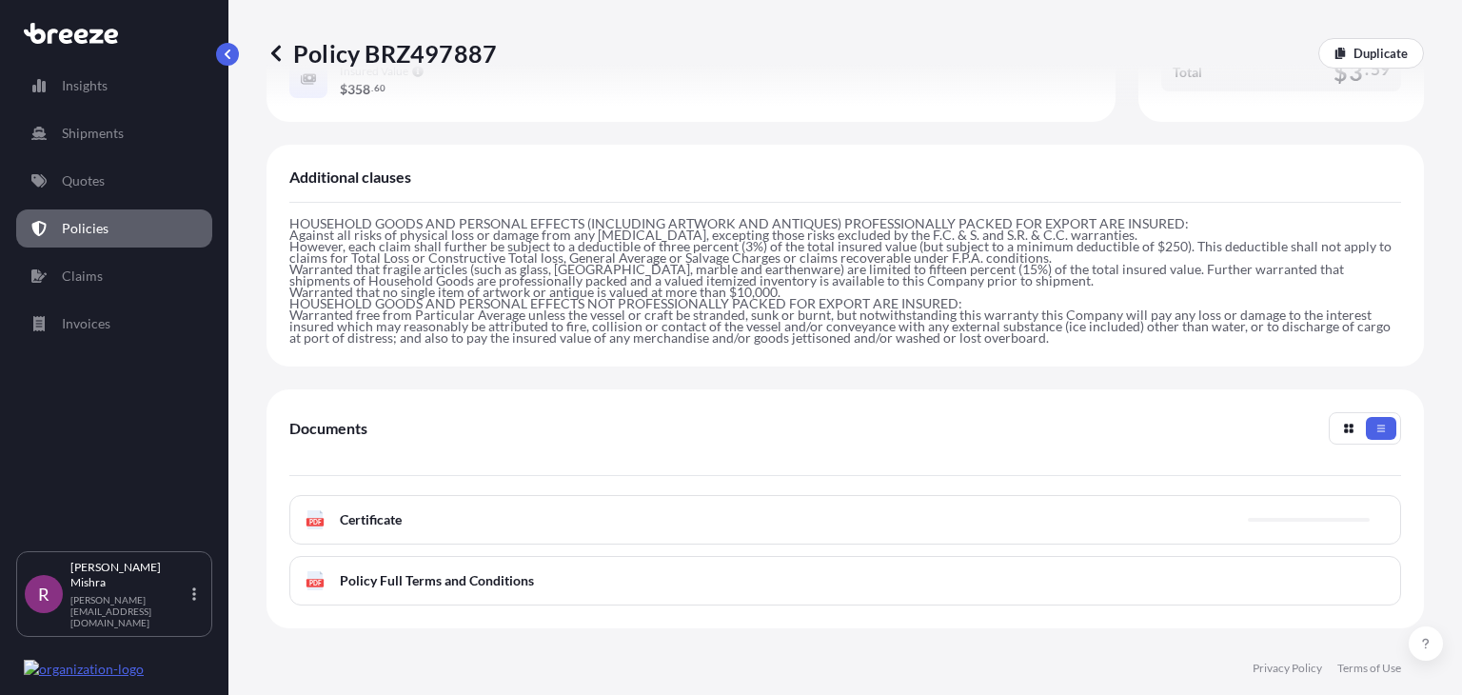
scroll to position [619, 0]
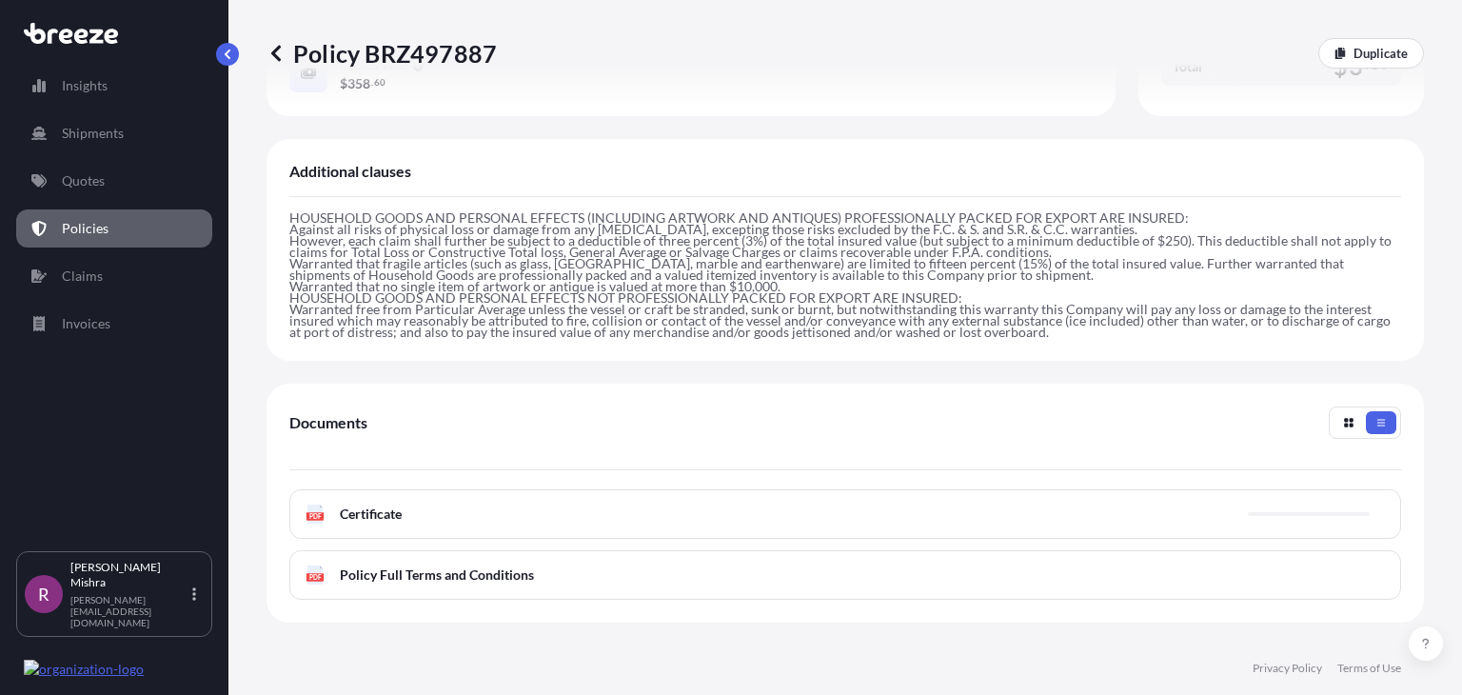
click at [590, 506] on div "PDF Certificate" at bounding box center [844, 513] width 1111 height 49
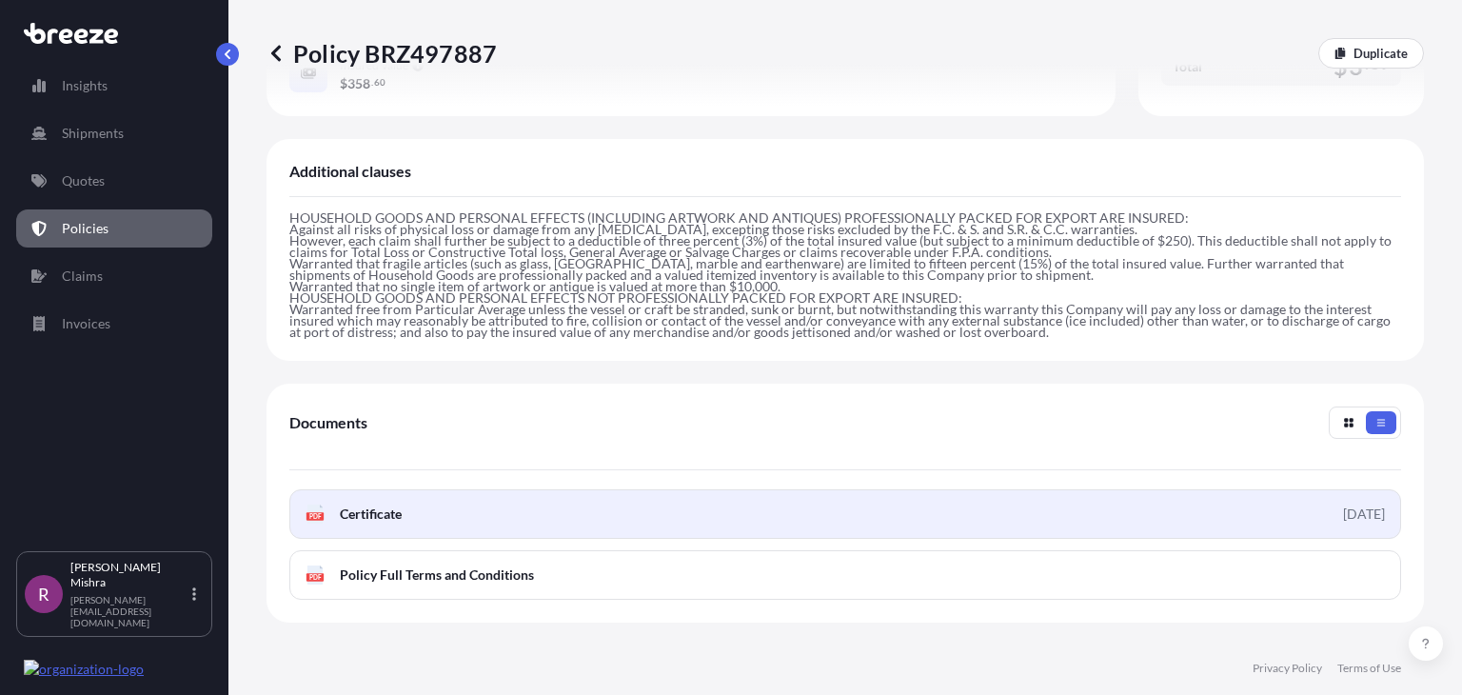
click at [590, 506] on link "PDF Certificate 2025-08-29" at bounding box center [844, 513] width 1111 height 49
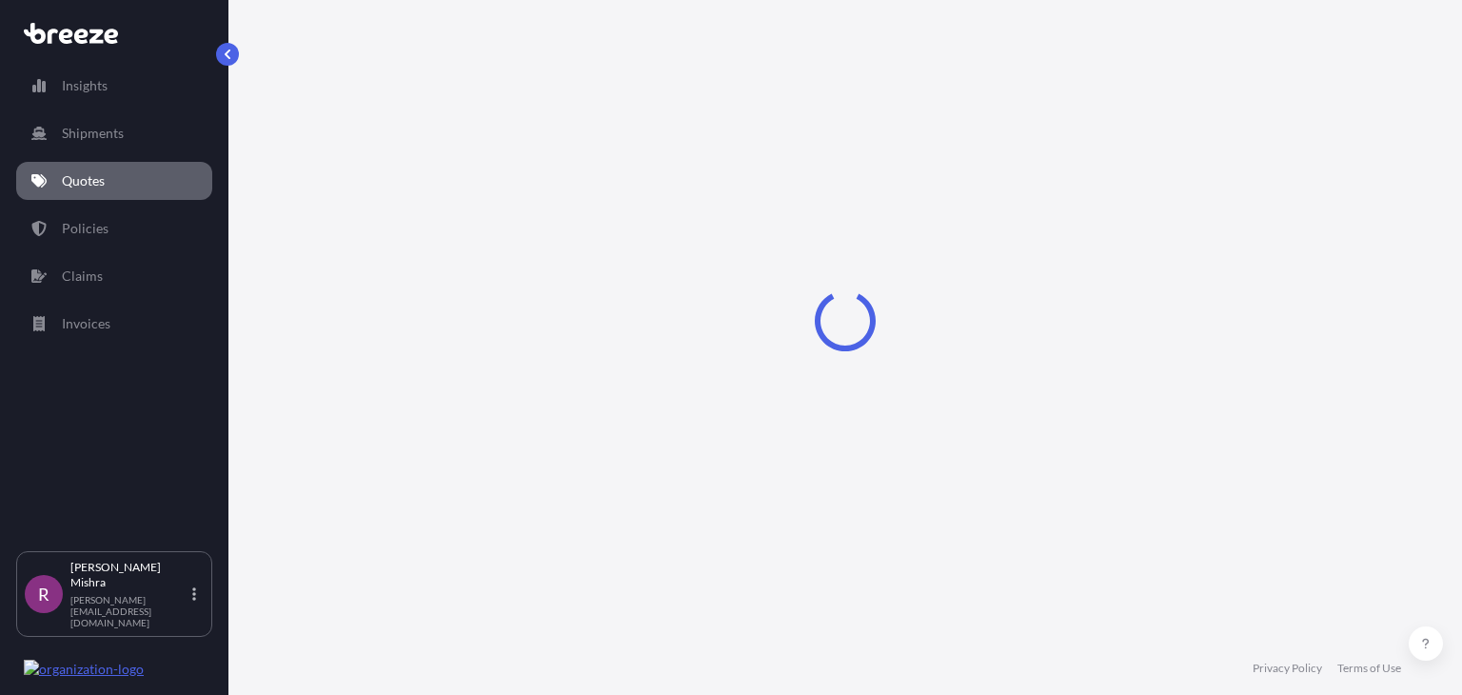
select select "Sea"
select select "1"
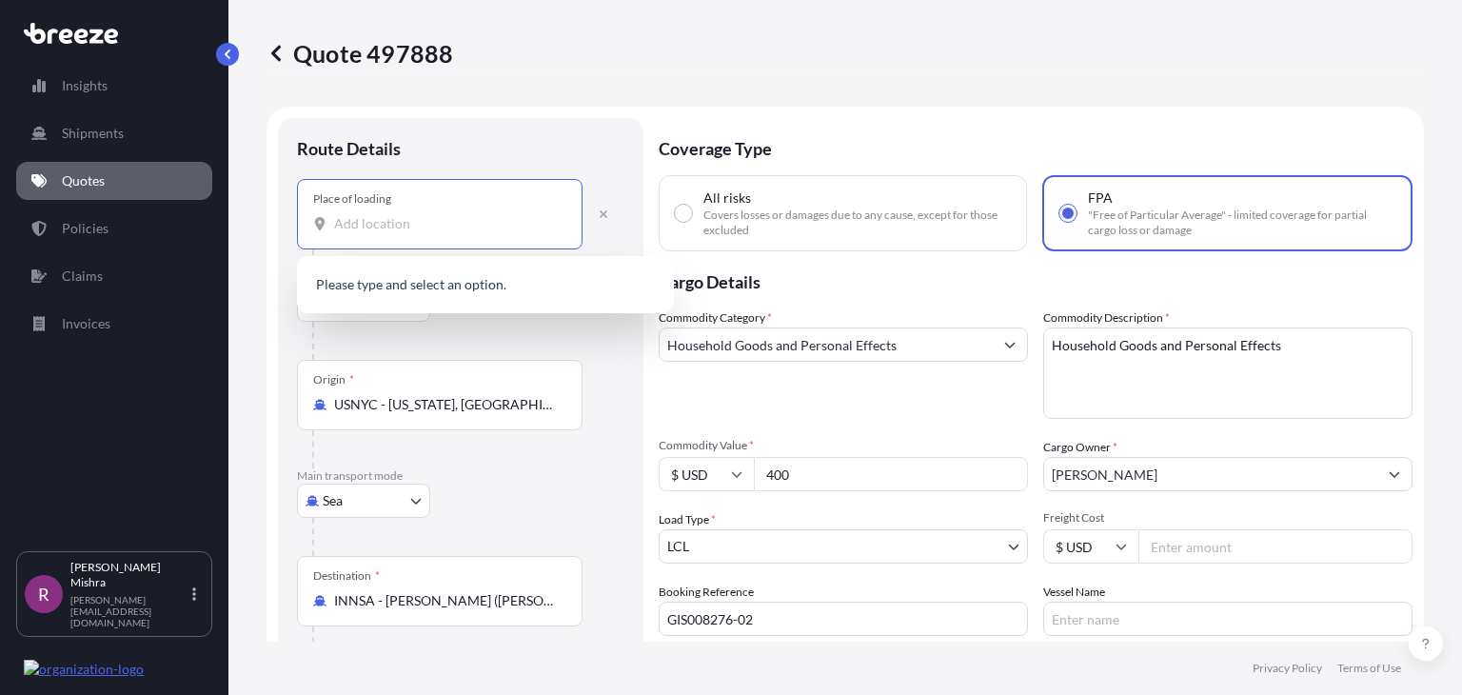
click at [383, 221] on input "Place of loading" at bounding box center [446, 223] width 225 height 19
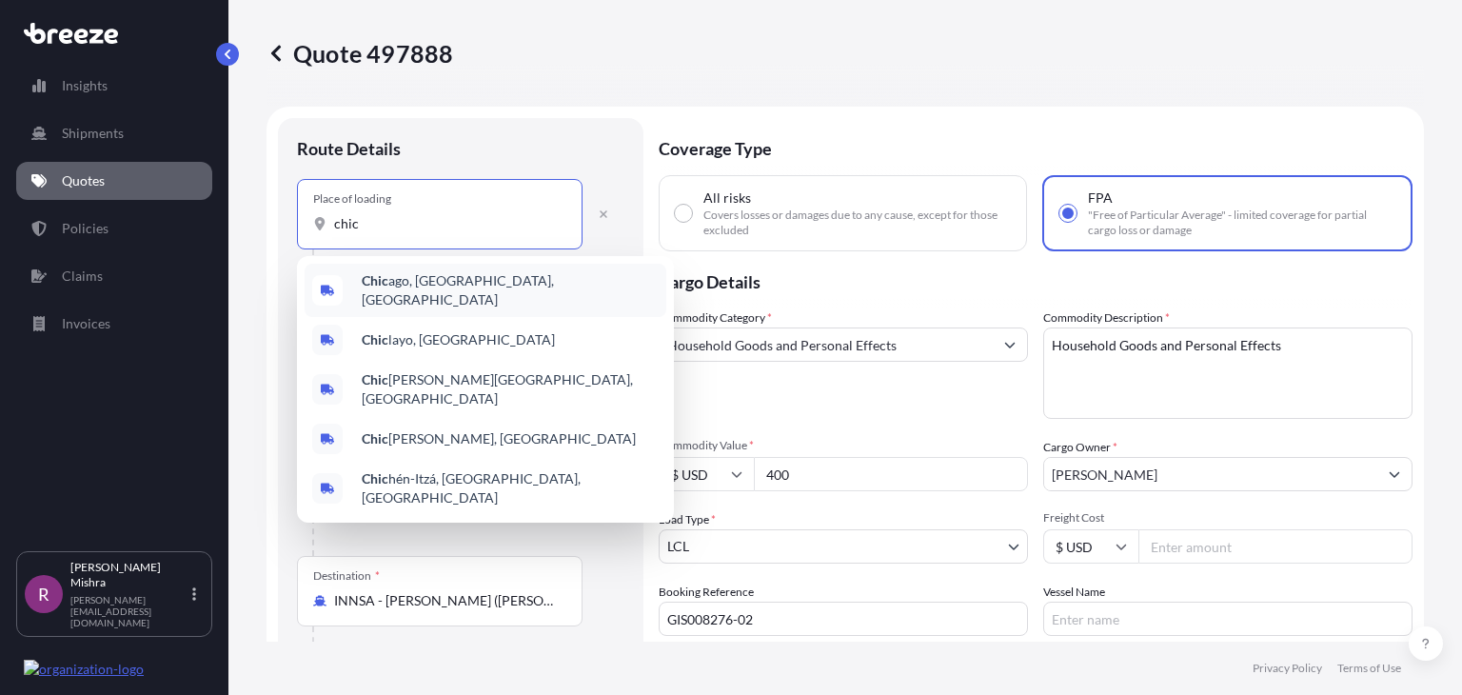
click at [461, 284] on div "Chic ago, [GEOGRAPHIC_DATA], [GEOGRAPHIC_DATA]" at bounding box center [486, 290] width 362 height 53
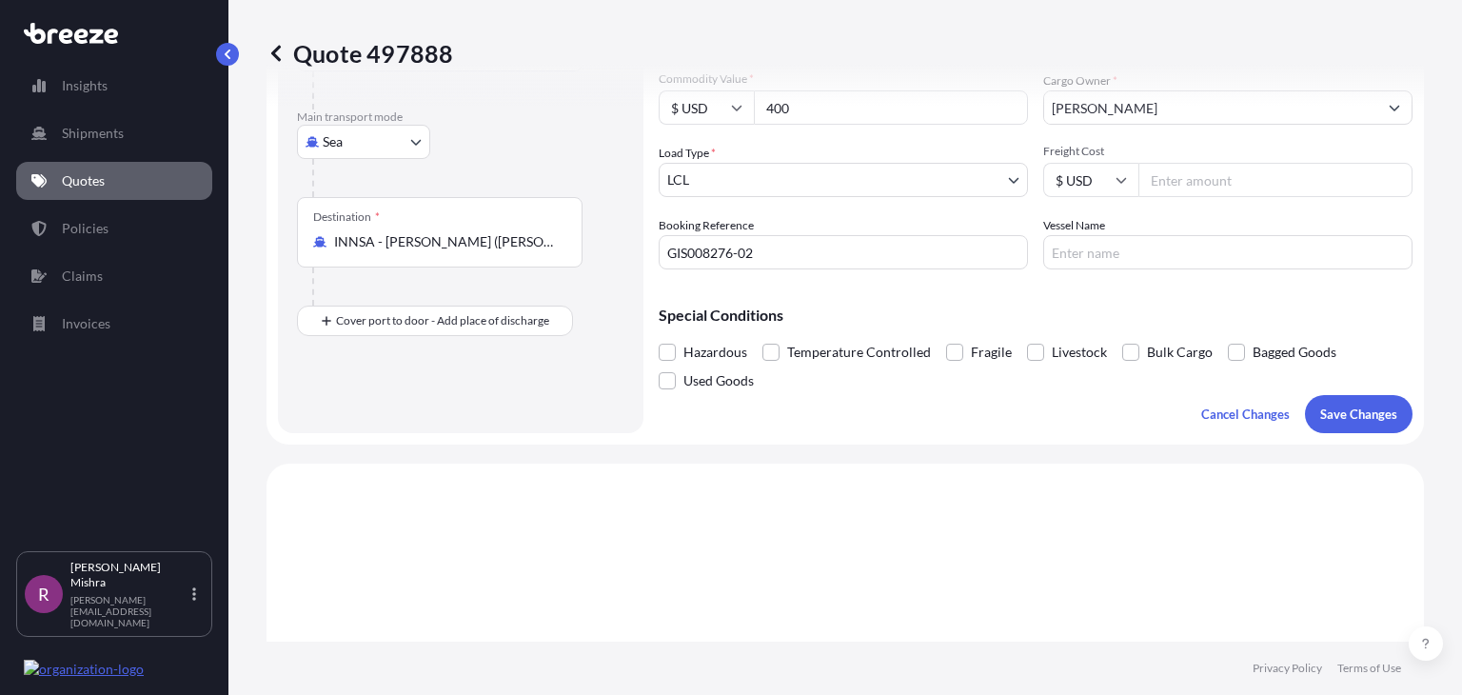
scroll to position [419, 0]
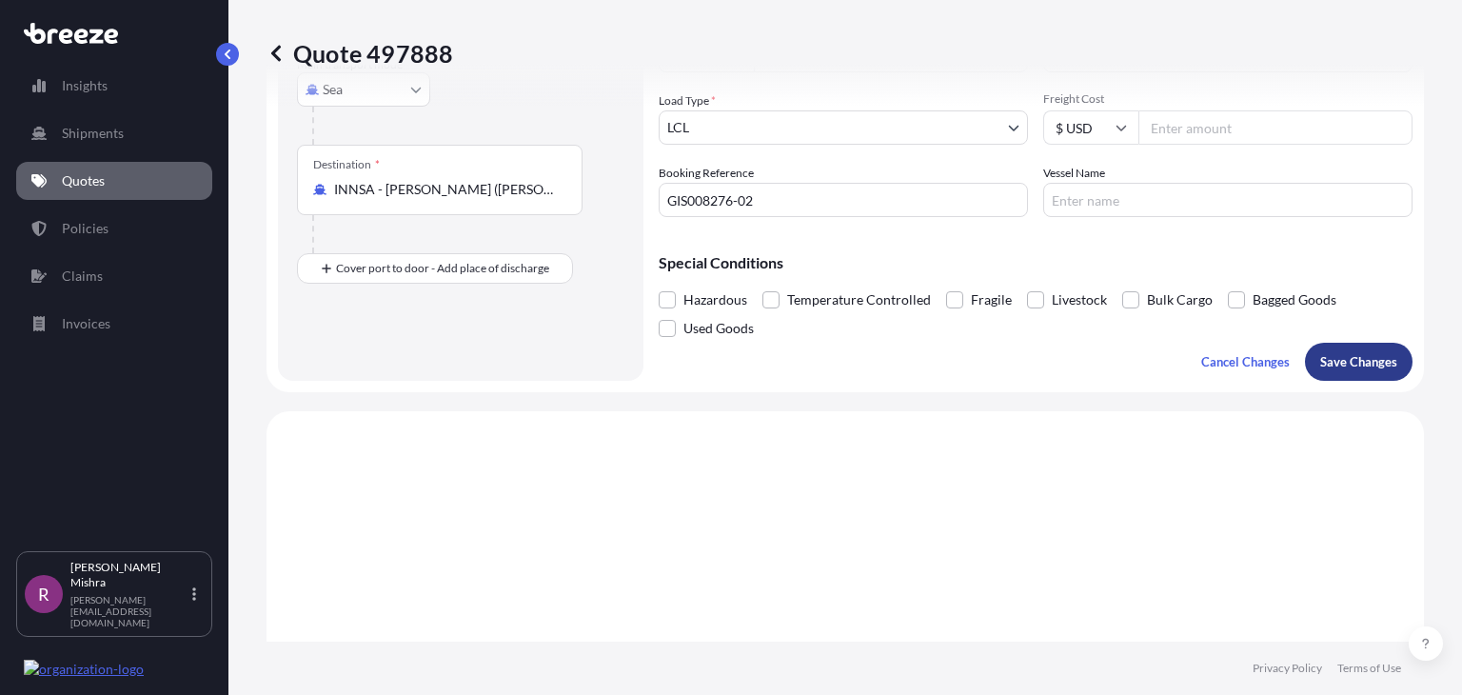
type input "[GEOGRAPHIC_DATA], [GEOGRAPHIC_DATA], [GEOGRAPHIC_DATA]"
click at [1355, 366] on p "Save Changes" at bounding box center [1358, 361] width 77 height 19
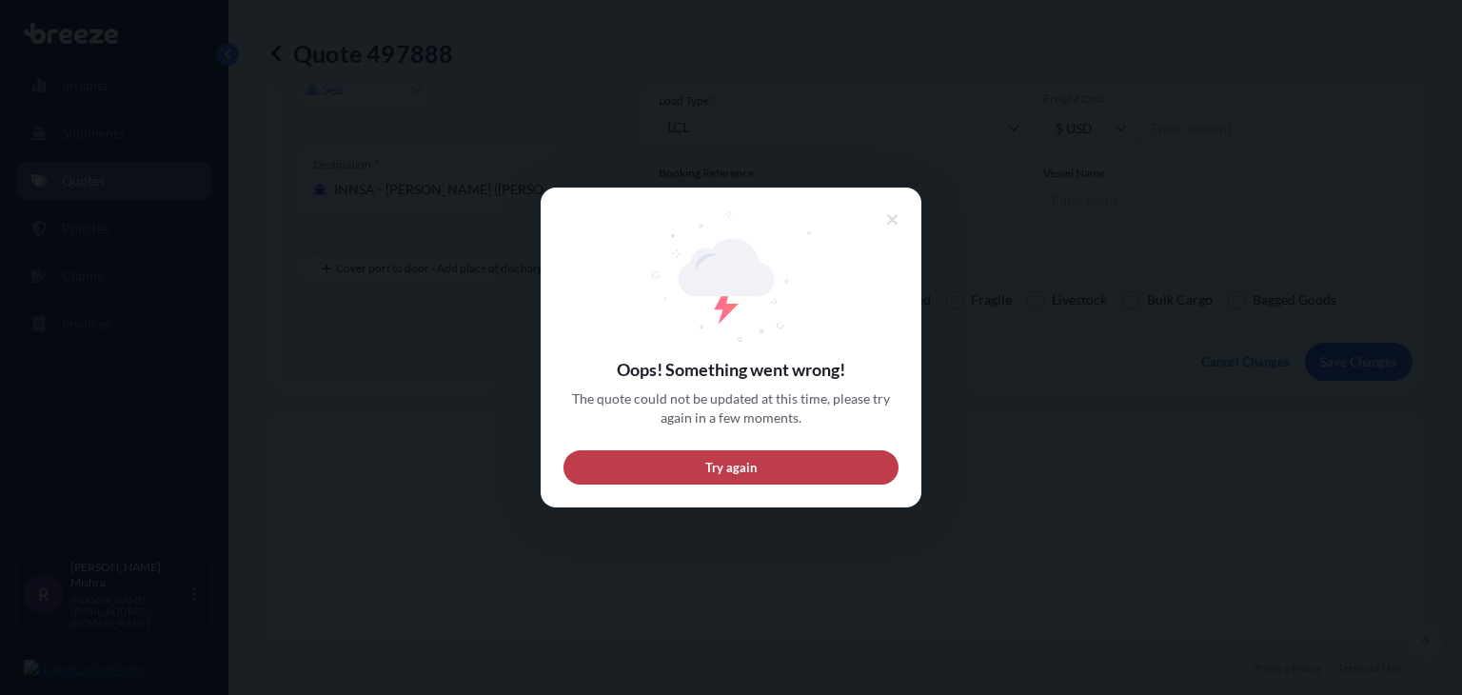
click at [773, 460] on button "Try again" at bounding box center [730, 467] width 335 height 34
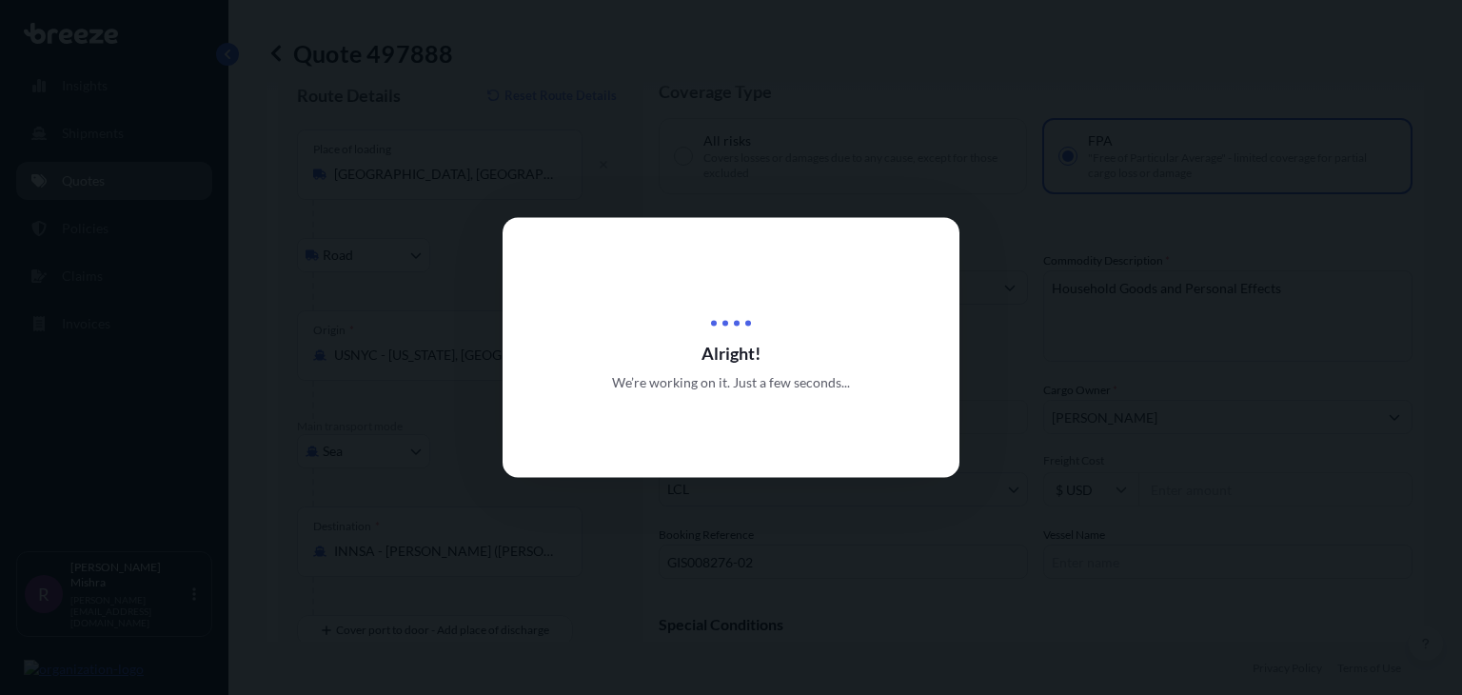
scroll to position [30, 0]
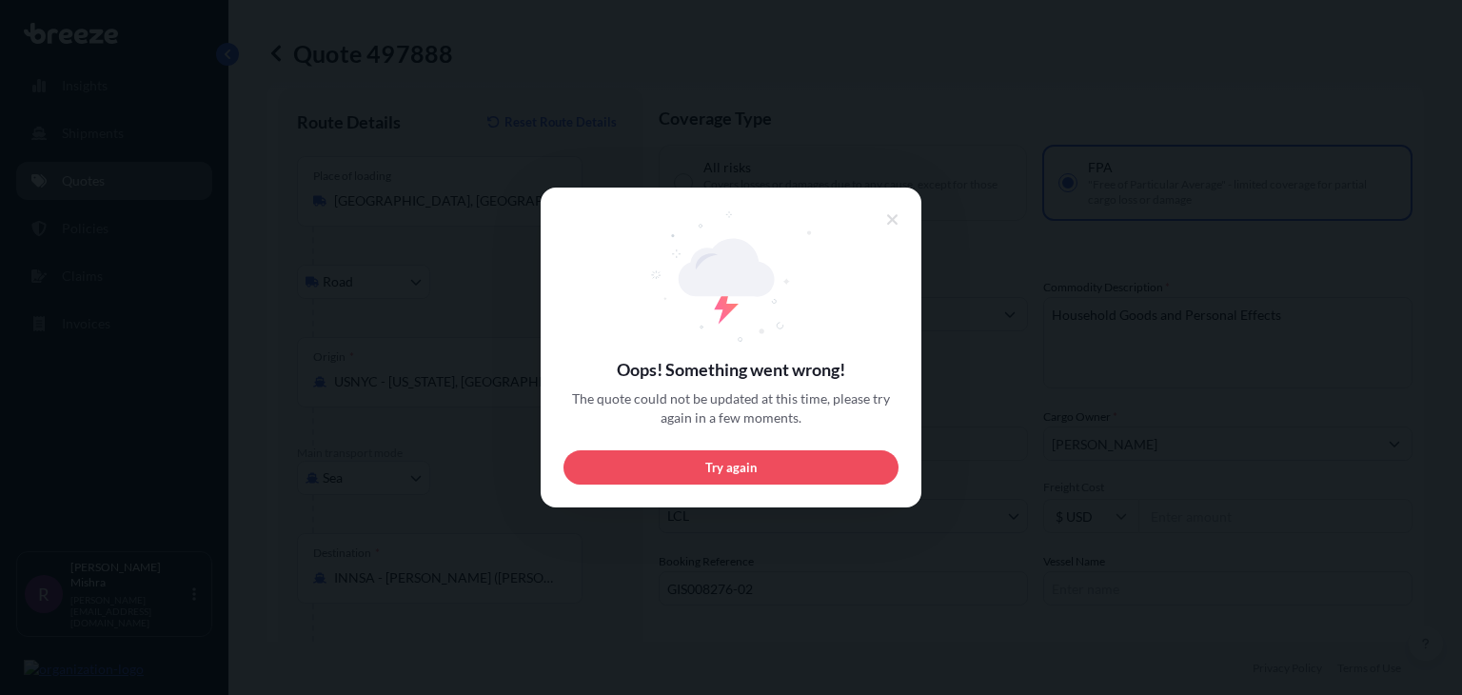
click at [773, 460] on button "Try again" at bounding box center [730, 467] width 335 height 34
click at [1072, 399] on div at bounding box center [731, 347] width 1462 height 695
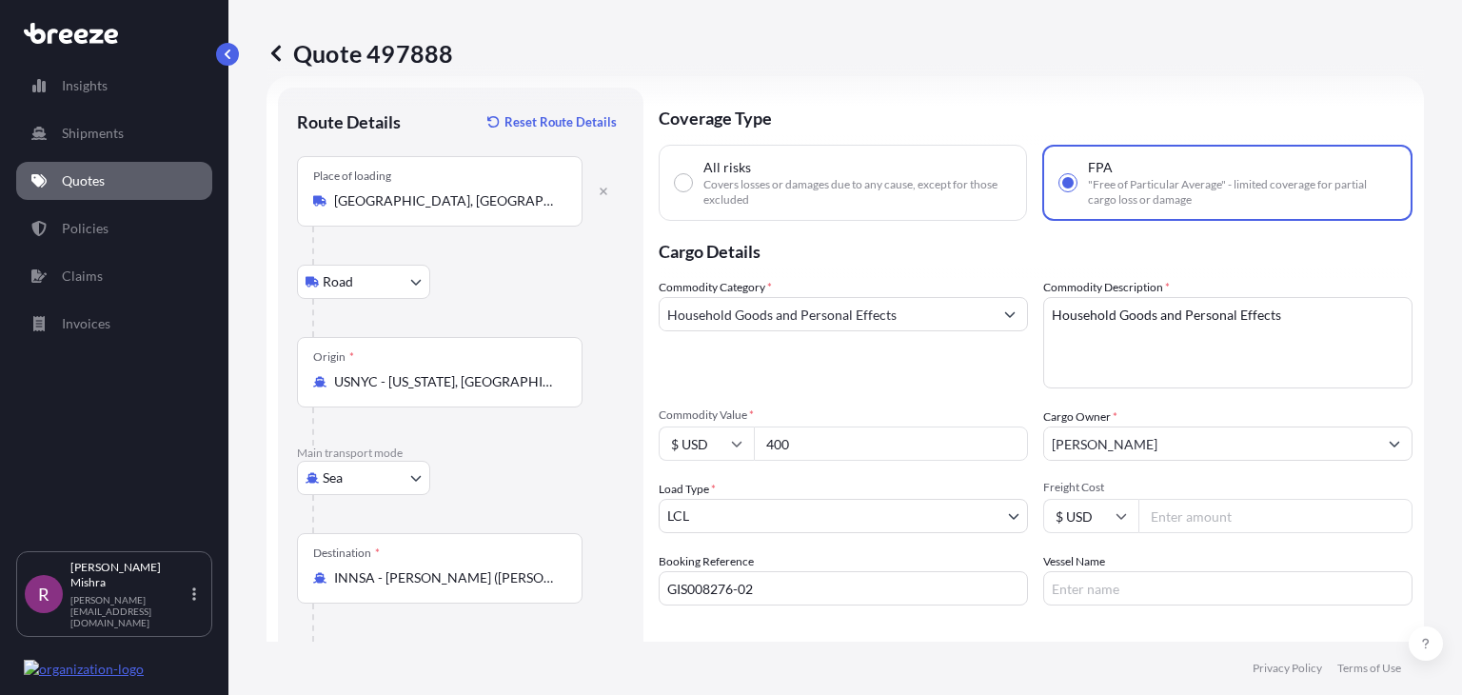
scroll to position [168, 0]
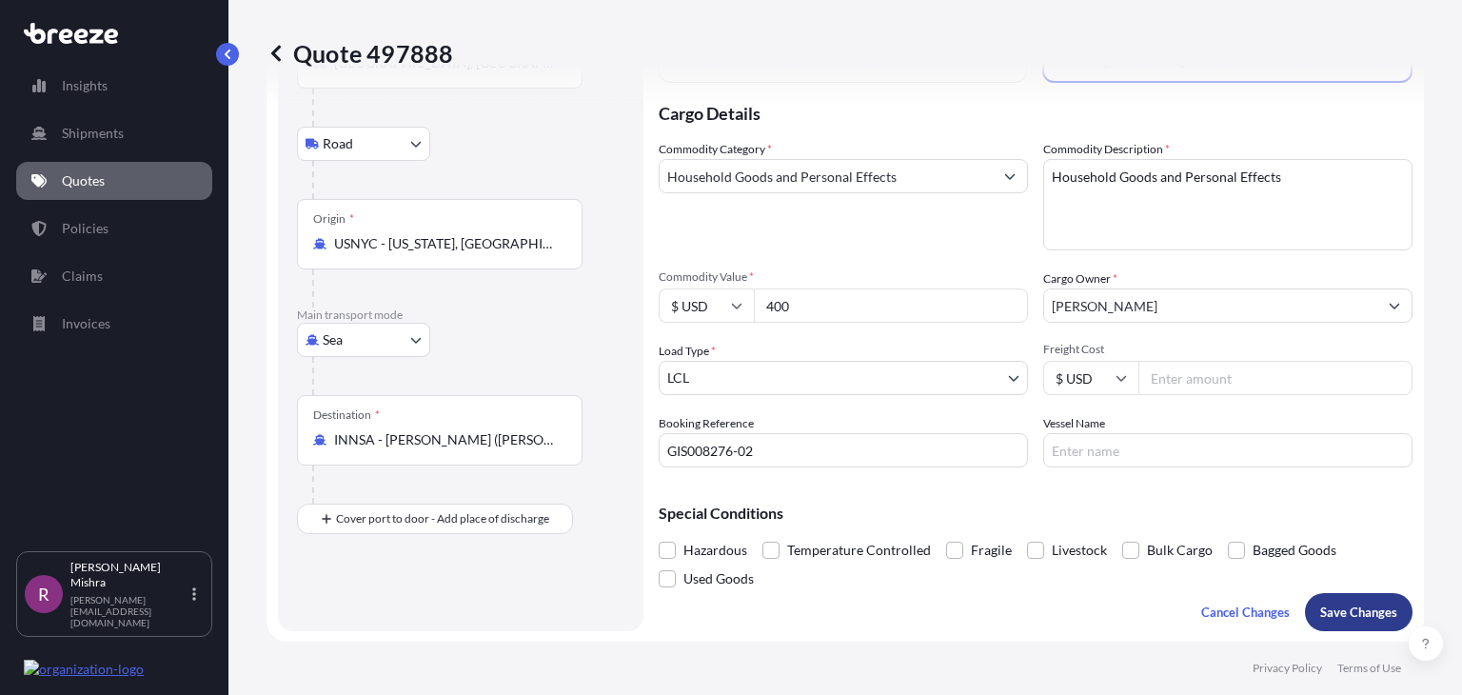
click at [1340, 611] on p "Save Changes" at bounding box center [1358, 611] width 77 height 19
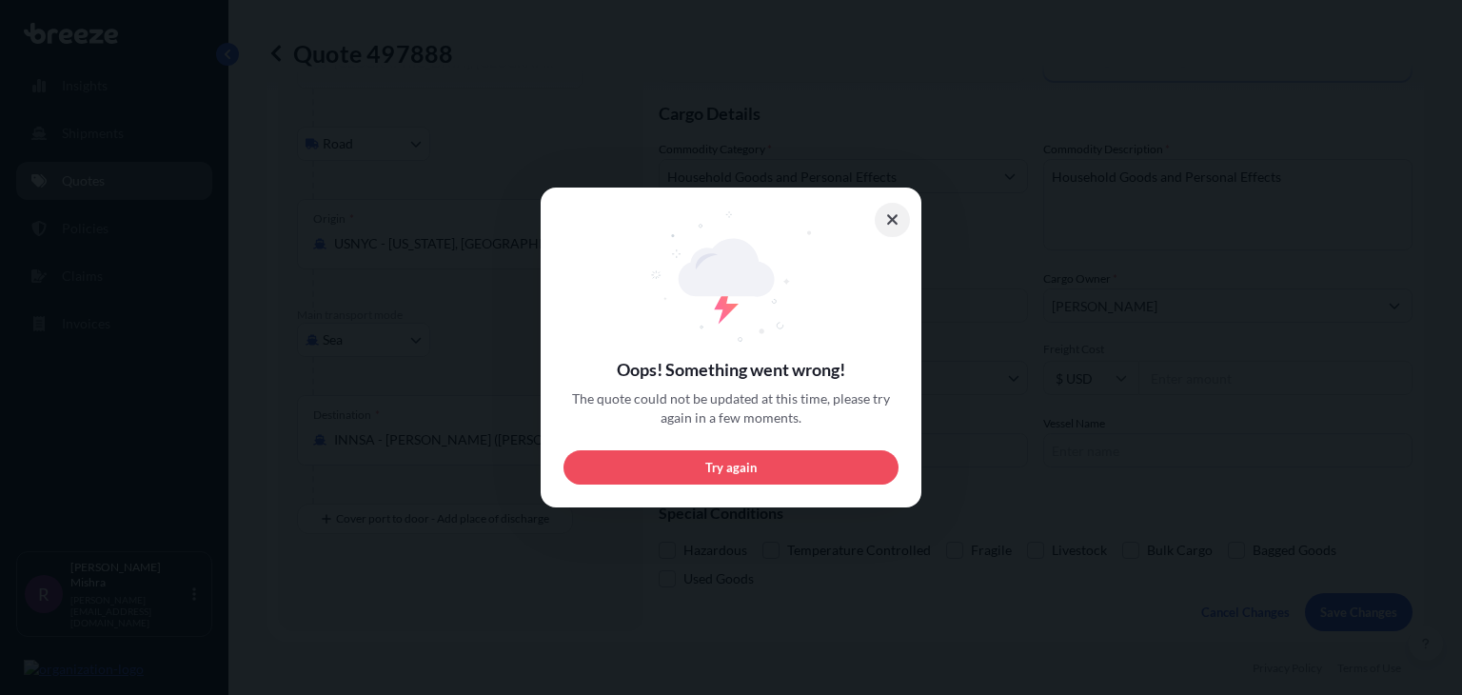
click at [898, 231] on button at bounding box center [893, 220] width 36 height 34
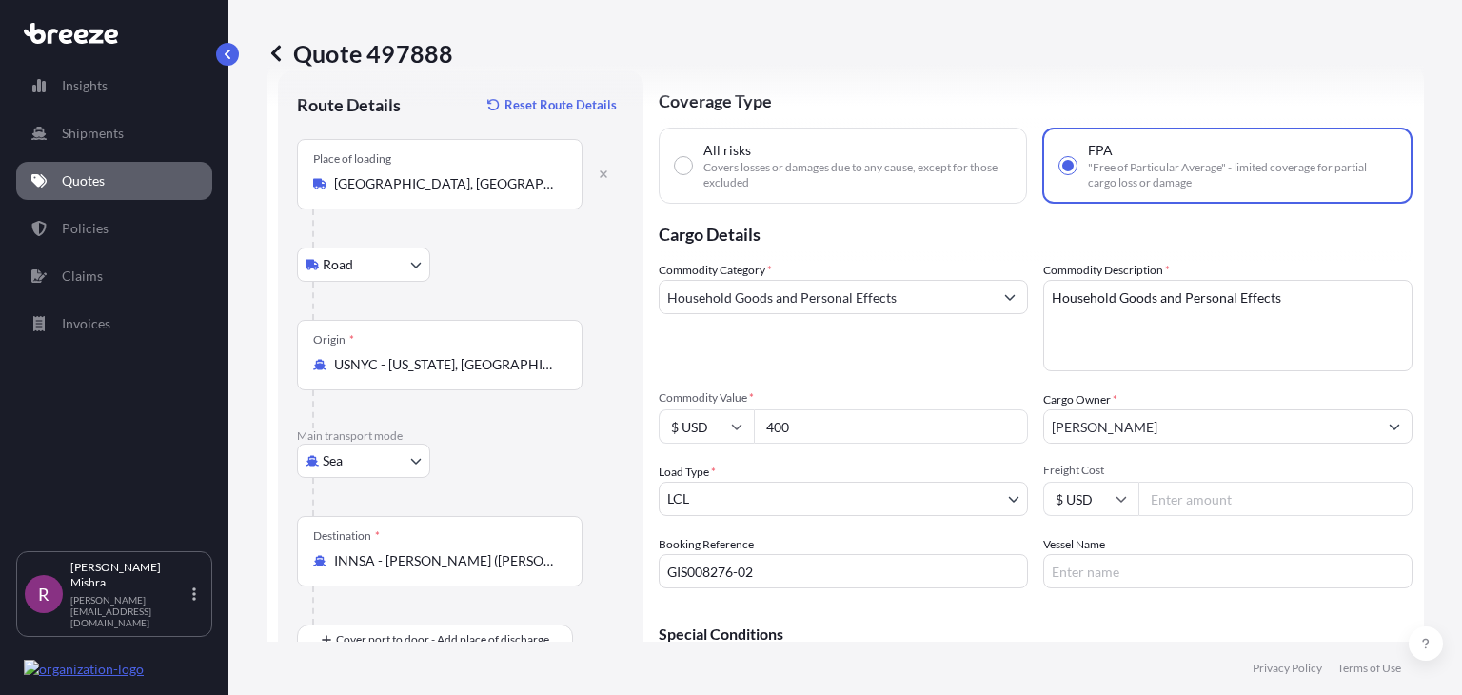
scroll to position [30, 0]
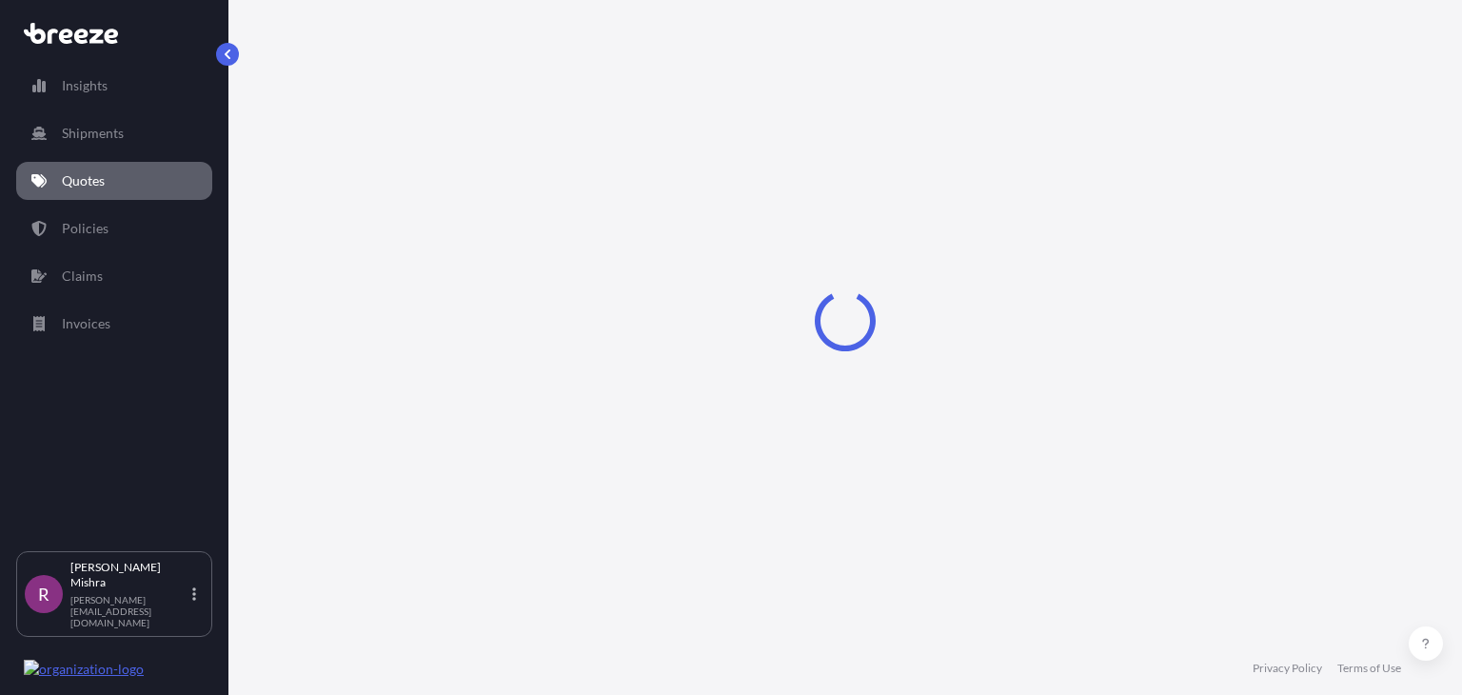
select select "Sea"
select select "1"
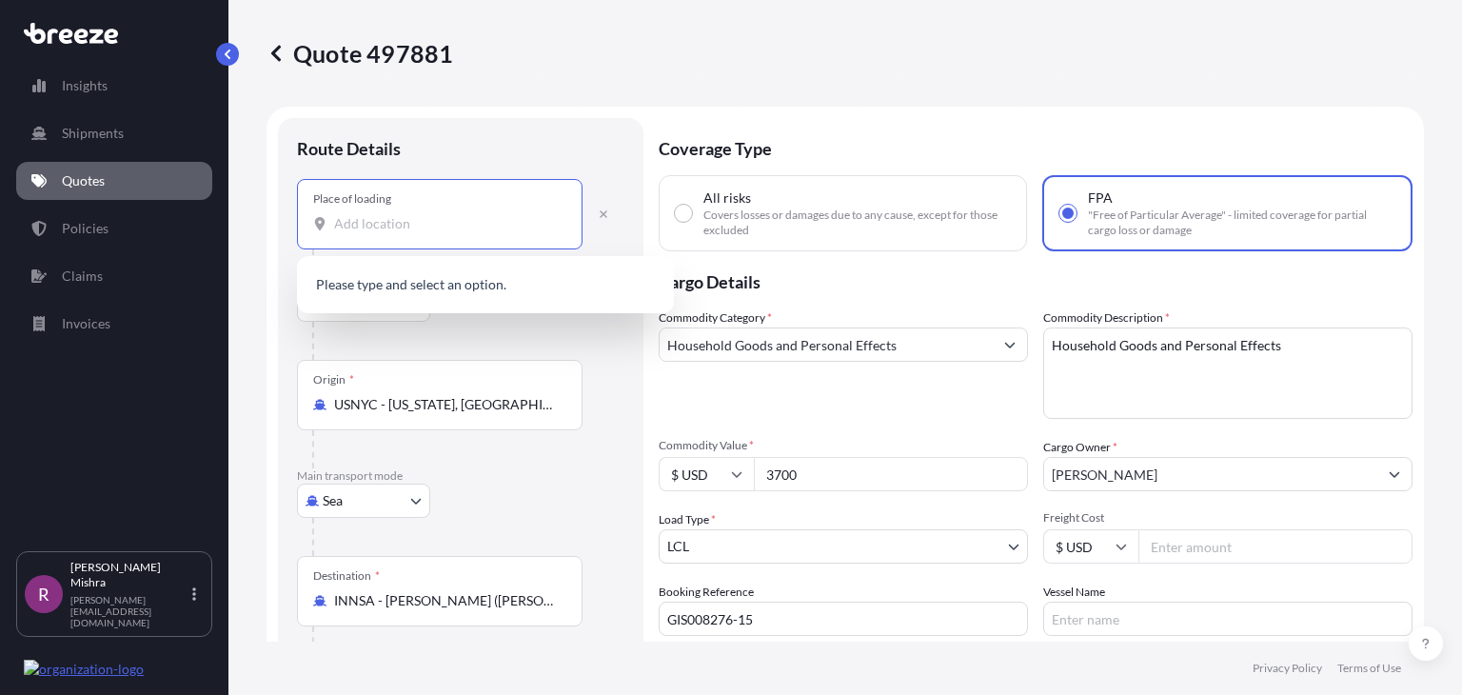
click at [369, 222] on input "Place of loading" at bounding box center [446, 223] width 225 height 19
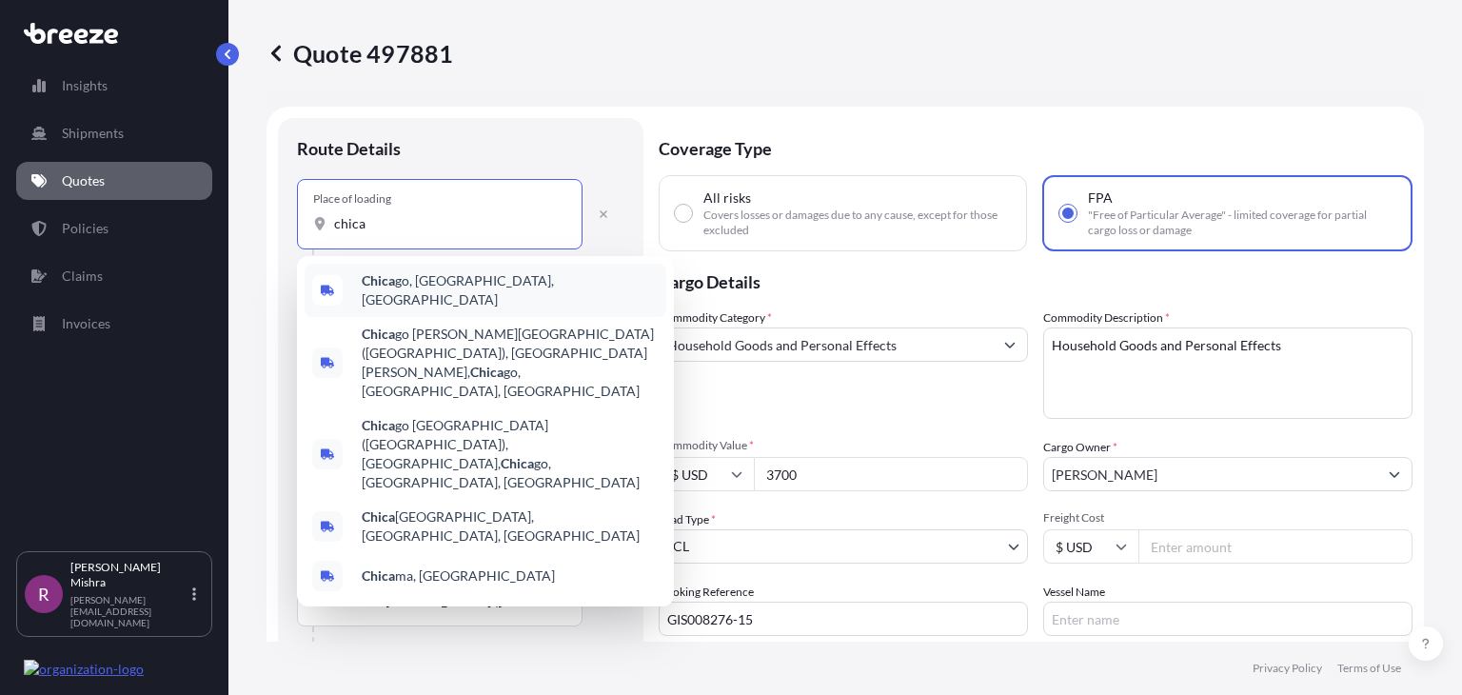
click at [426, 267] on div "Chica go, [GEOGRAPHIC_DATA], [GEOGRAPHIC_DATA]" at bounding box center [486, 290] width 362 height 53
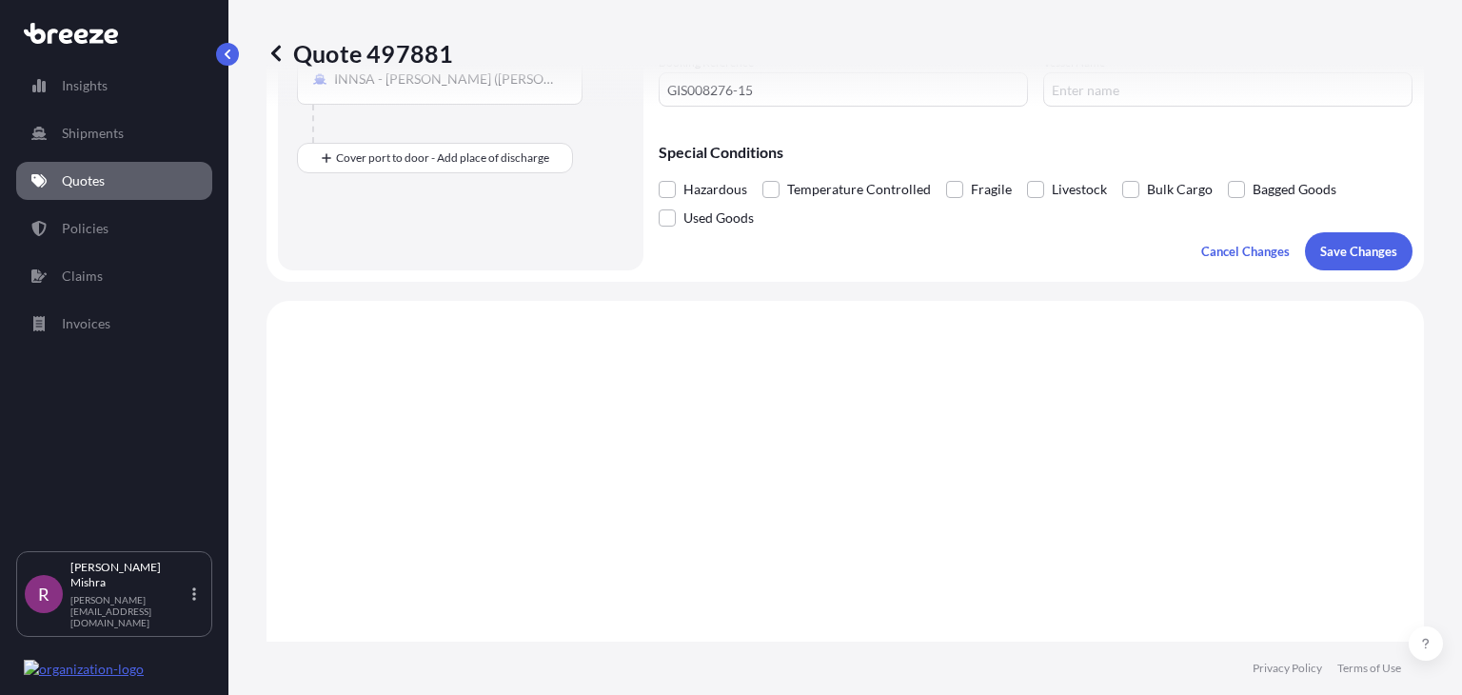
scroll to position [658, 0]
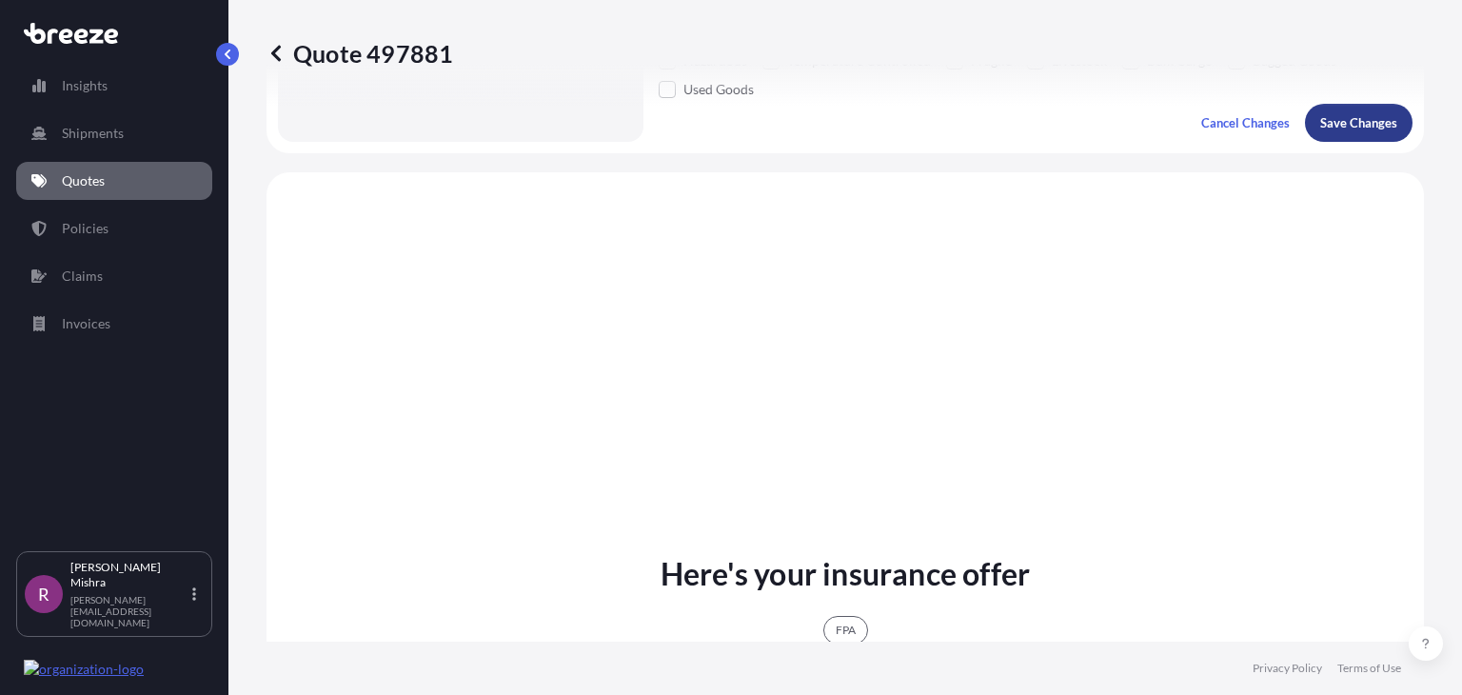
type input "[GEOGRAPHIC_DATA], [GEOGRAPHIC_DATA], [GEOGRAPHIC_DATA]"
click at [1340, 110] on button "Save Changes" at bounding box center [1359, 123] width 108 height 38
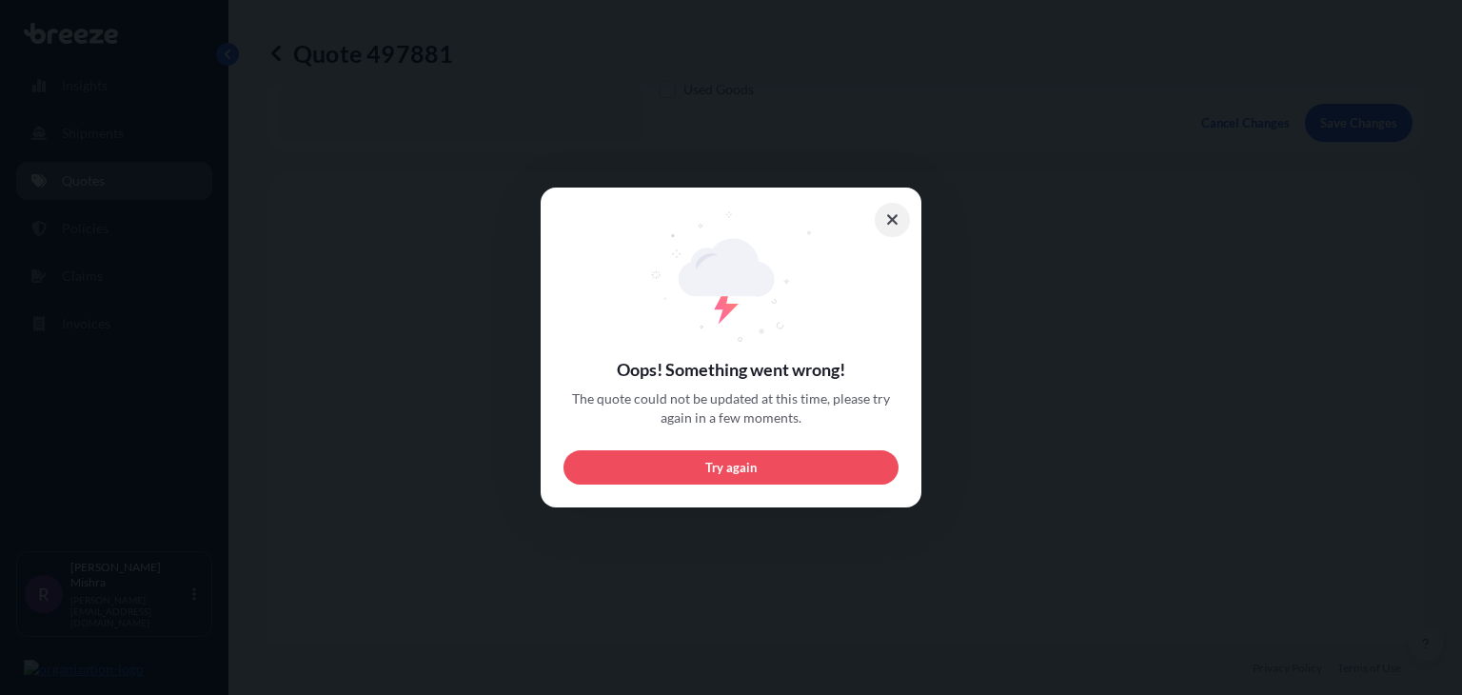
click at [886, 211] on icon at bounding box center [892, 219] width 13 height 17
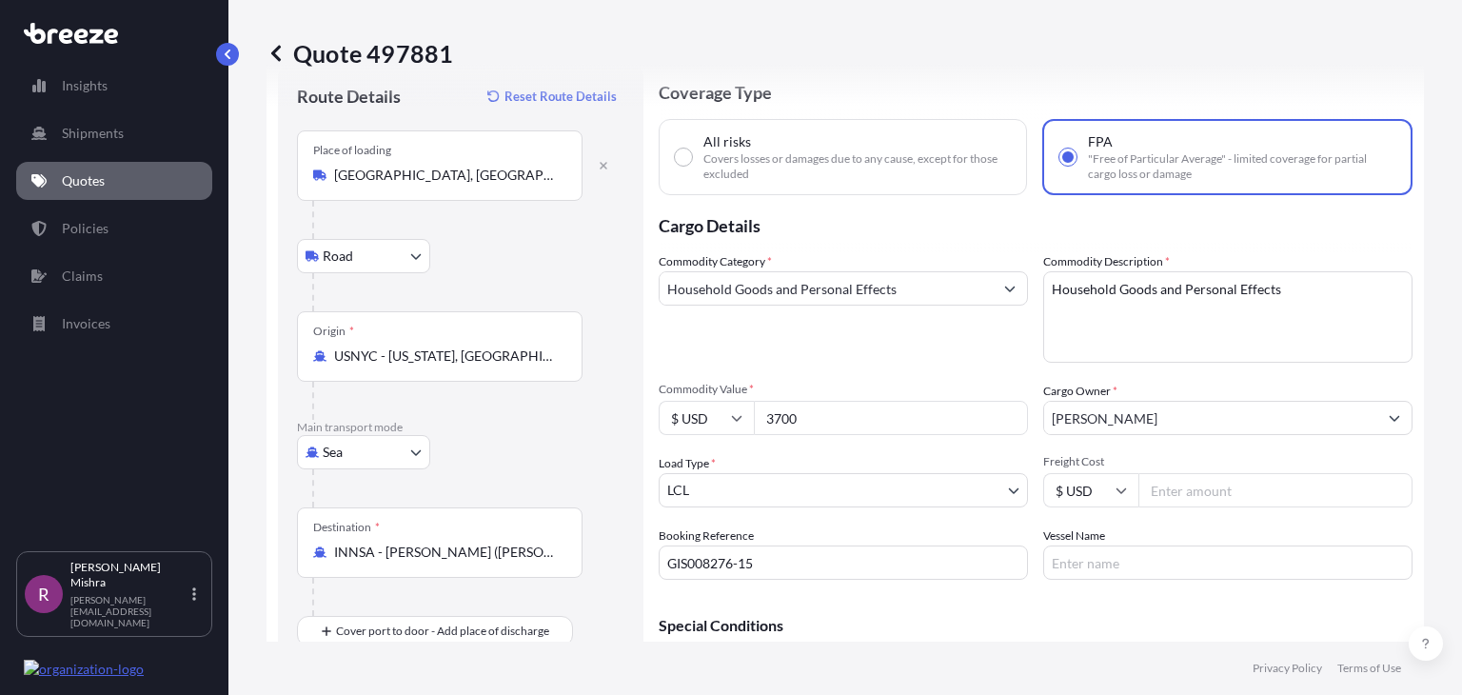
scroll to position [30, 0]
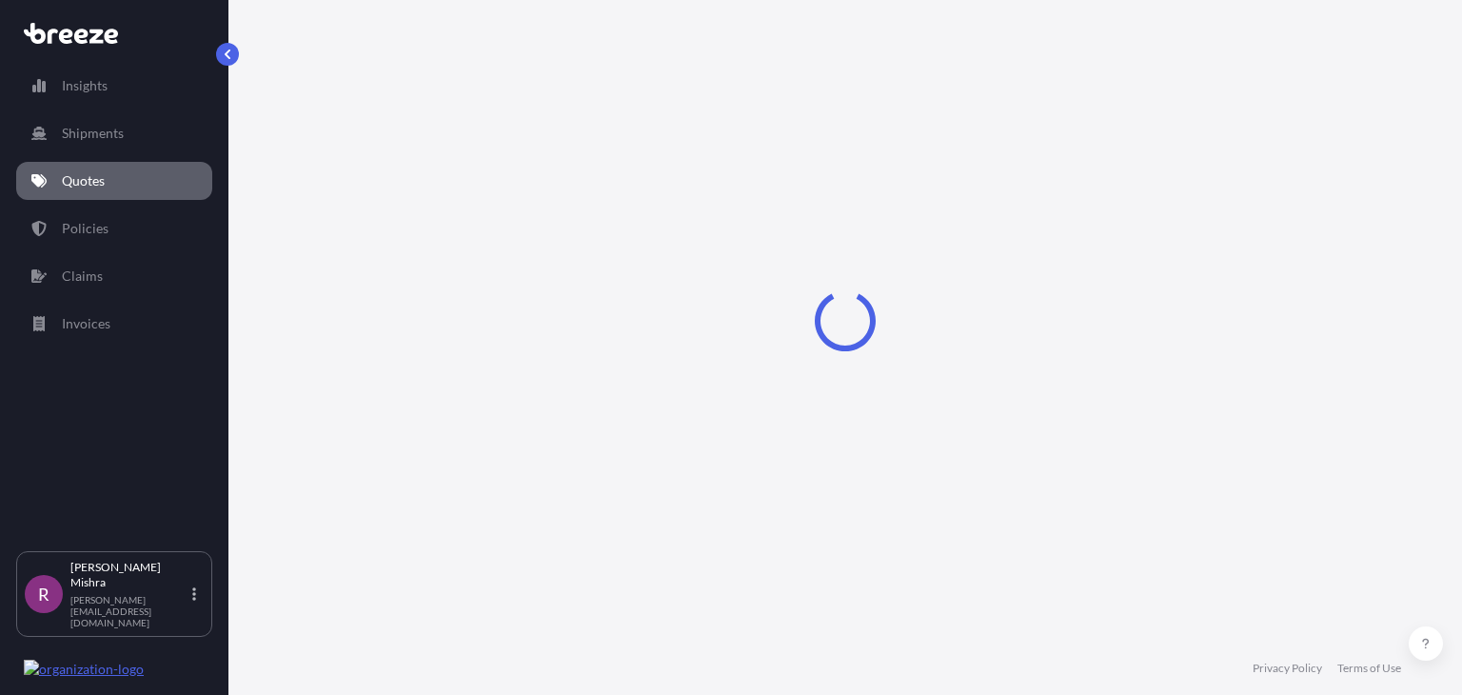
select select "Sea"
select select "1"
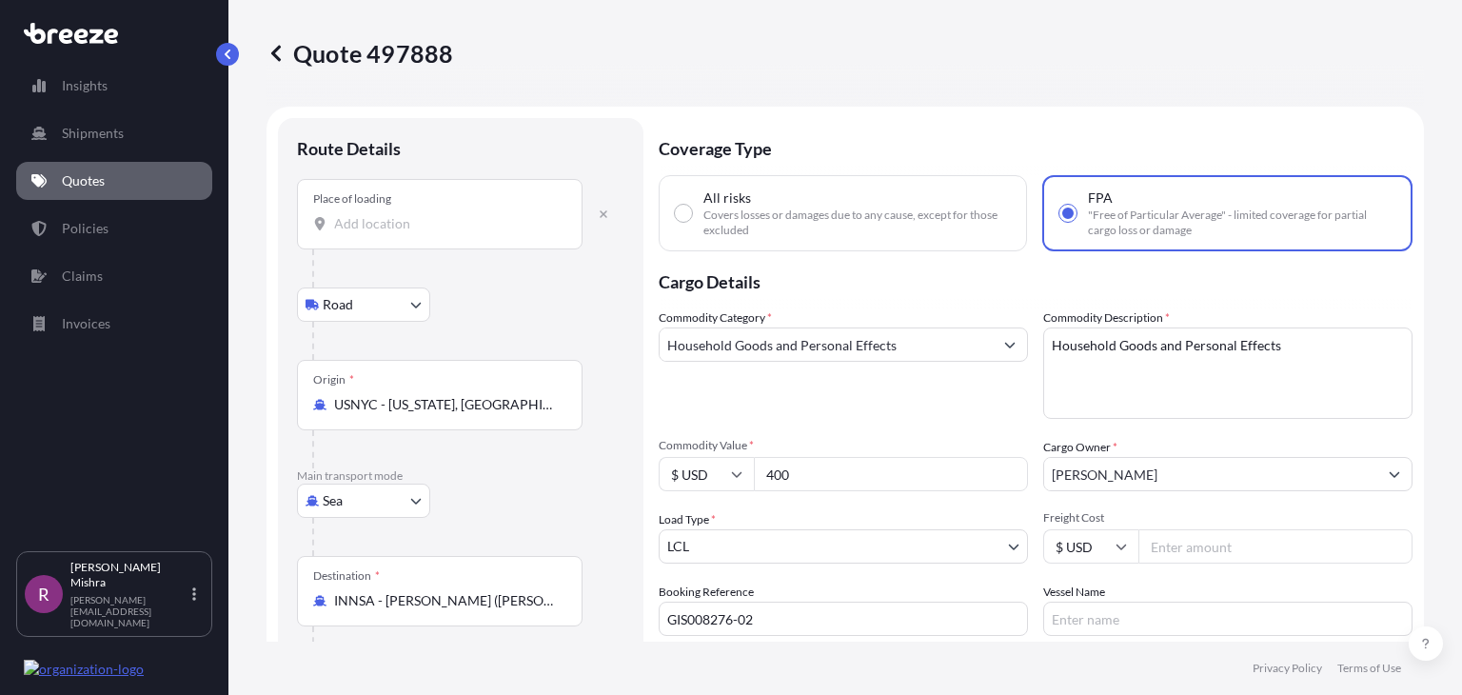
click at [348, 210] on div "Place of loading" at bounding box center [439, 214] width 285 height 70
click at [348, 214] on input "Place of loading" at bounding box center [446, 223] width 225 height 19
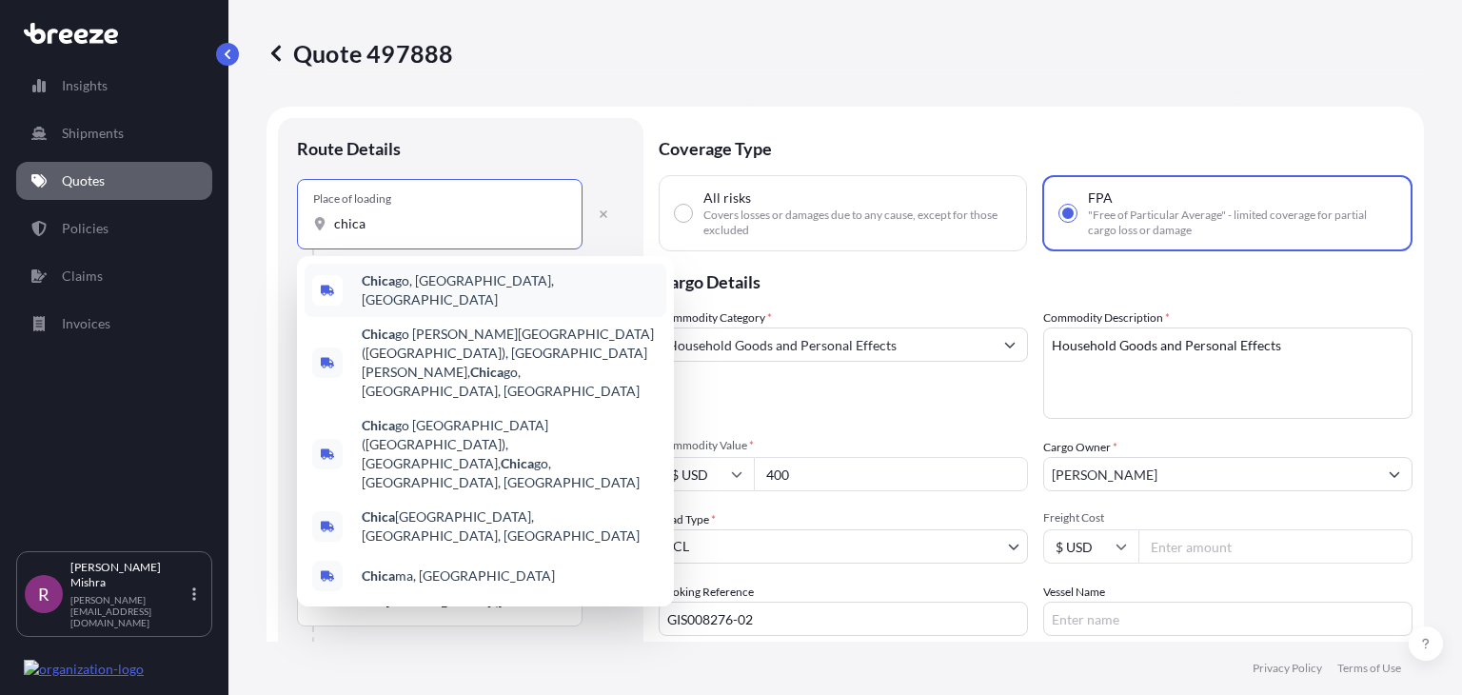
click at [462, 280] on div "Chica go, [GEOGRAPHIC_DATA], [GEOGRAPHIC_DATA]" at bounding box center [486, 290] width 362 height 53
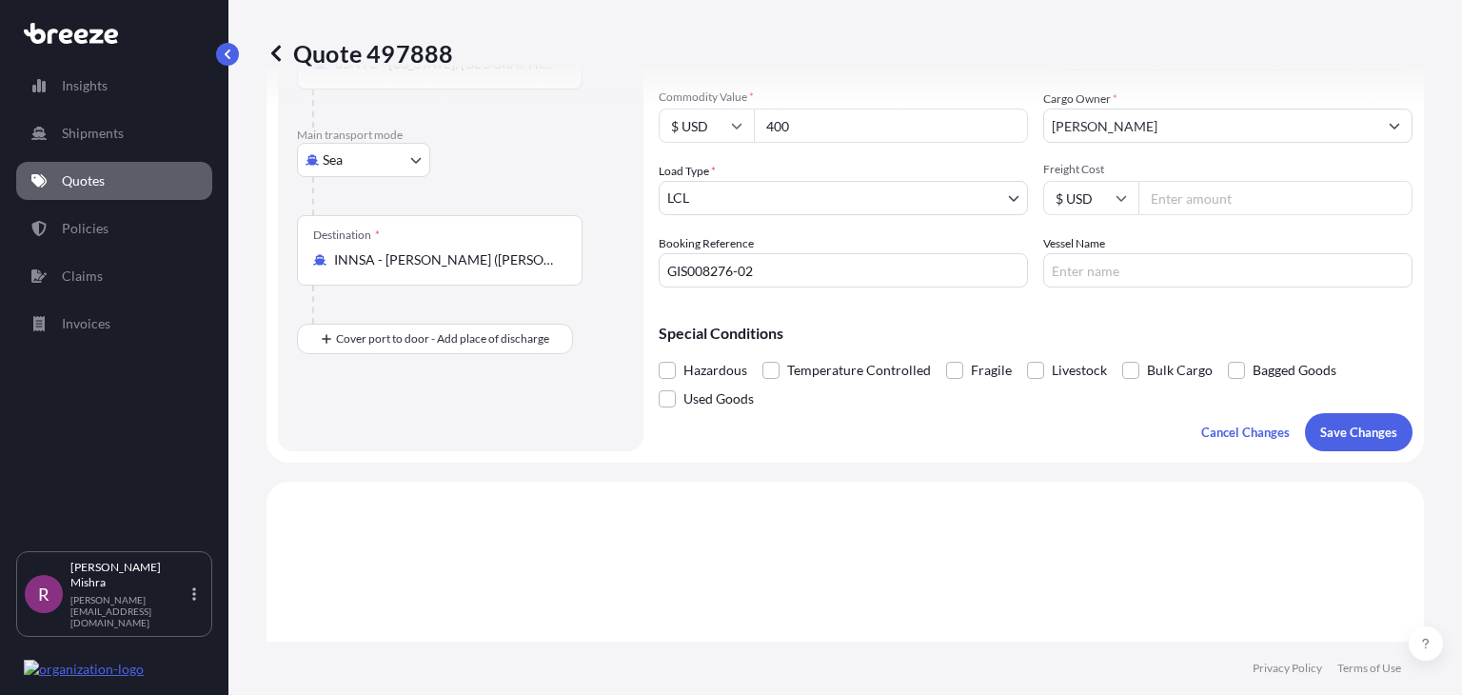
scroll to position [351, 0]
type input "[GEOGRAPHIC_DATA], [GEOGRAPHIC_DATA], [GEOGRAPHIC_DATA]"
click at [1320, 420] on p "Save Changes" at bounding box center [1358, 429] width 77 height 19
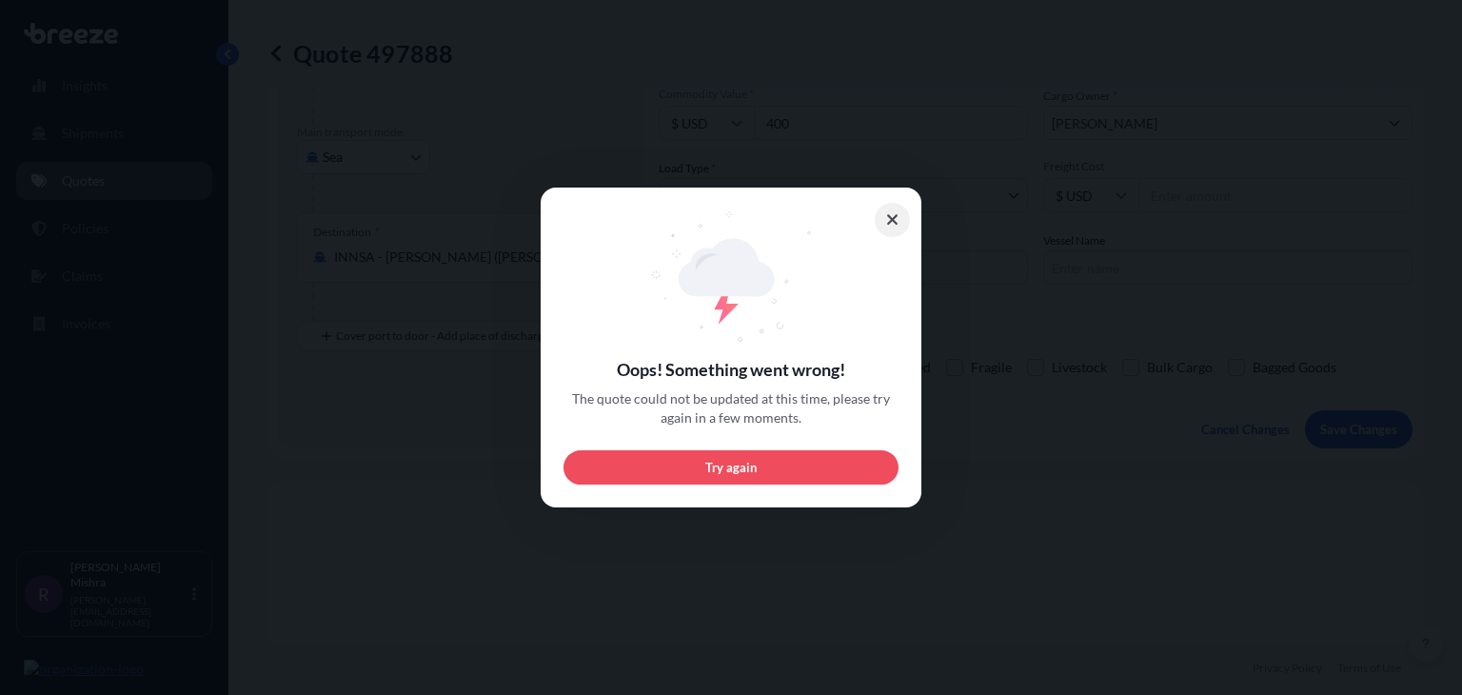
click at [895, 218] on icon at bounding box center [892, 219] width 10 height 10
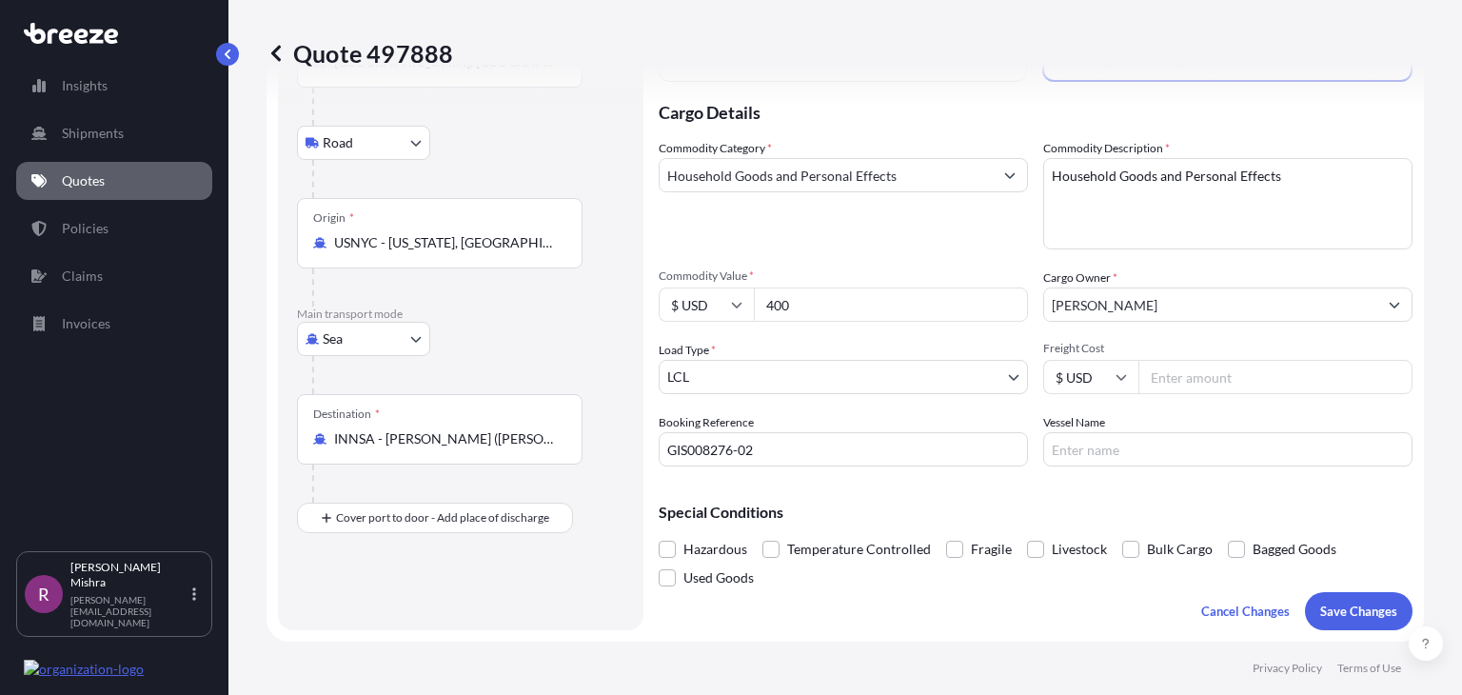
scroll to position [30, 0]
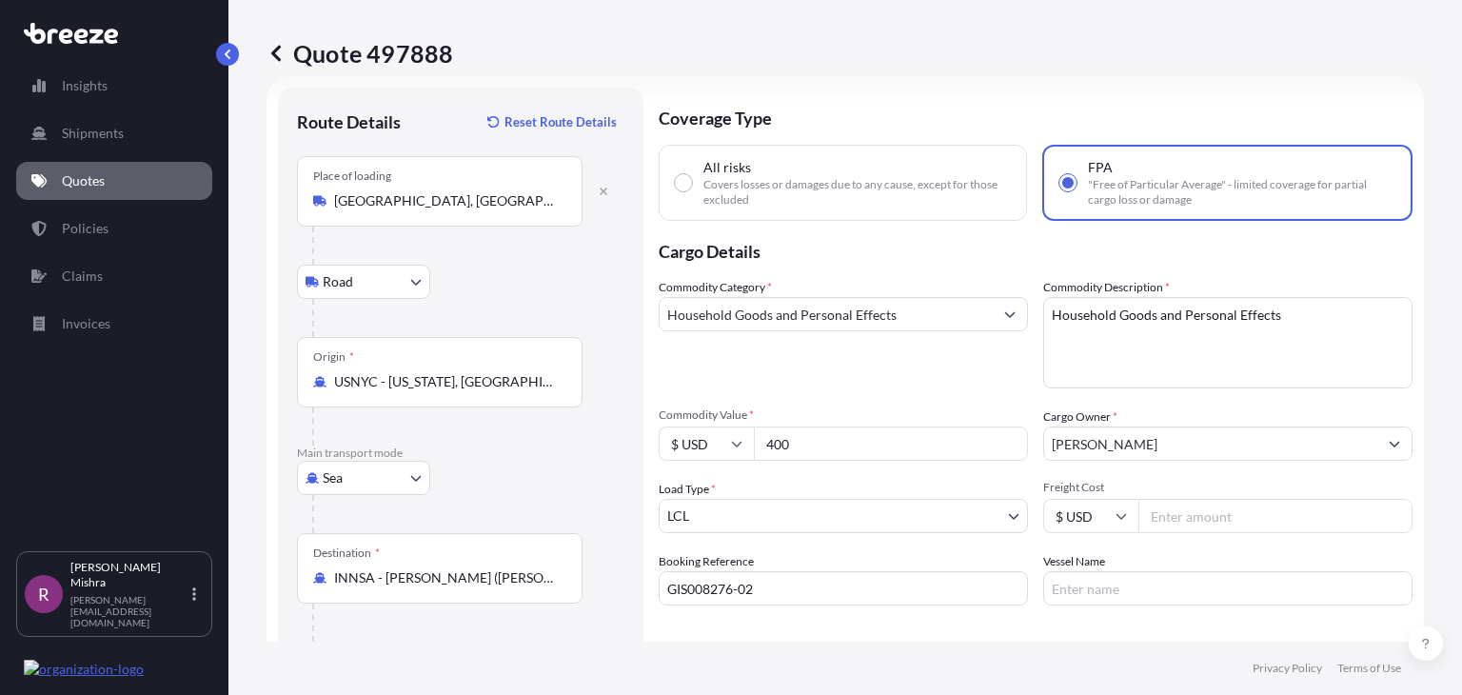
click at [173, 185] on link "Quotes" at bounding box center [114, 181] width 196 height 38
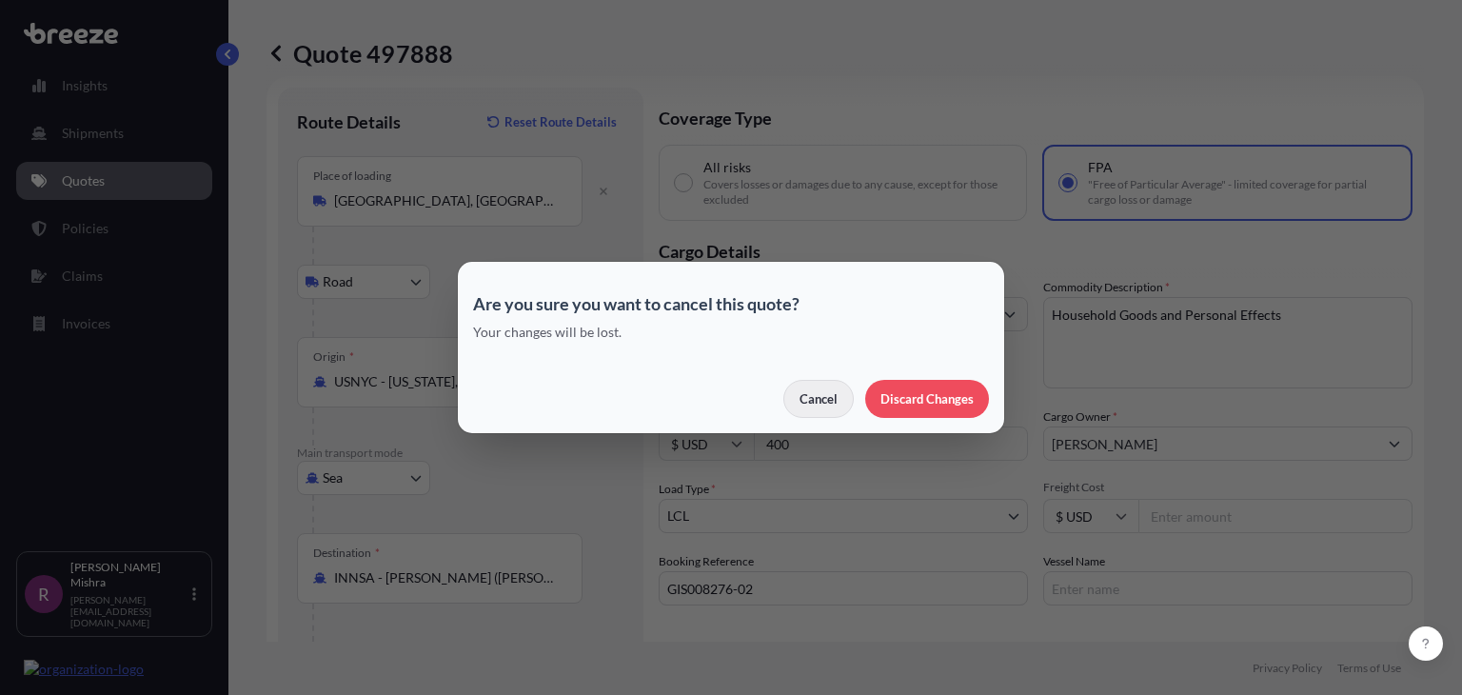
click at [812, 404] on p "Cancel" at bounding box center [818, 398] width 38 height 19
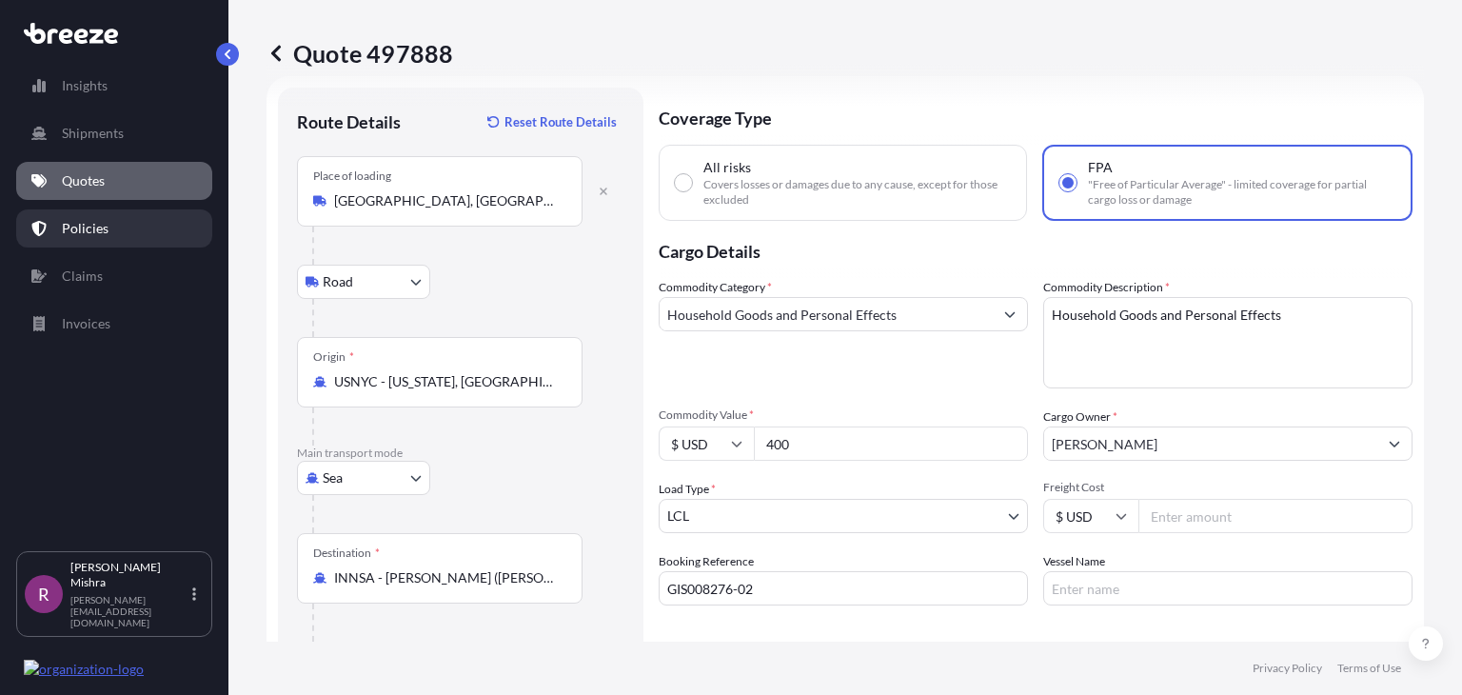
click at [122, 231] on link "Policies" at bounding box center [114, 228] width 196 height 38
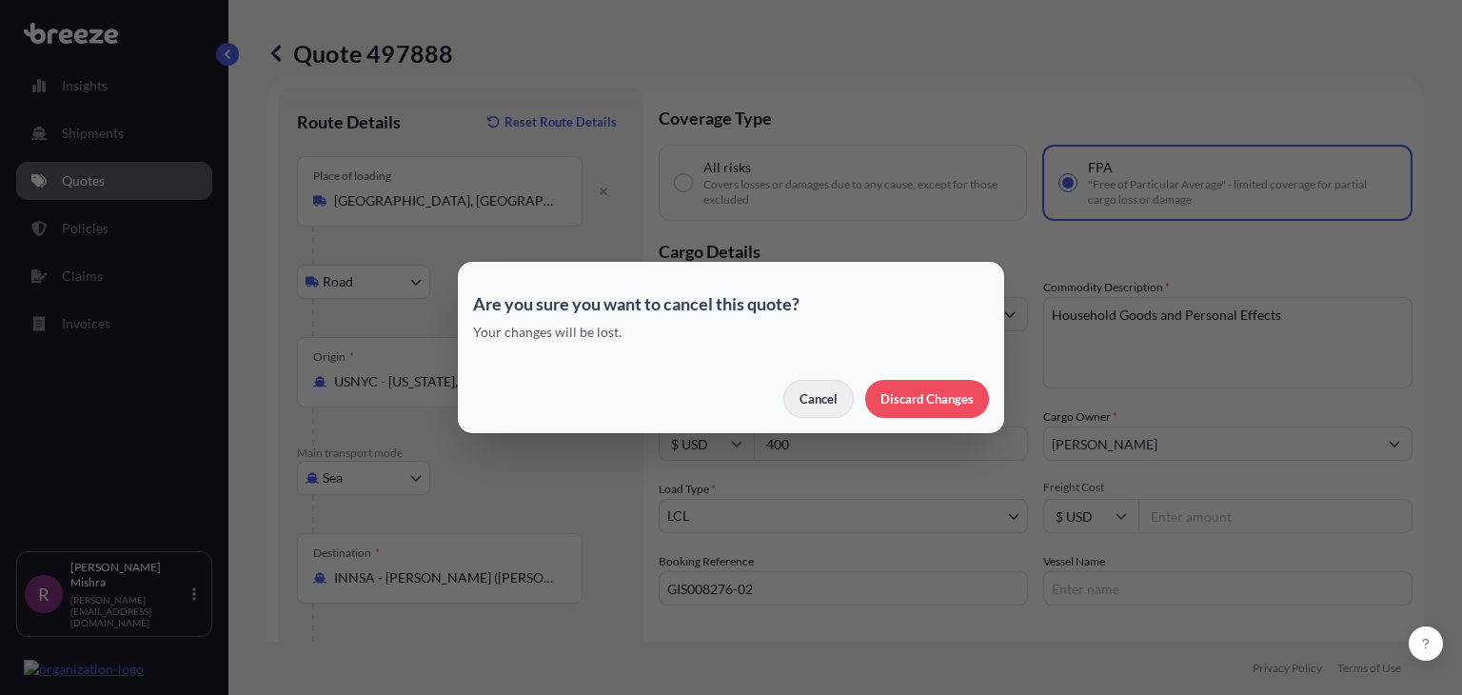
click at [805, 403] on p "Cancel" at bounding box center [818, 398] width 38 height 19
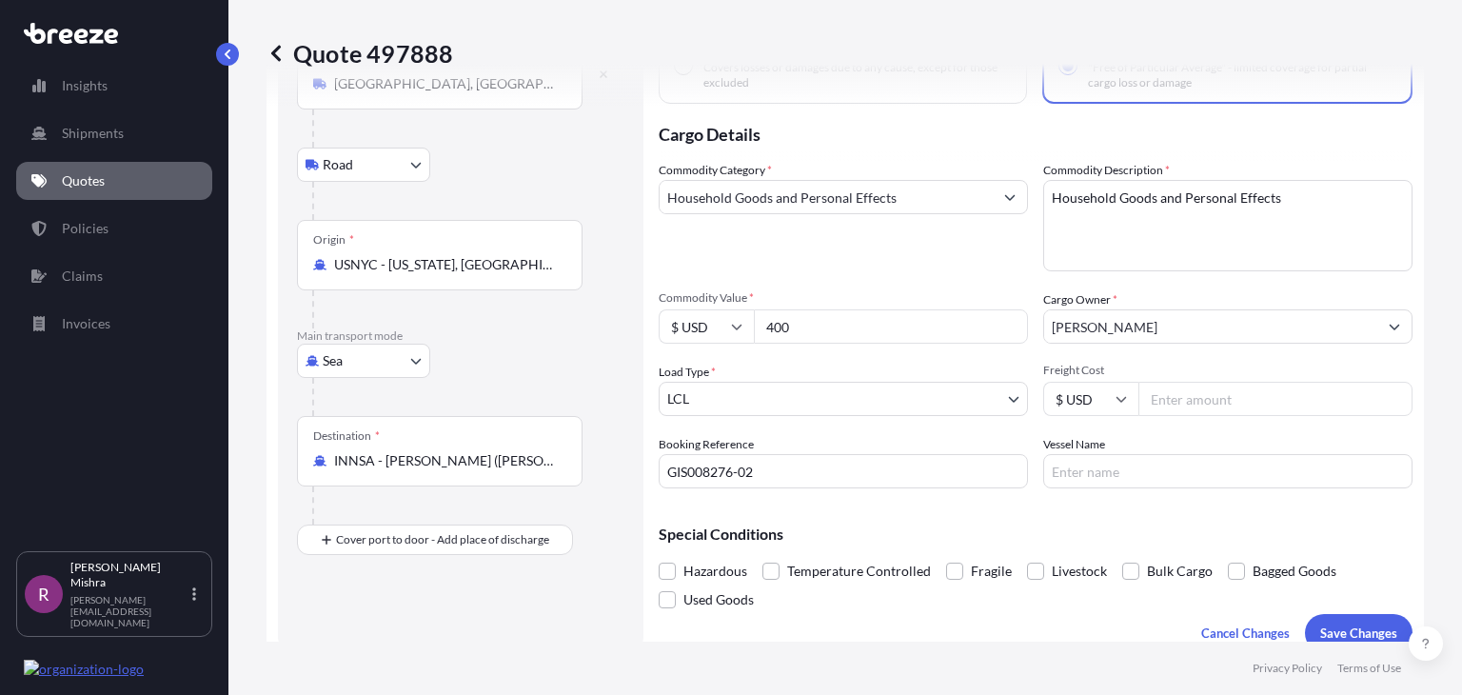
scroll to position [168, 0]
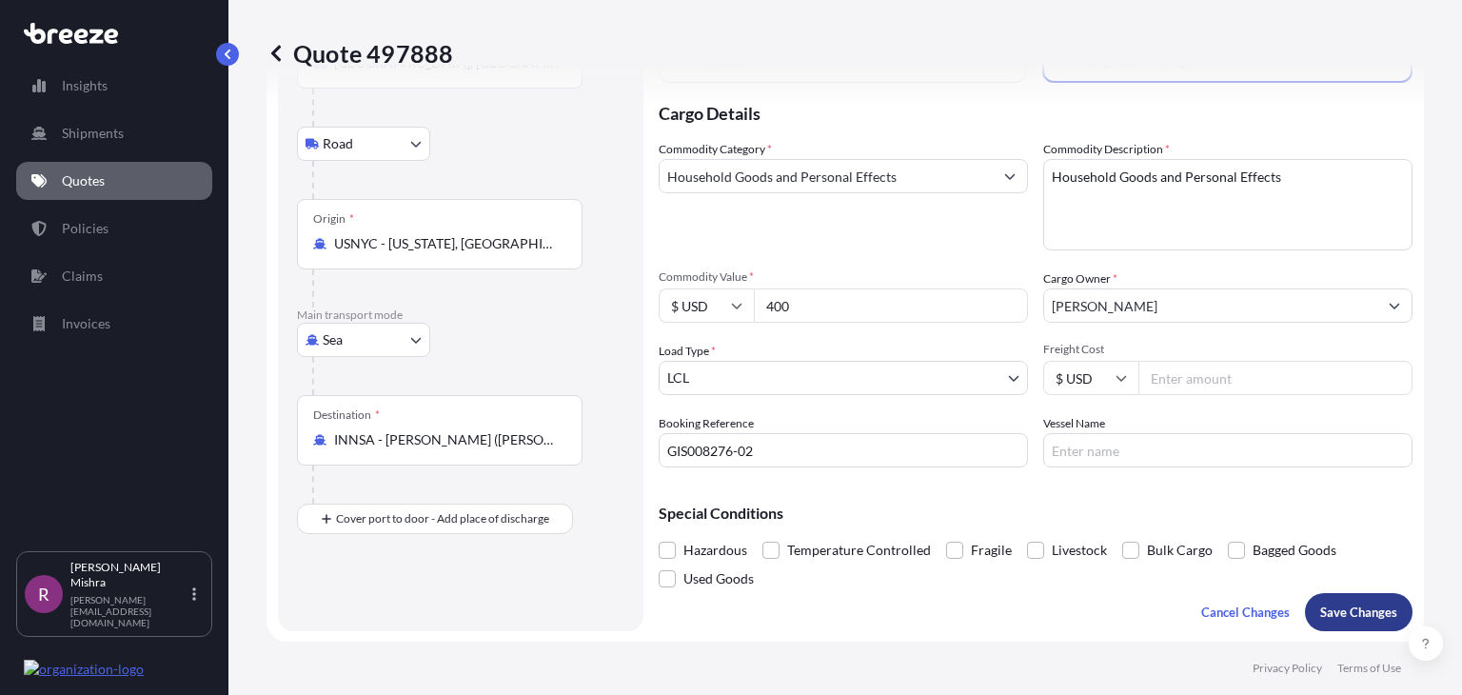
click at [1342, 608] on p "Save Changes" at bounding box center [1358, 611] width 77 height 19
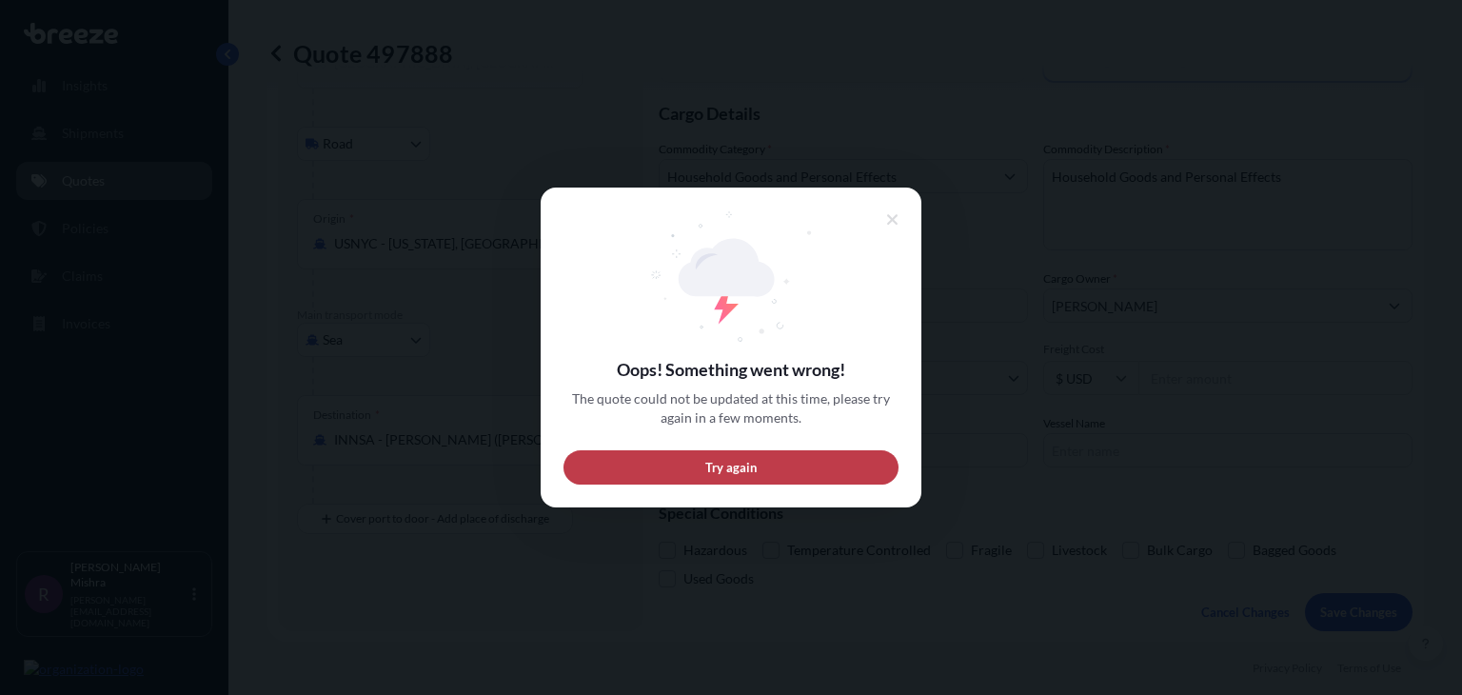
click at [775, 469] on button "Try again" at bounding box center [730, 467] width 335 height 34
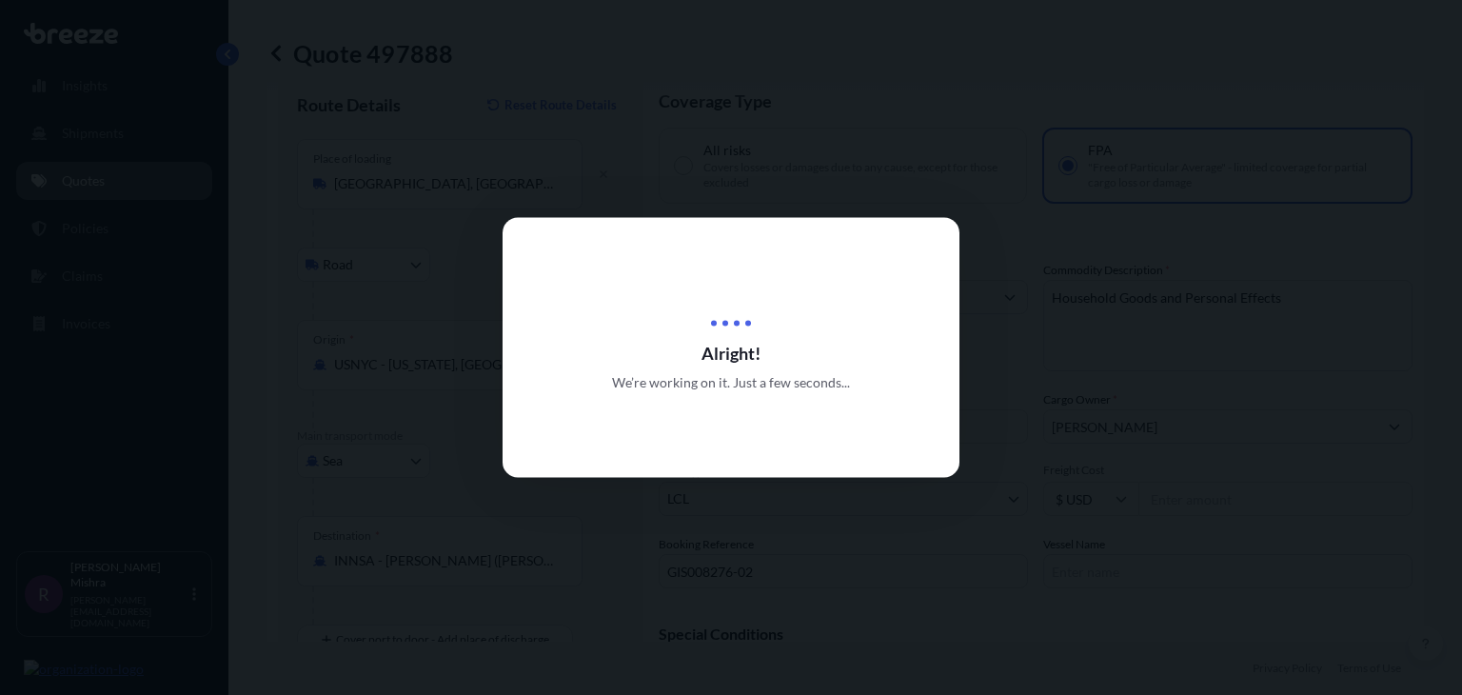
scroll to position [30, 0]
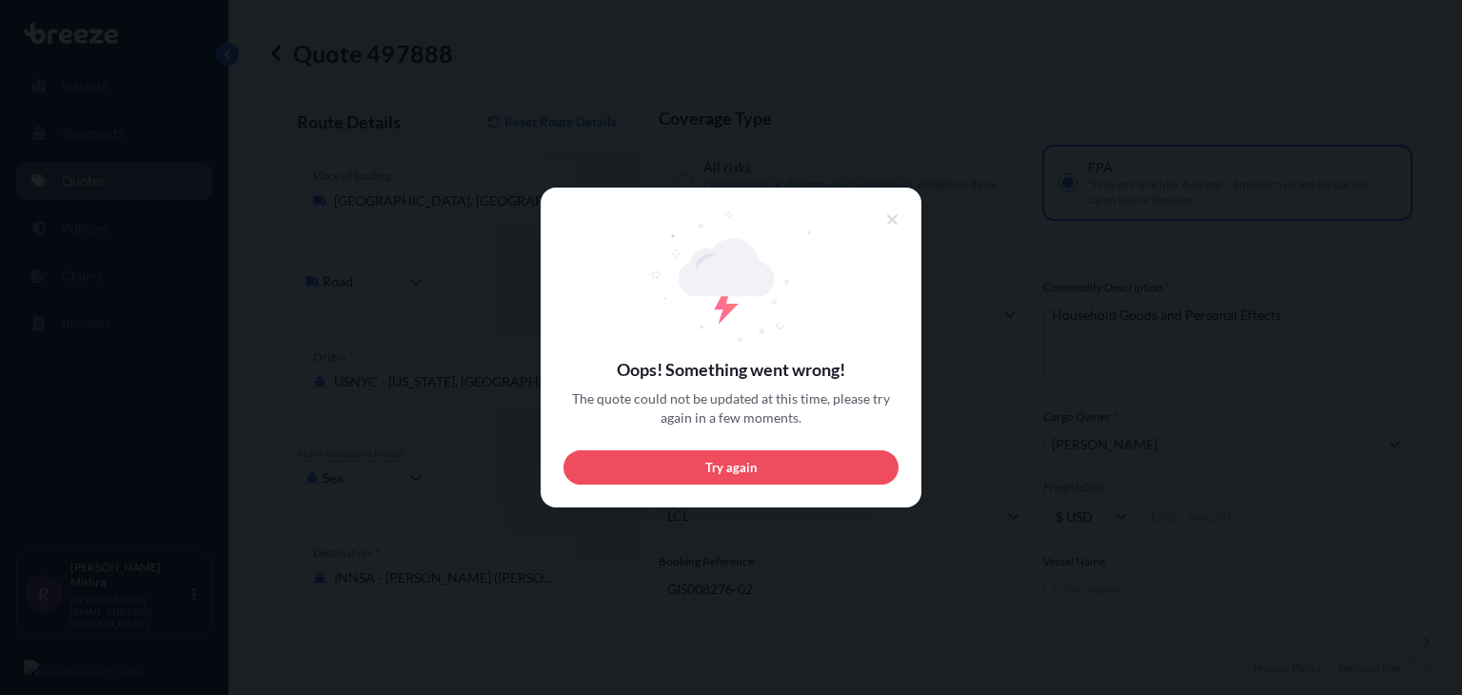
click at [378, 439] on div at bounding box center [731, 347] width 1462 height 695
